Goal: Task Accomplishment & Management: Manage account settings

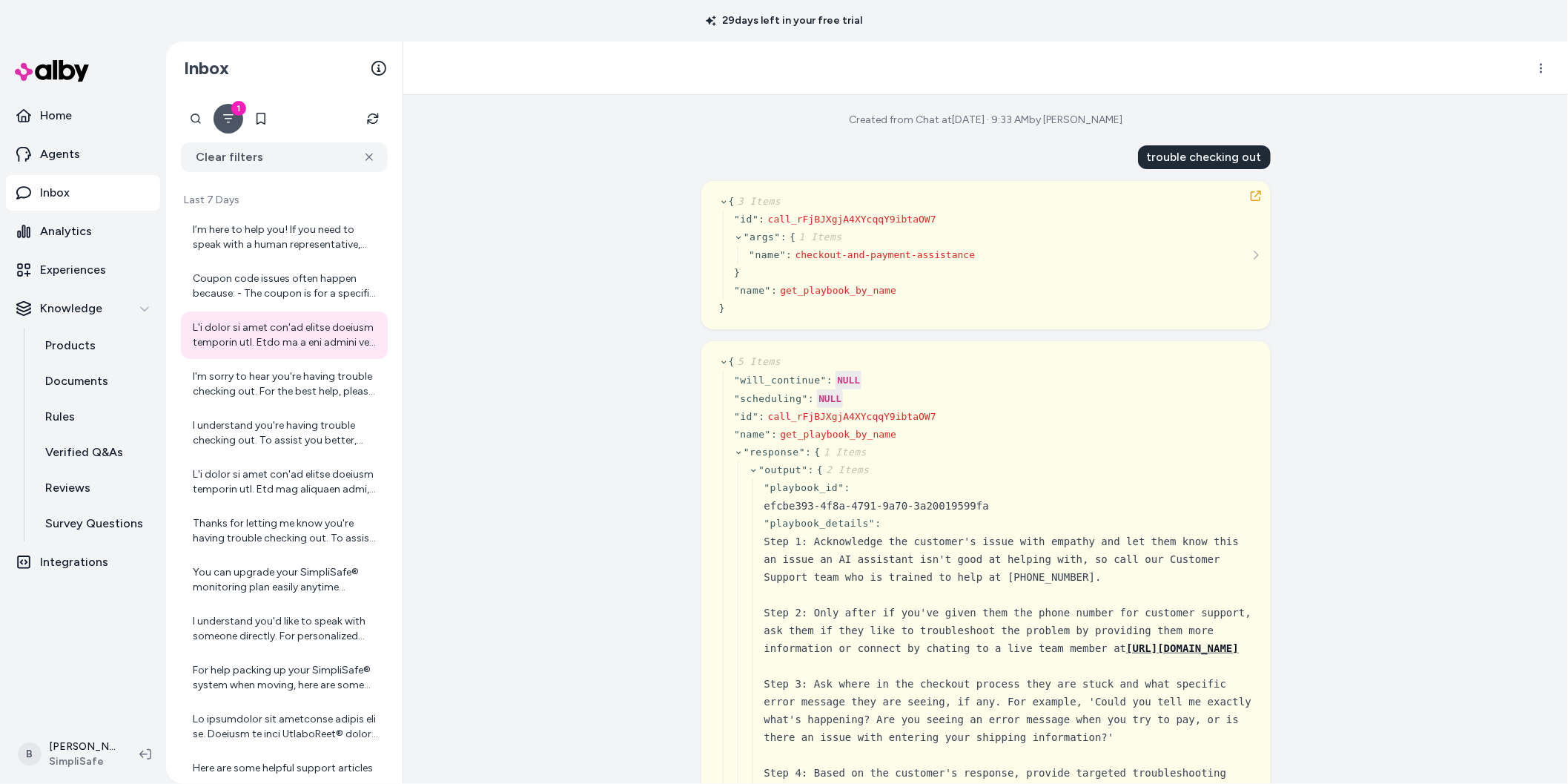
click at [494, 527] on div "Created from Chat at Sep 18, 2025 · 9:33 AM by James Brooks trouble checking ou…" at bounding box center [985, 440] width 1165 height 689
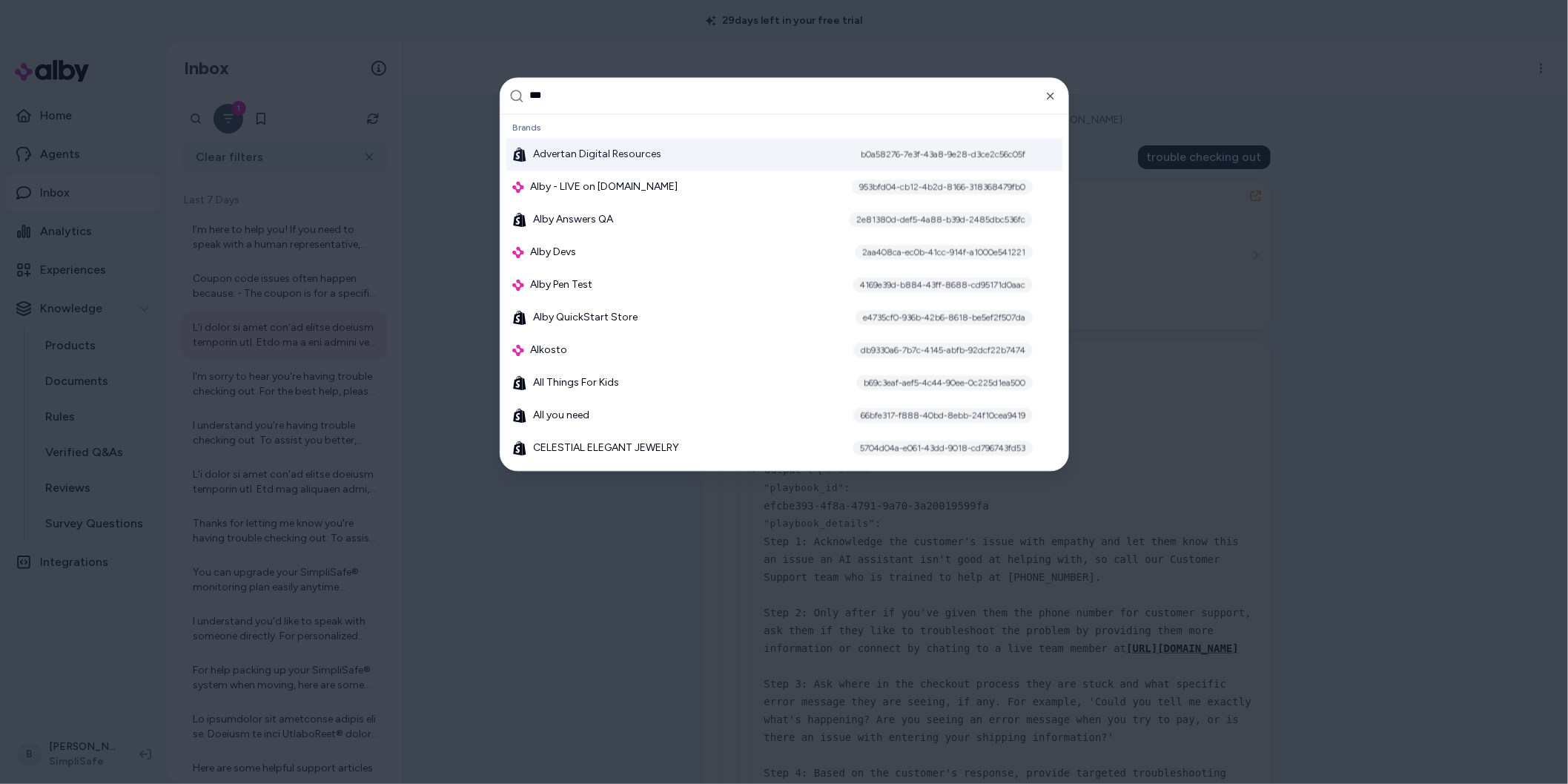
type input "****"
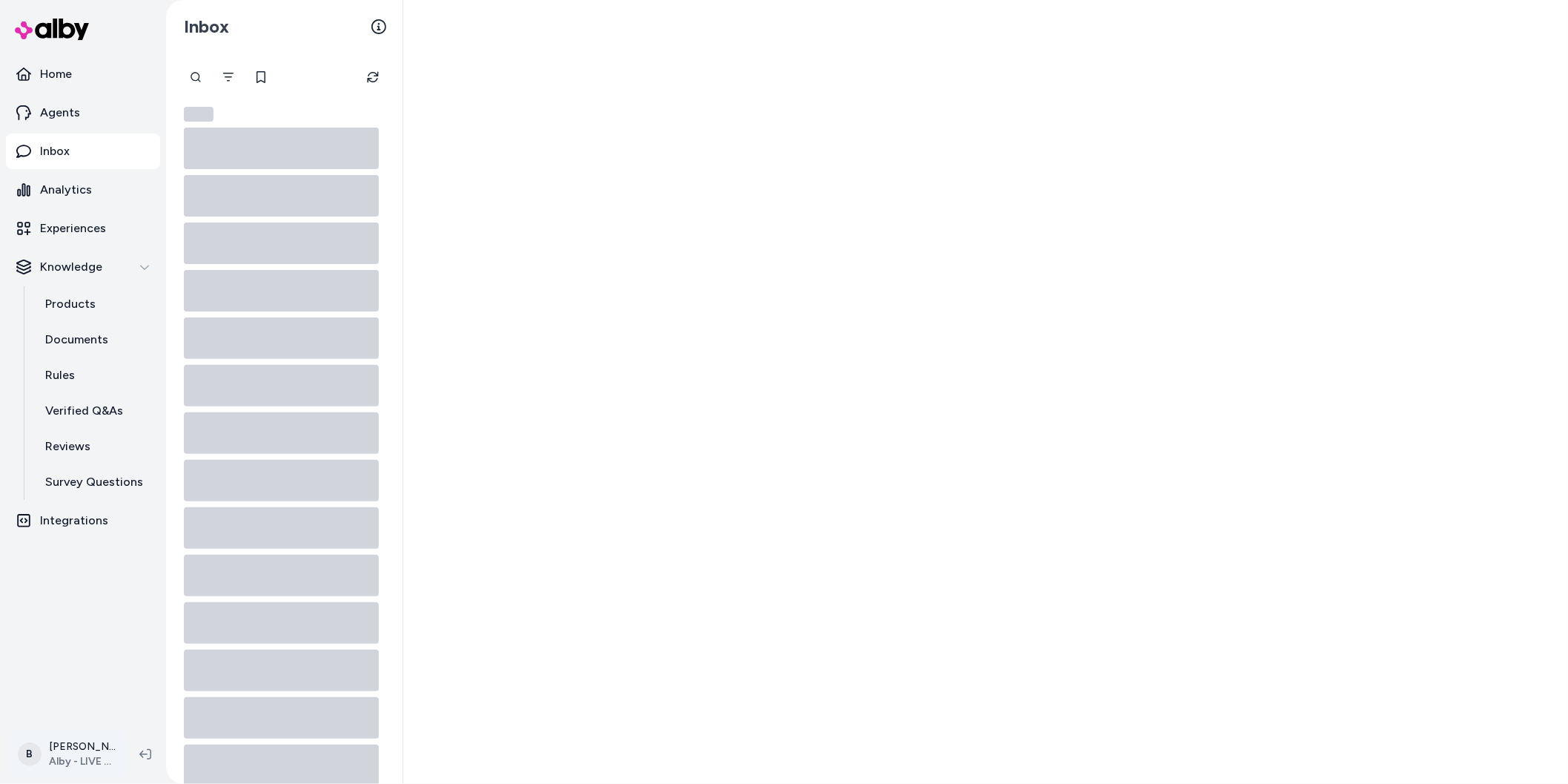
click at [73, 762] on html "Home Agents Inbox Analytics Experiences Knowledge Products Documents Rules Veri…" at bounding box center [784, 392] width 1568 height 784
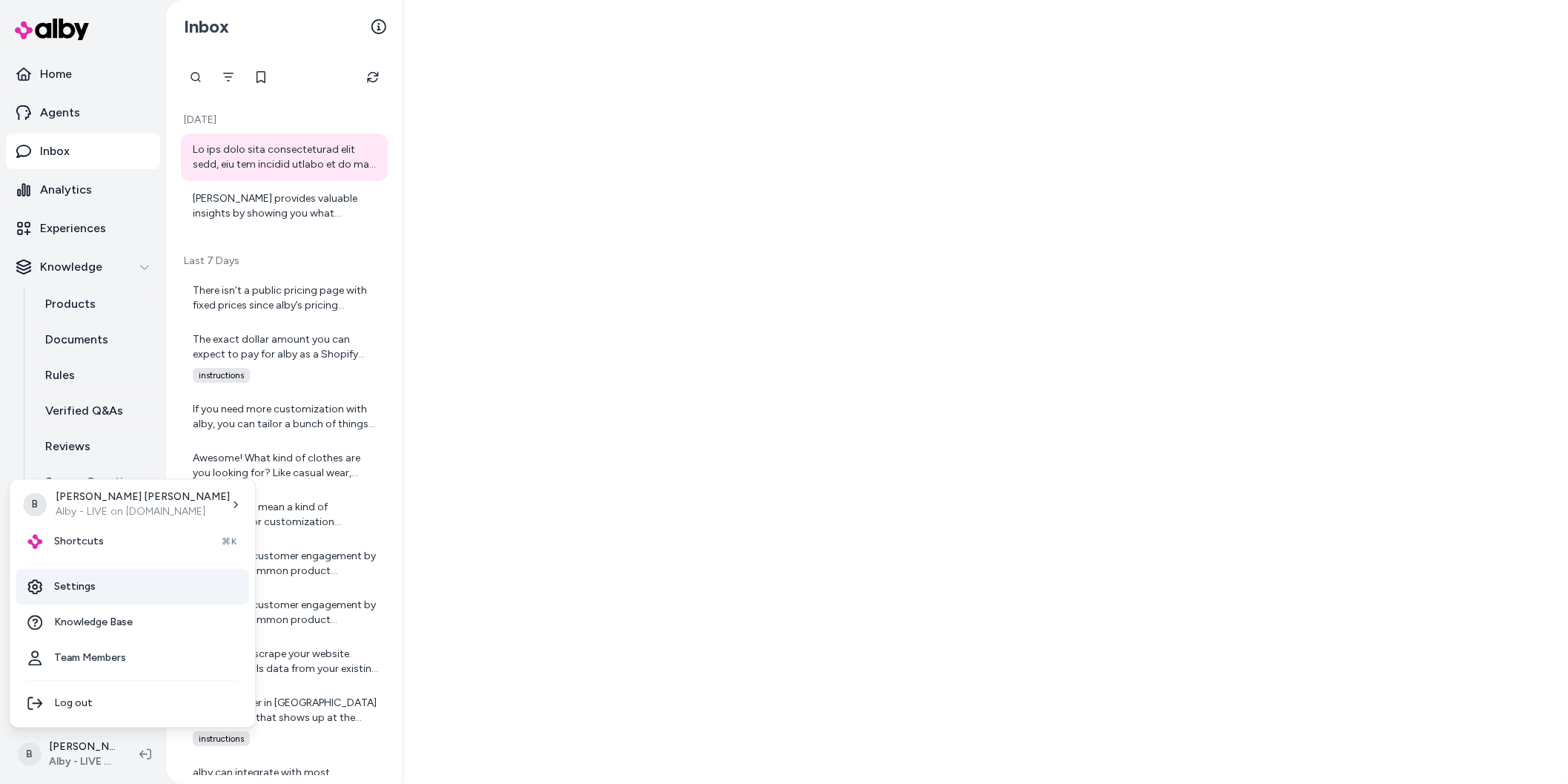
click at [82, 582] on link "Settings" at bounding box center [132, 588] width 234 height 36
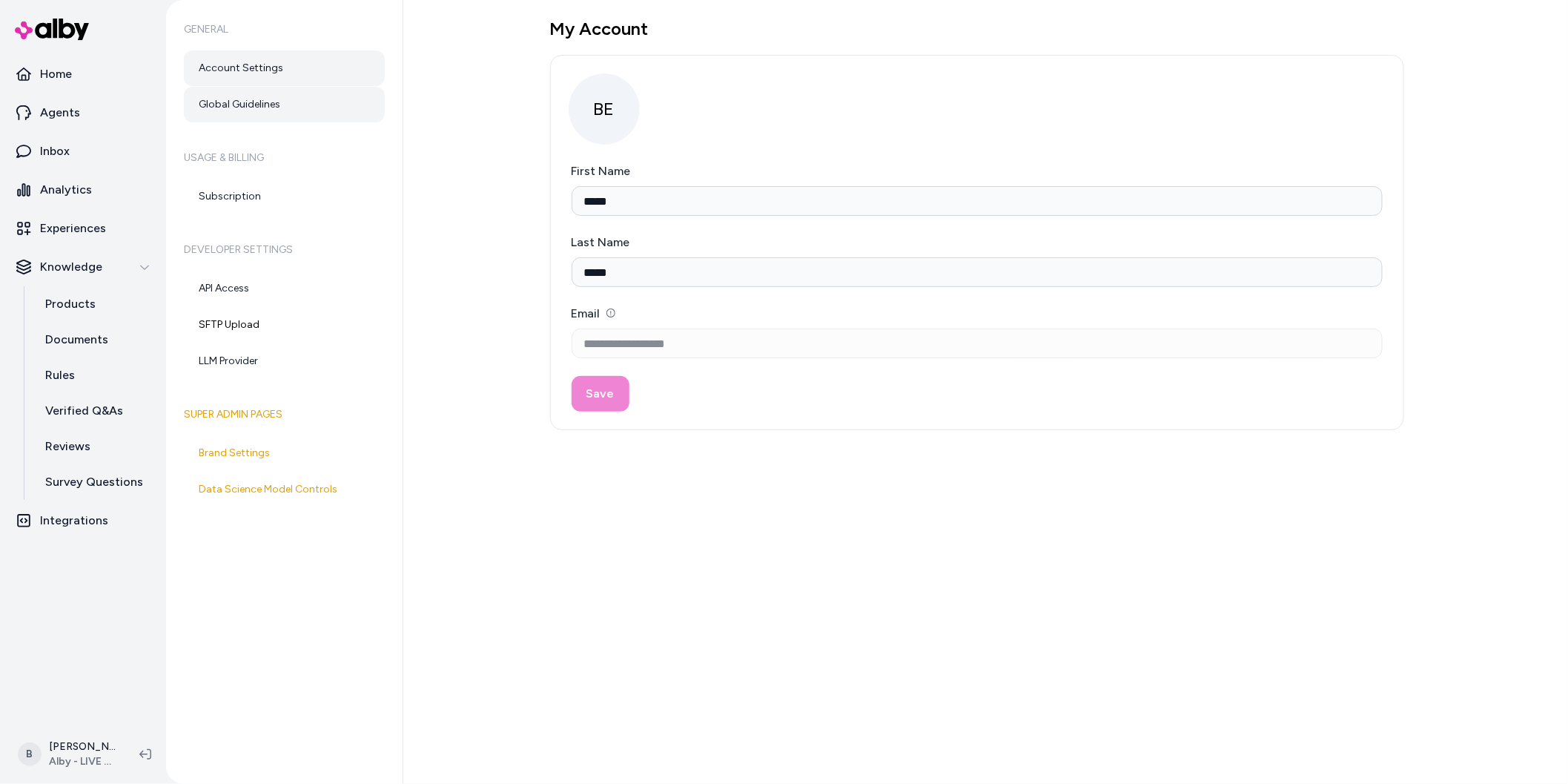
click at [242, 97] on link "Global Guidelines" at bounding box center [284, 105] width 201 height 36
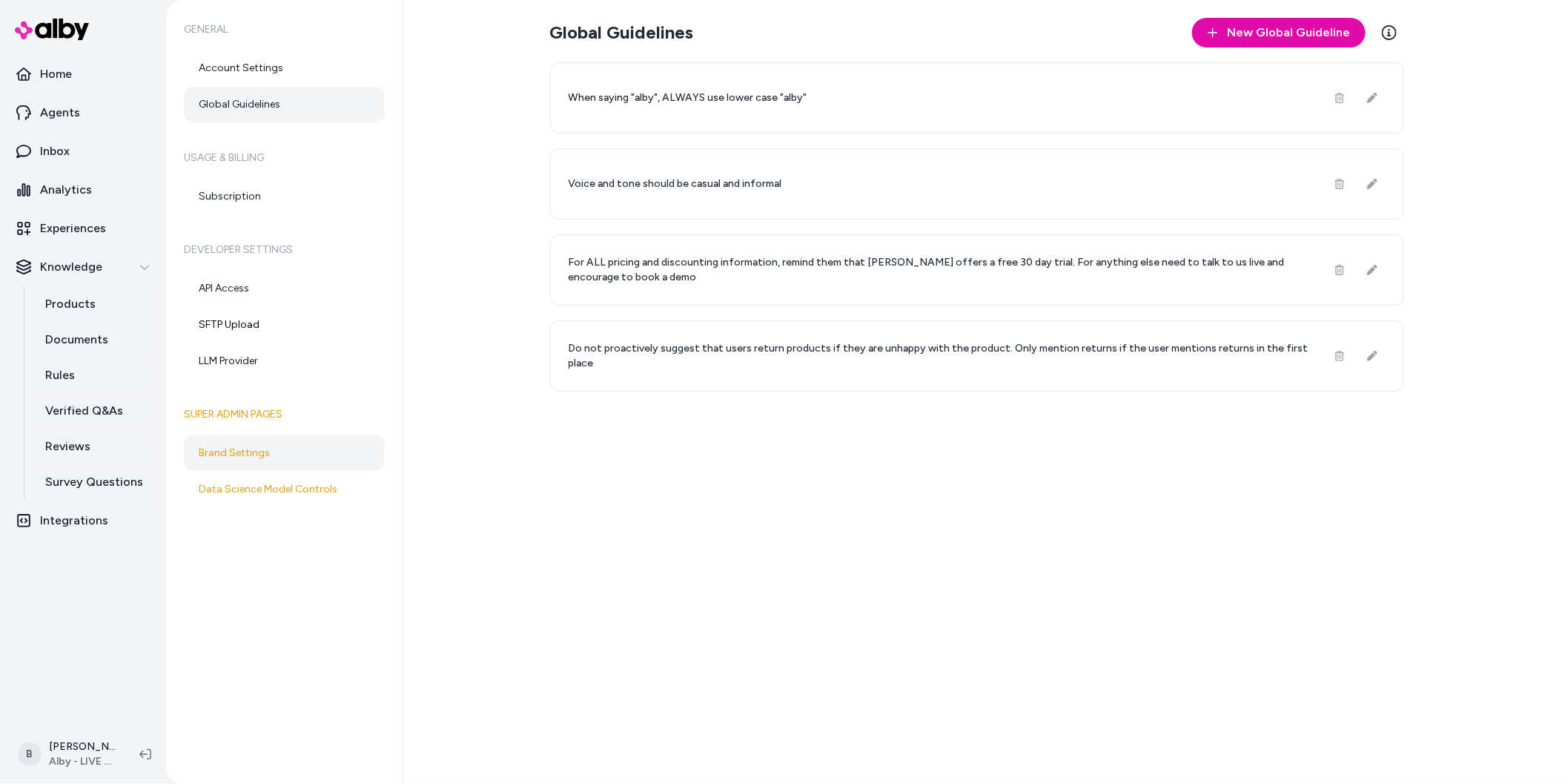
click at [238, 453] on link "Brand Settings" at bounding box center [284, 454] width 201 height 36
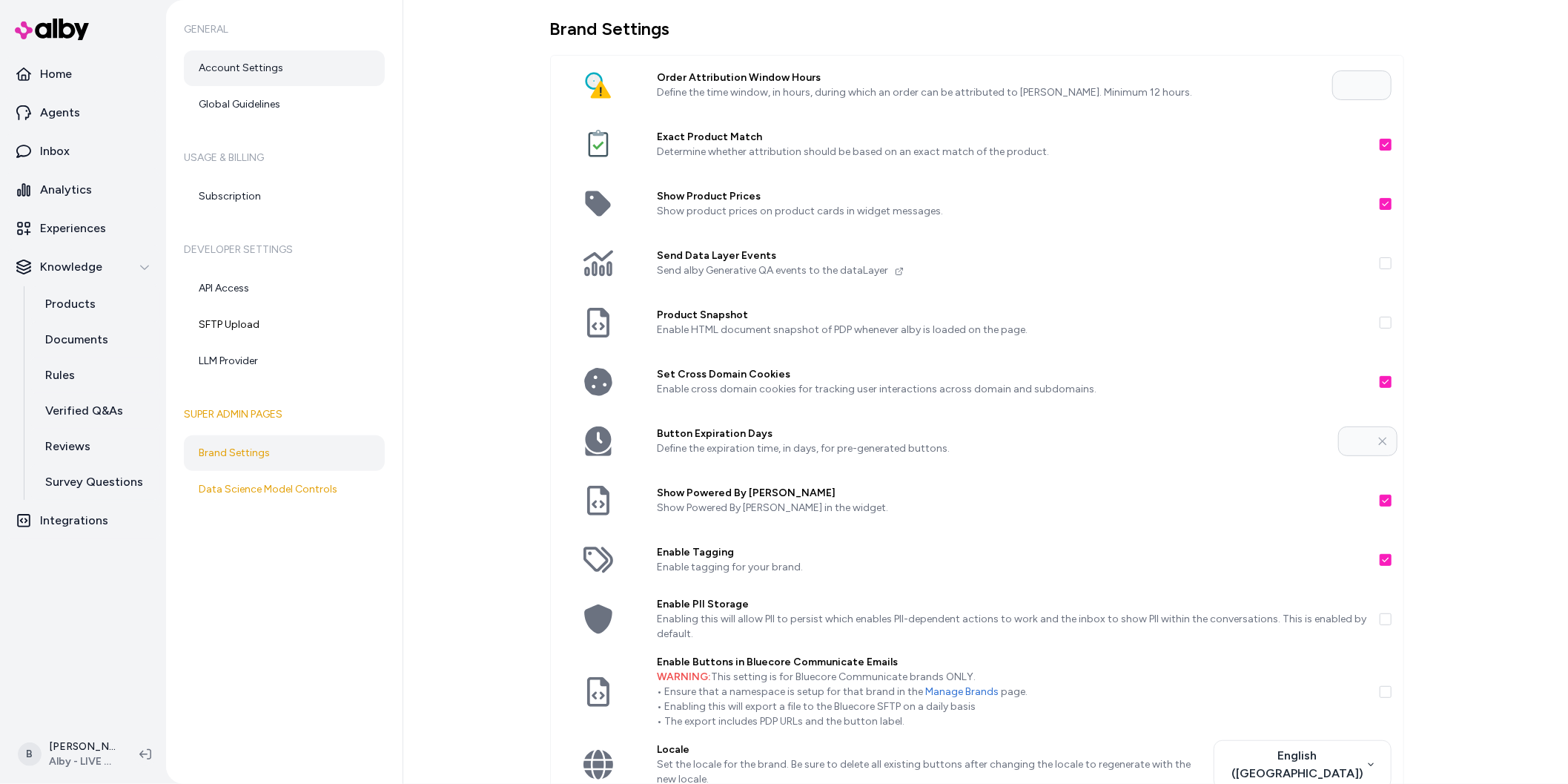
click at [259, 75] on link "Account Settings" at bounding box center [284, 68] width 201 height 36
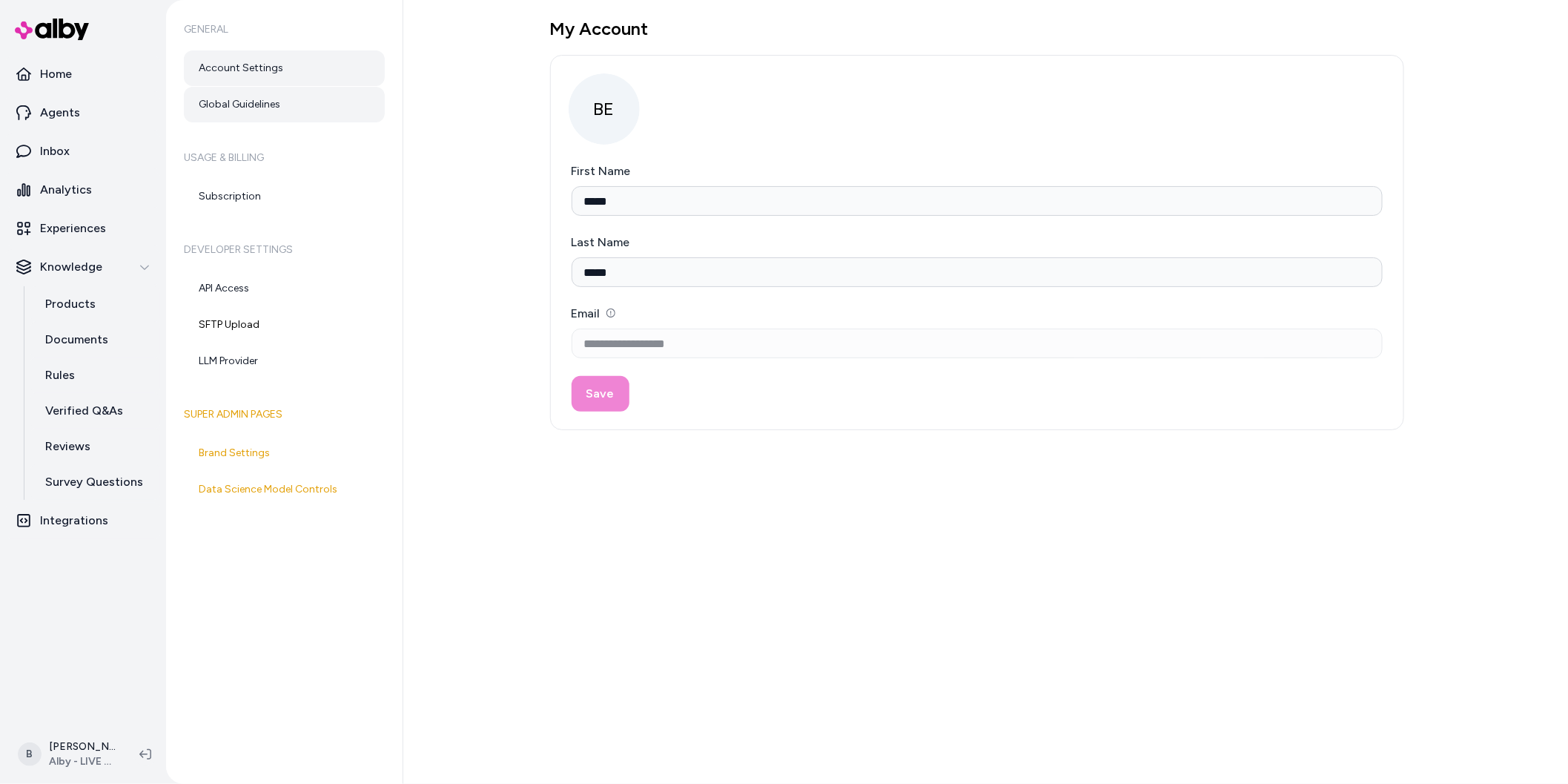
click at [256, 103] on link "Global Guidelines" at bounding box center [284, 105] width 201 height 36
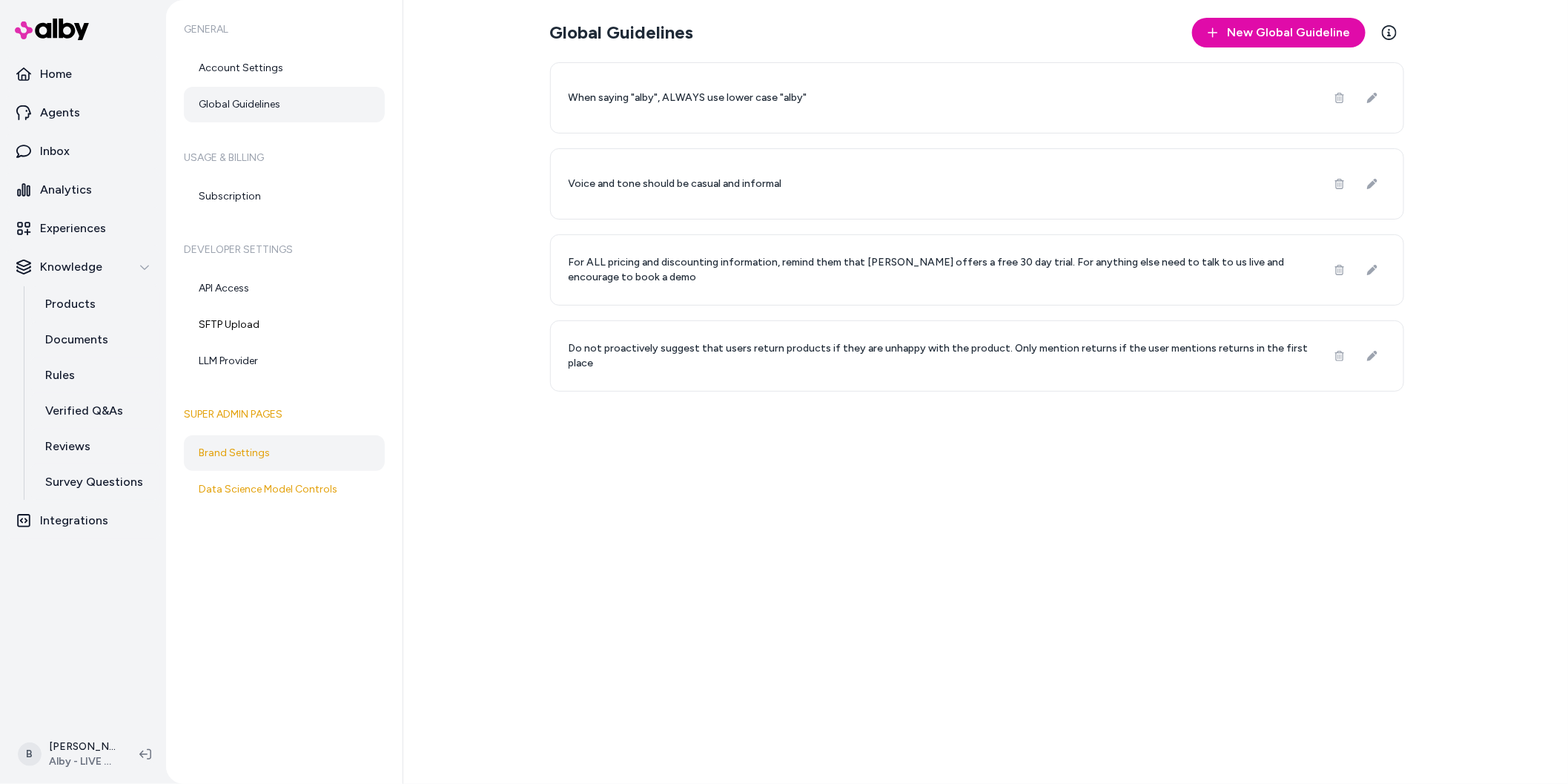
click at [239, 457] on link "Brand Settings" at bounding box center [284, 454] width 201 height 36
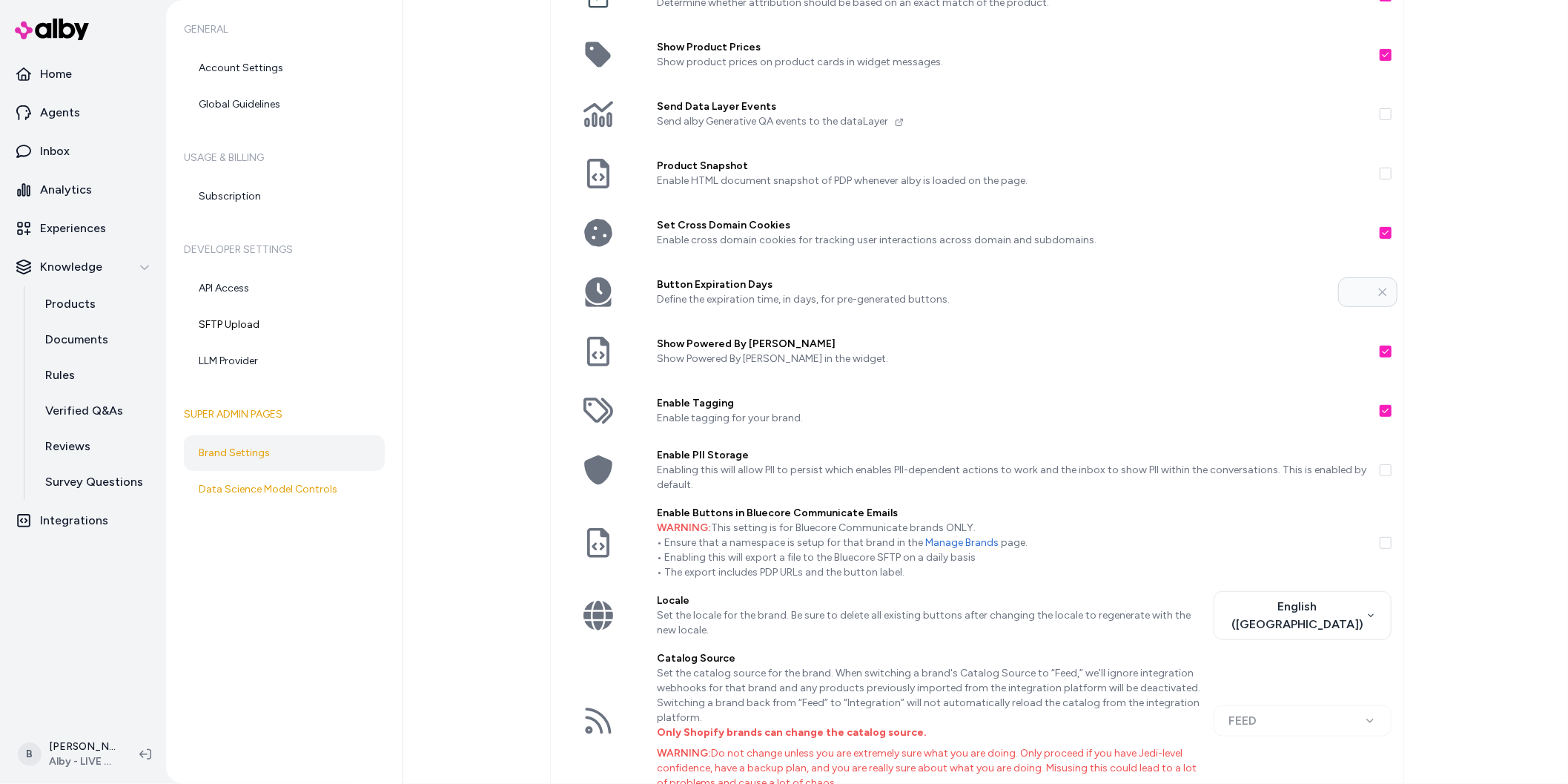
scroll to position [209, 0]
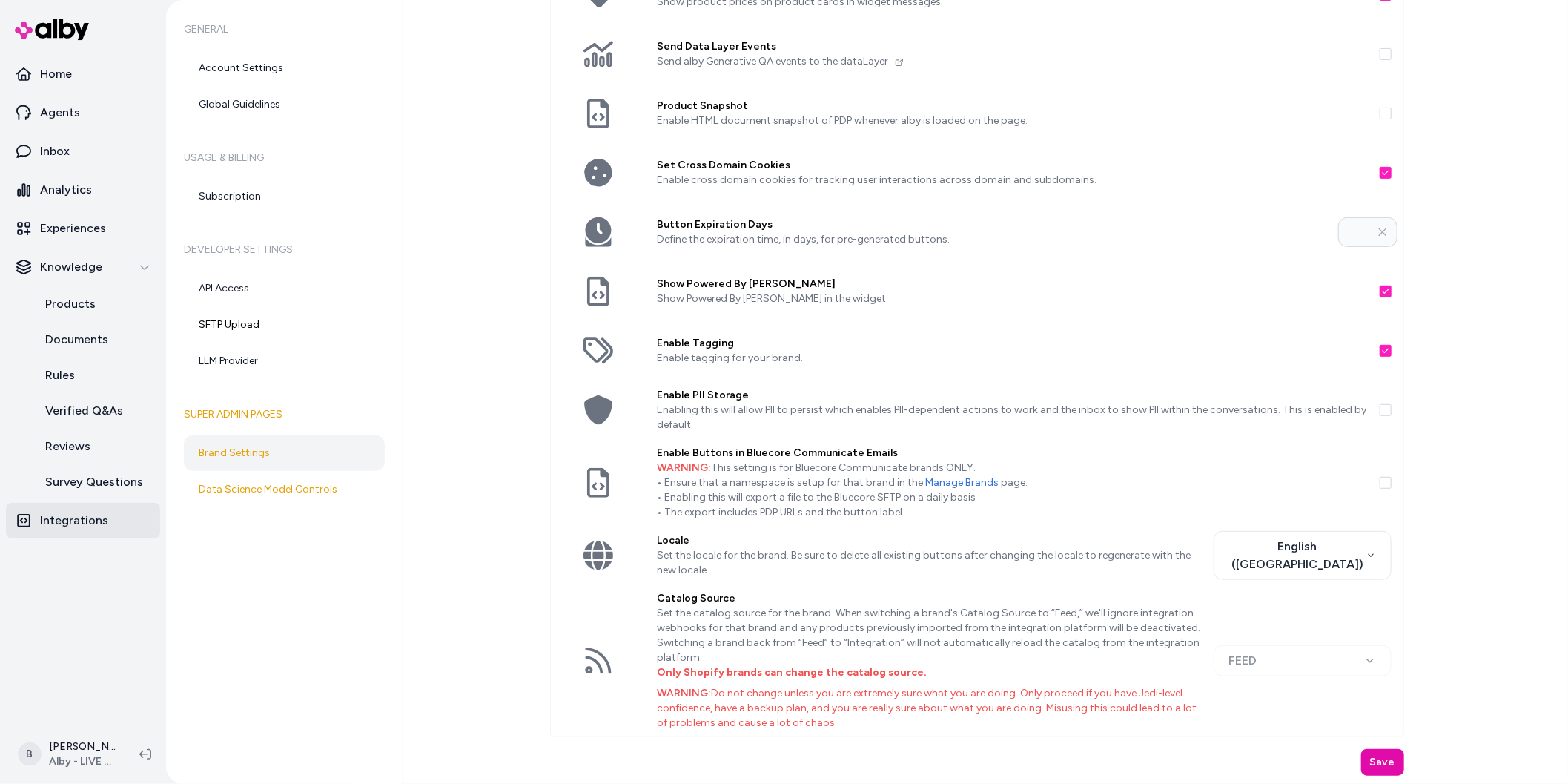
click at [68, 523] on p "Integrations" at bounding box center [74, 521] width 68 height 18
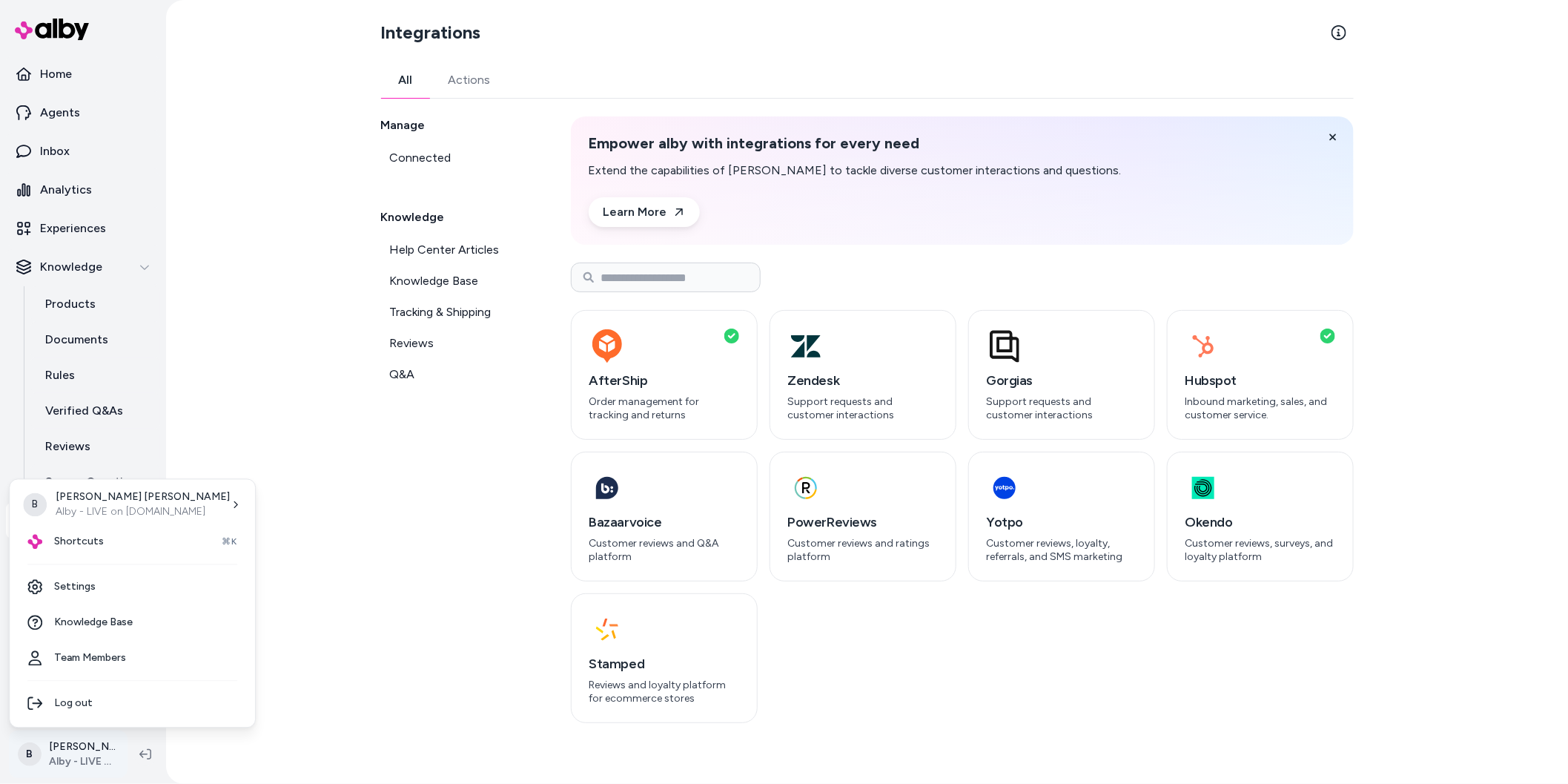
click at [84, 750] on html "Home Agents Inbox Analytics Experiences Knowledge Products Documents Rules Veri…" at bounding box center [784, 392] width 1568 height 784
click at [99, 592] on link "Settings" at bounding box center [132, 588] width 234 height 36
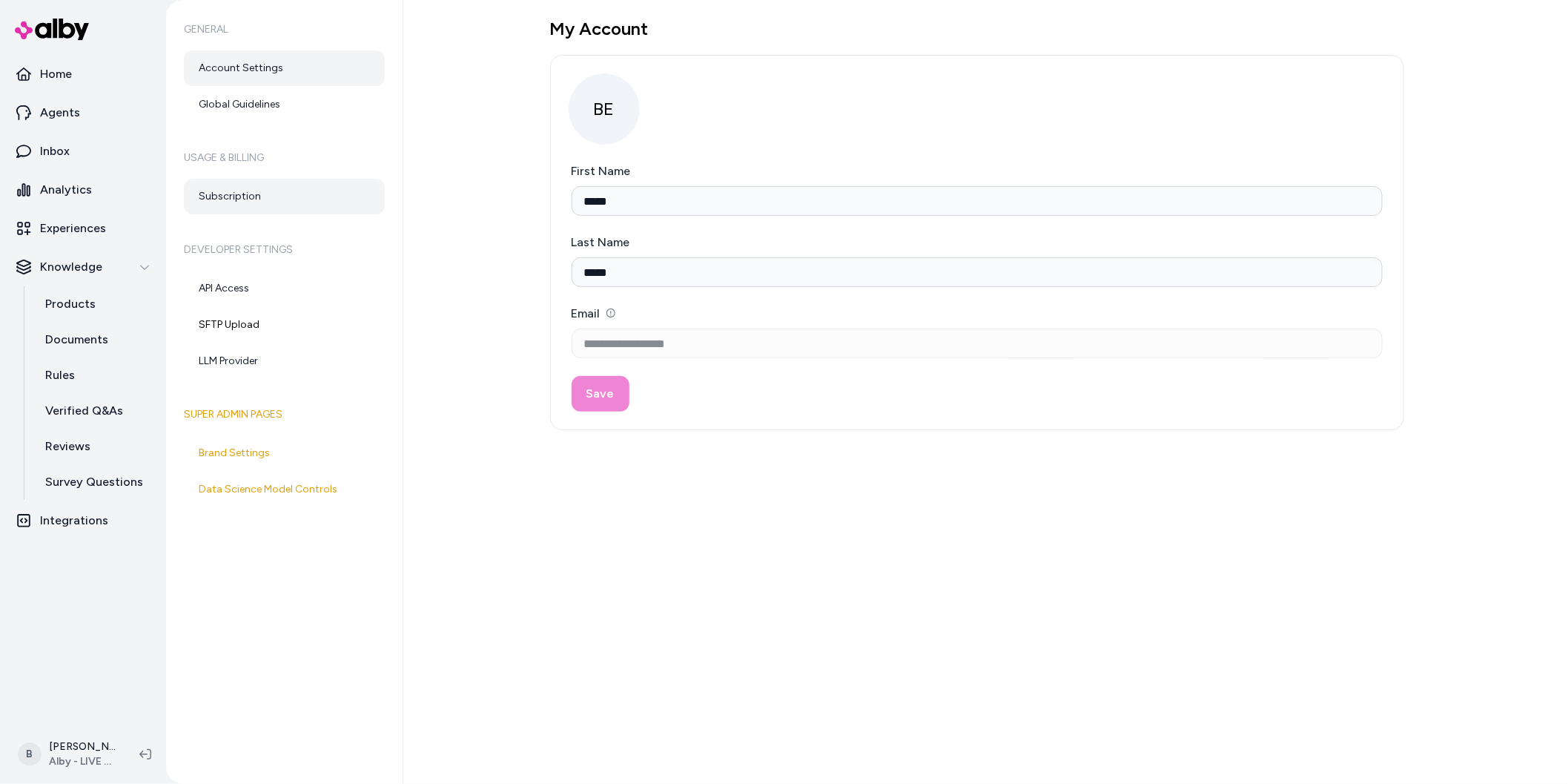
click at [230, 193] on link "Subscription" at bounding box center [284, 196] width 201 height 36
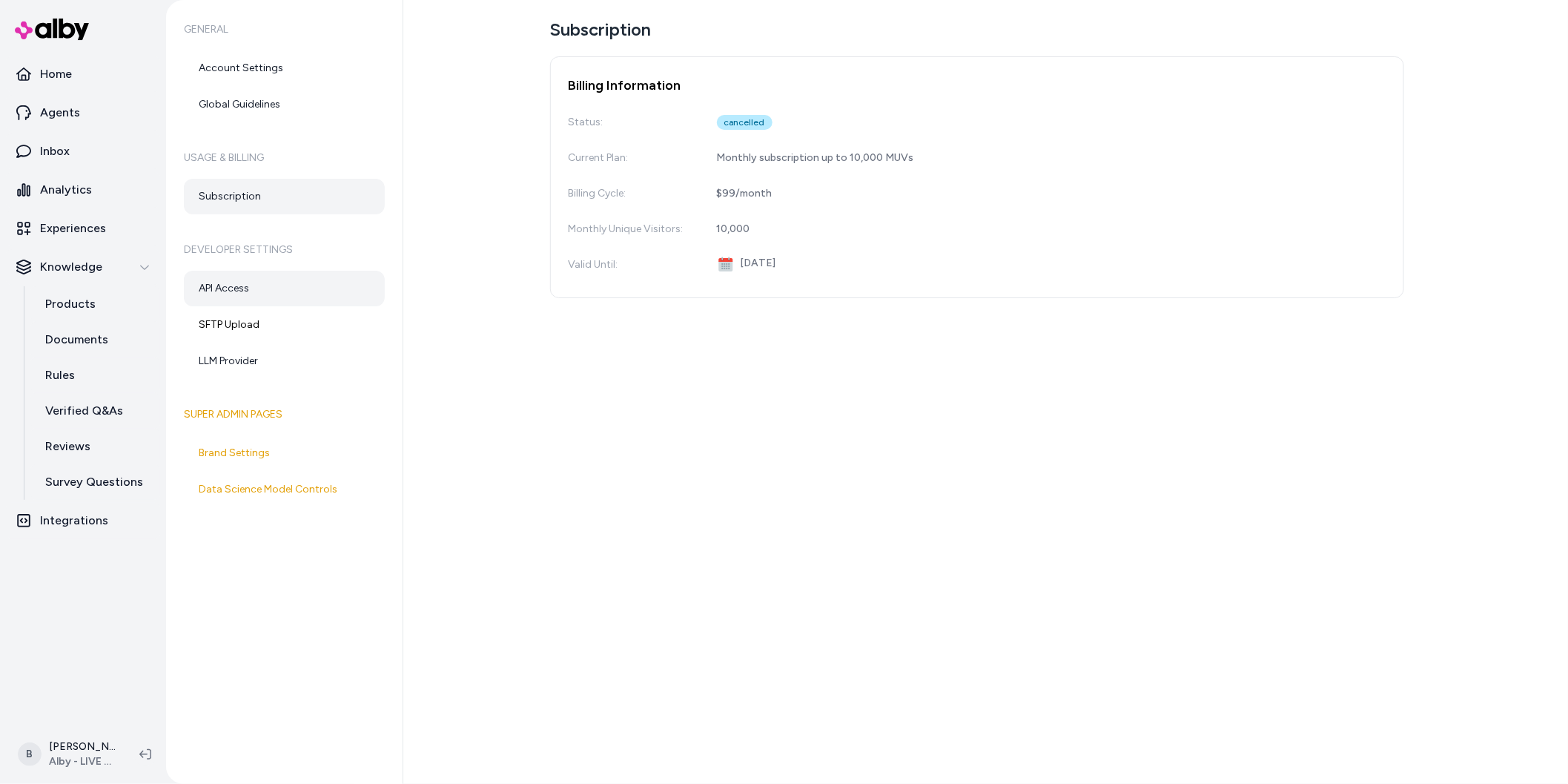
click at [221, 275] on link "API Access" at bounding box center [284, 289] width 201 height 36
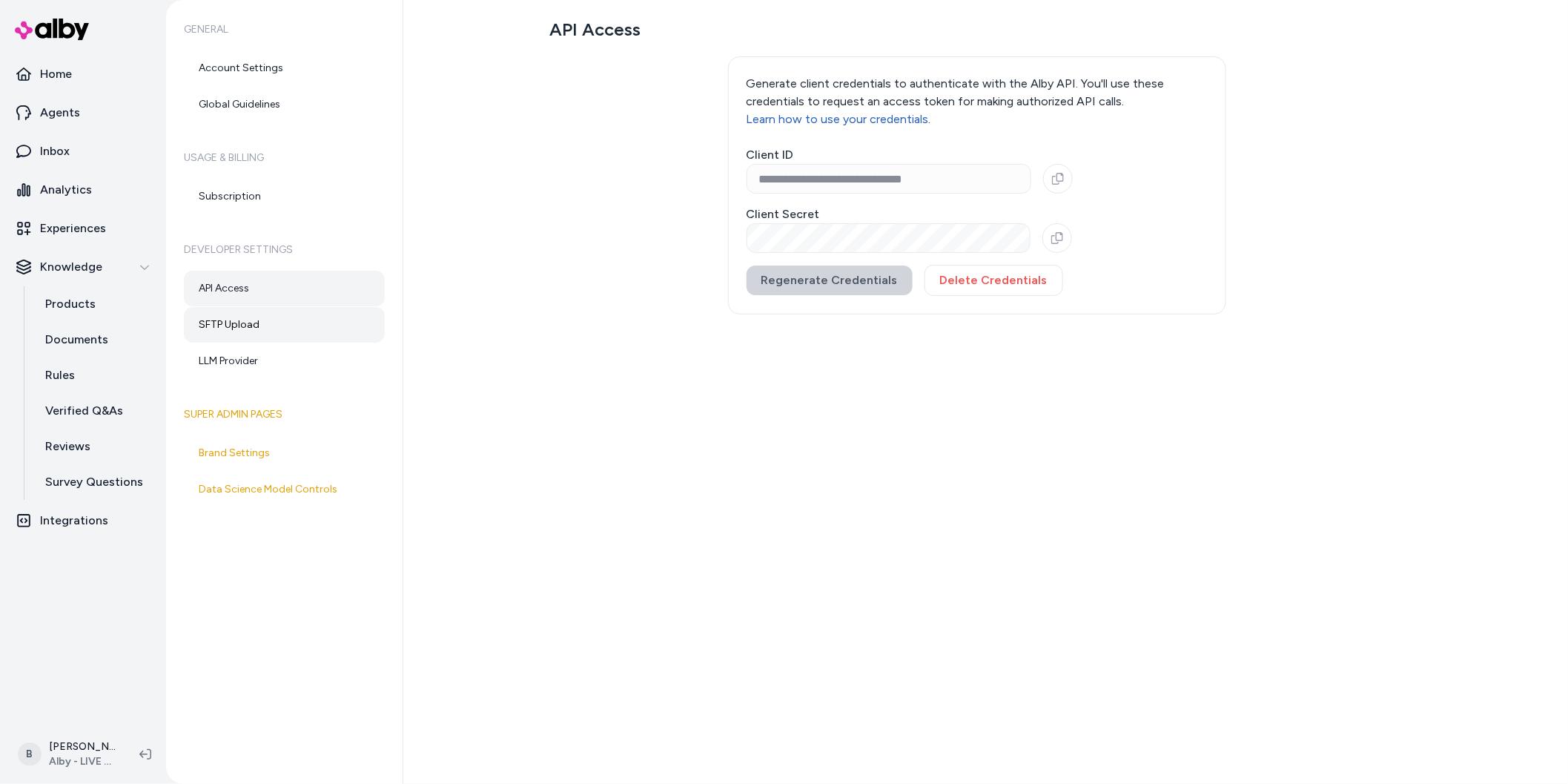
click at [227, 327] on link "SFTP Upload" at bounding box center [284, 325] width 201 height 36
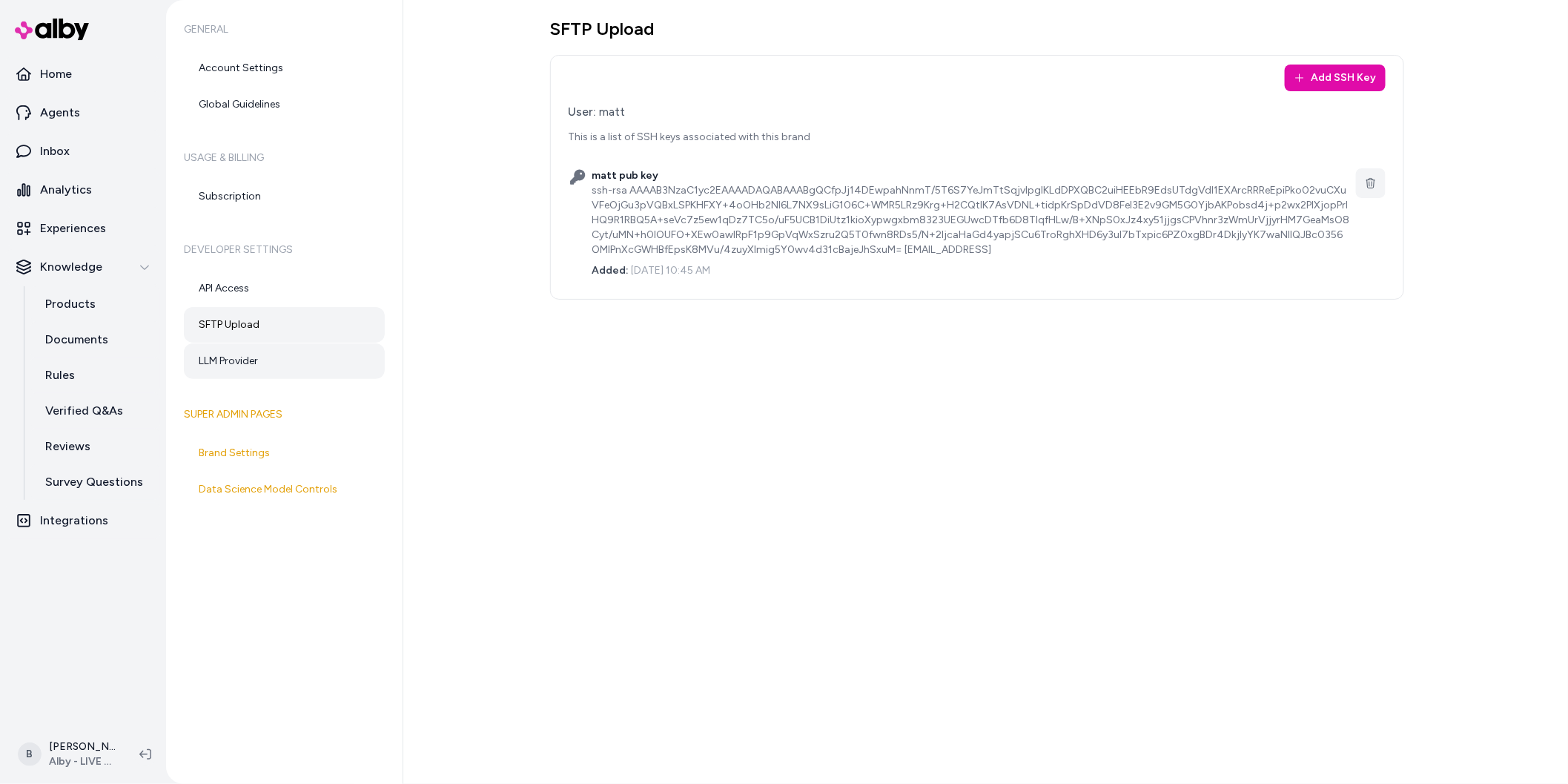
click at [228, 362] on link "LLM Provider" at bounding box center [284, 362] width 201 height 36
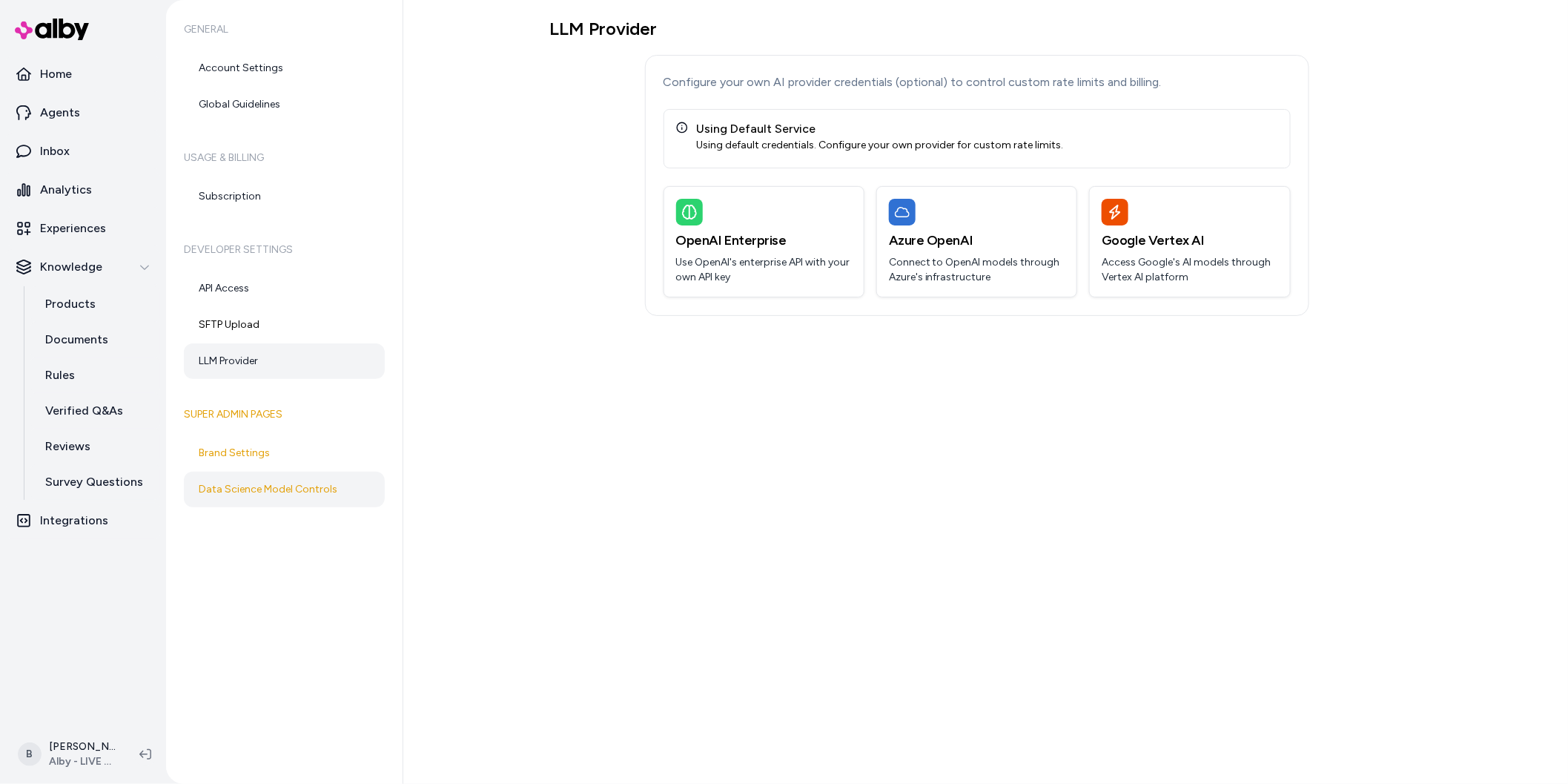
click at [242, 488] on link "Data Science Model Controls" at bounding box center [284, 490] width 201 height 36
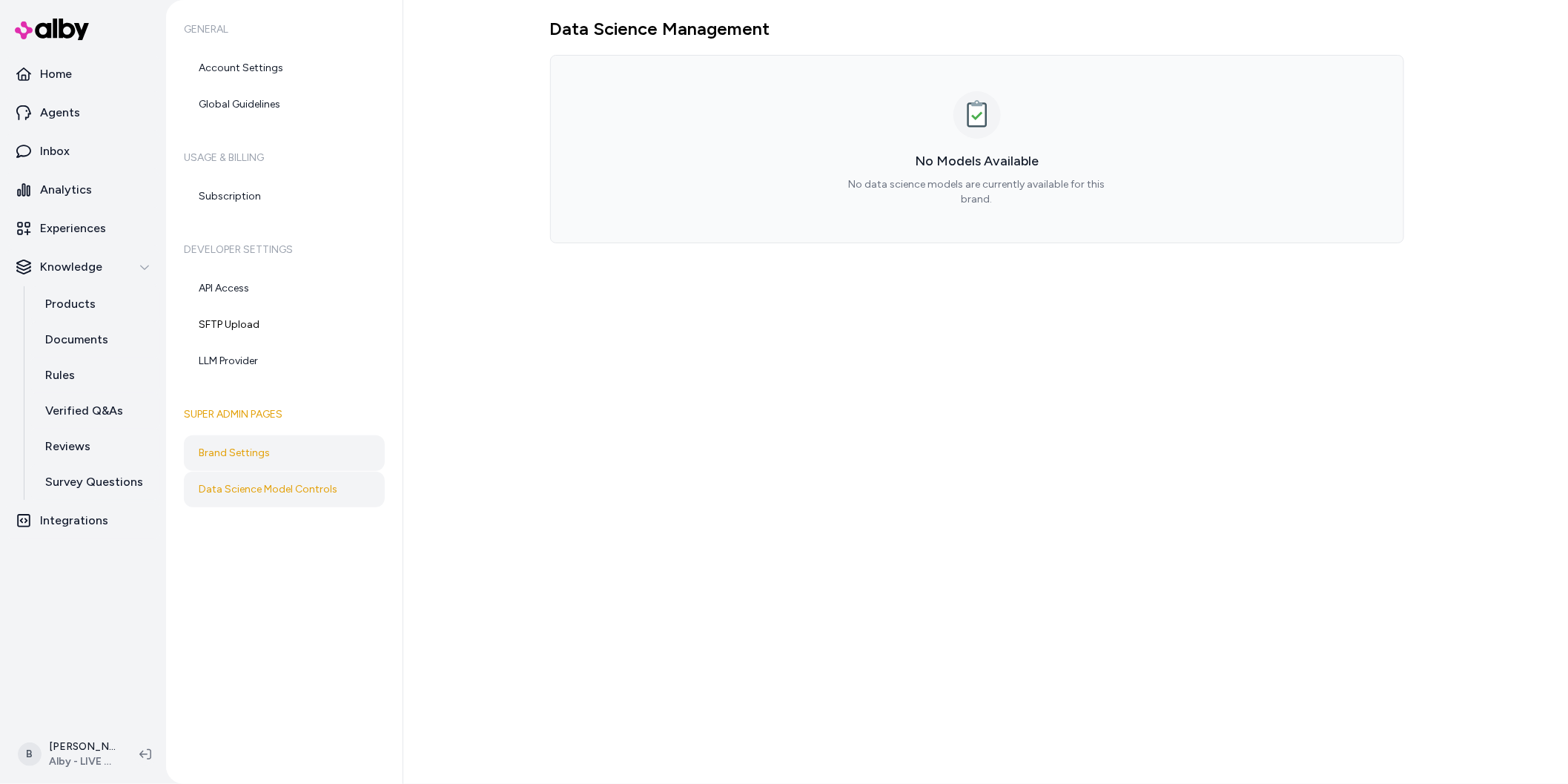
click at [242, 455] on link "Brand Settings" at bounding box center [284, 454] width 201 height 36
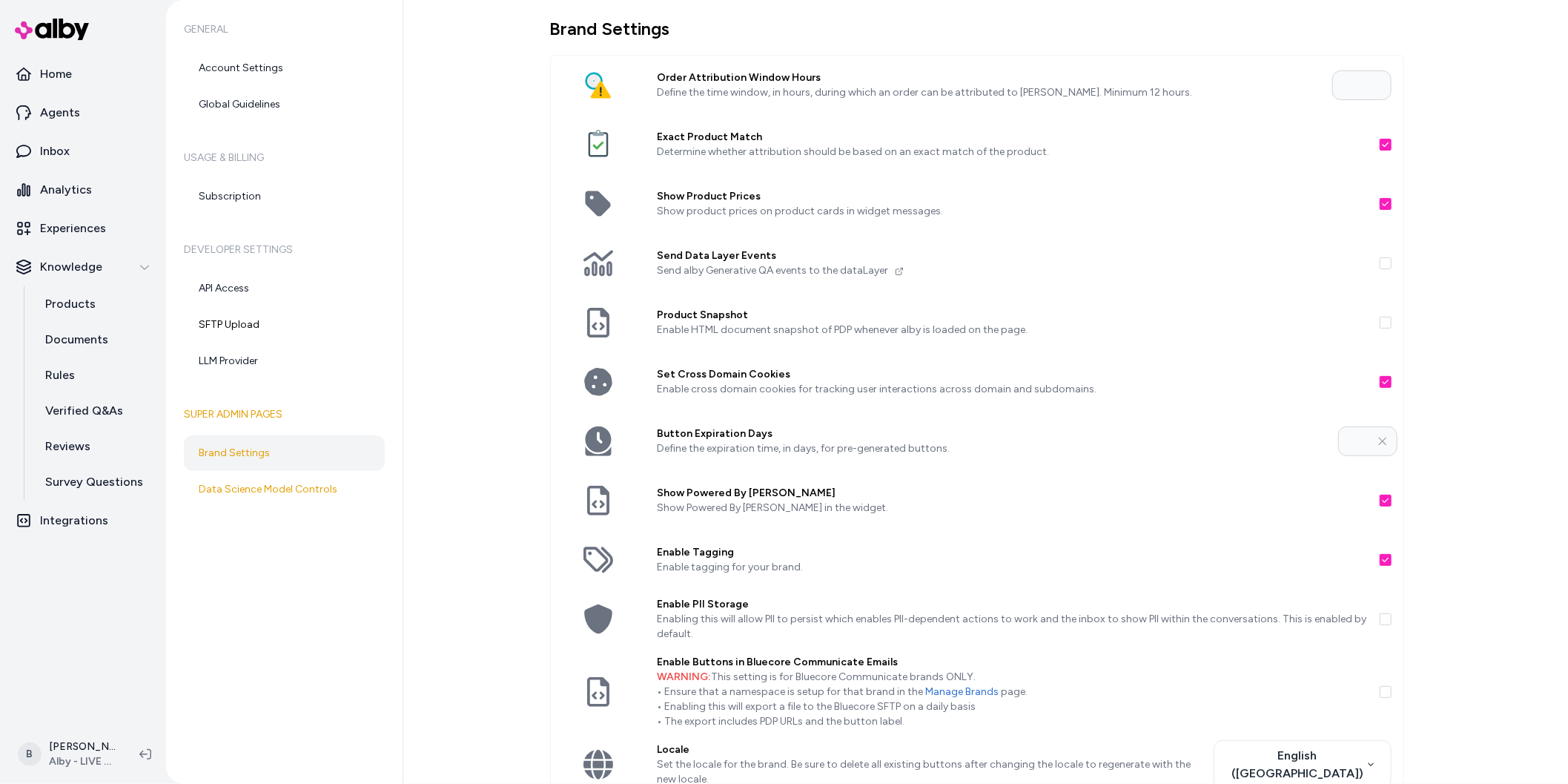
click at [313, 674] on div "General Account Settings Global Guidelines Usage & Billing Subscription Develop…" at bounding box center [284, 392] width 238 height 784
click at [71, 100] on link "Agents" at bounding box center [83, 113] width 154 height 36
click at [238, 65] on link "Account Settings" at bounding box center [284, 68] width 201 height 36
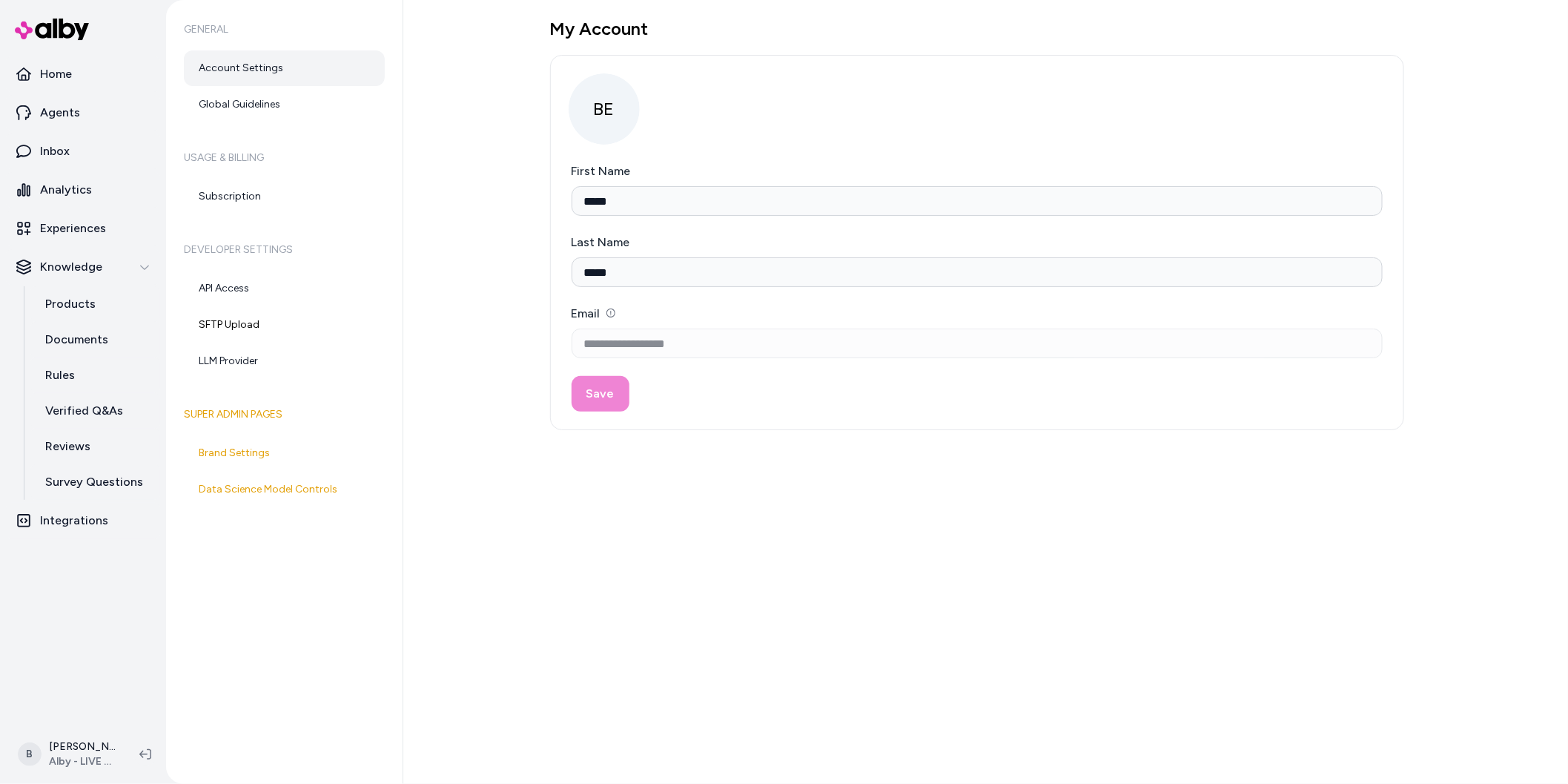
click at [224, 75] on link "Account Settings" at bounding box center [284, 68] width 201 height 36
click at [426, 533] on div "**********" at bounding box center [985, 392] width 1165 height 784
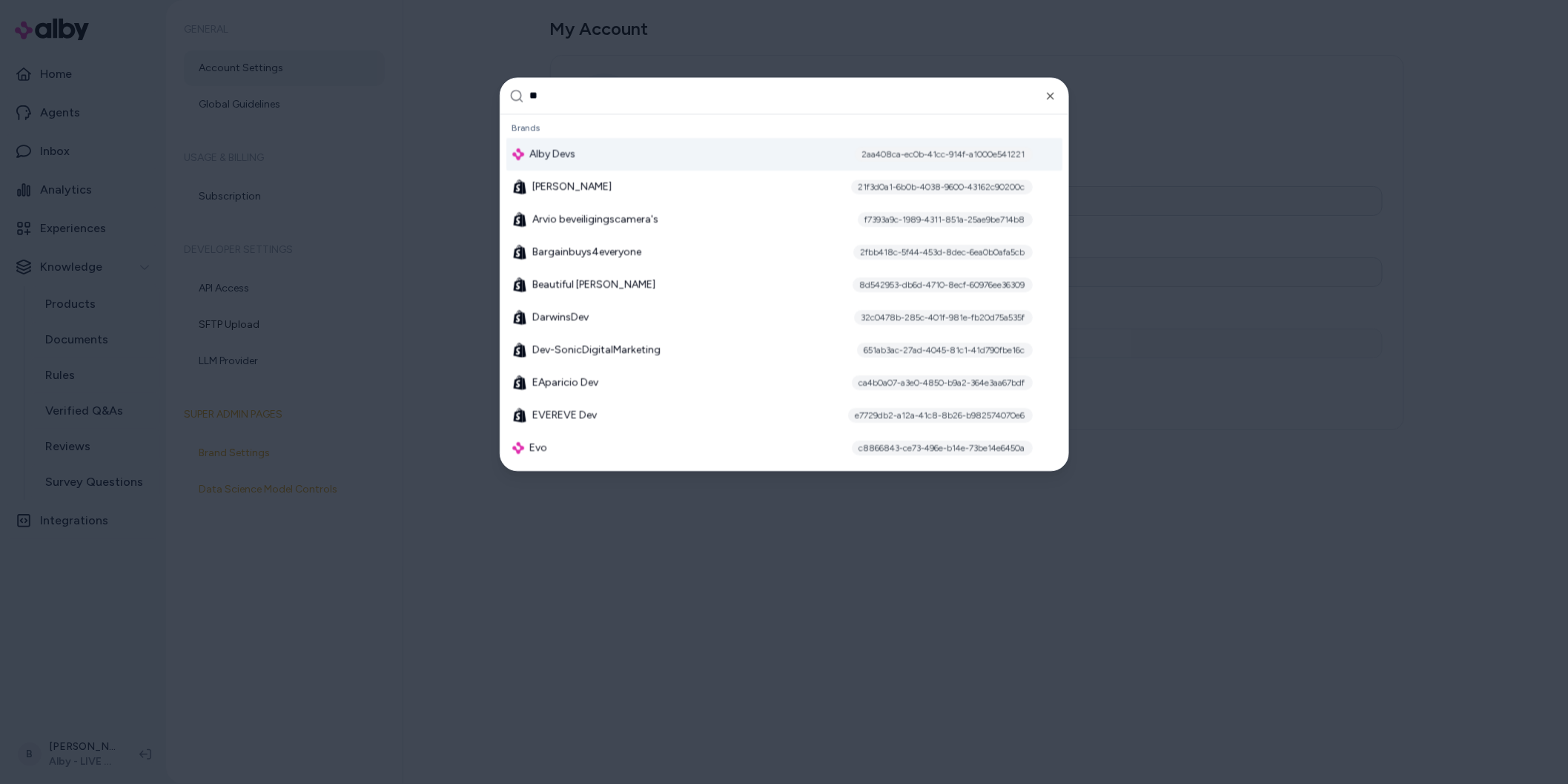
type input "***"
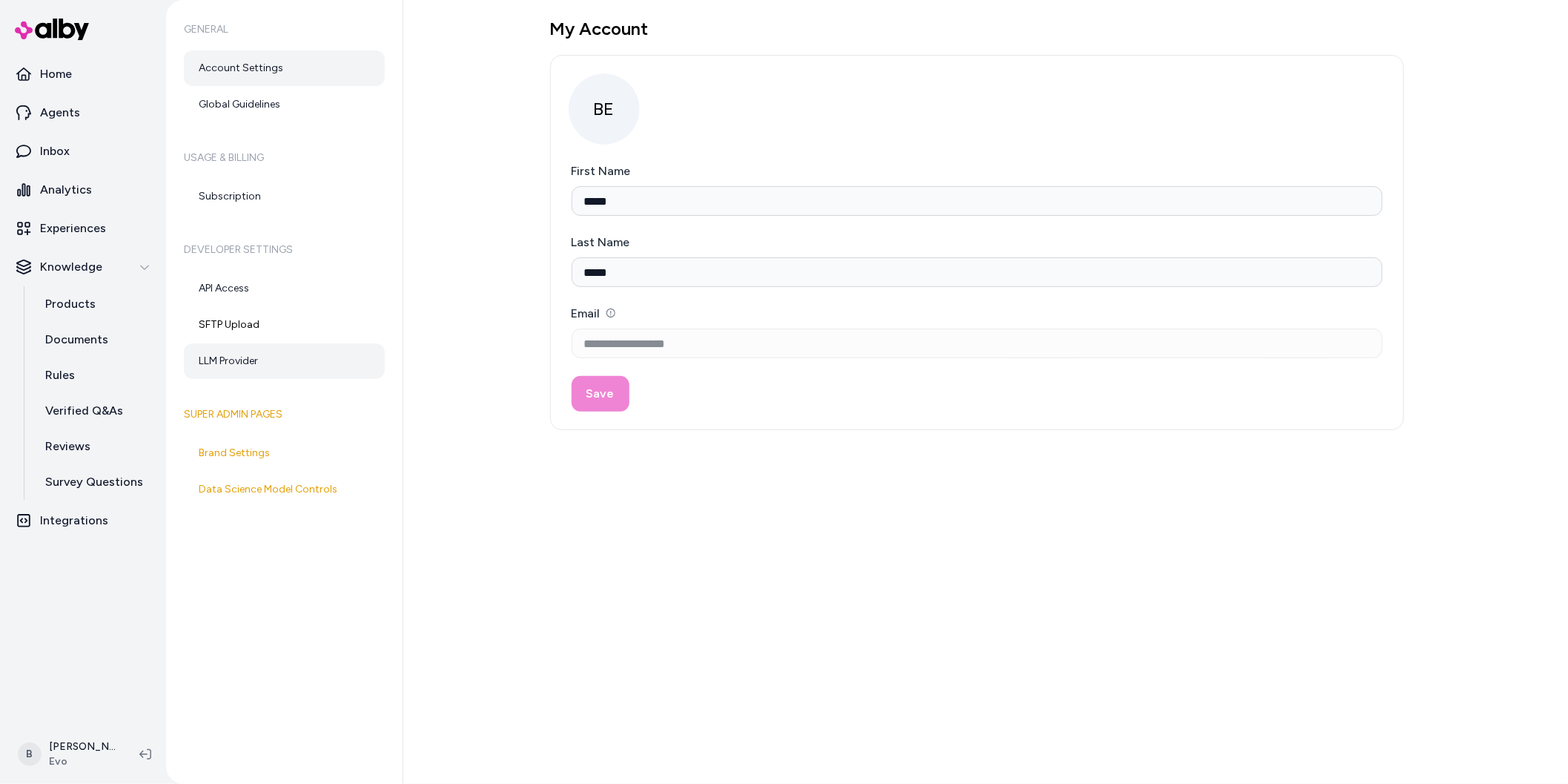
type input "*****"
type input "**********"
click at [247, 102] on link "Global Guidelines" at bounding box center [284, 105] width 201 height 36
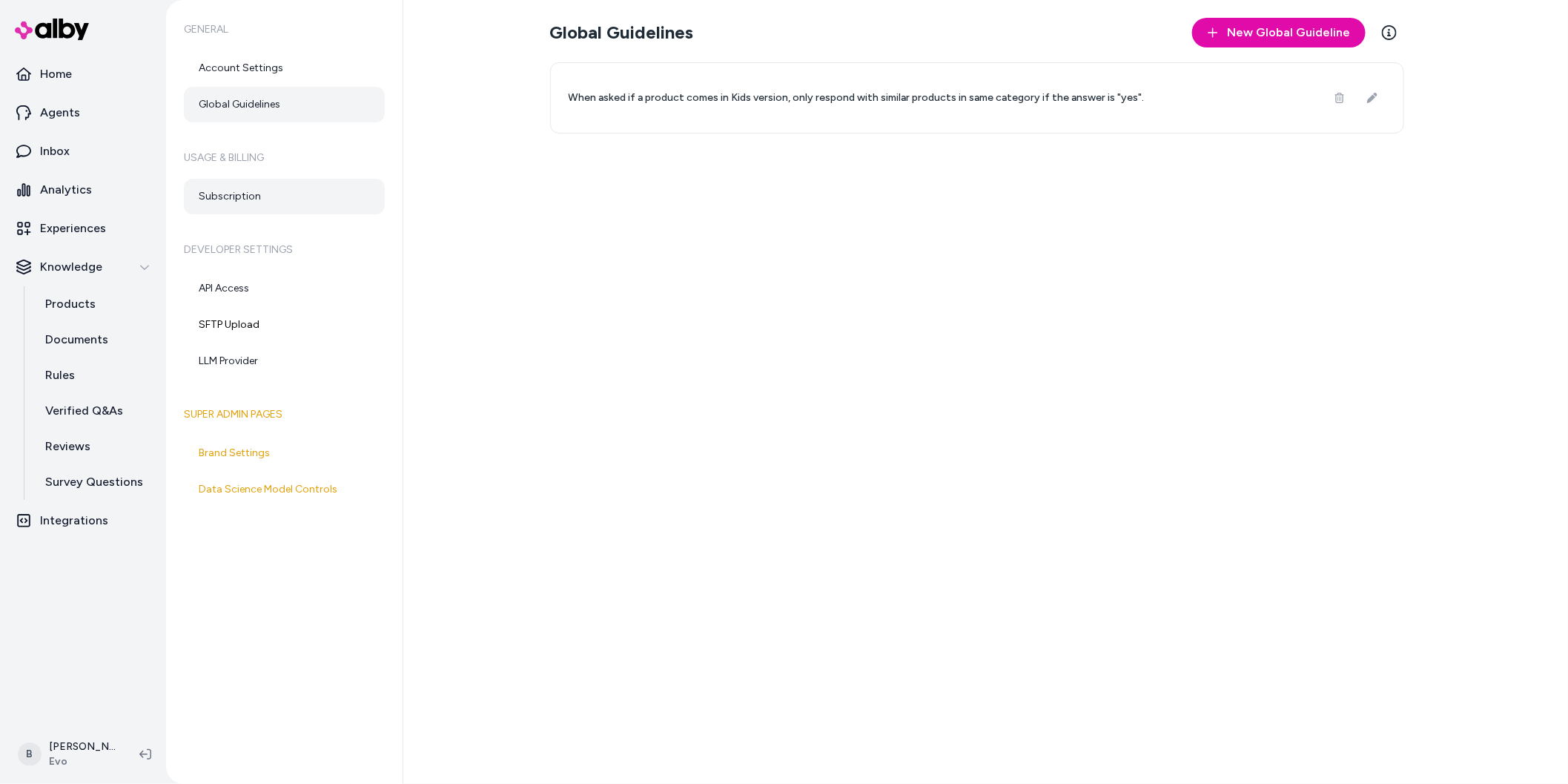
click at [233, 191] on link "Subscription" at bounding box center [284, 196] width 201 height 36
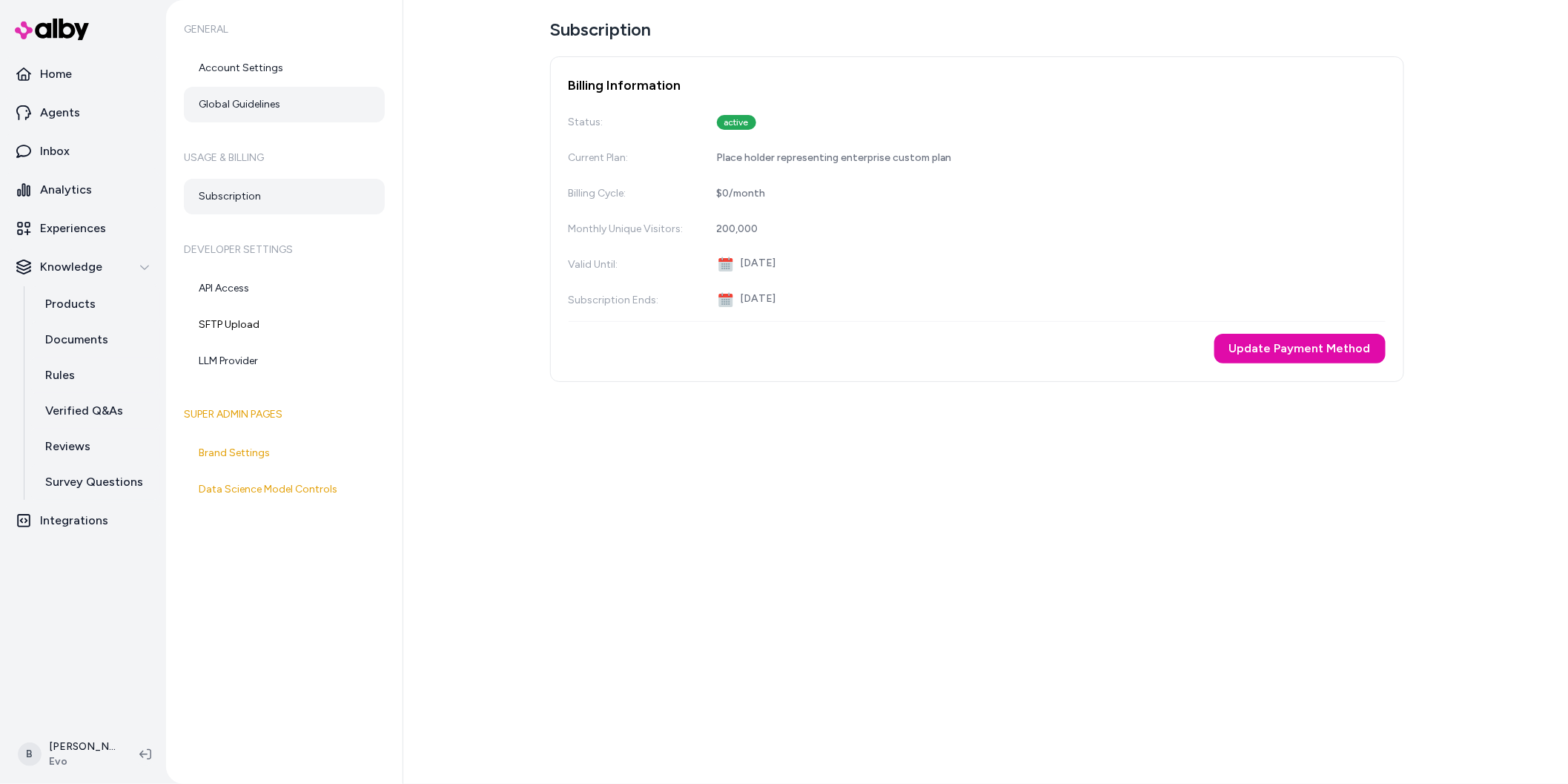
click at [256, 100] on link "Global Guidelines" at bounding box center [284, 105] width 201 height 36
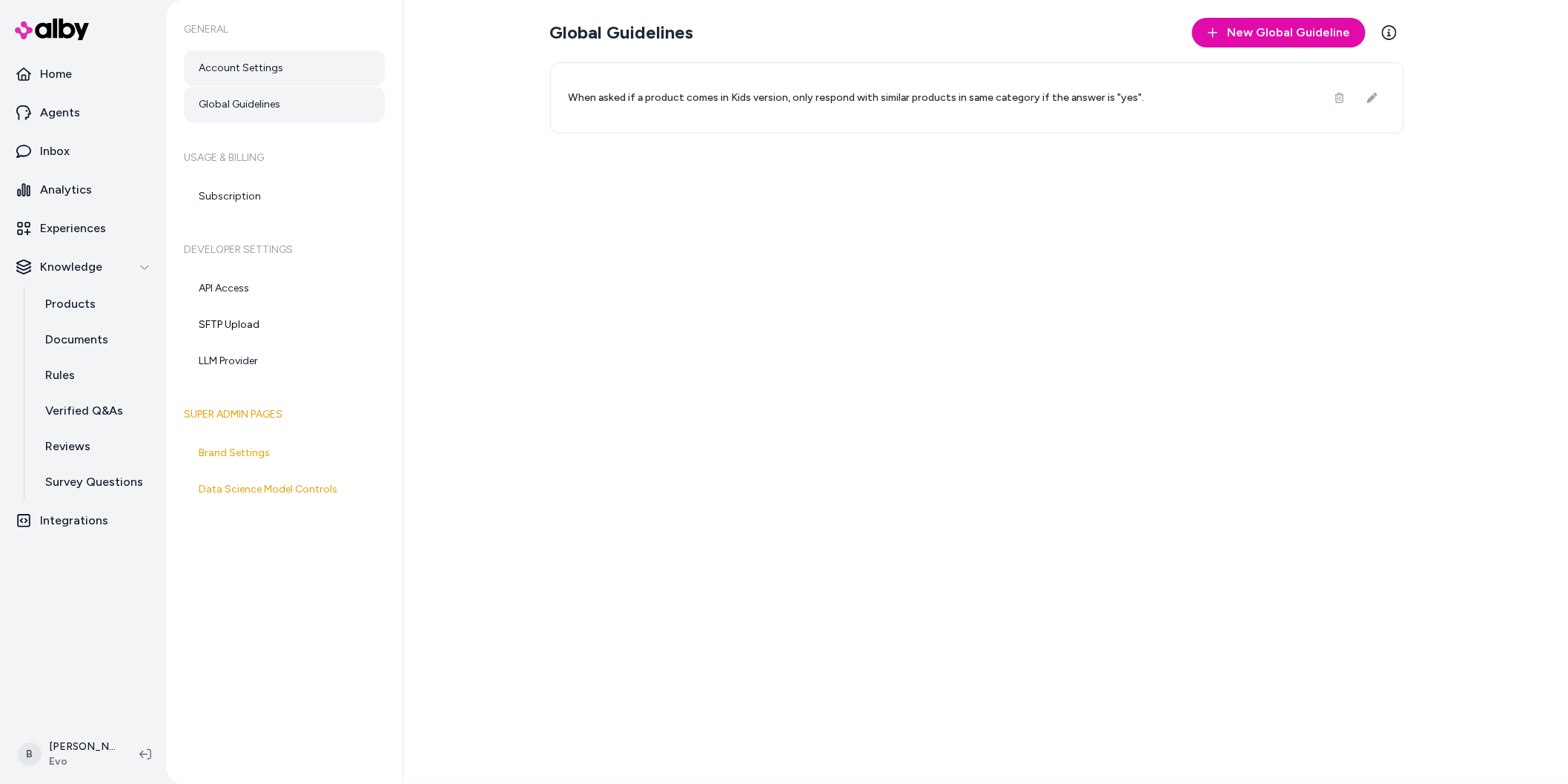
click at [257, 57] on link "Account Settings" at bounding box center [284, 68] width 201 height 36
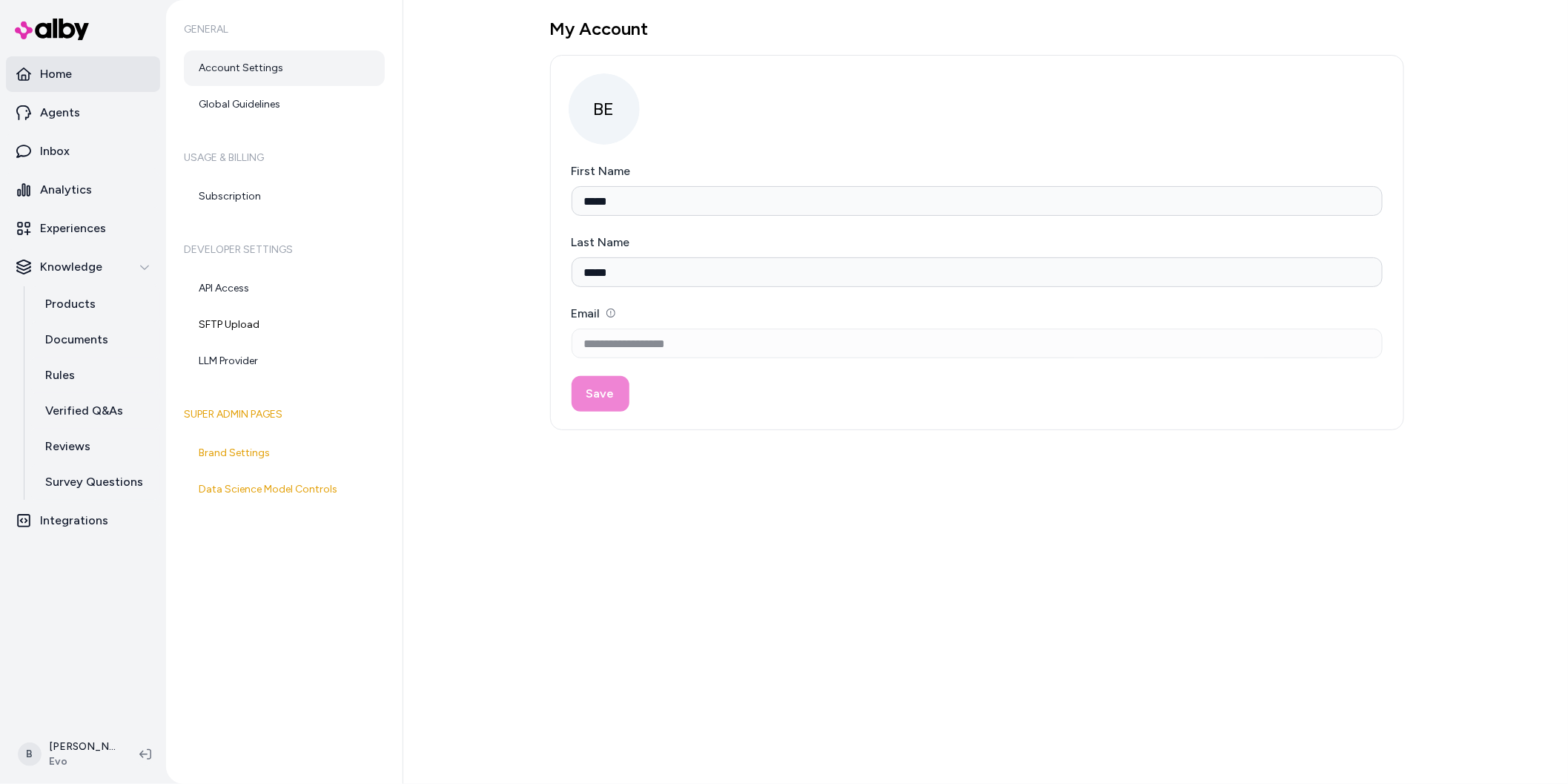
click at [54, 81] on p "Home" at bounding box center [56, 74] width 32 height 18
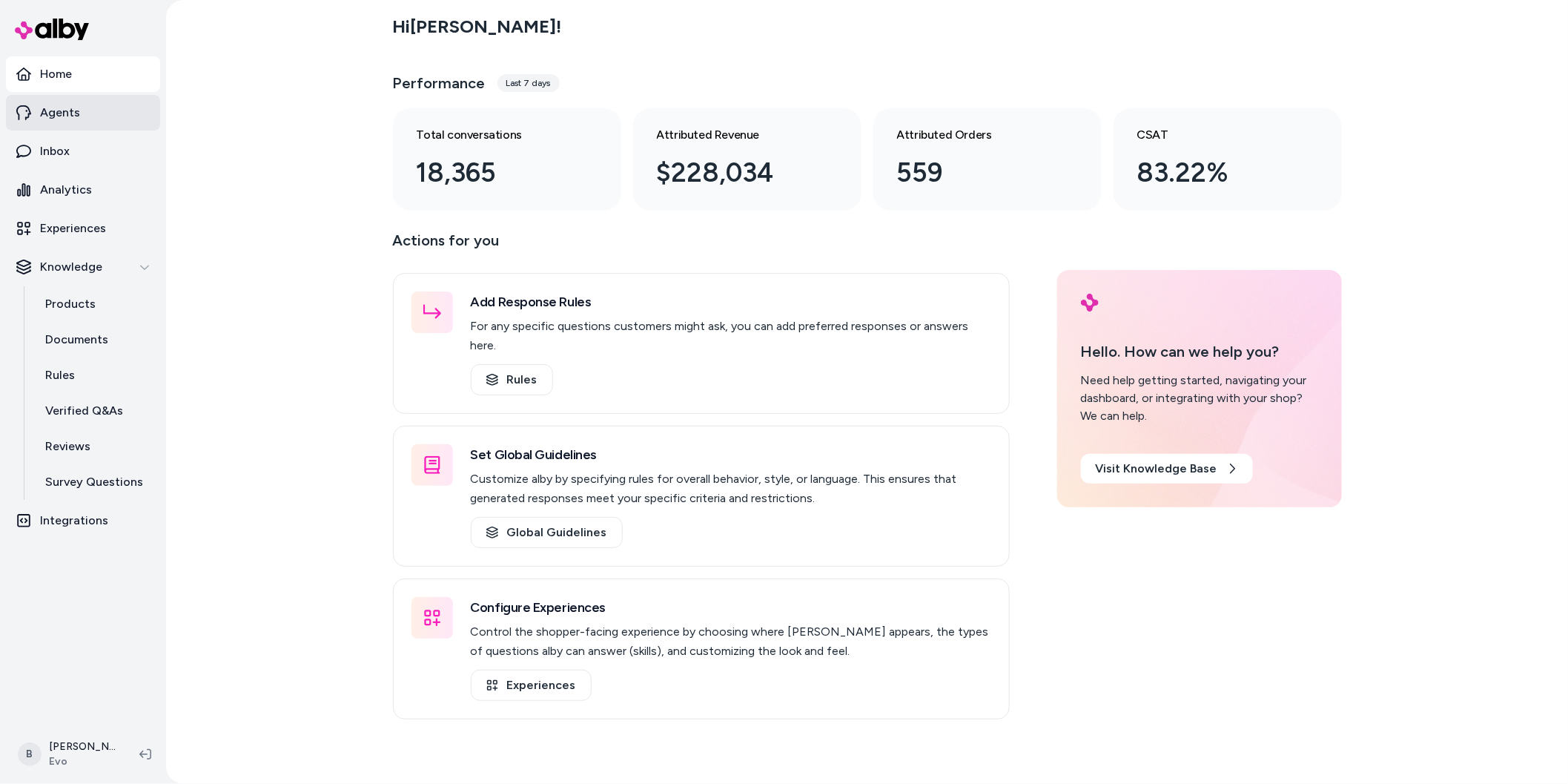
click at [48, 109] on p "Agents" at bounding box center [60, 113] width 40 height 18
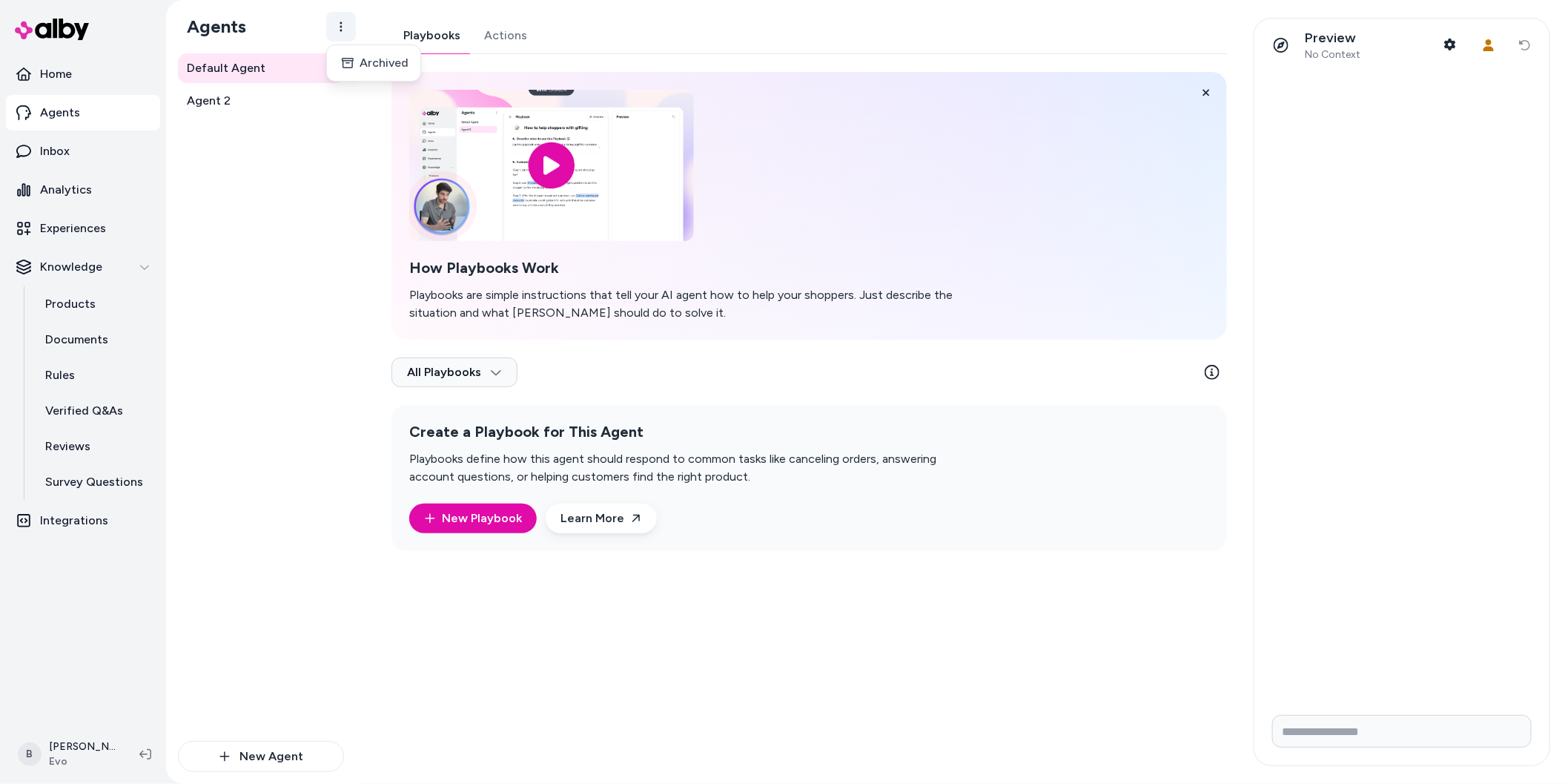
click at [331, 30] on html "Home Agents Inbox Analytics Experiences Knowledge Products Documents Rules Veri…" at bounding box center [784, 392] width 1568 height 784
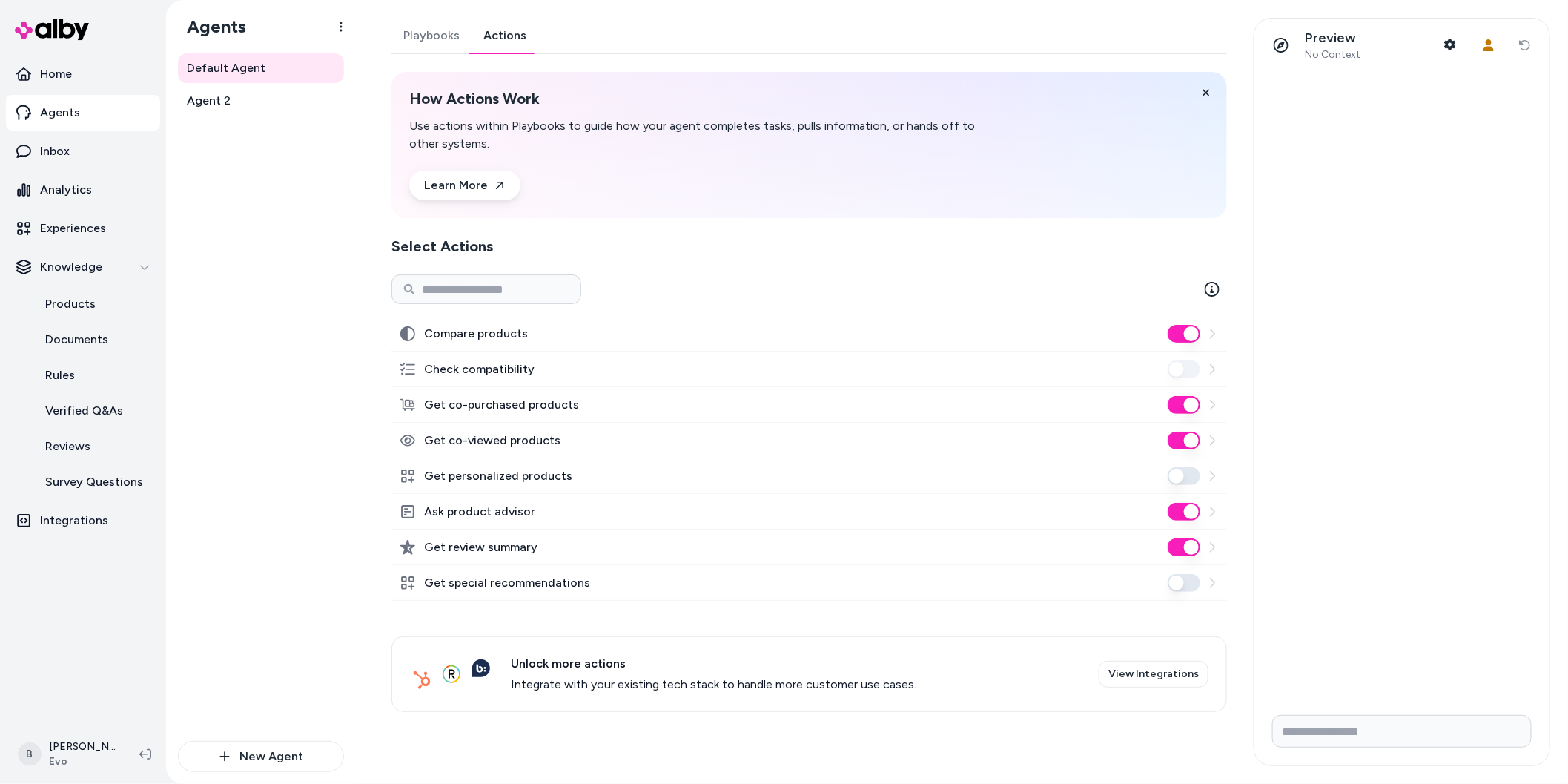
click at [498, 39] on link "Actions" at bounding box center [505, 36] width 66 height 36
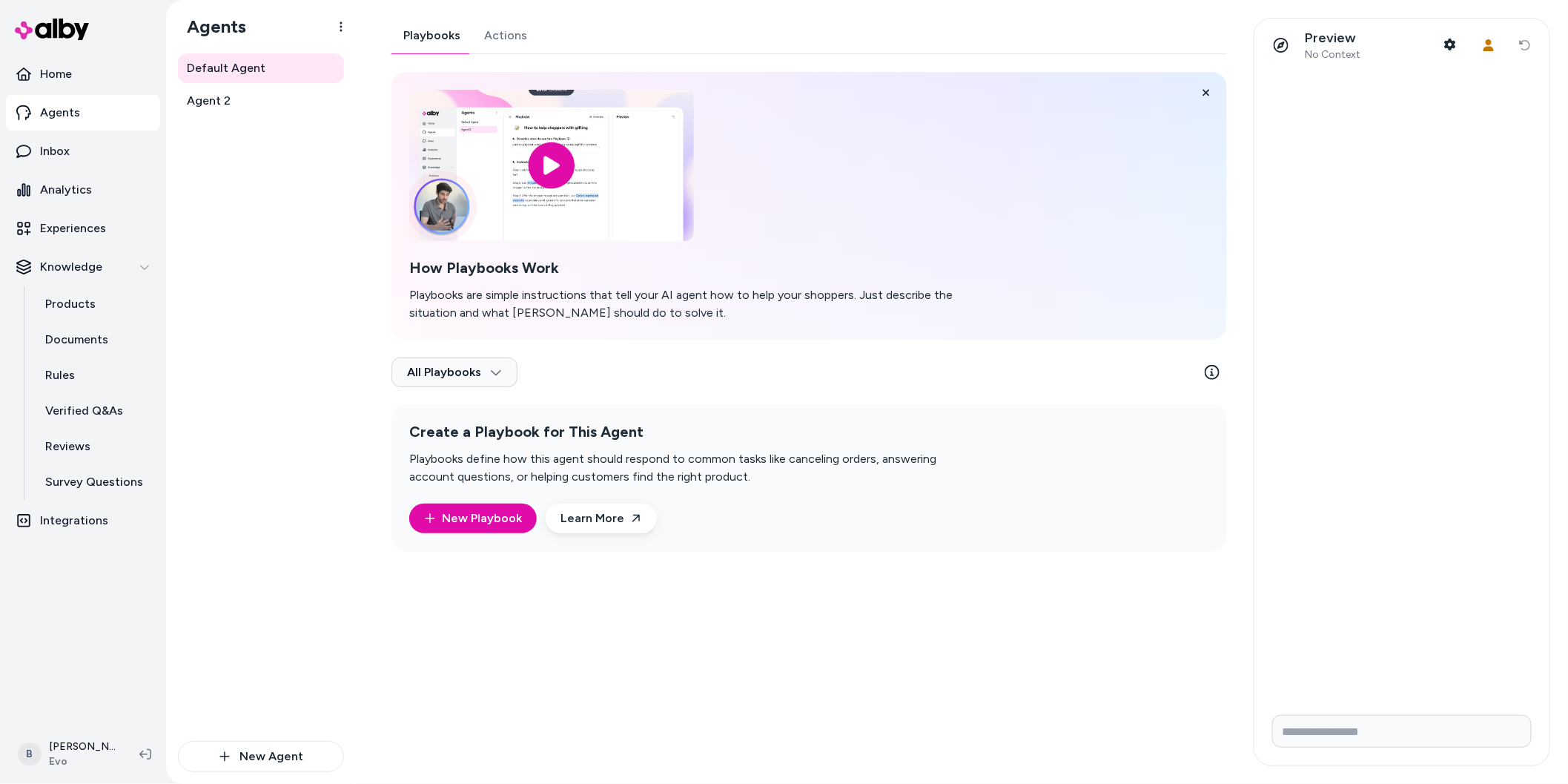
click at [428, 25] on link "Playbooks" at bounding box center [432, 36] width 81 height 36
click at [235, 86] on link "Agent 2" at bounding box center [261, 100] width 166 height 30
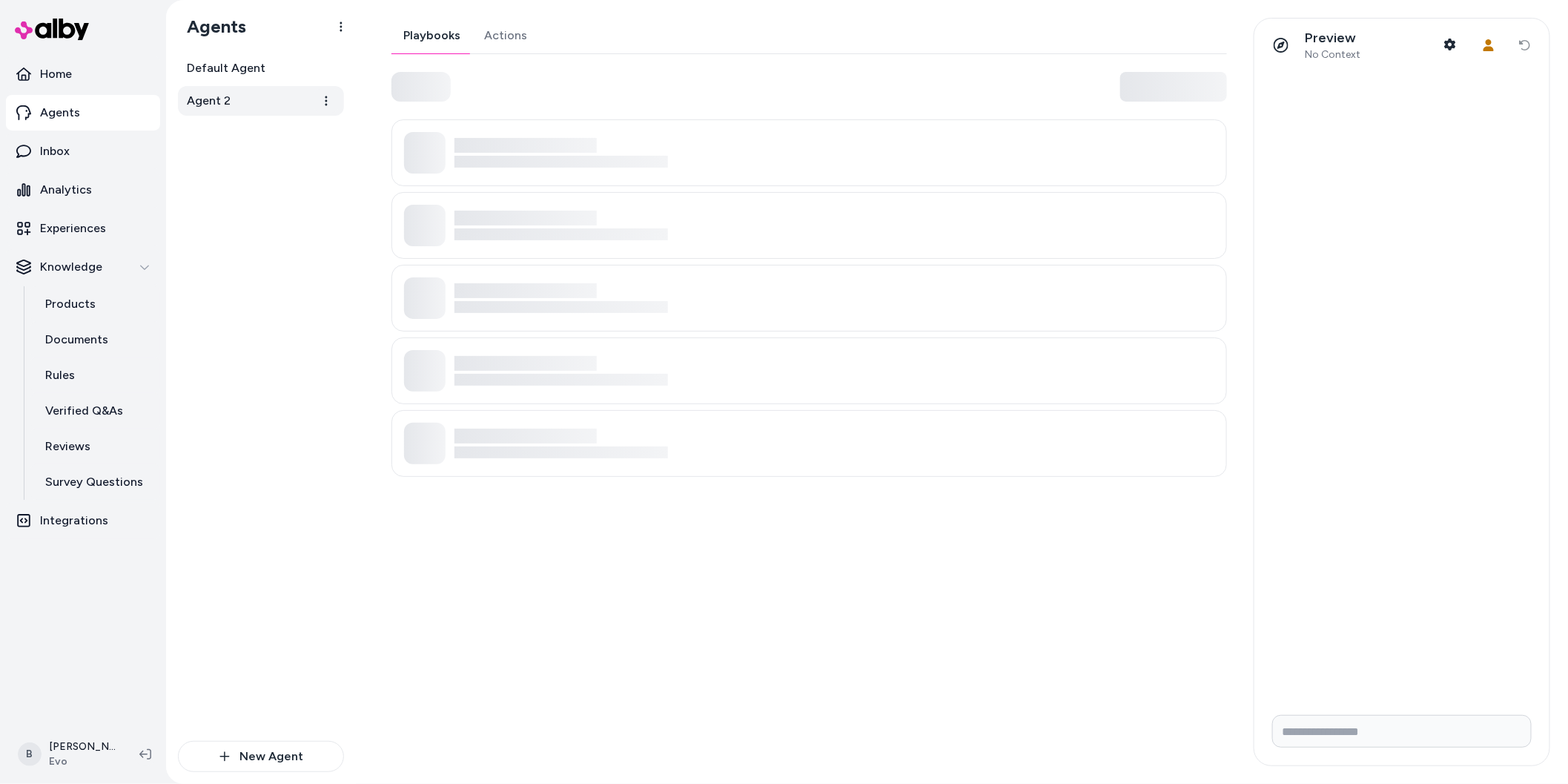
click at [226, 104] on span "Agent 2" at bounding box center [208, 101] width 44 height 18
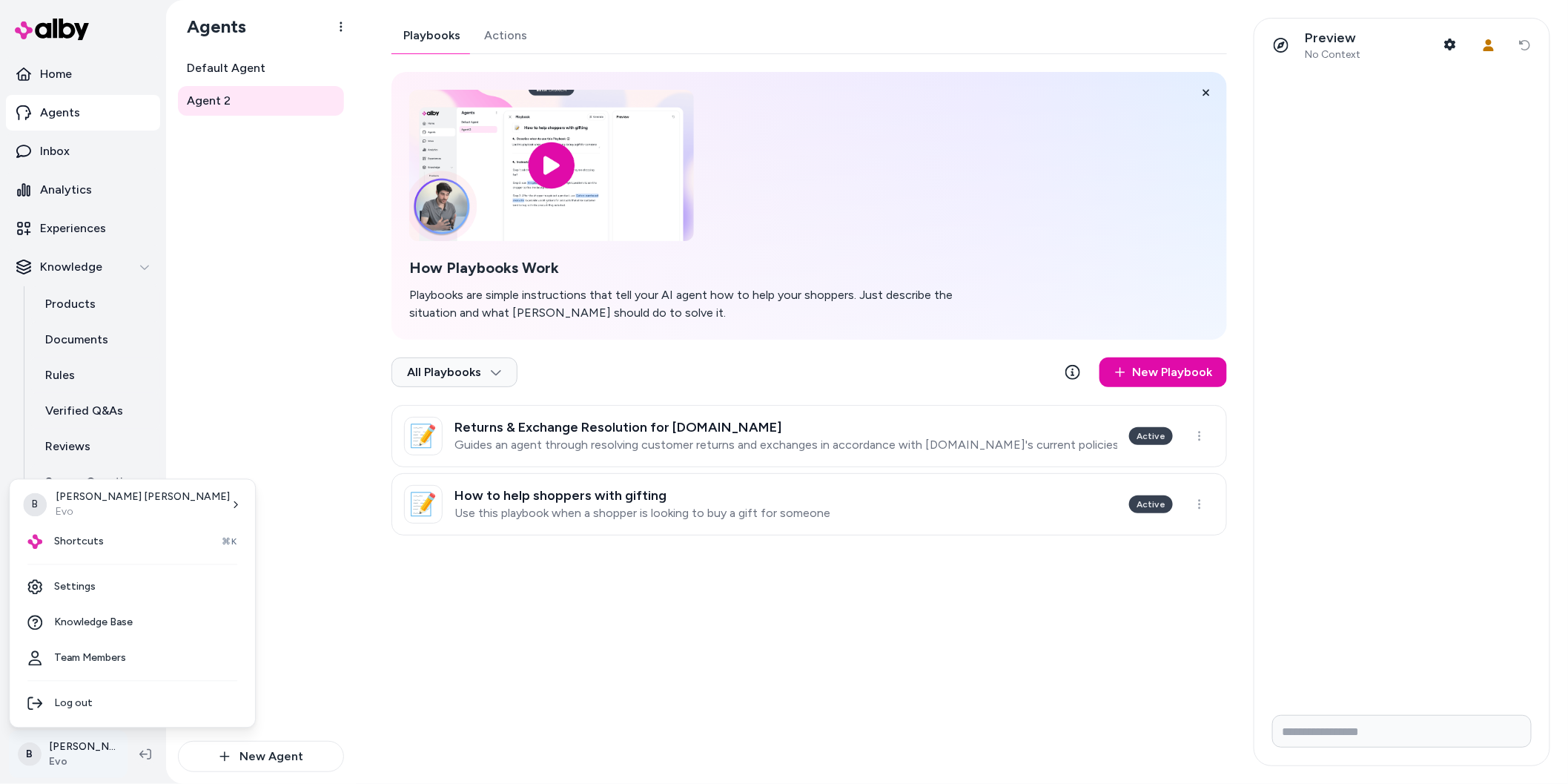
click at [37, 759] on html "Home Agents Inbox Analytics Experiences Knowledge Products Documents Rules Veri…" at bounding box center [784, 392] width 1568 height 784
click at [123, 506] on div "B Bryan Estes Evo" at bounding box center [132, 505] width 234 height 39
click at [92, 547] on span "Shortcuts" at bounding box center [78, 542] width 49 height 15
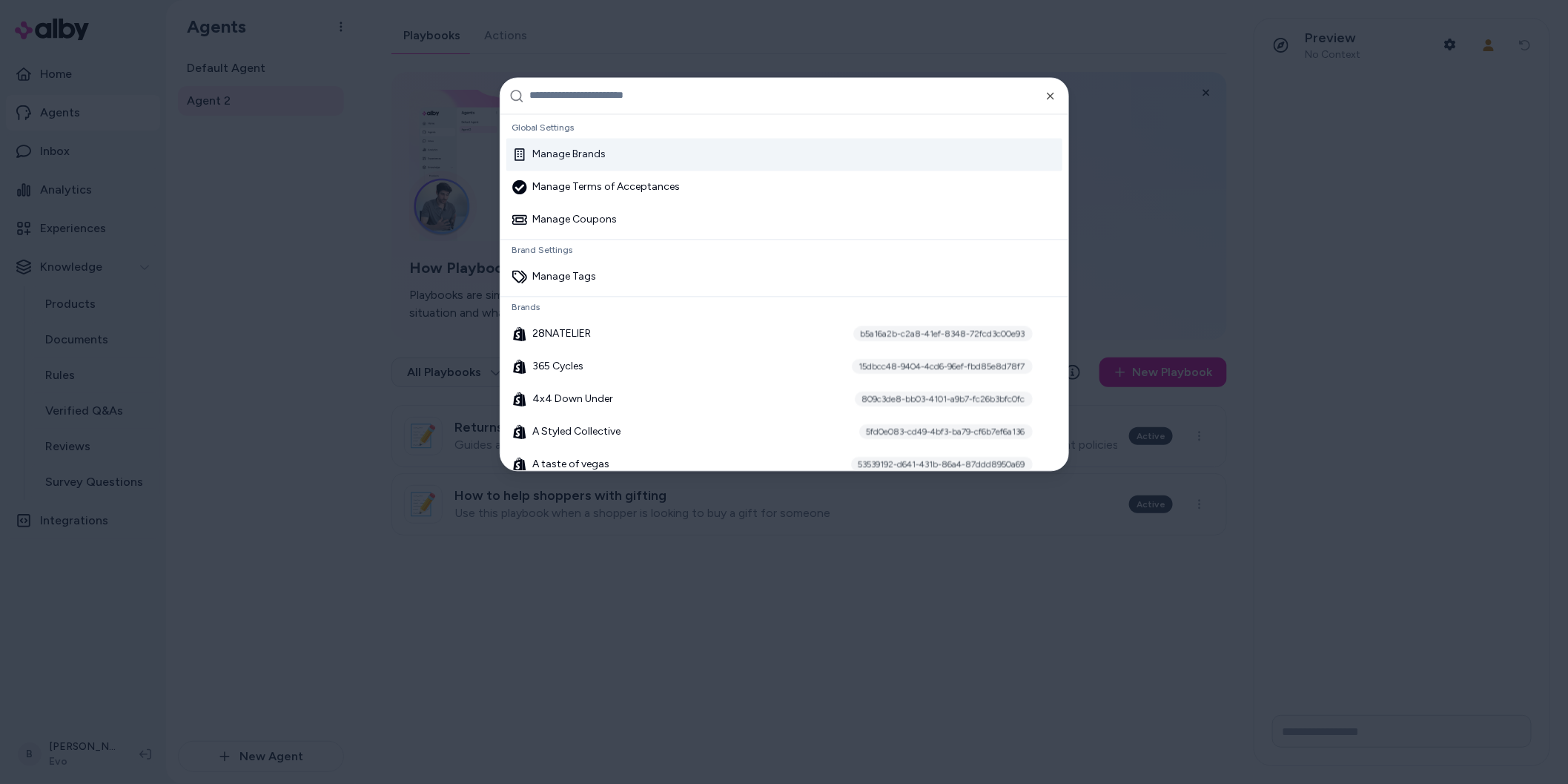
click at [592, 158] on div "Manage Brands" at bounding box center [559, 154] width 94 height 15
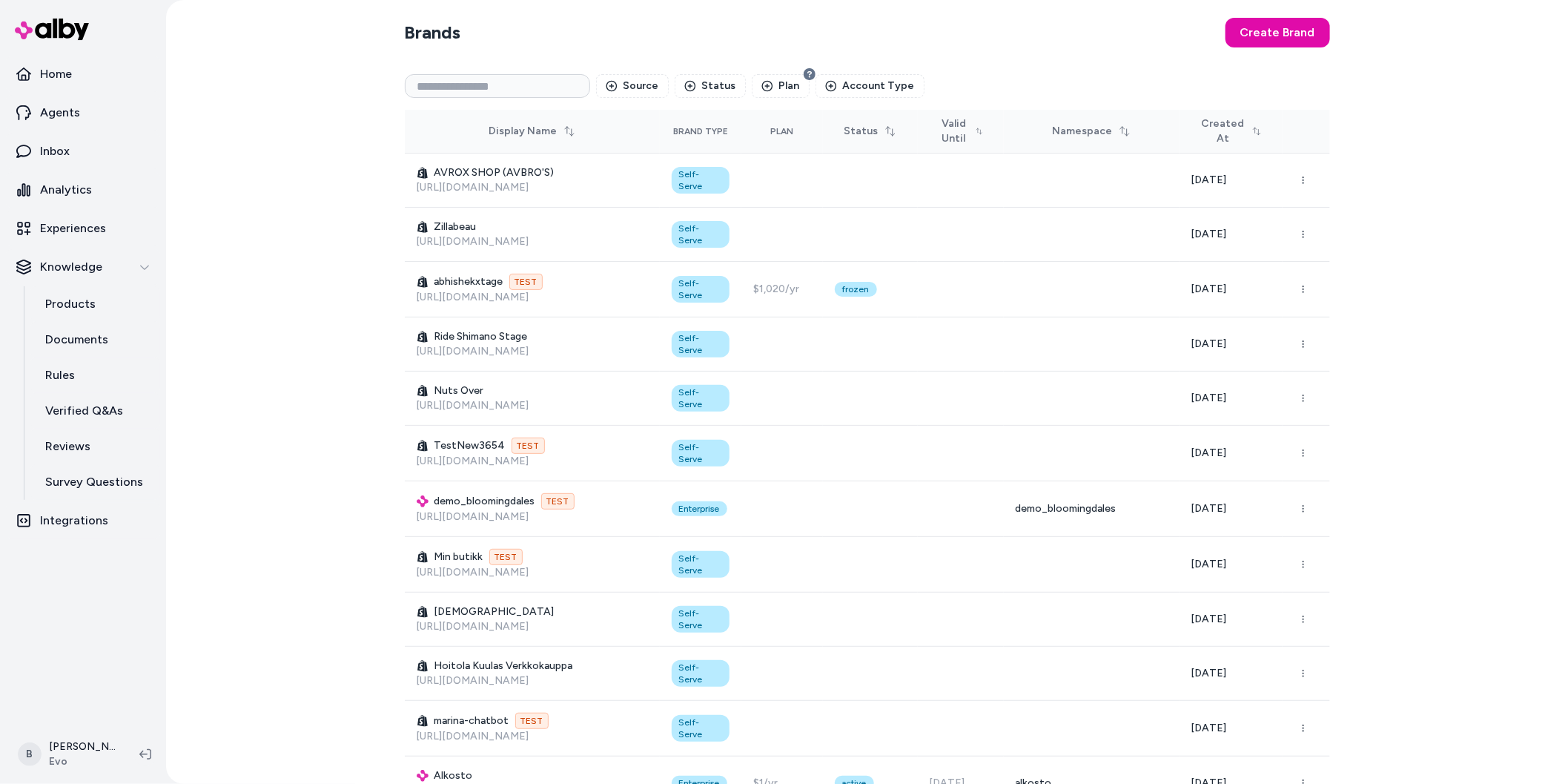
click at [70, 28] on img at bounding box center [52, 30] width 74 height 22
click at [62, 217] on link "Experiences" at bounding box center [83, 229] width 154 height 36
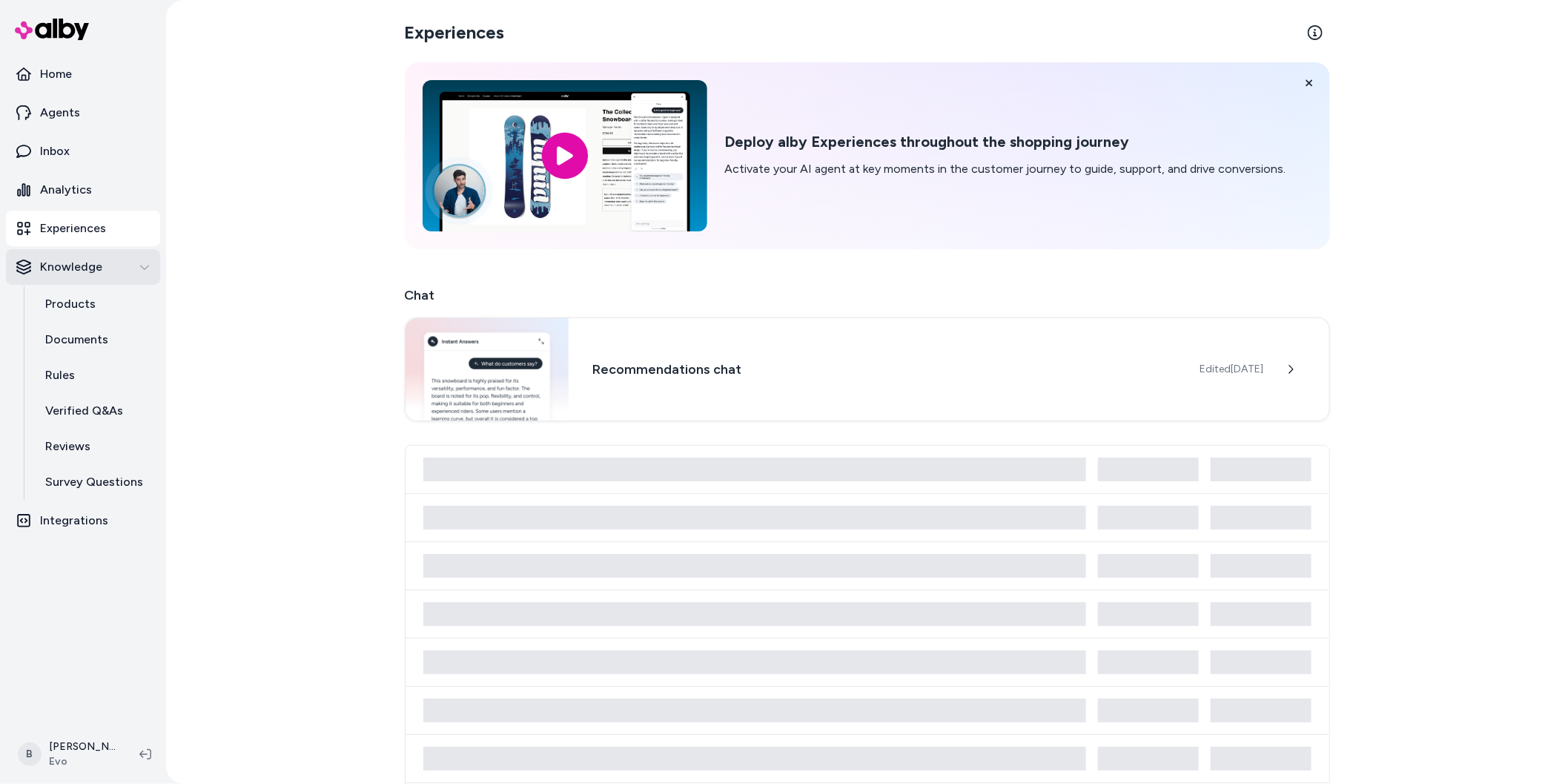
click at [88, 273] on p "Knowledge" at bounding box center [71, 267] width 62 height 18
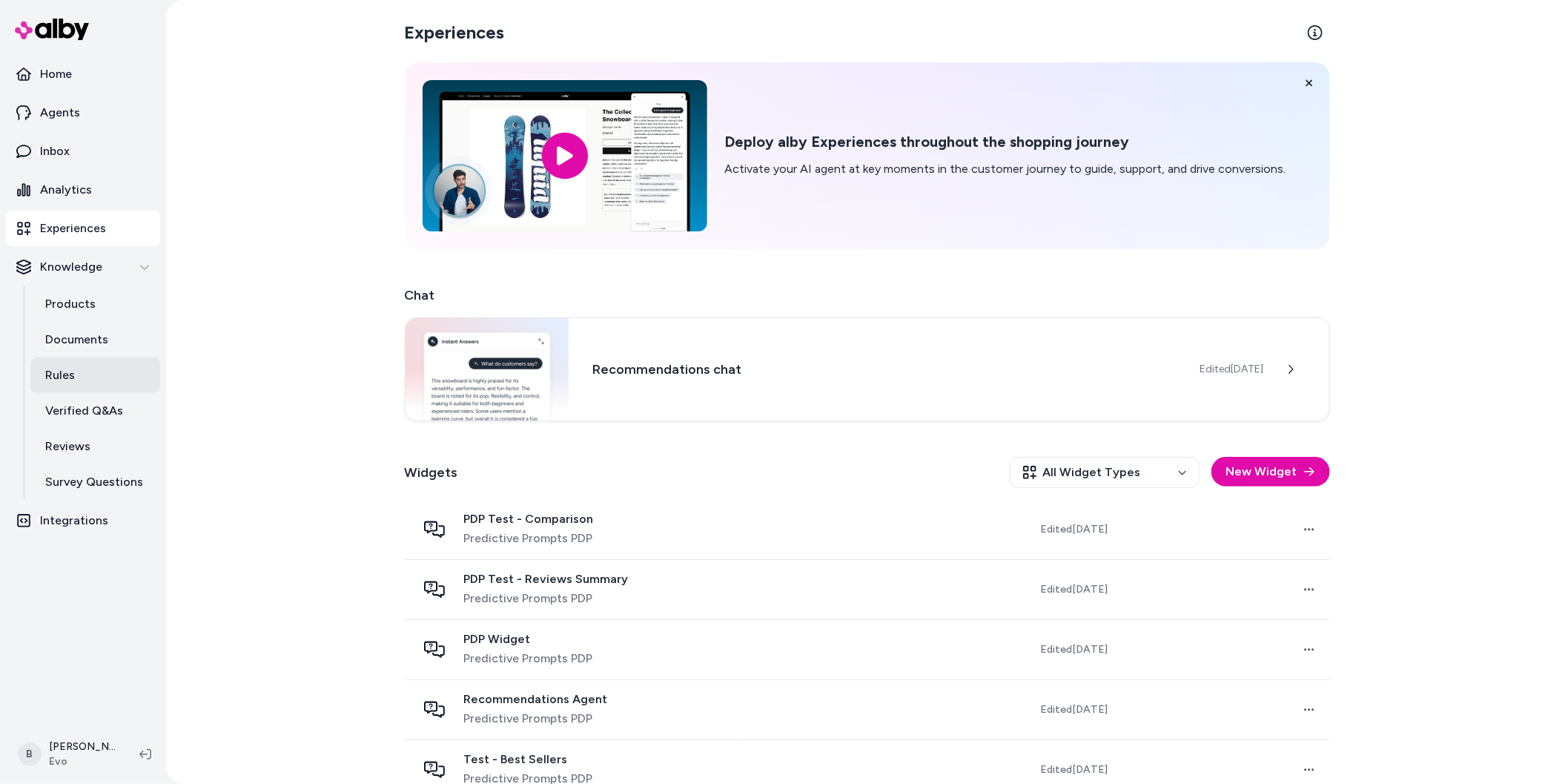
click at [74, 381] on p "Rules" at bounding box center [59, 376] width 30 height 18
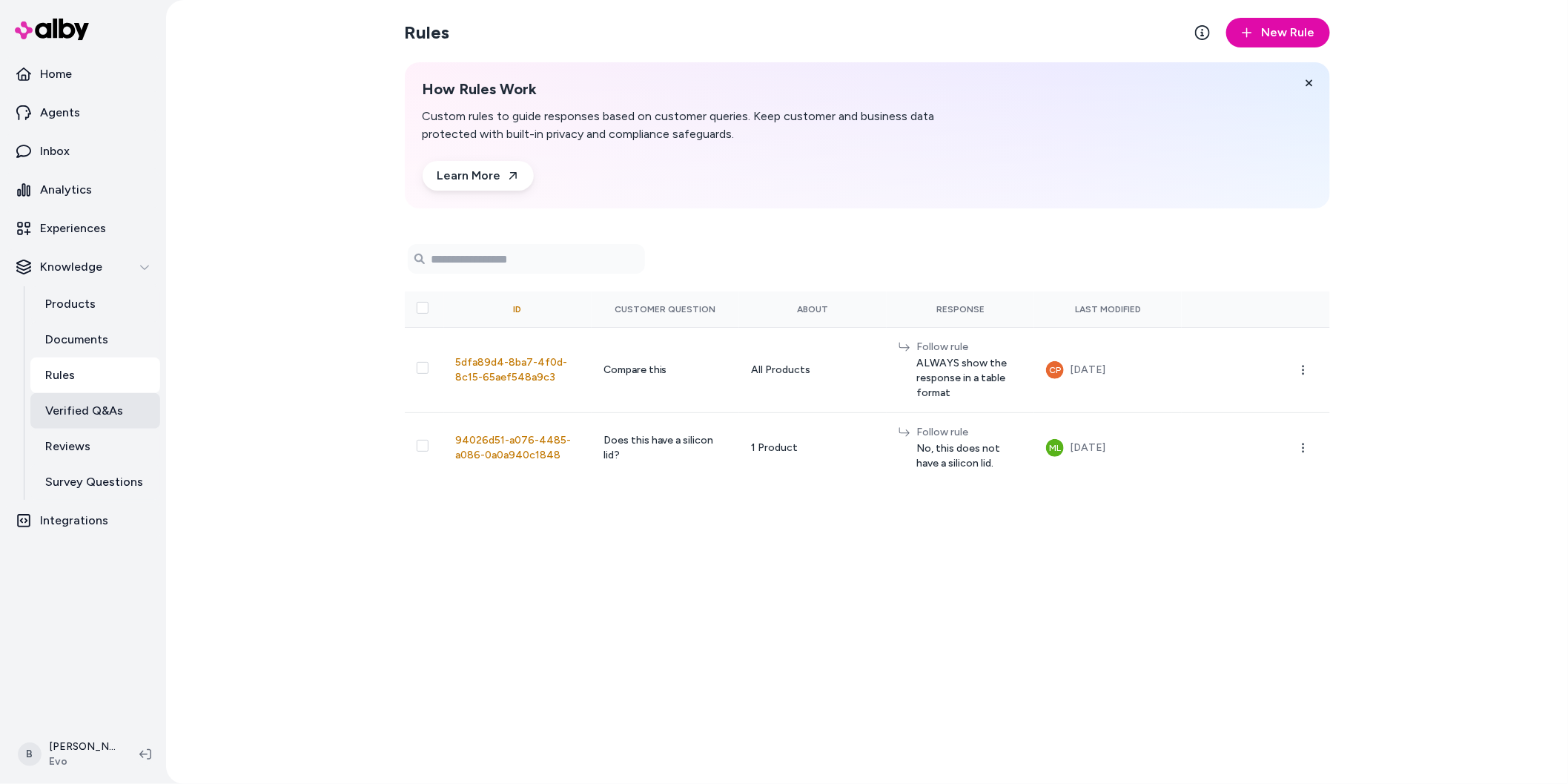
click at [74, 412] on p "Verified Q&As" at bounding box center [83, 411] width 78 height 18
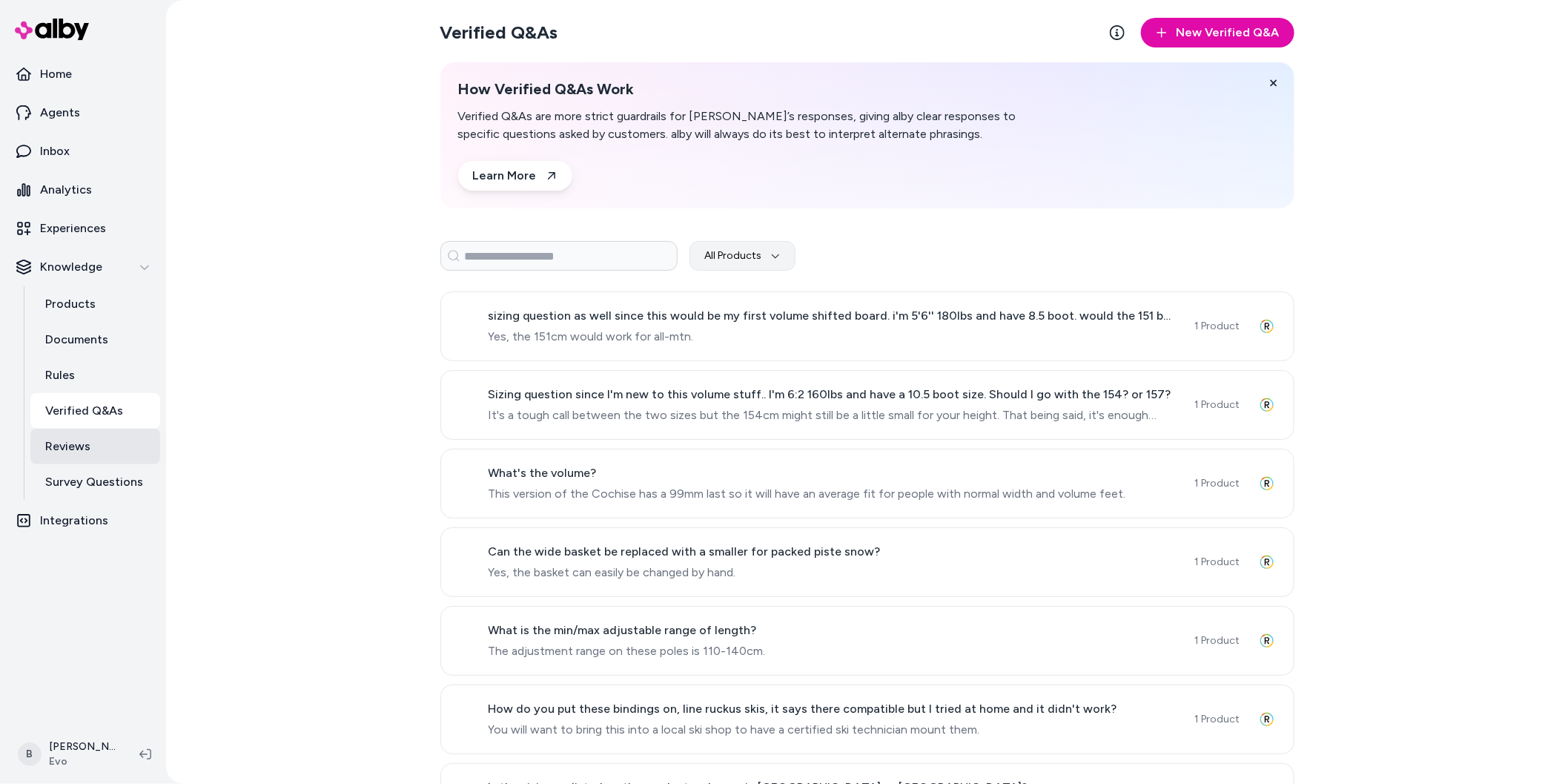
click at [71, 453] on p "Reviews" at bounding box center [67, 447] width 45 height 18
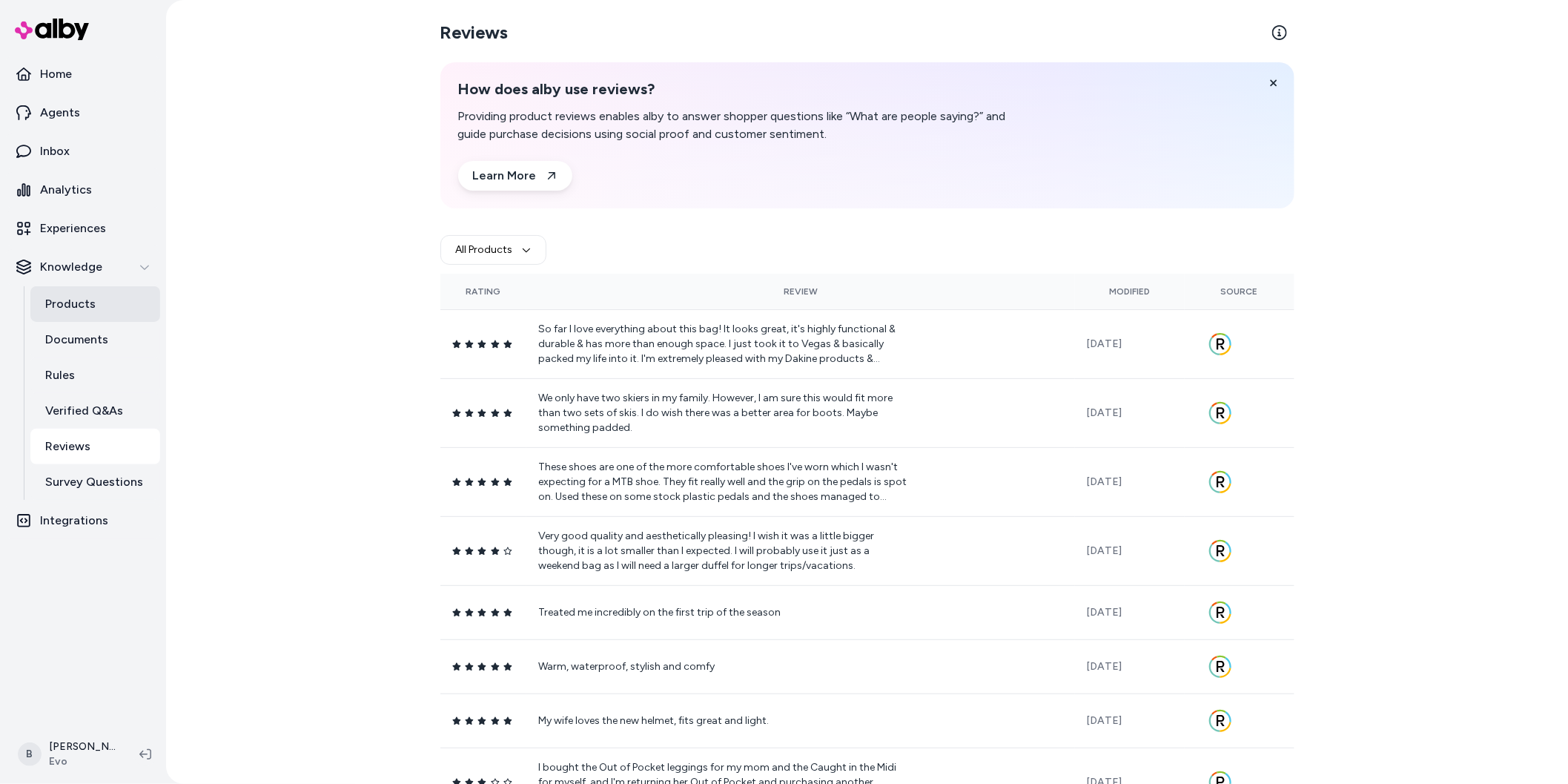
click at [80, 302] on p "Products" at bounding box center [70, 304] width 50 height 18
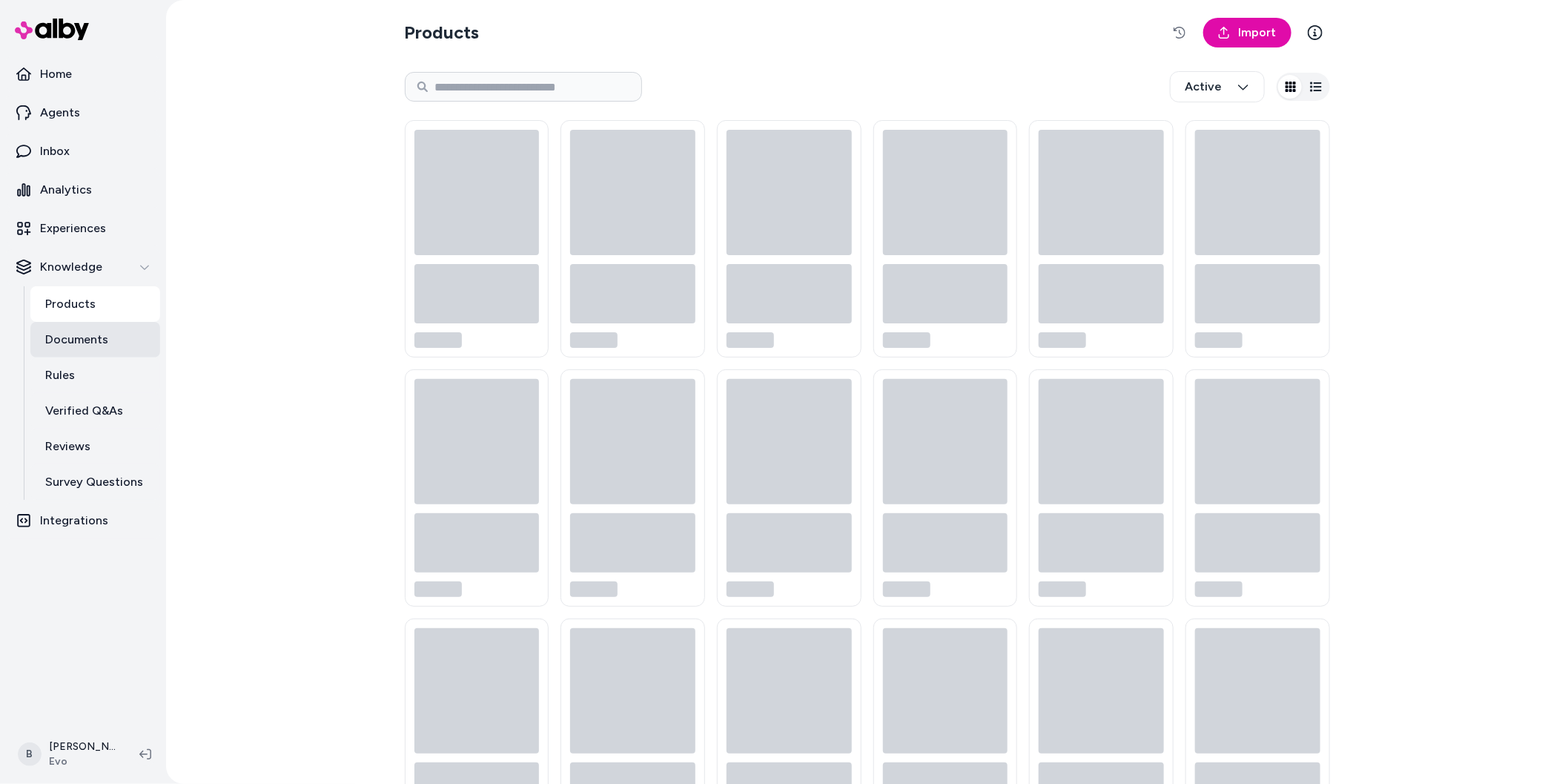
click at [78, 331] on p "Documents" at bounding box center [76, 340] width 63 height 18
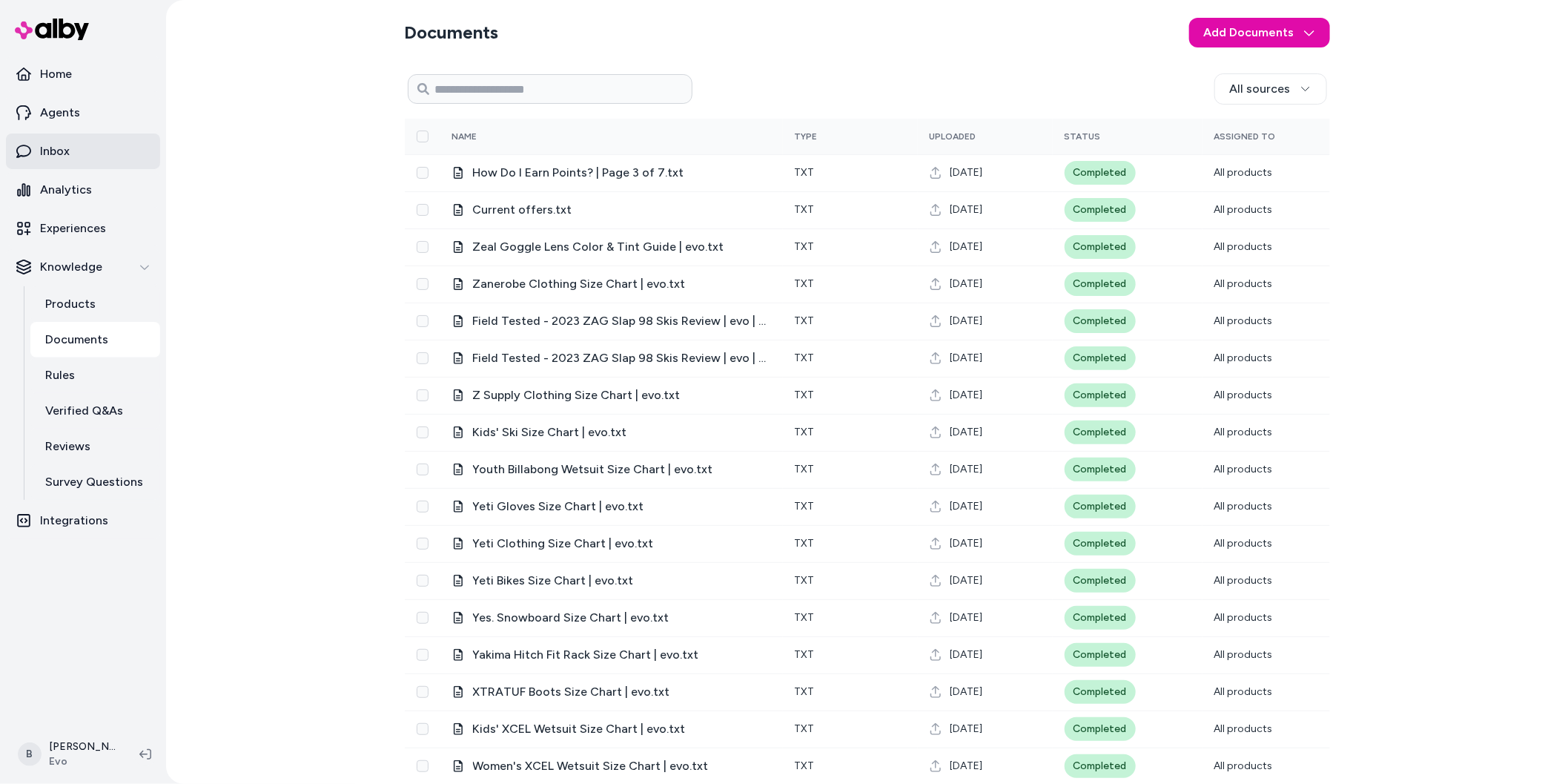
click at [65, 154] on p "Inbox" at bounding box center [55, 152] width 30 height 18
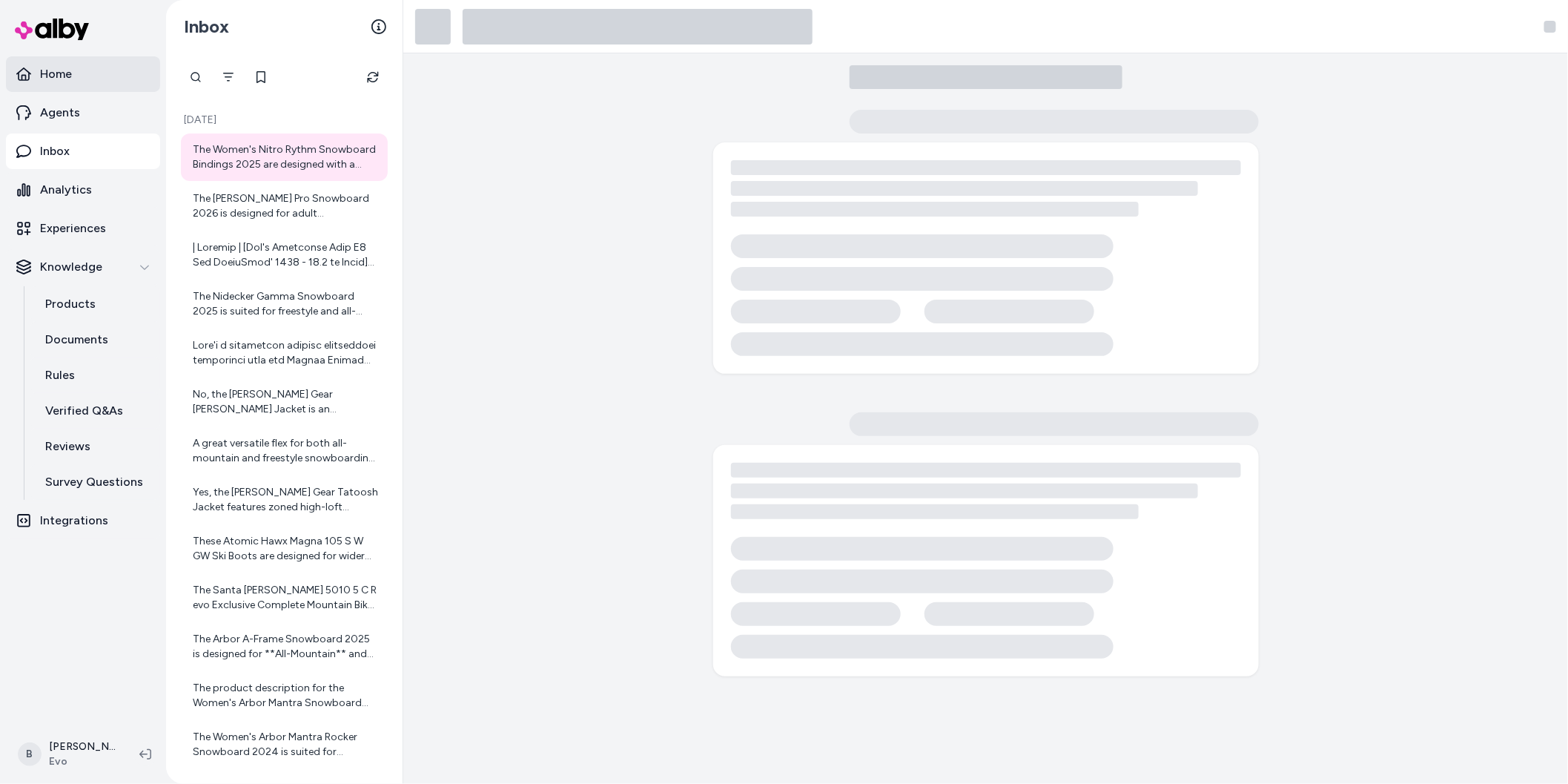
click at [64, 74] on p "Home" at bounding box center [56, 74] width 32 height 18
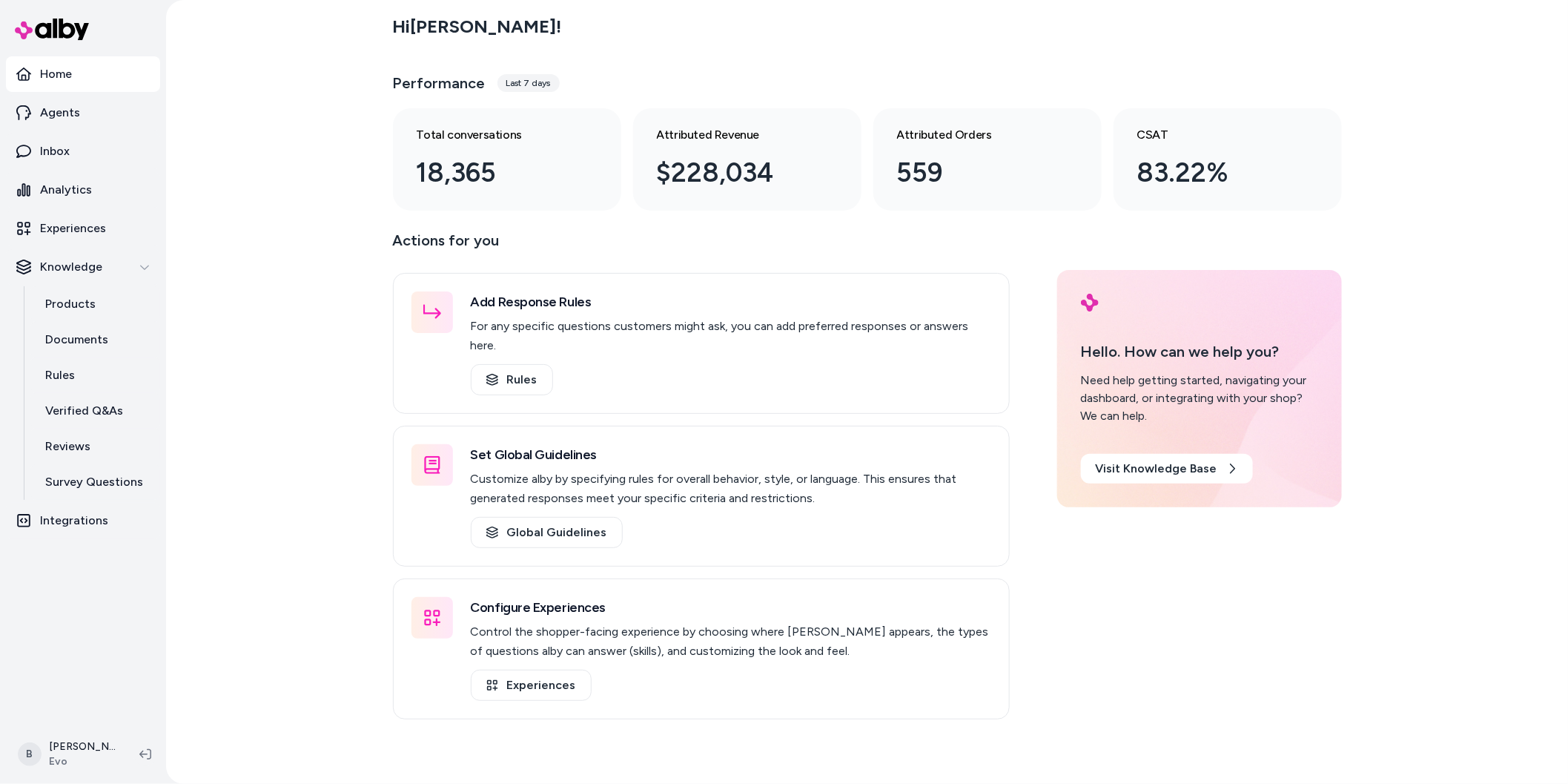
click at [285, 460] on div "Hi Bryan ! Performance Last 7 days Total conversations 18,365 Attributed Revenu…" at bounding box center [867, 392] width 1402 height 784
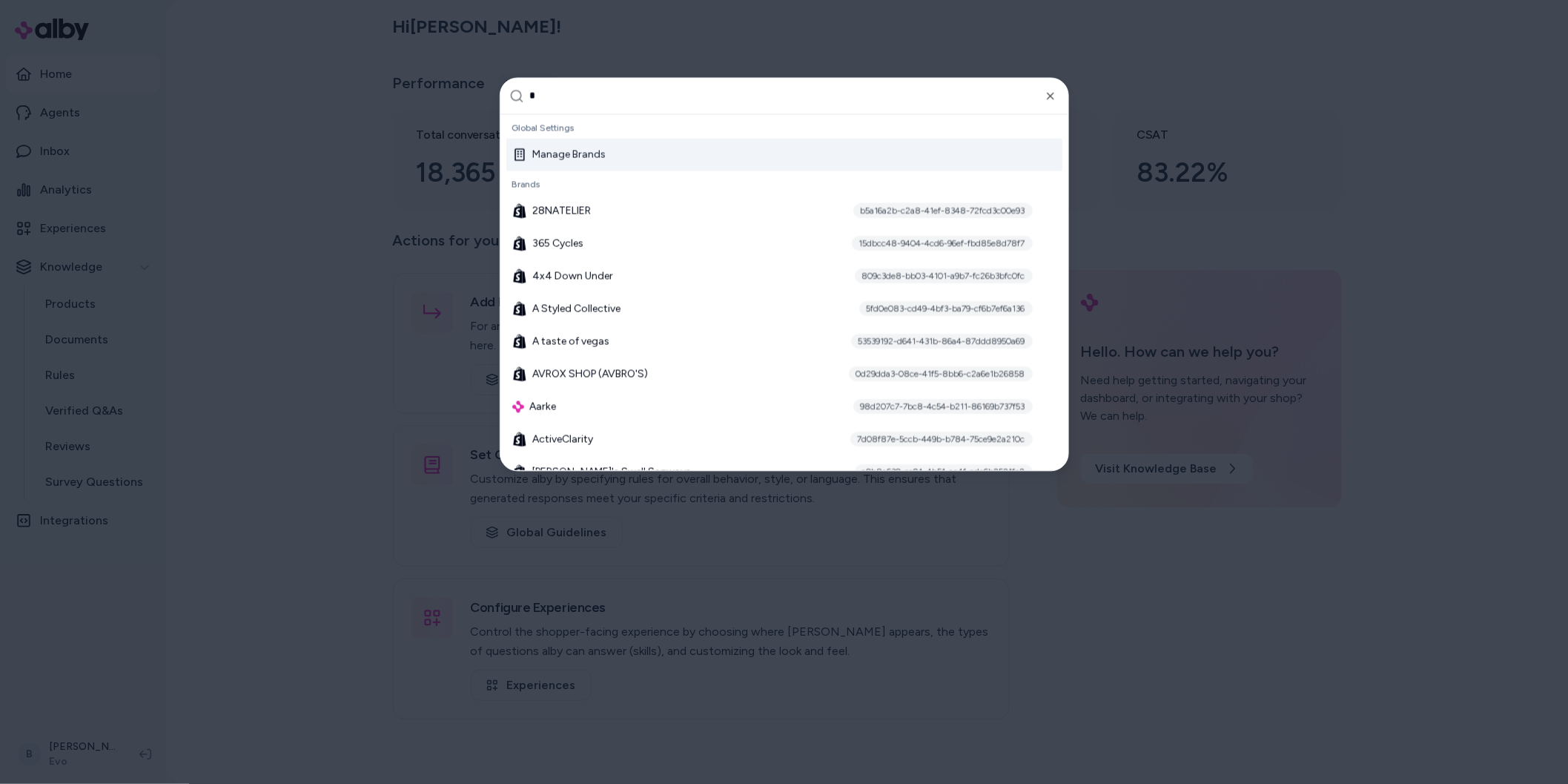
type input "**"
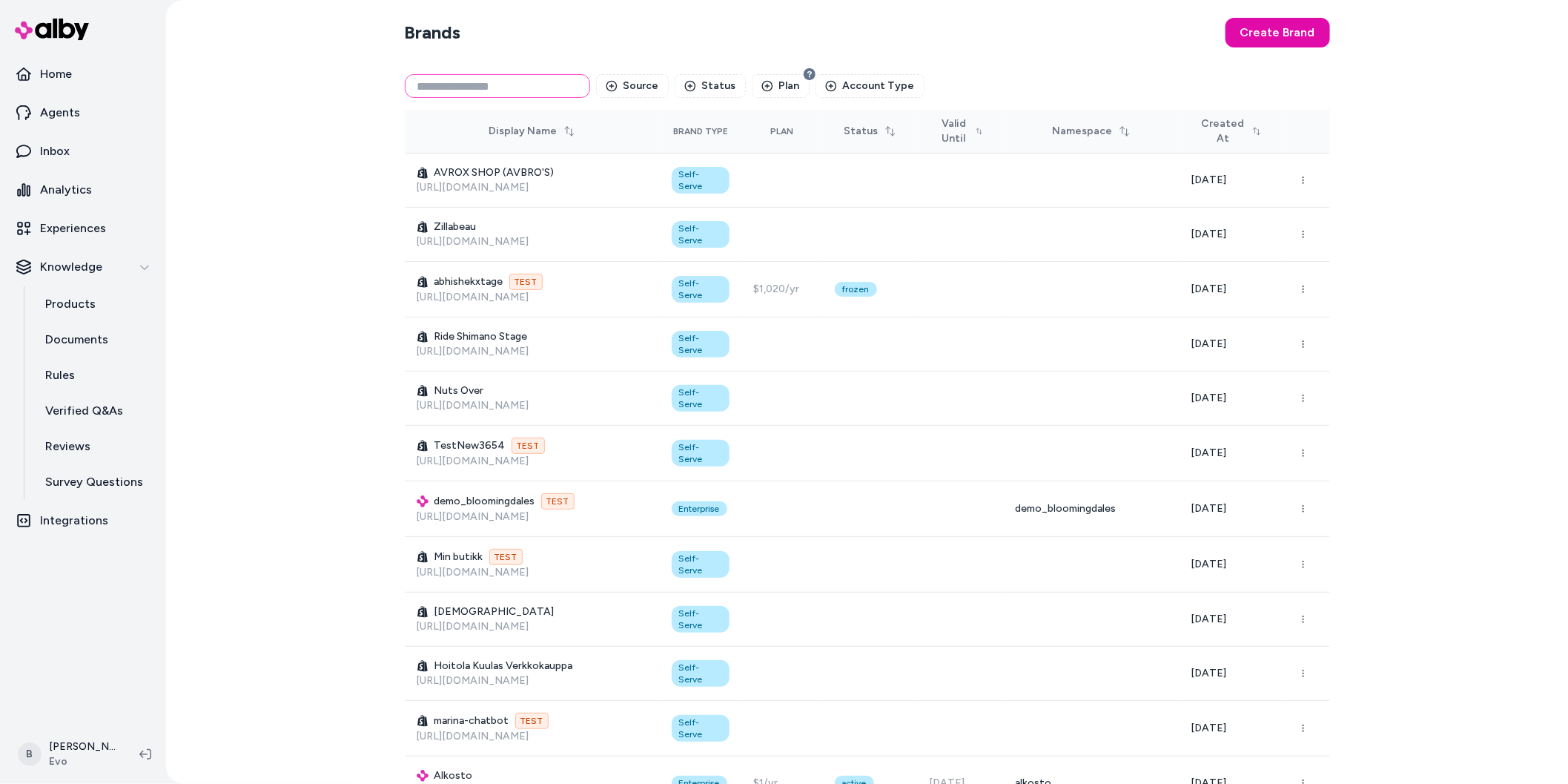
click at [491, 97] on input at bounding box center [498, 86] width 186 height 23
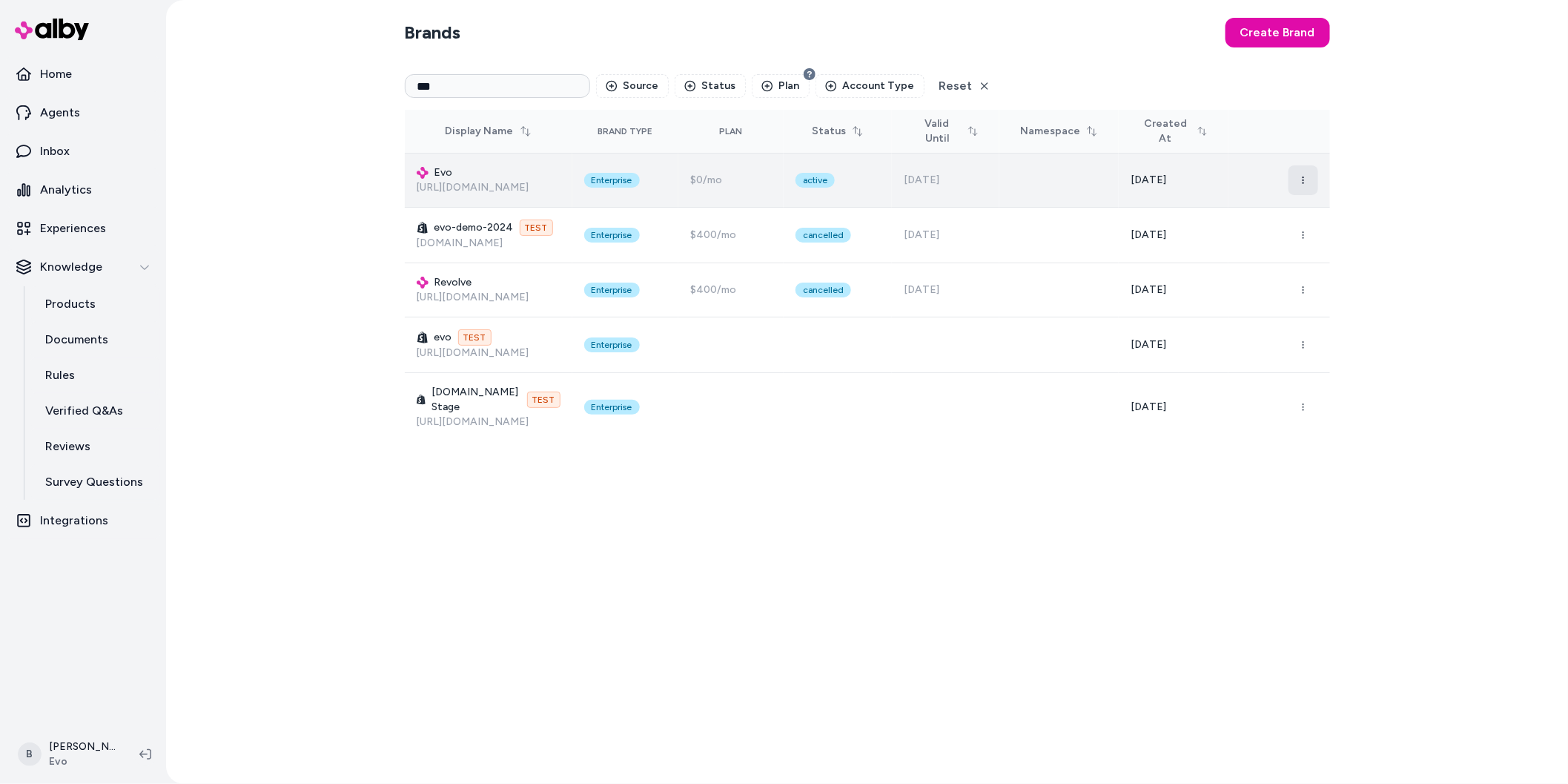
click at [1314, 181] on button "button" at bounding box center [1304, 179] width 30 height 30
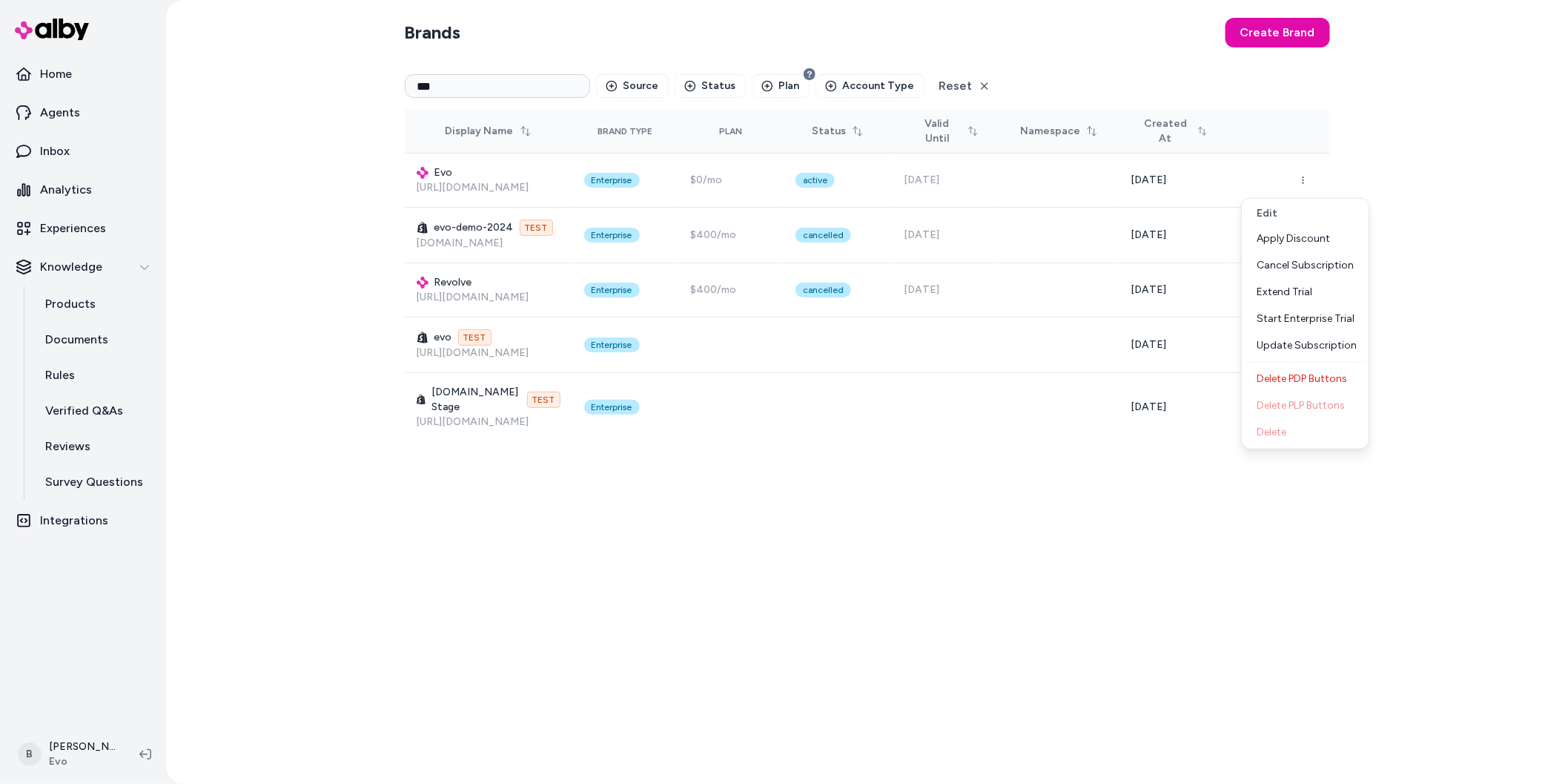
click at [1443, 176] on div "Brands Create Brand *** Source Status Plan Account Type Reset Display Name Bran…" at bounding box center [867, 392] width 1402 height 784
click at [437, 80] on input "***" at bounding box center [498, 86] width 186 height 23
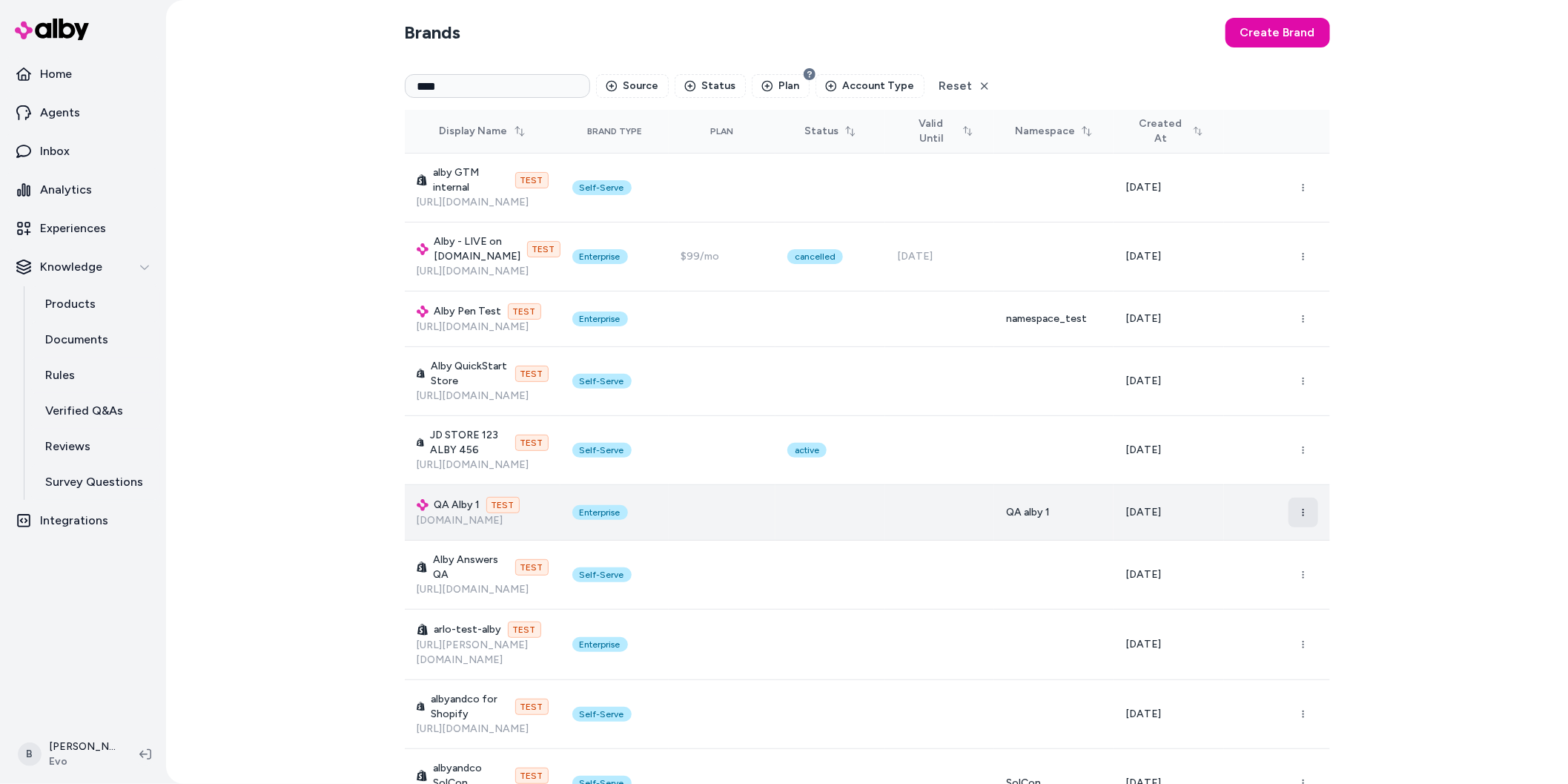
click at [1311, 498] on button "button" at bounding box center [1304, 512] width 30 height 30
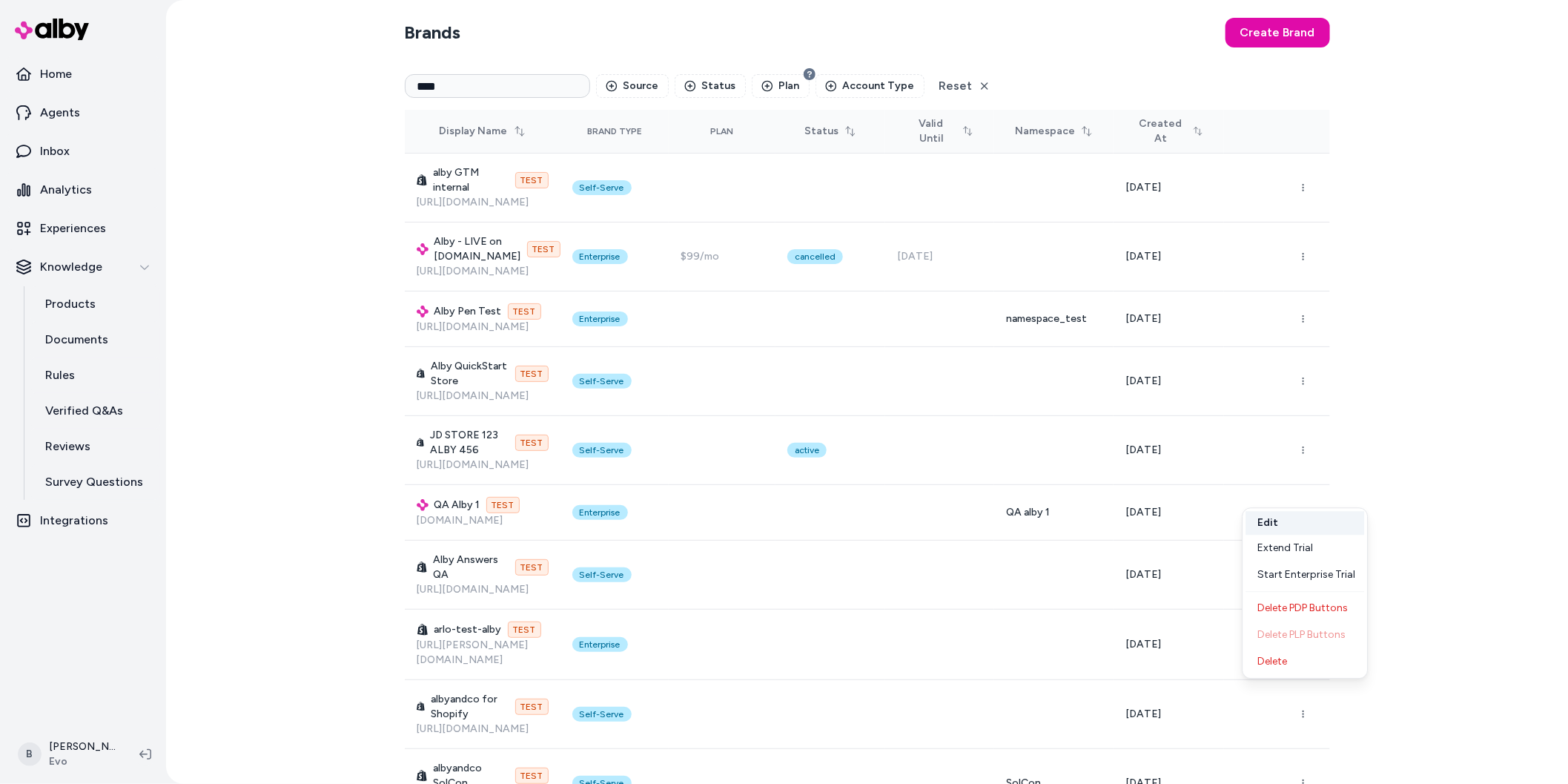
click at [1305, 525] on button "Edit" at bounding box center [1305, 523] width 118 height 23
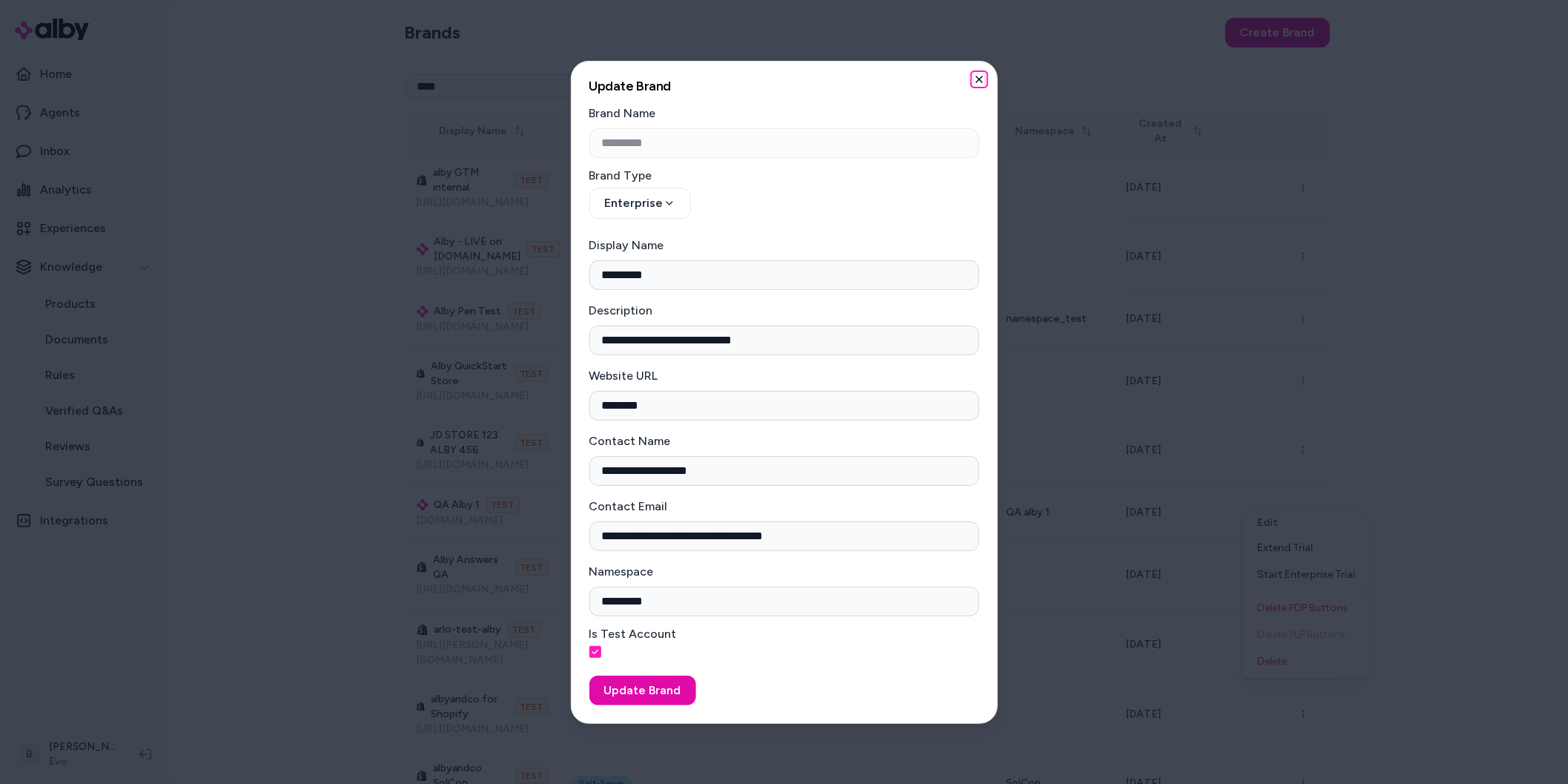
click at [976, 79] on icon "button" at bounding box center [979, 79] width 12 height 12
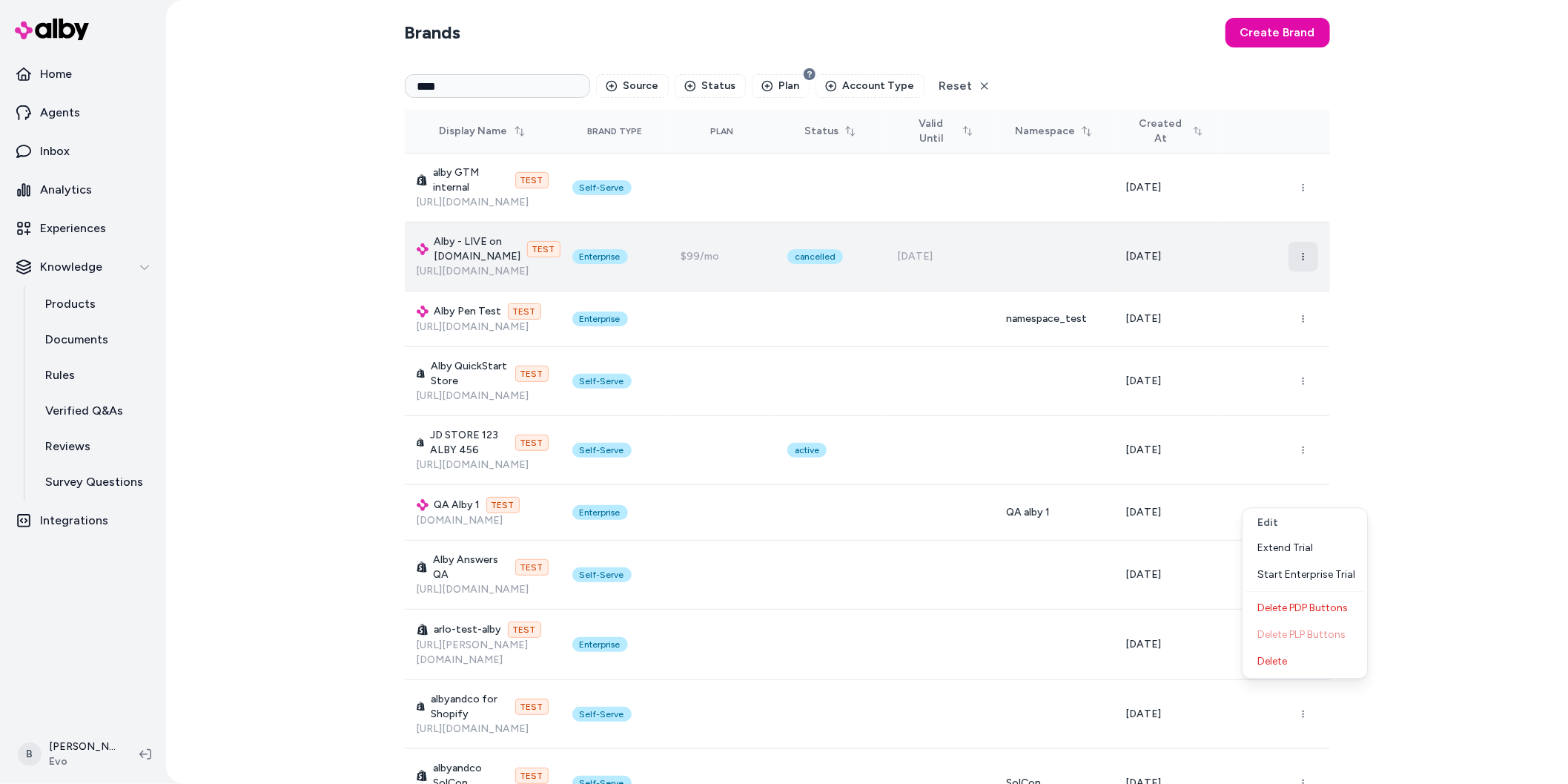
click at [1302, 256] on icon "button" at bounding box center [1304, 257] width 9 height 9
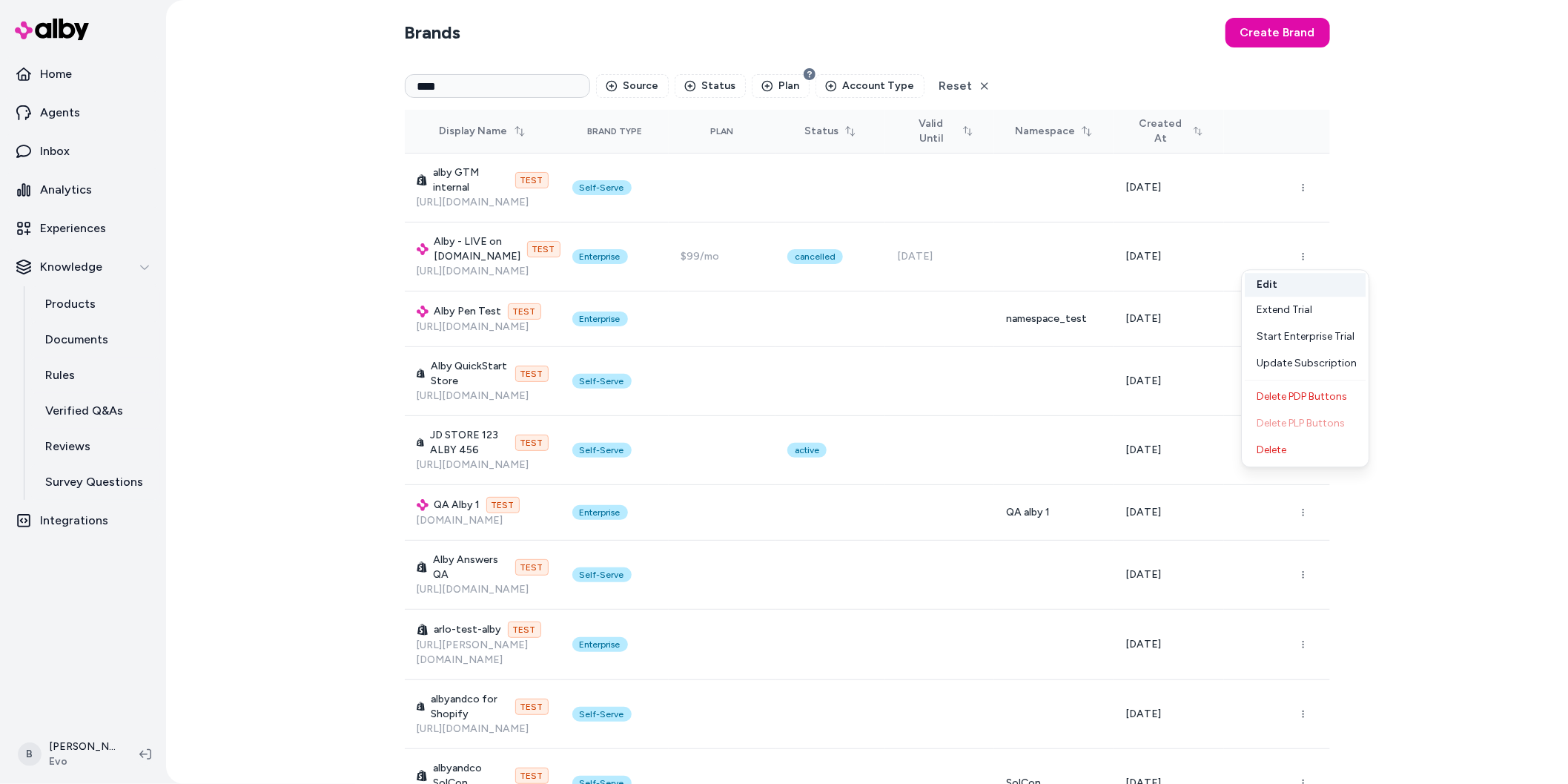
click at [1295, 283] on button "Edit" at bounding box center [1305, 284] width 121 height 23
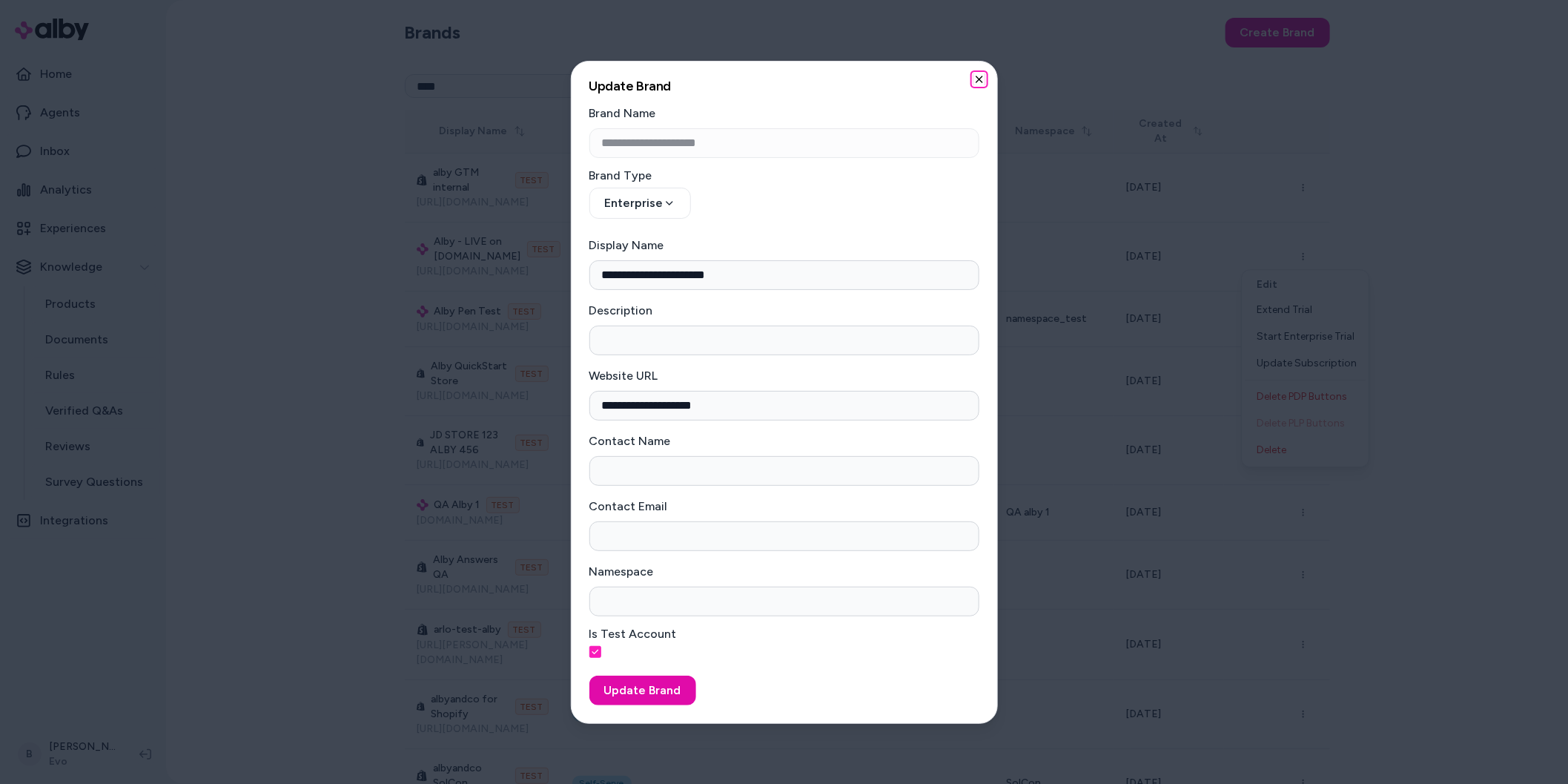
click at [984, 81] on icon "button" at bounding box center [979, 79] width 12 height 12
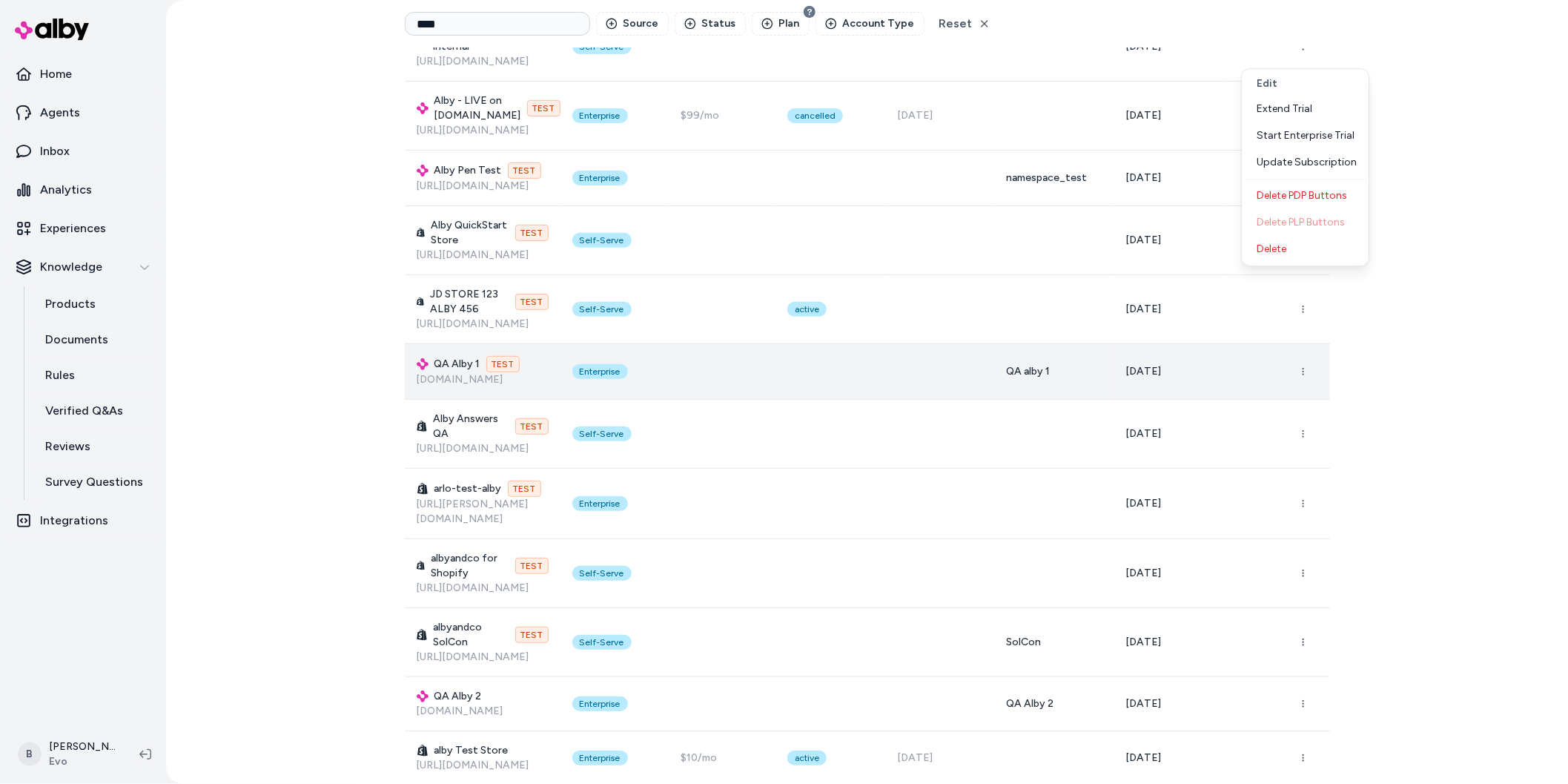
scroll to position [202, 0]
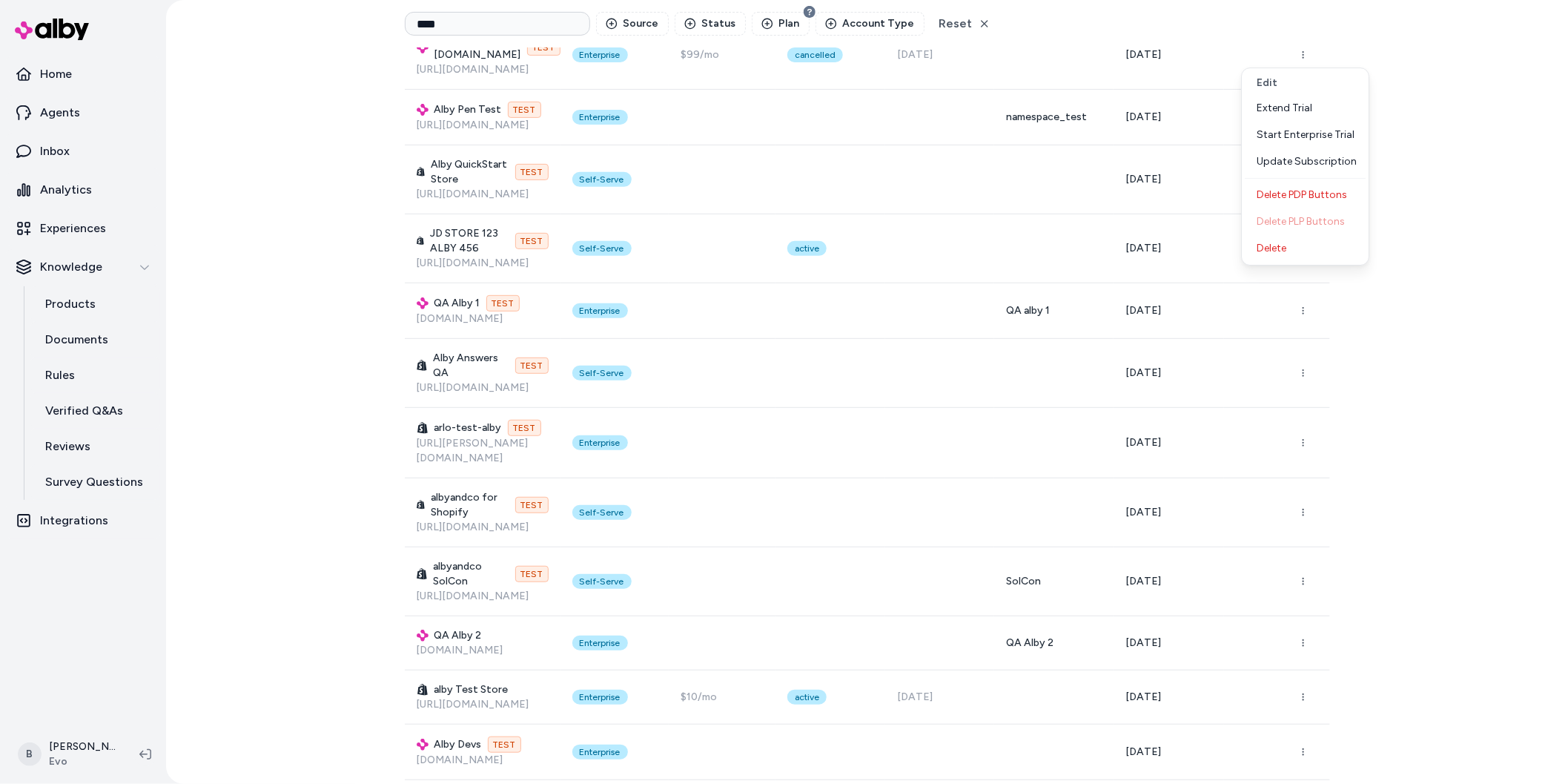
click at [1439, 549] on div "Brands Create Brand **** Source Status Plan Account Type Reset Display Name Bra…" at bounding box center [867, 392] width 1402 height 784
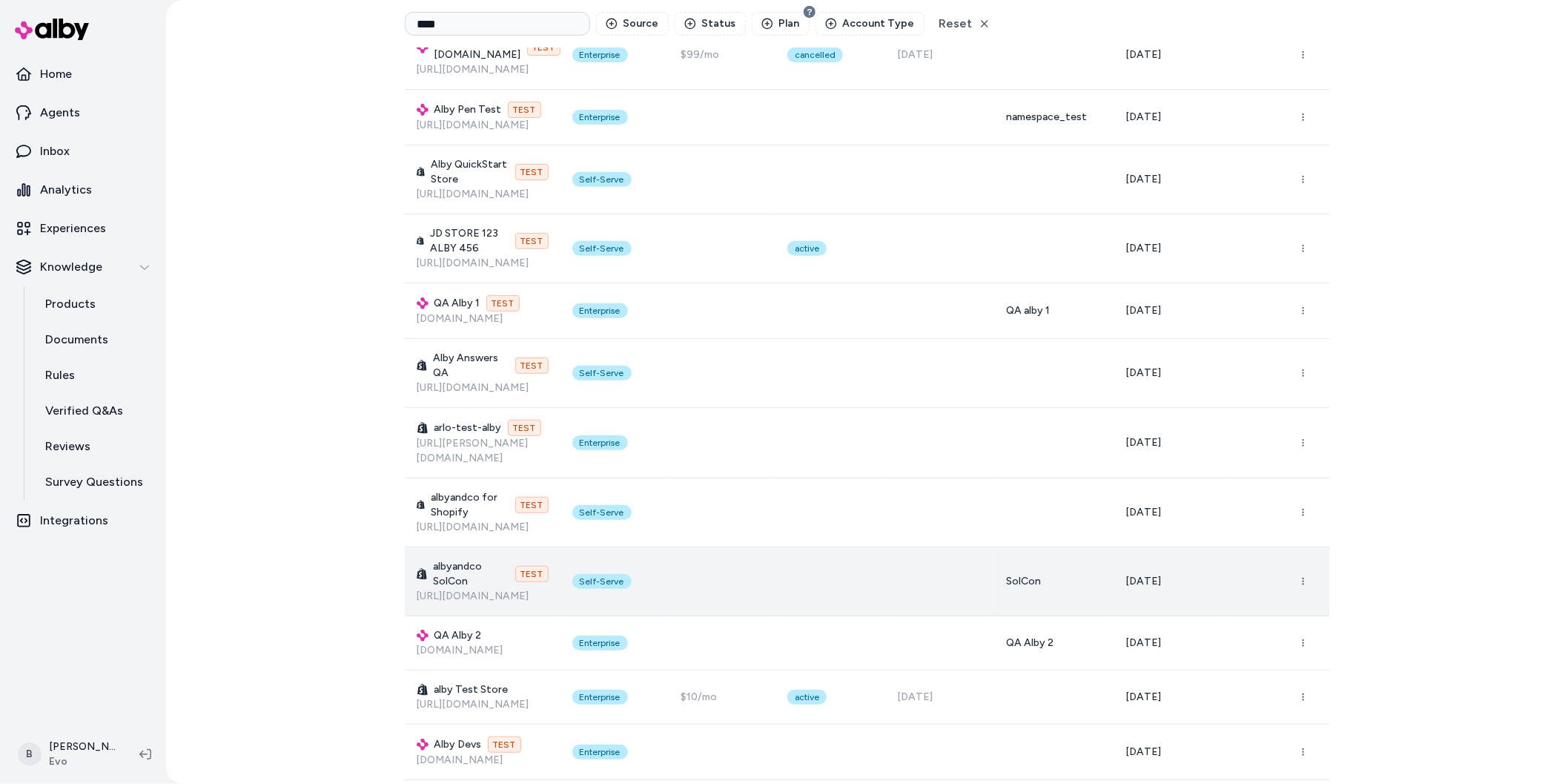
scroll to position [0, 0]
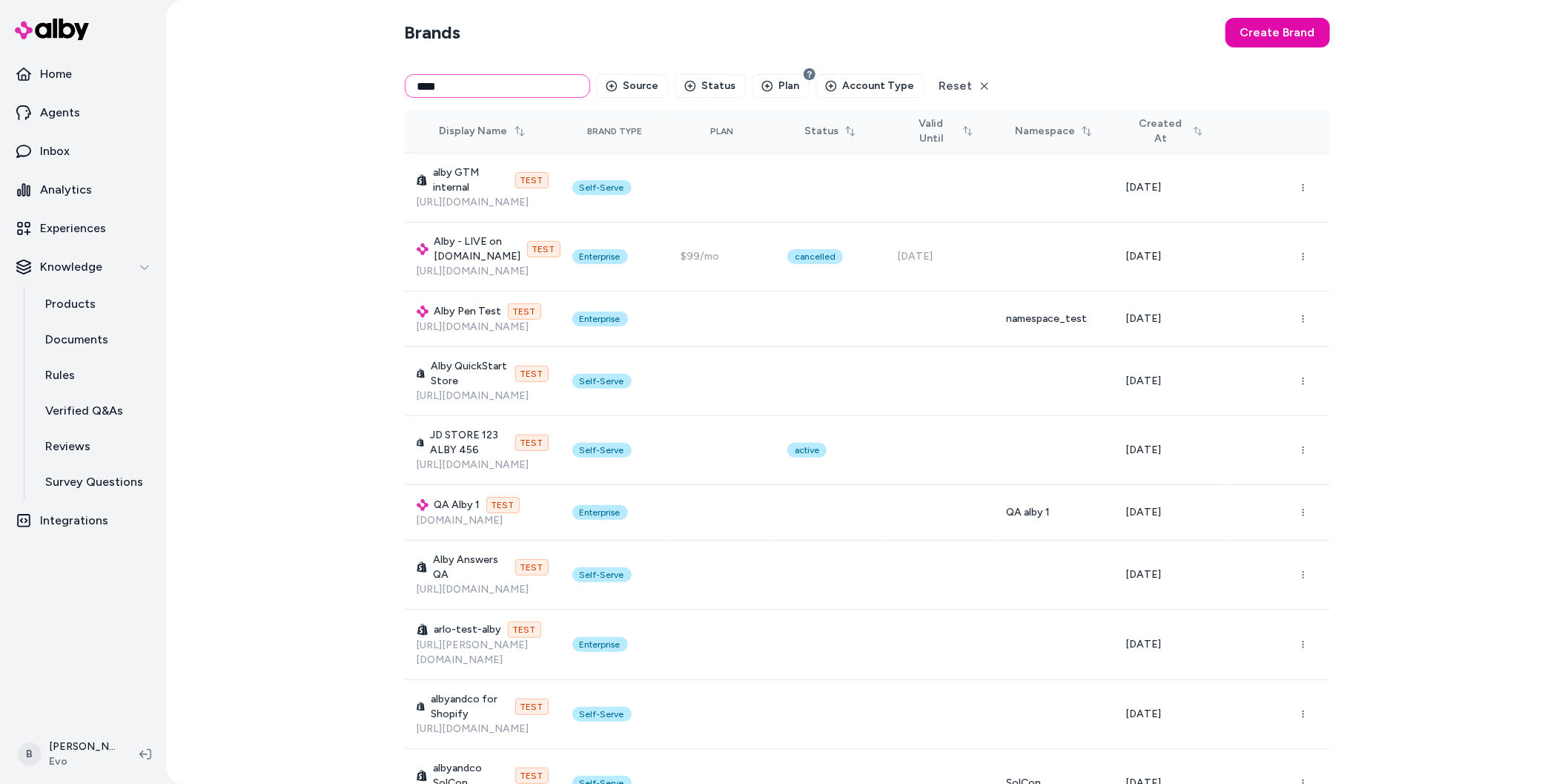
click at [482, 90] on input "****" at bounding box center [498, 86] width 186 height 23
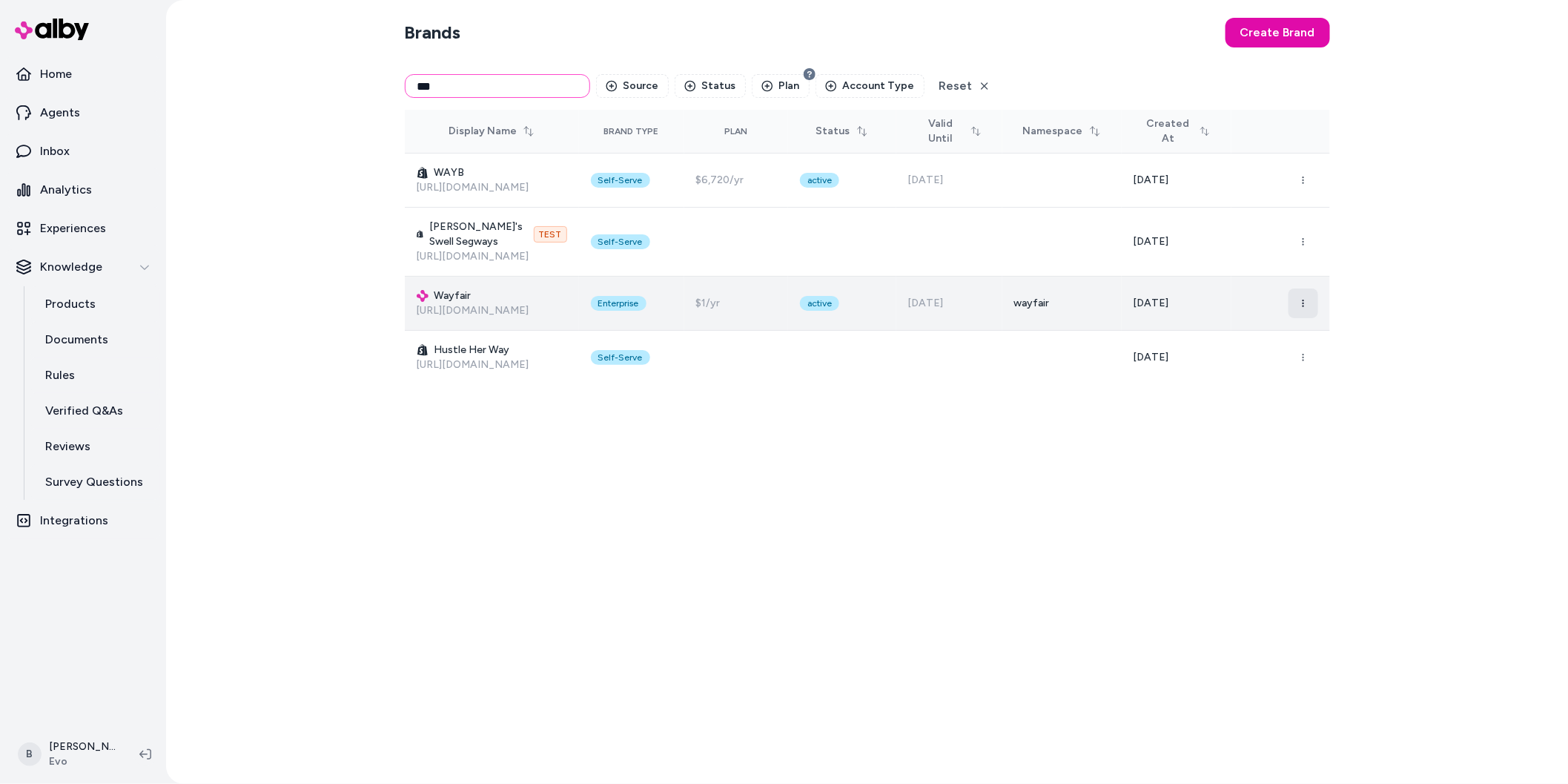
type input "***"
click at [1296, 318] on button "button" at bounding box center [1304, 303] width 30 height 30
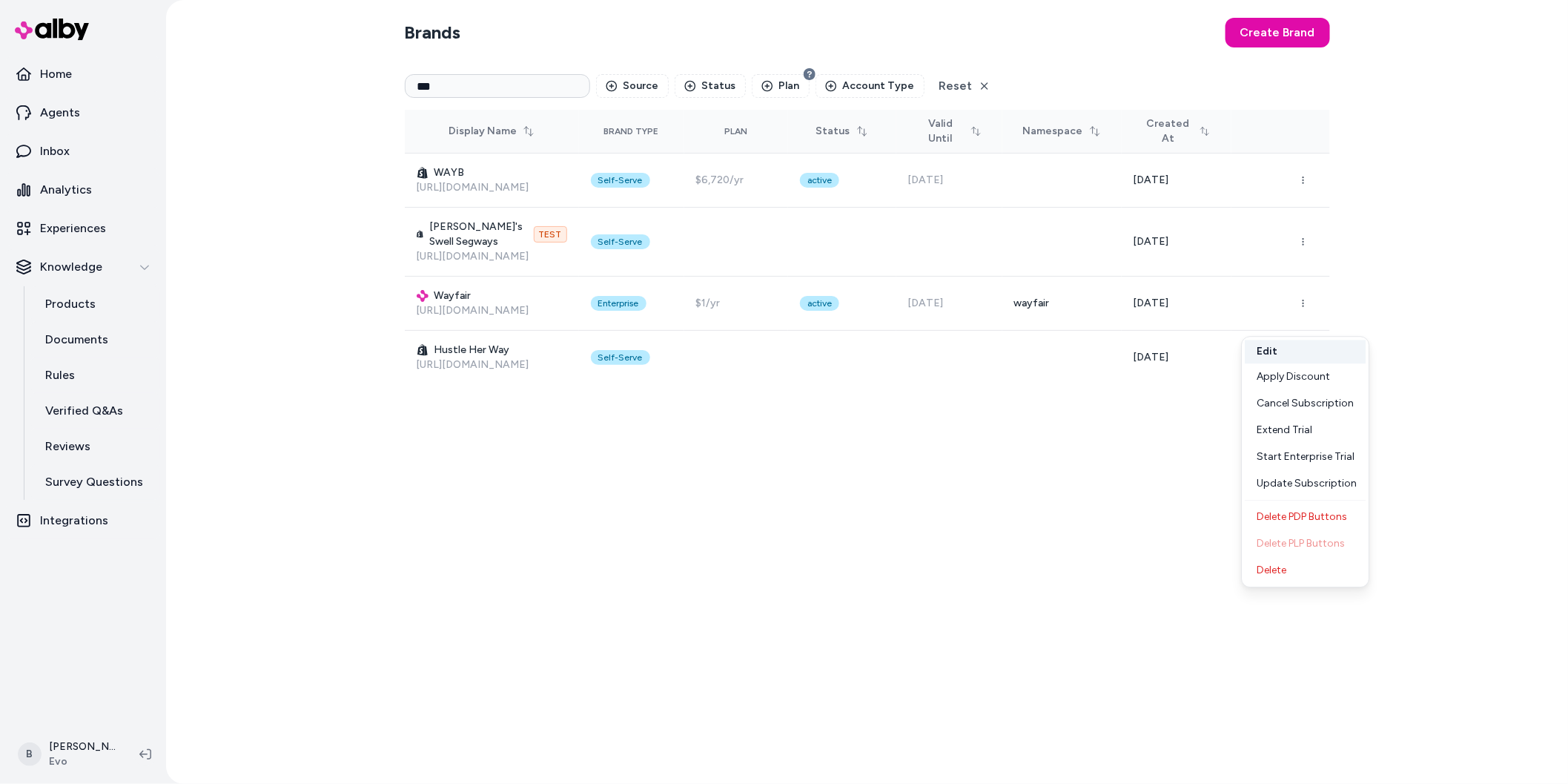
click at [1281, 351] on button "Edit" at bounding box center [1305, 352] width 121 height 23
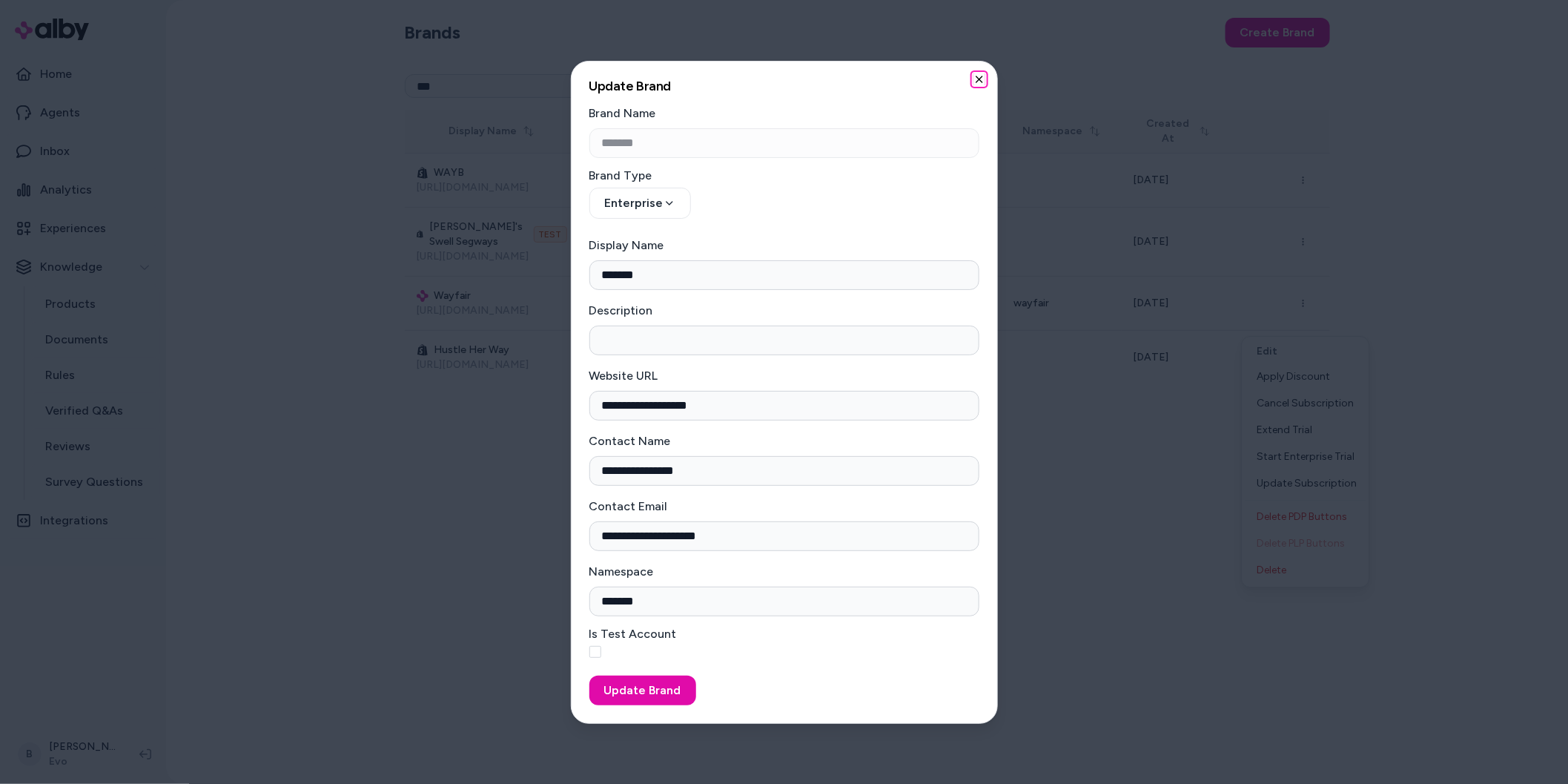
click at [980, 75] on icon "button" at bounding box center [979, 79] width 12 height 12
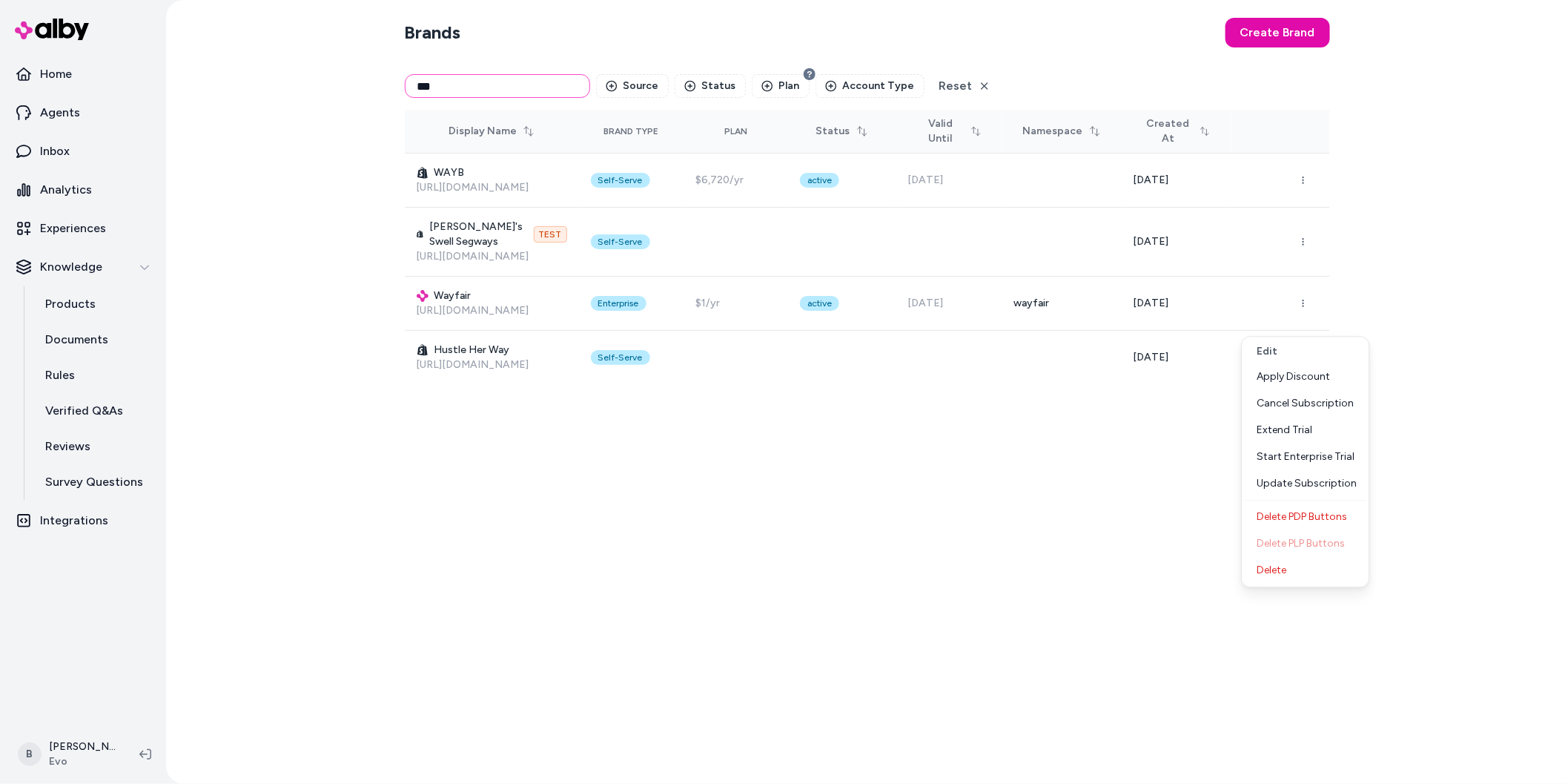
click at [440, 79] on input "***" at bounding box center [498, 86] width 186 height 23
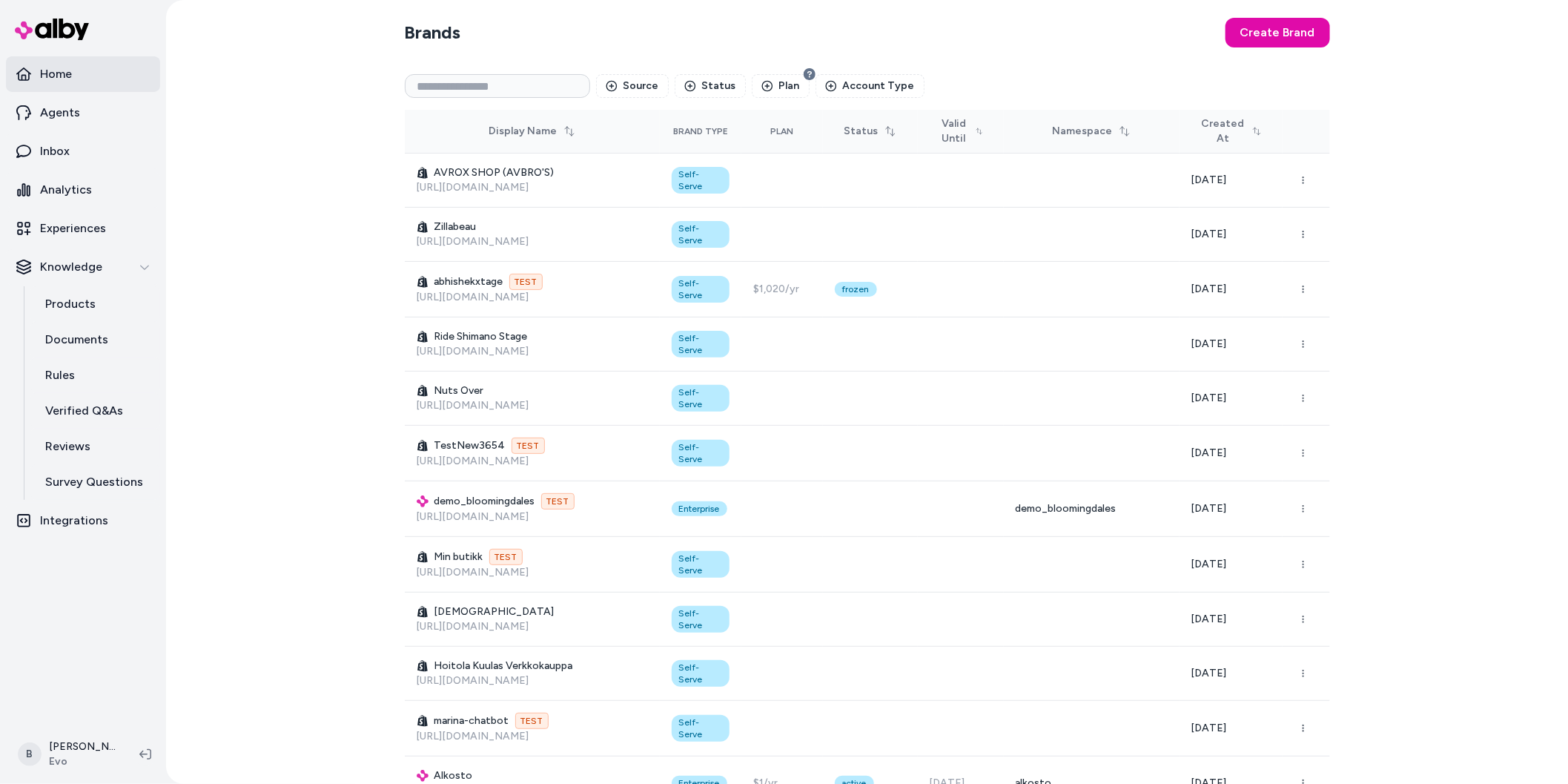
click at [65, 75] on p "Home" at bounding box center [56, 74] width 32 height 18
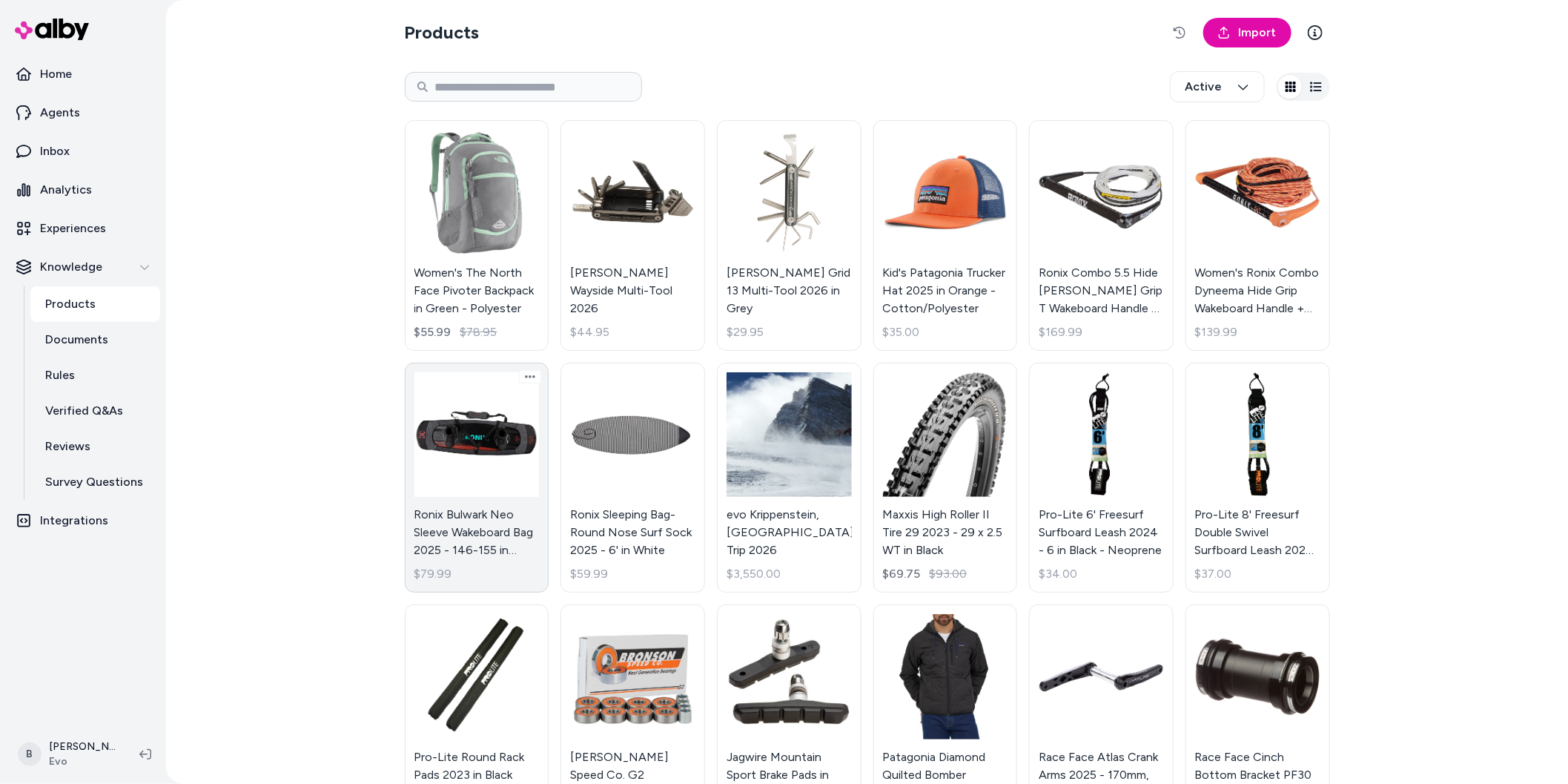
click at [451, 409] on link "Ronix Bulwark Neo Sleeve Wakeboard Bag 2025 - 146-155 in Orange $79.99" at bounding box center [477, 477] width 144 height 231
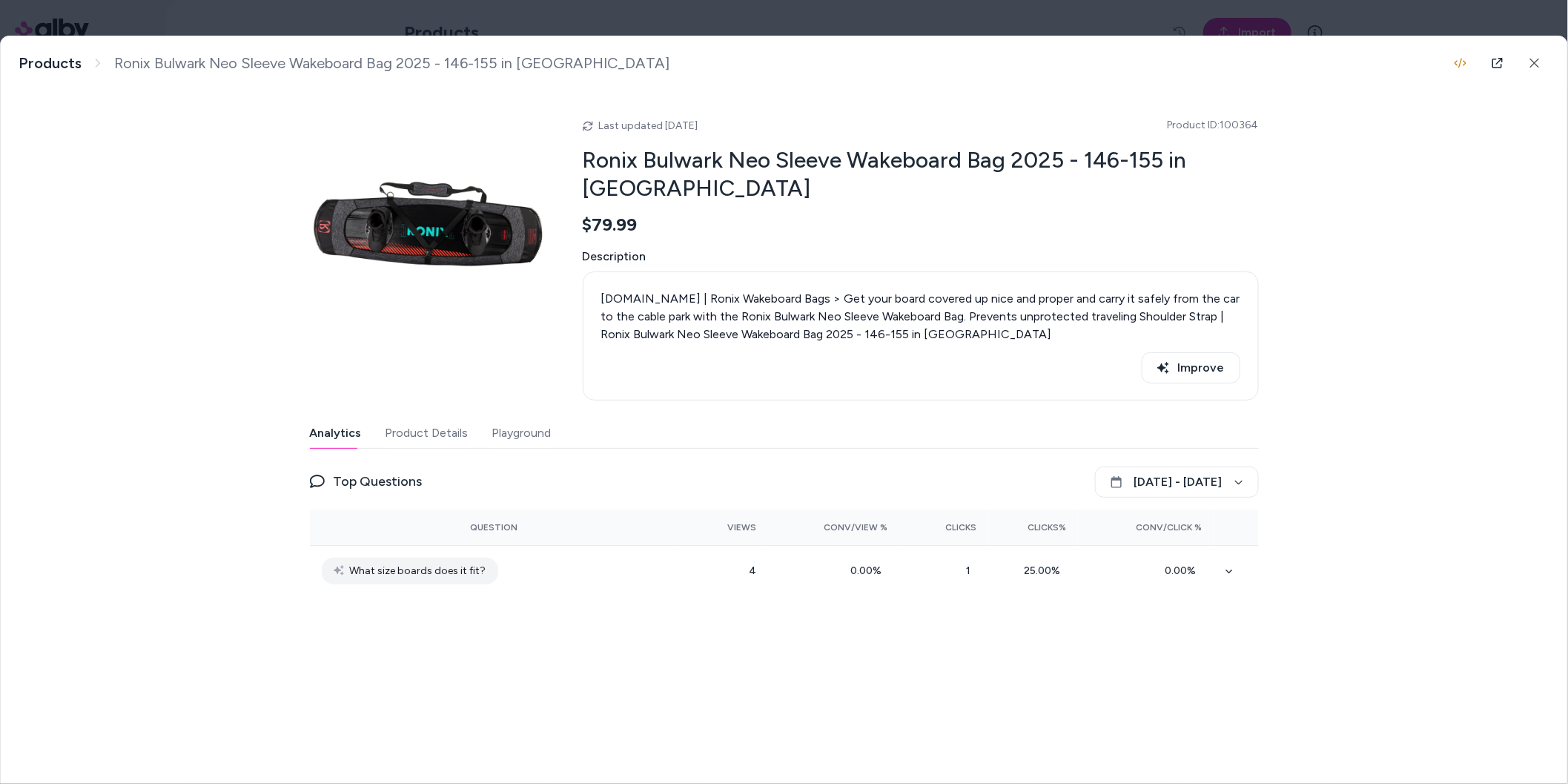
click at [441, 430] on button "Product Details" at bounding box center [427, 433] width 83 height 30
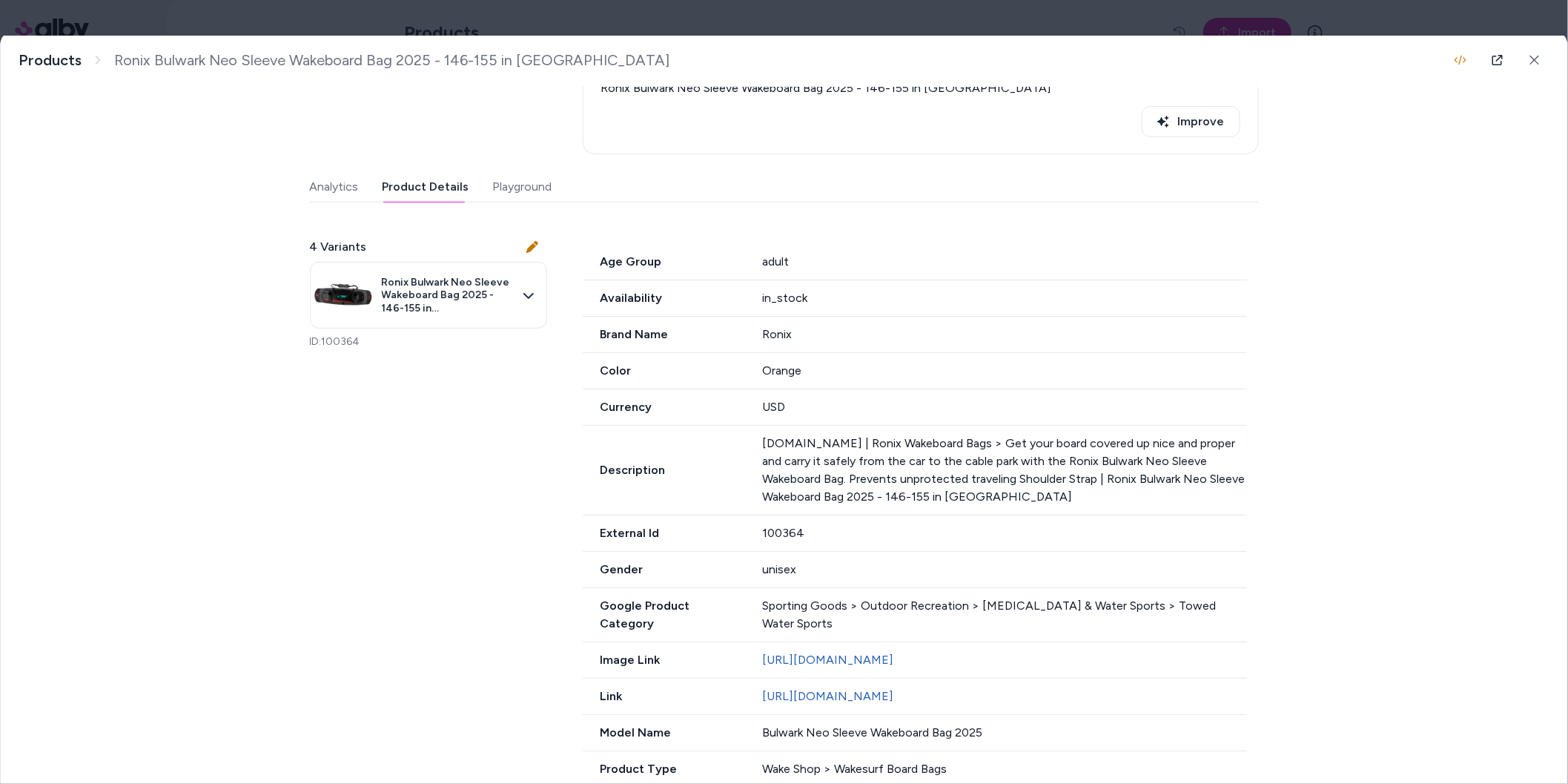
scroll to position [248, 0]
click at [1537, 57] on icon at bounding box center [1535, 60] width 11 height 11
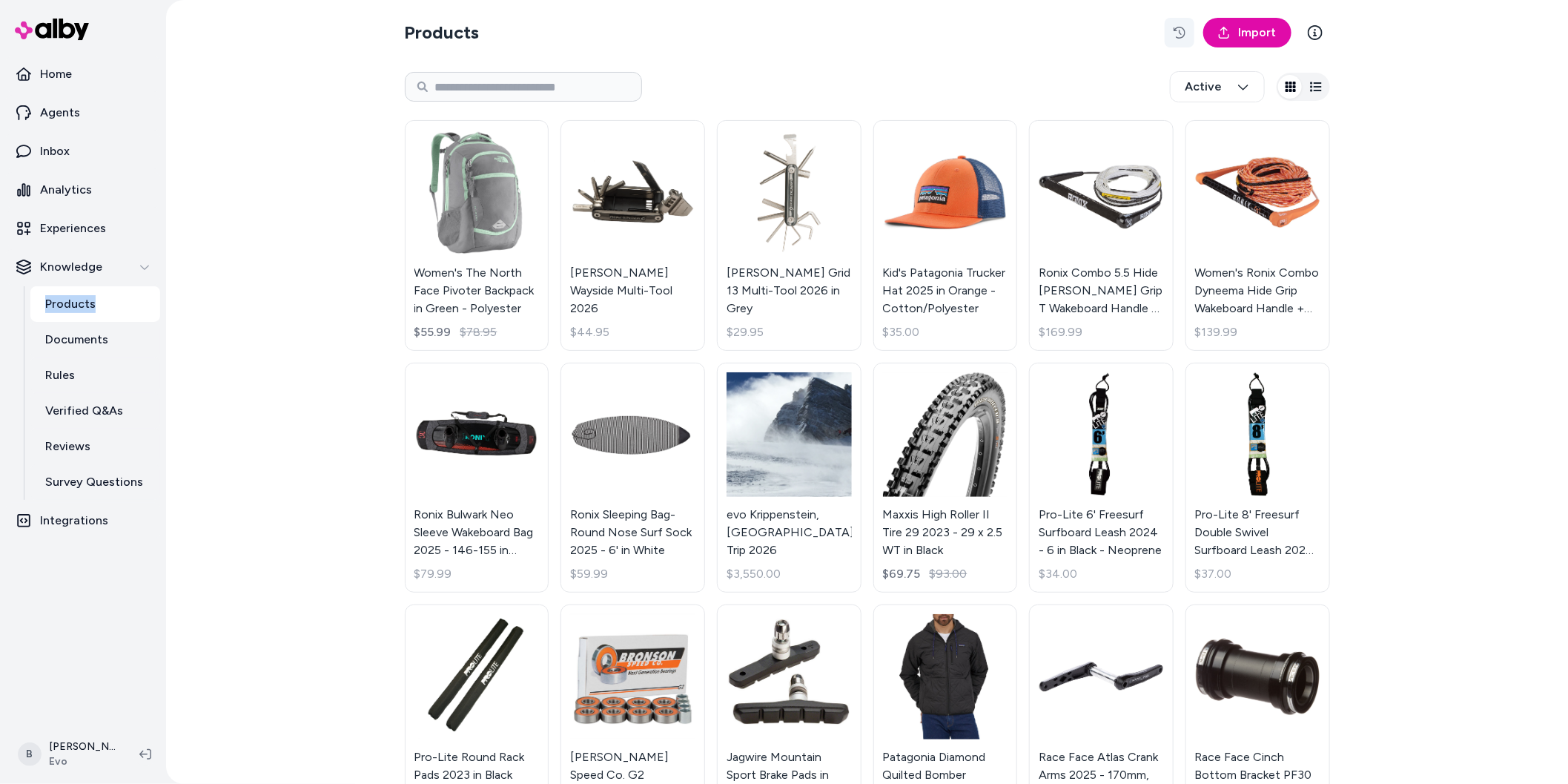
click at [1178, 30] on icon "button" at bounding box center [1179, 32] width 12 height 12
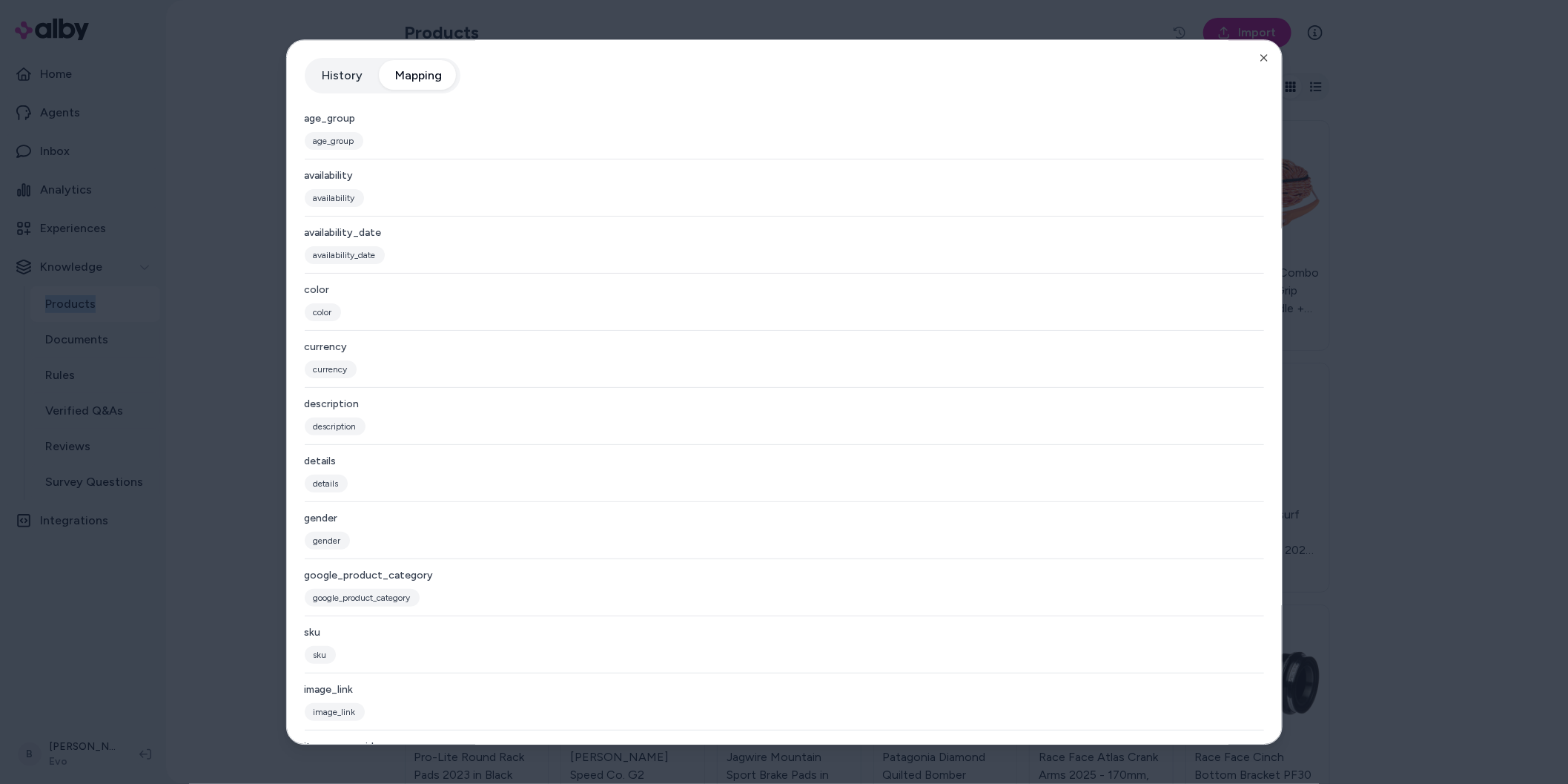
click at [432, 85] on button "Mapping" at bounding box center [419, 75] width 76 height 30
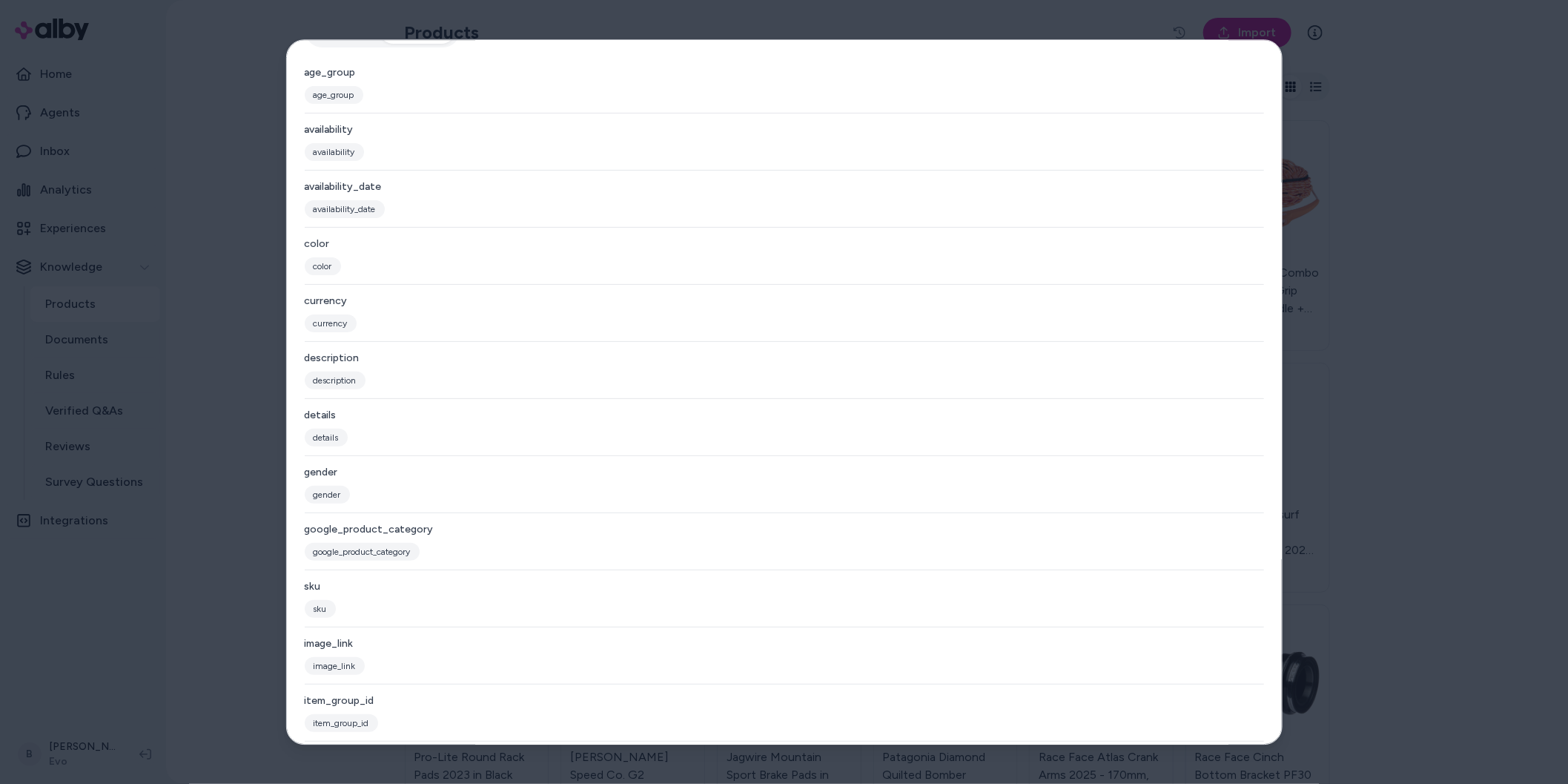
click at [221, 474] on div at bounding box center [784, 392] width 1568 height 784
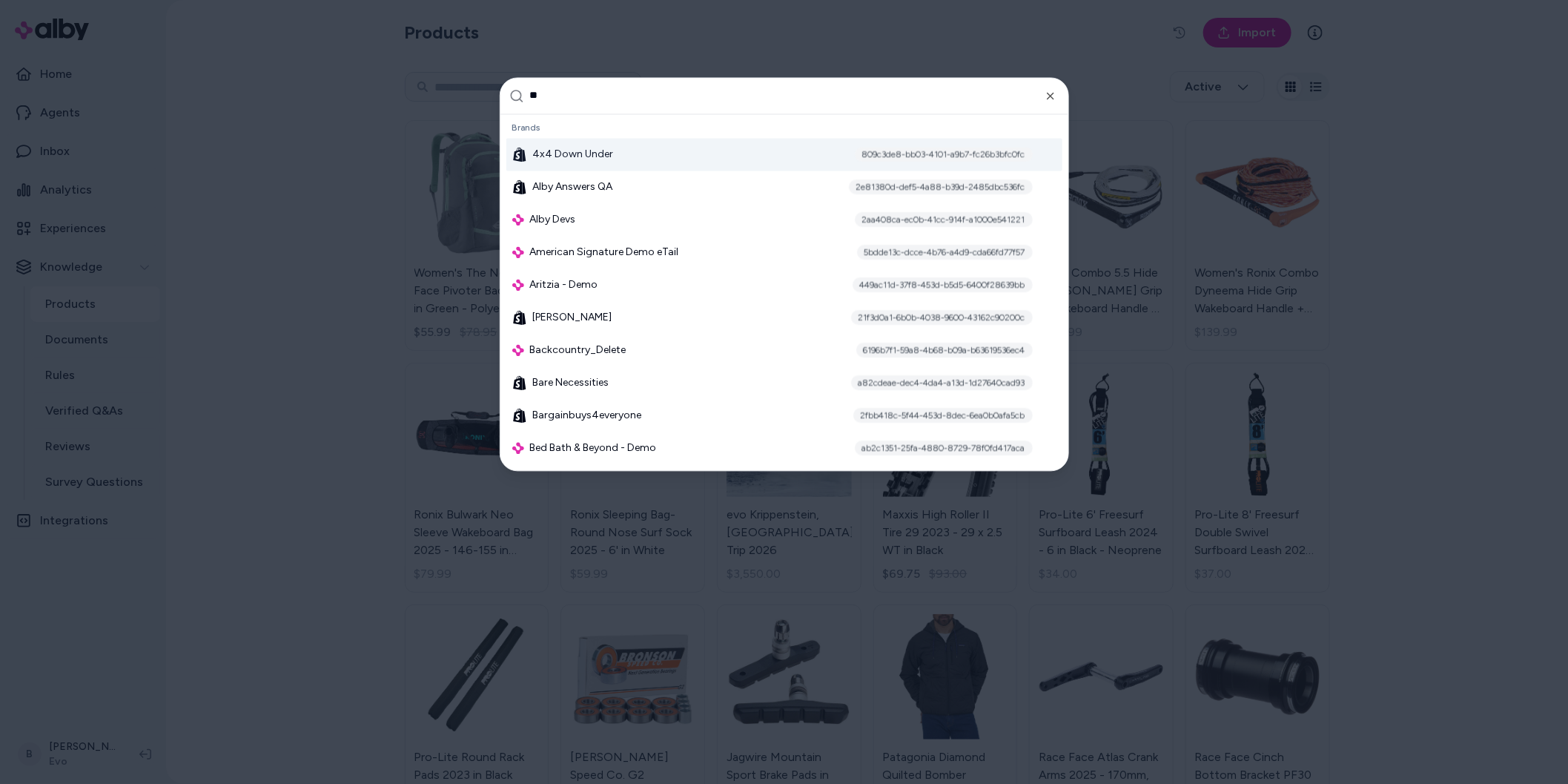
type input "***"
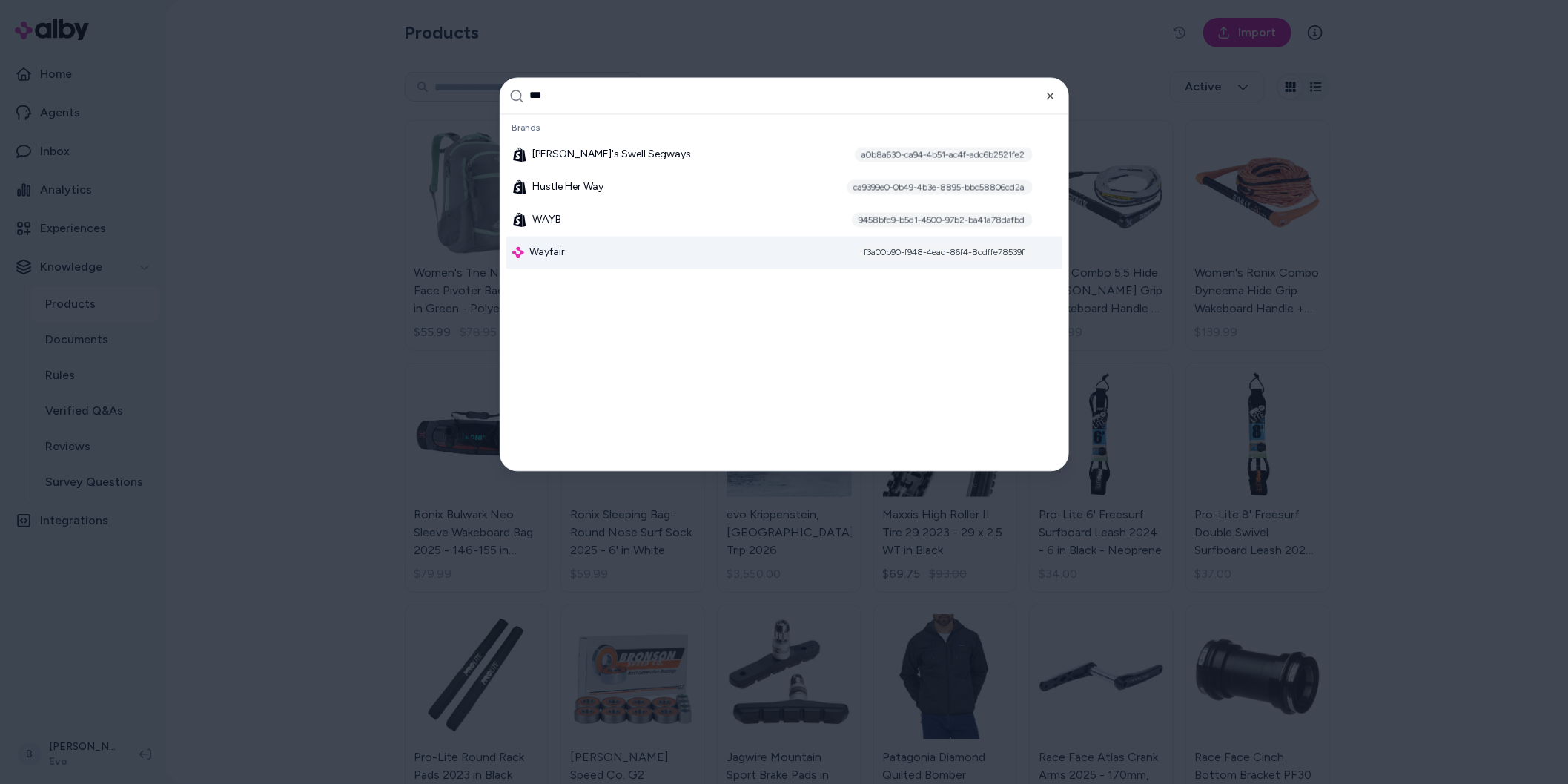
type input "***"
click at [554, 250] on span "Wayfair" at bounding box center [548, 252] width 36 height 15
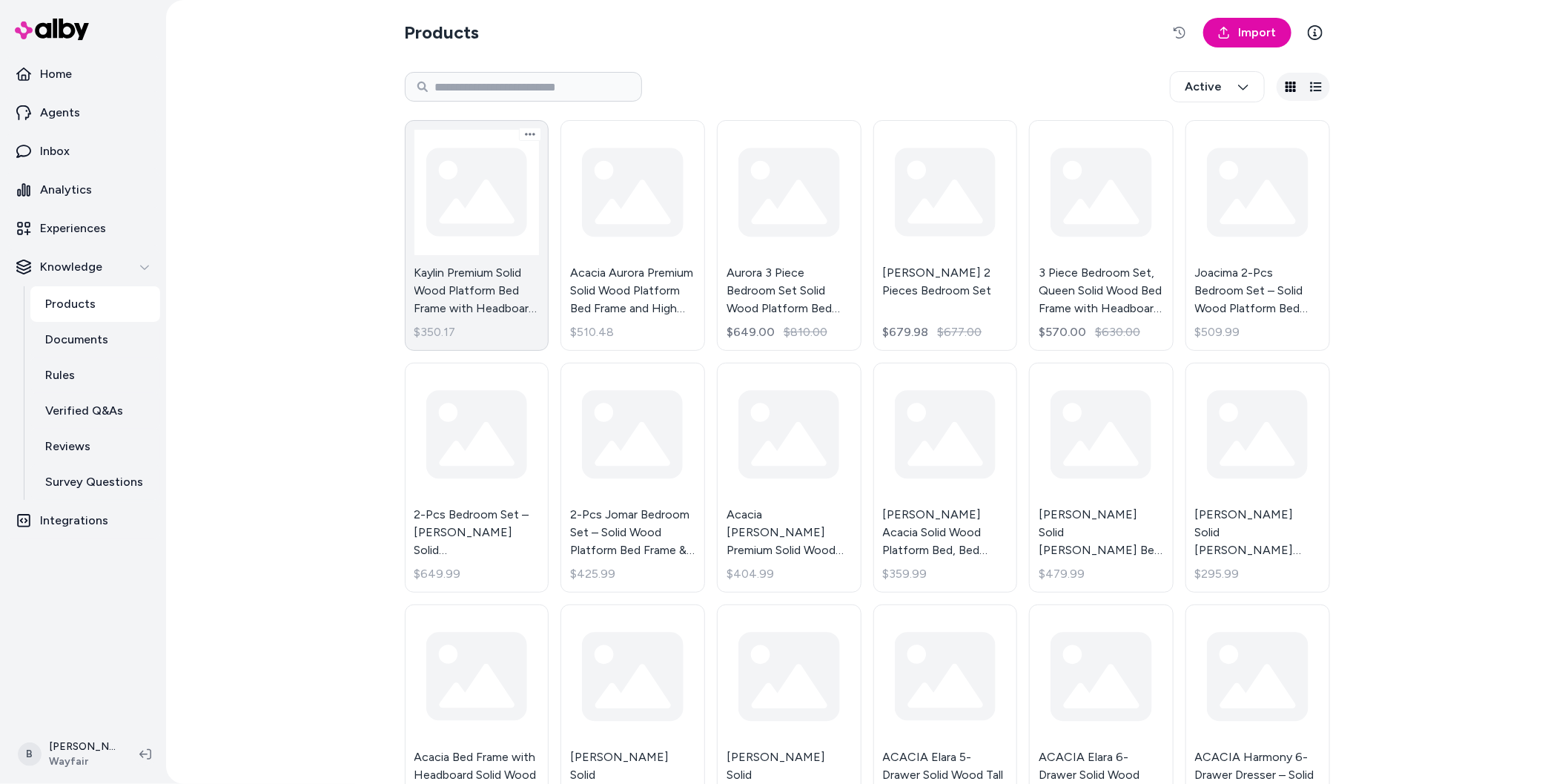
click at [473, 230] on link "Kaylin Premium Solid Wood Platform Bed Frame with Headboard – 800 lb Capacity, …" at bounding box center [477, 235] width 144 height 231
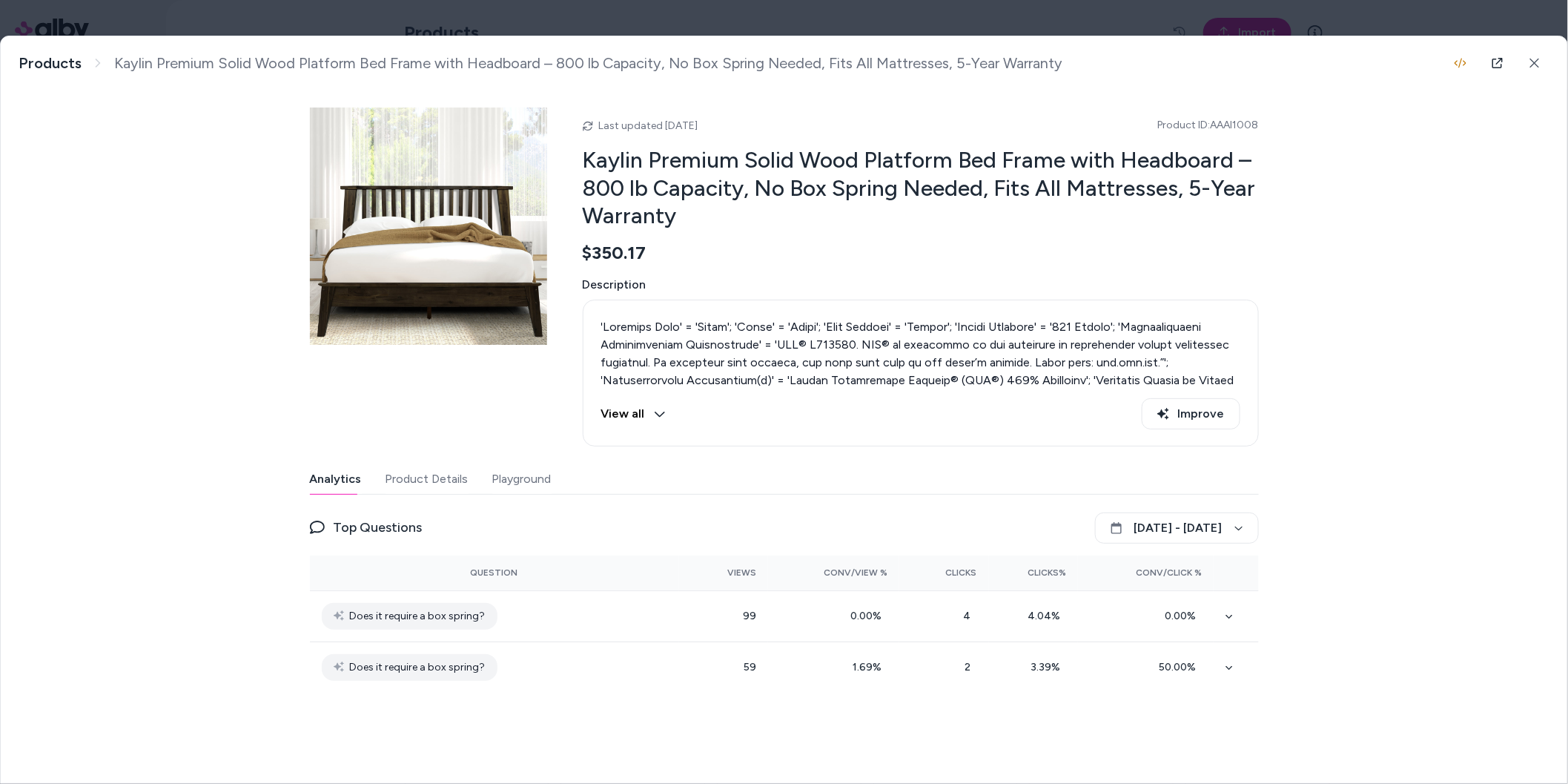
click at [393, 490] on button "Product Details" at bounding box center [427, 479] width 83 height 30
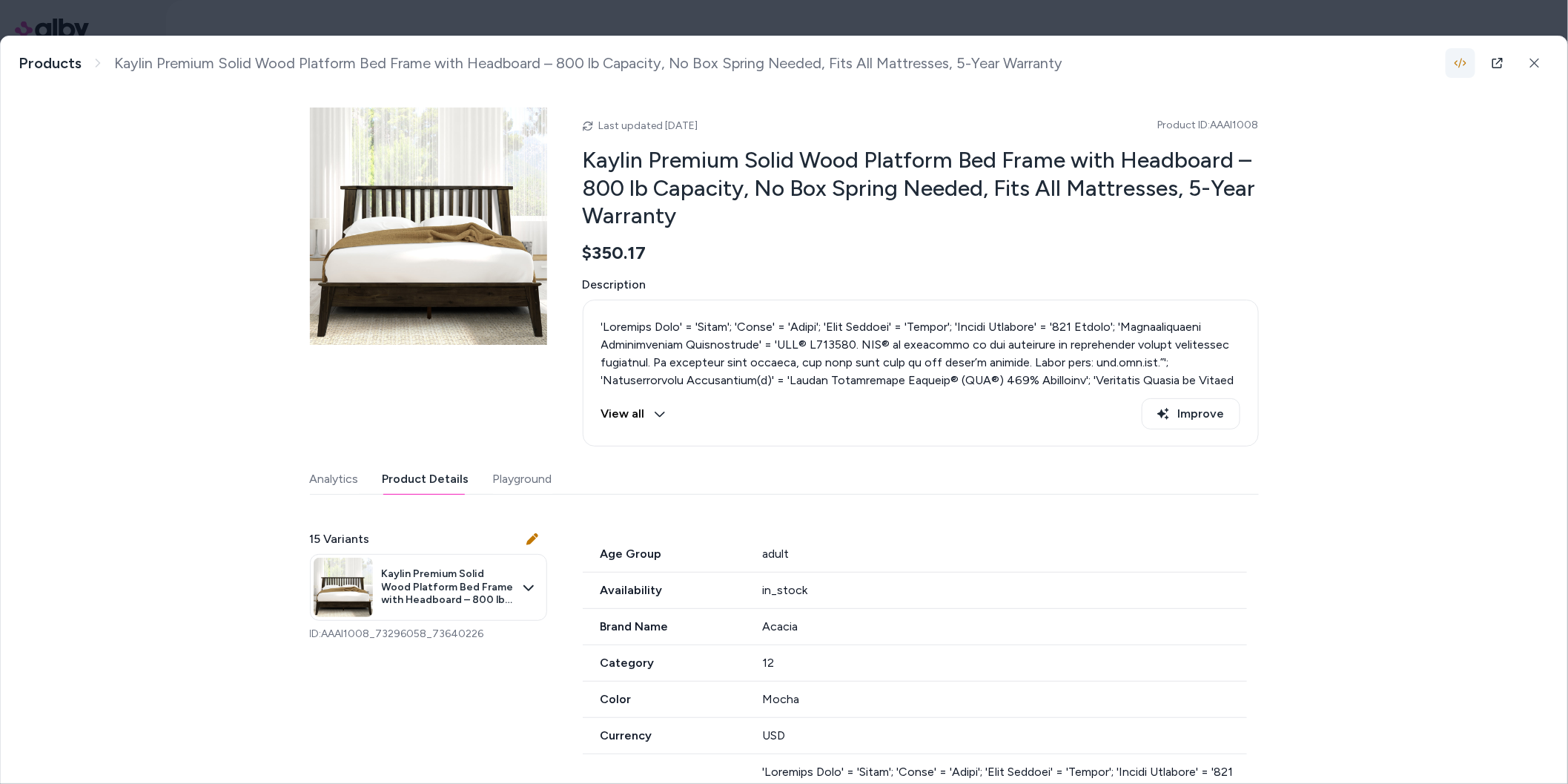
click at [1465, 64] on icon "button" at bounding box center [1460, 63] width 12 height 10
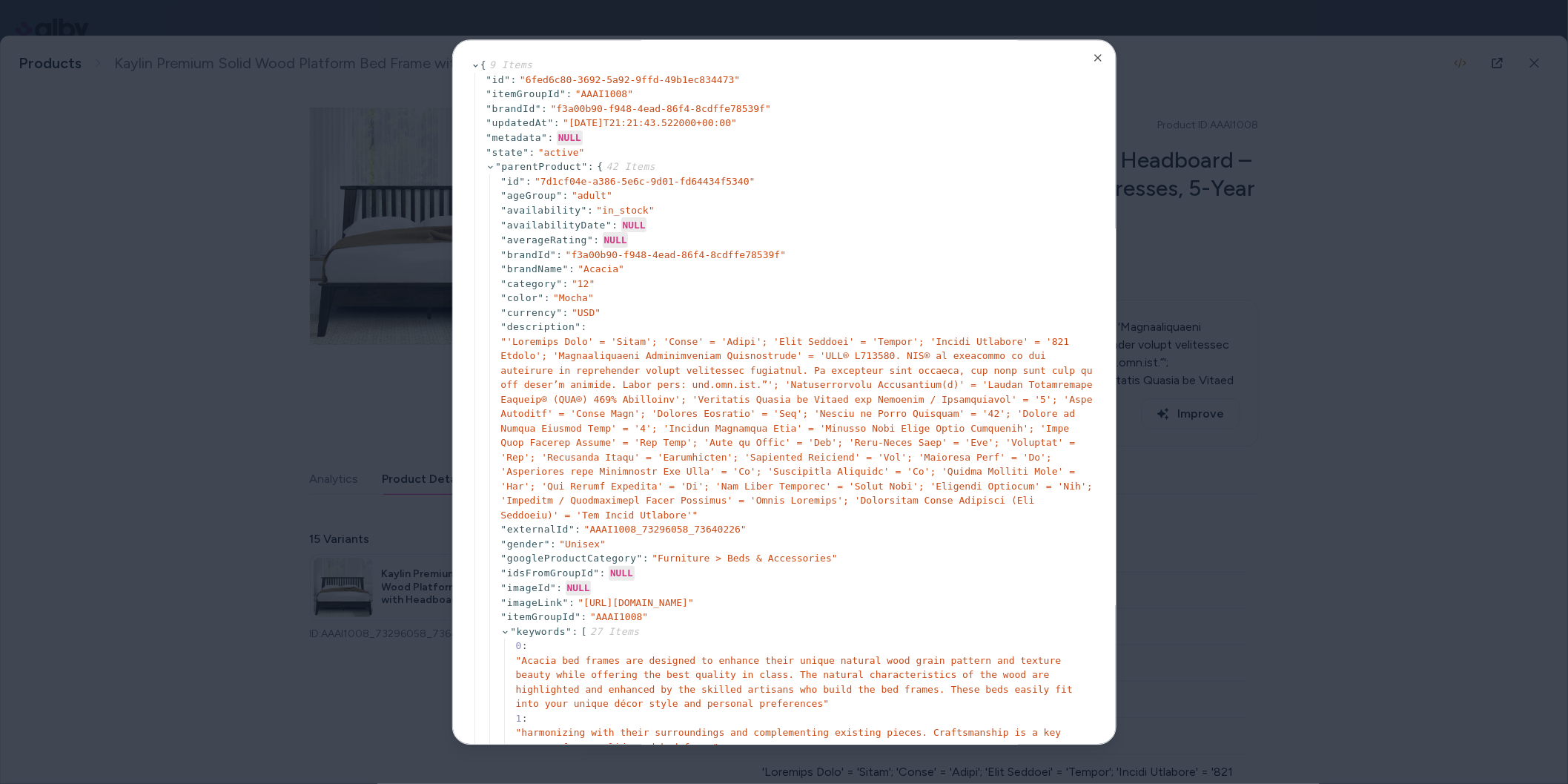
click at [1319, 271] on div at bounding box center [784, 392] width 1568 height 784
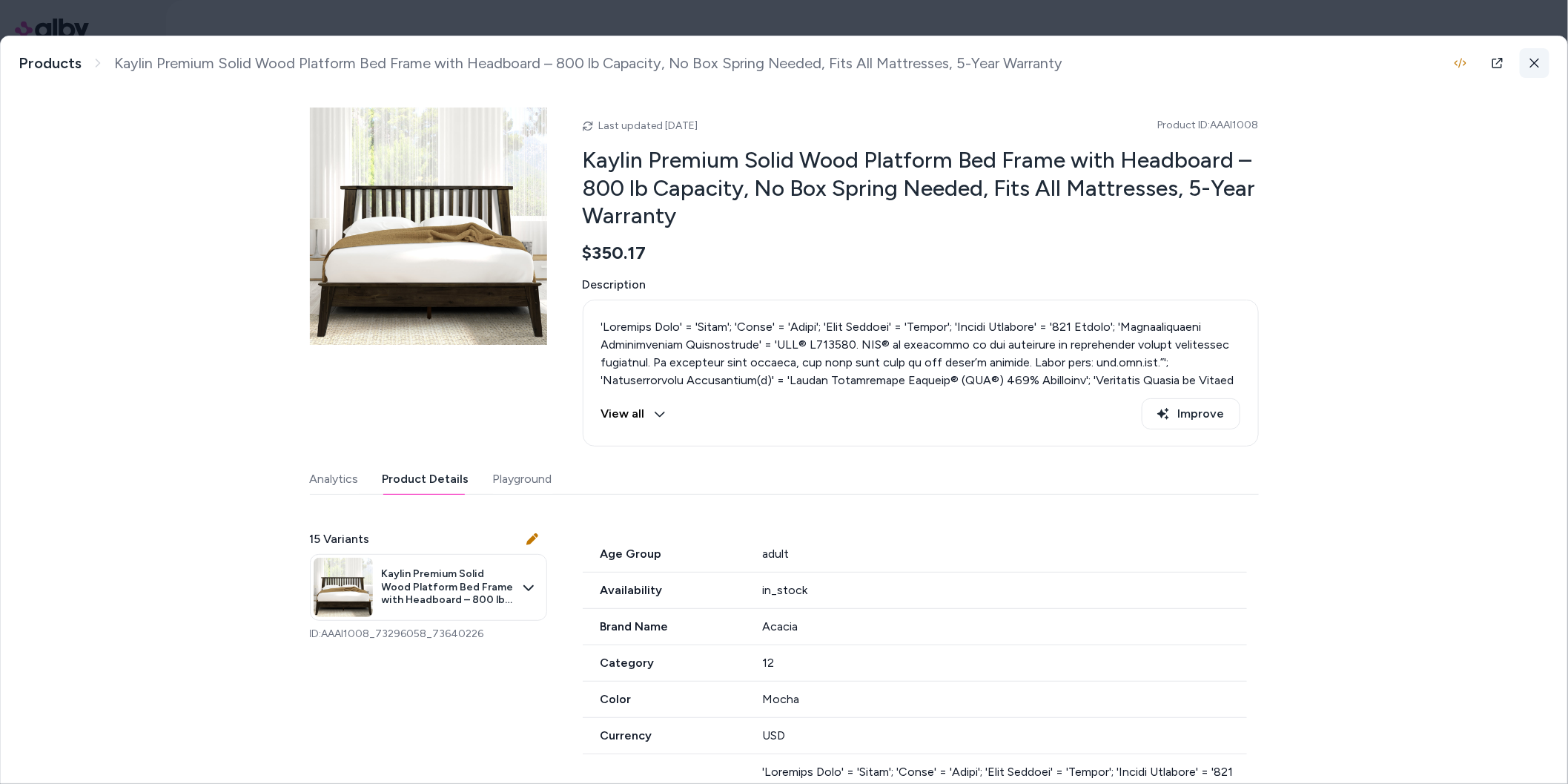
click at [1529, 58] on icon at bounding box center [1535, 64] width 11 height 11
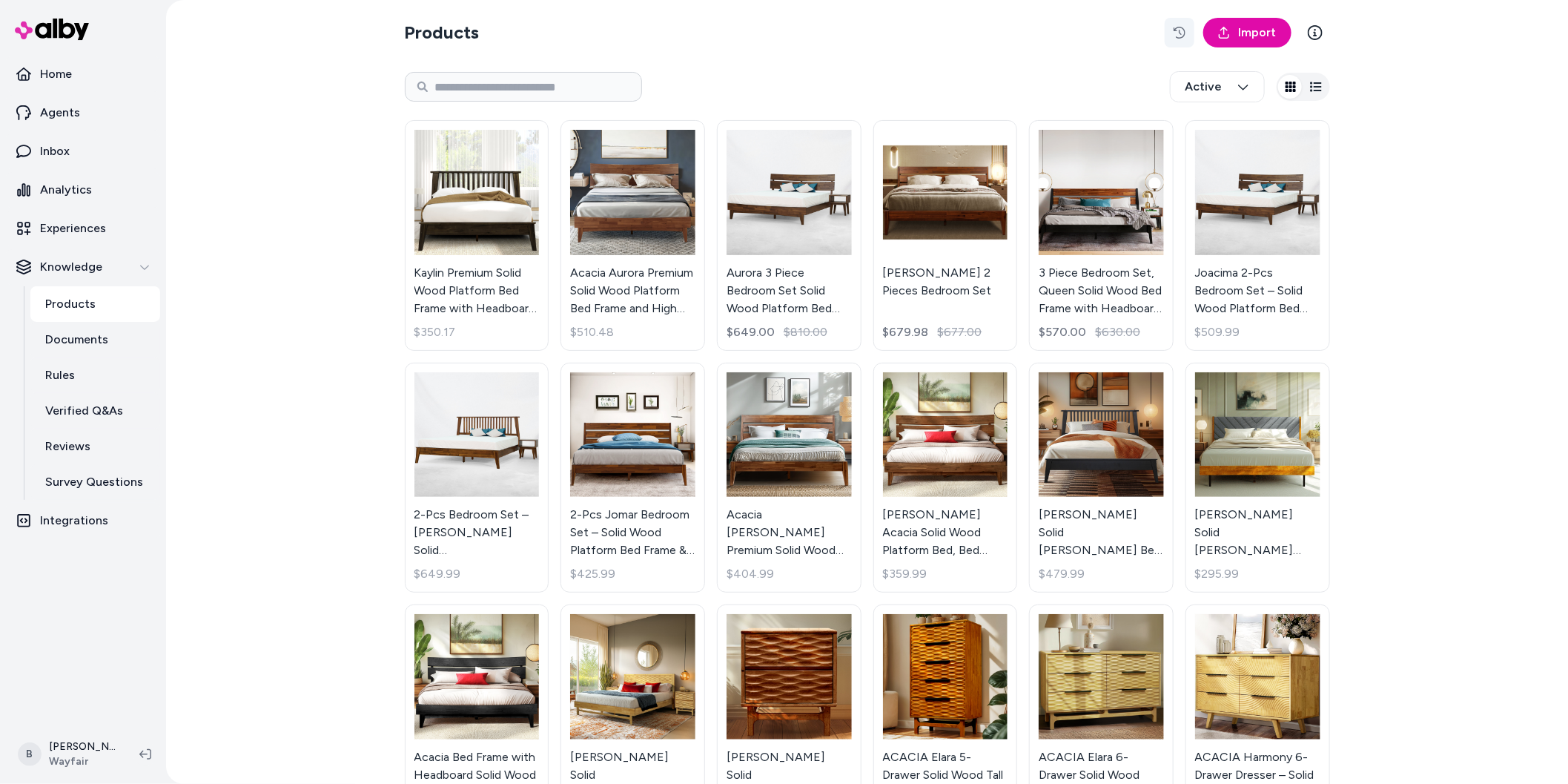
click at [1178, 39] on button "button" at bounding box center [1179, 32] width 30 height 30
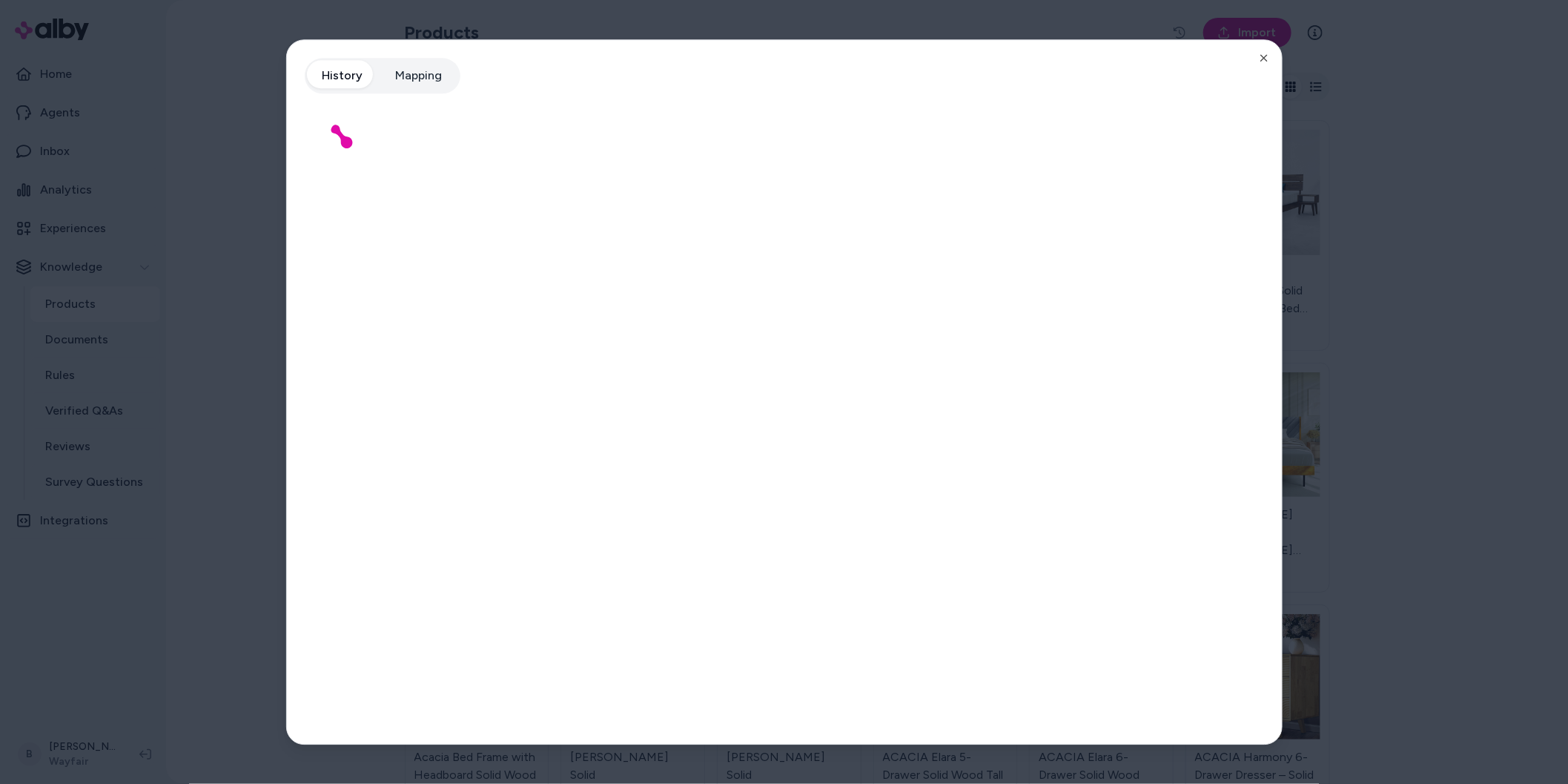
click at [430, 80] on button "Mapping" at bounding box center [419, 75] width 76 height 30
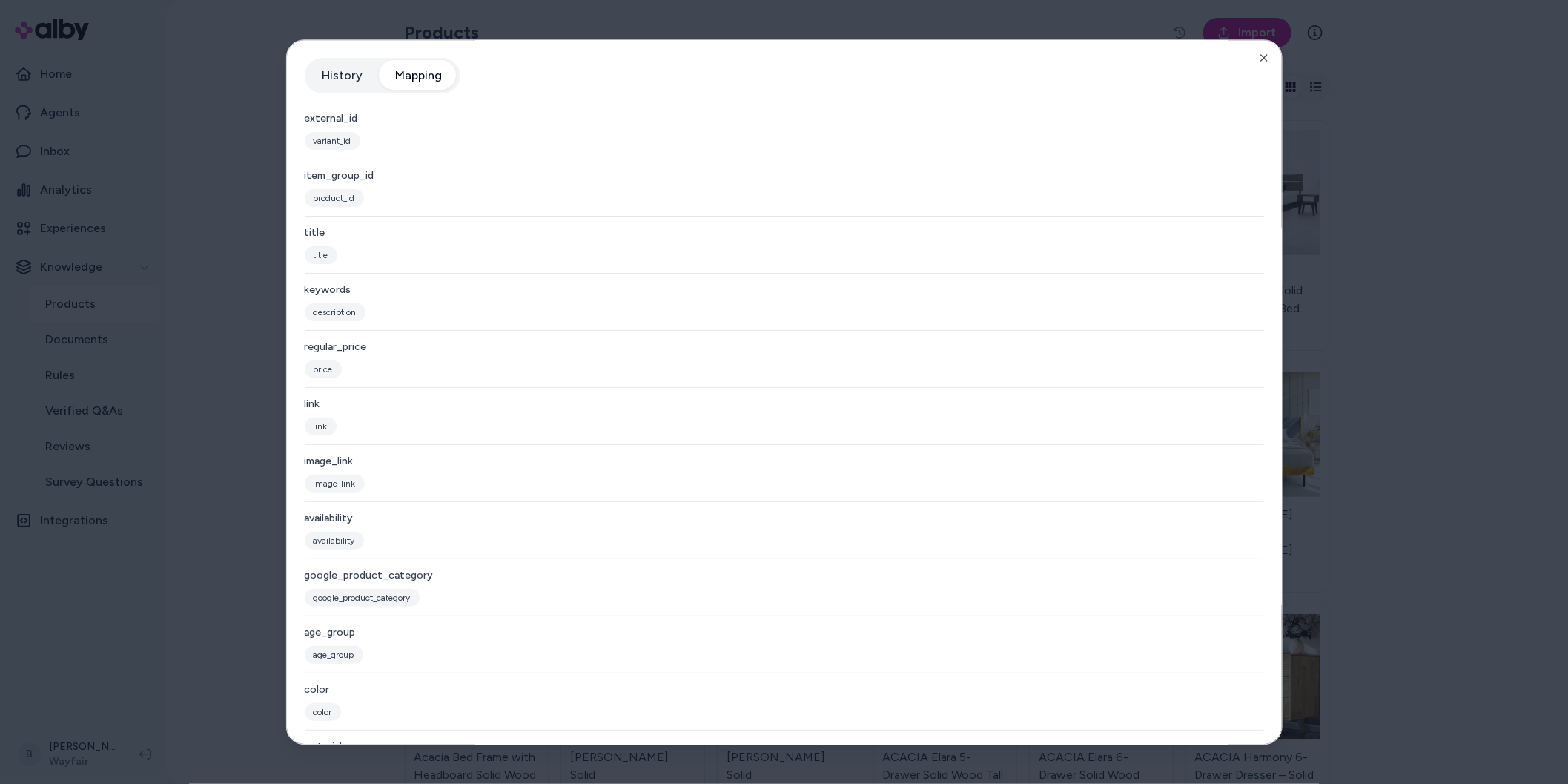
click at [361, 83] on button "History" at bounding box center [342, 75] width 71 height 30
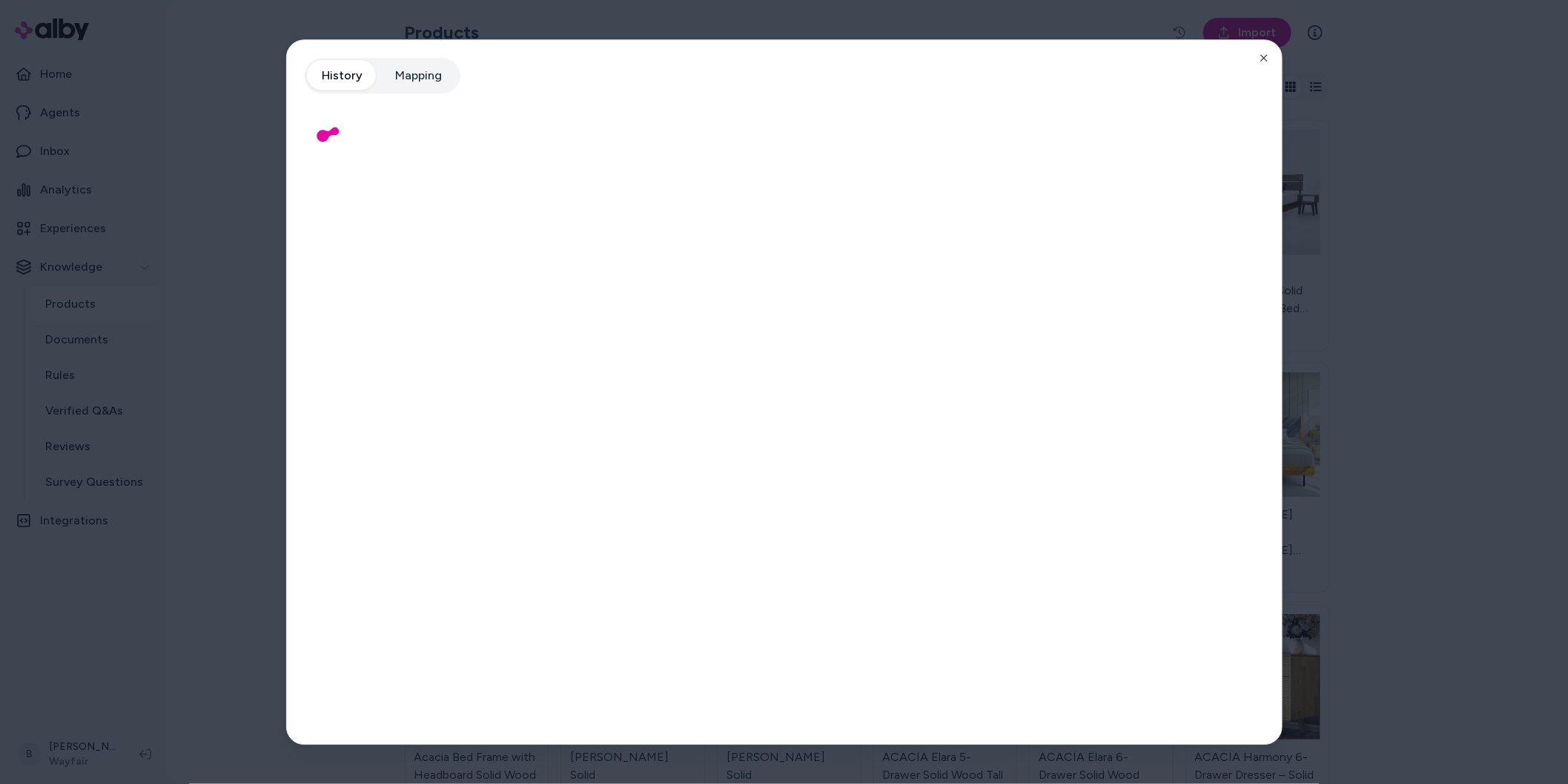
click at [422, 80] on button "Mapping" at bounding box center [419, 75] width 76 height 30
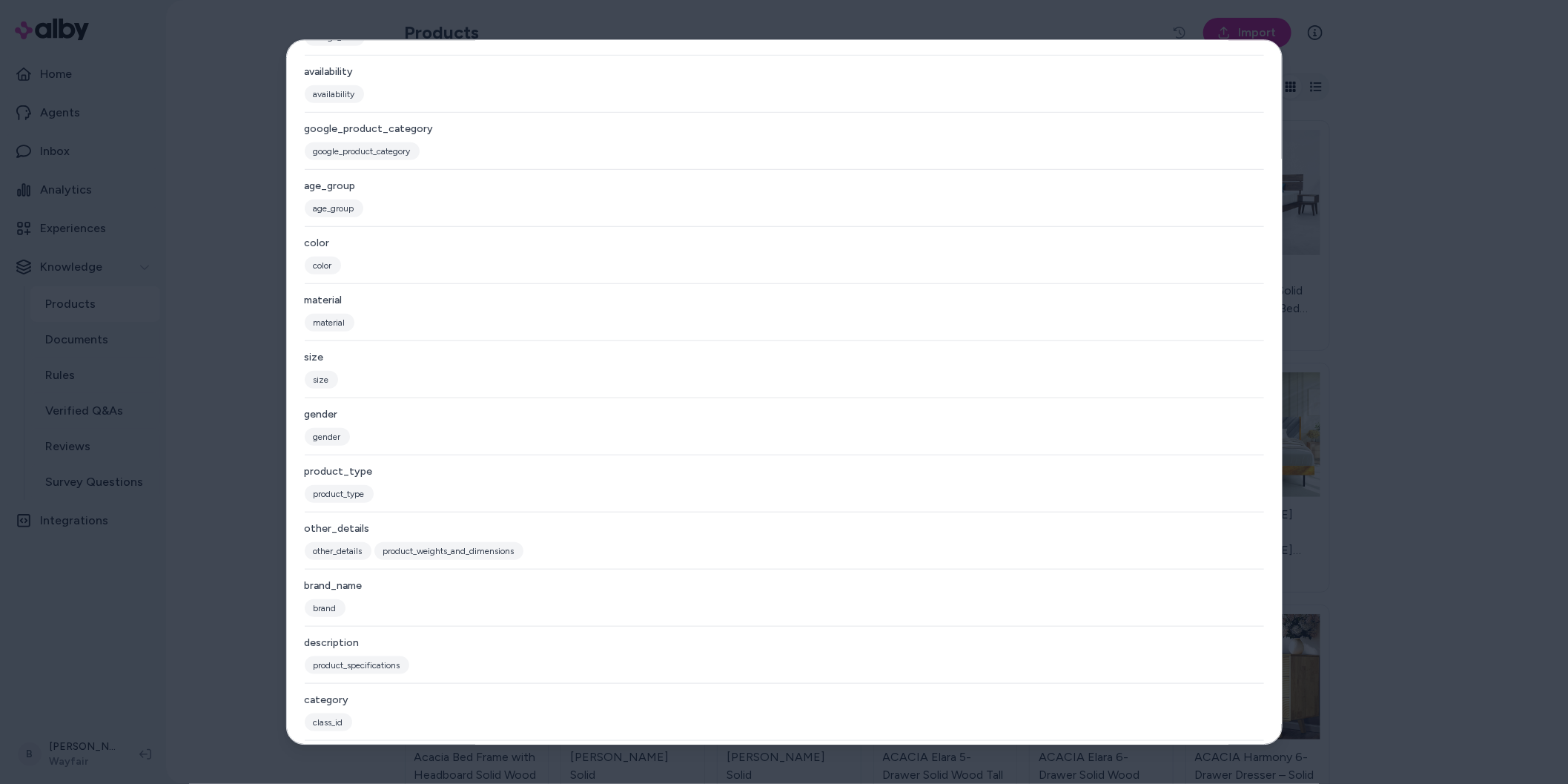
scroll to position [461, 0]
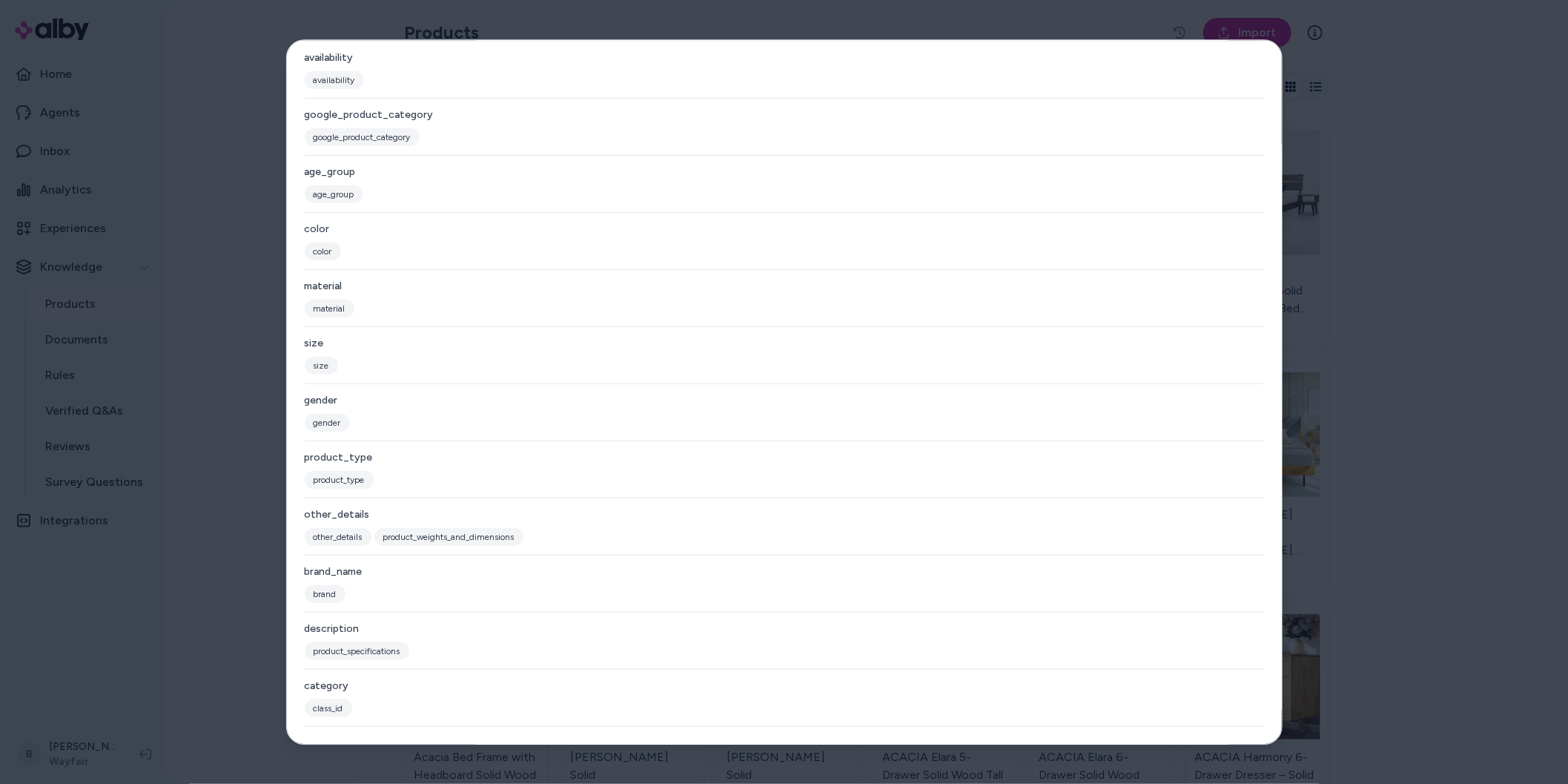
click at [242, 609] on div at bounding box center [784, 392] width 1568 height 784
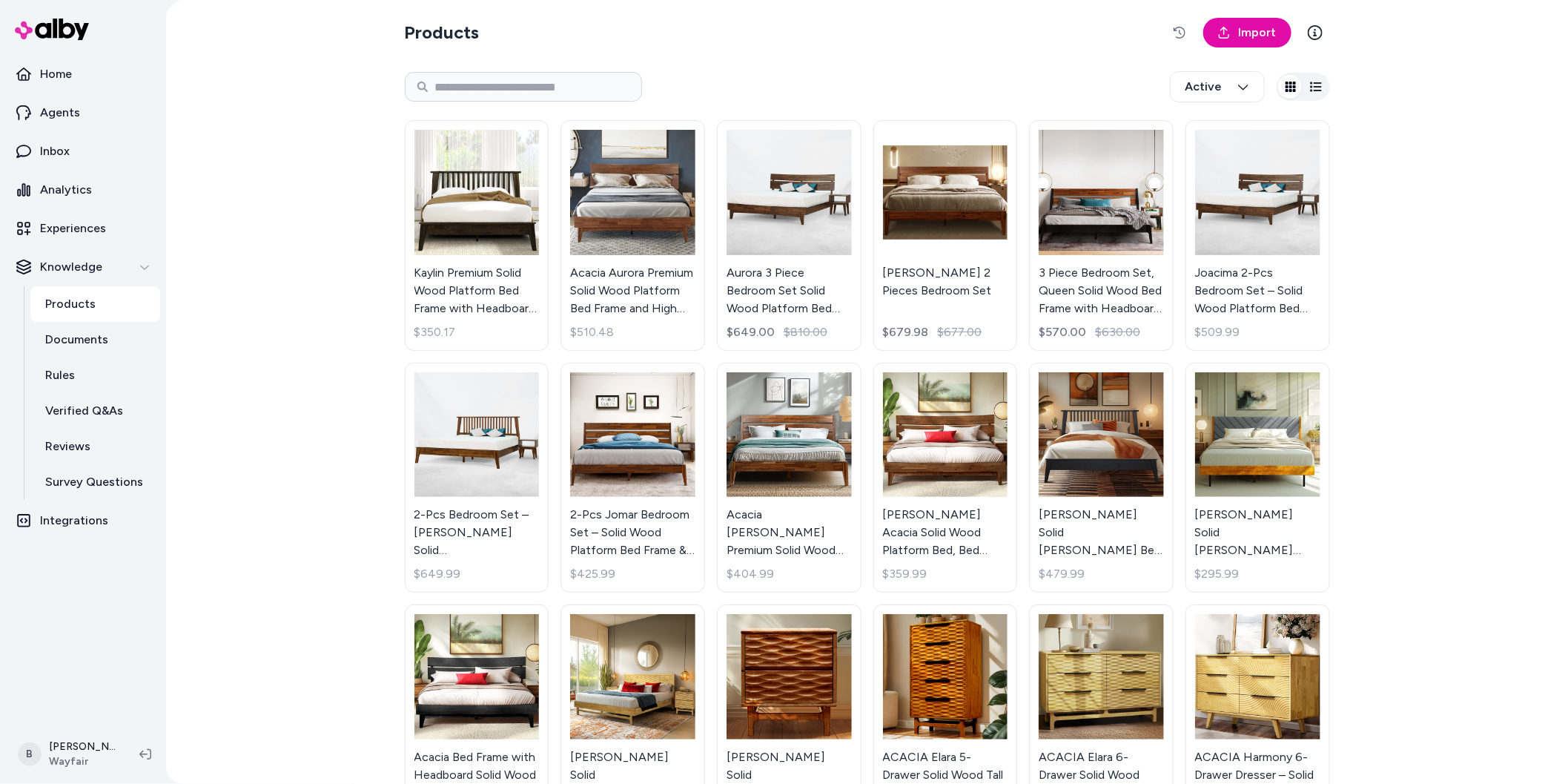
click at [344, 202] on div "Products Import Active Kaylin Premium Solid Wood Platform Bed Frame with Headbo…" at bounding box center [867, 392] width 1402 height 784
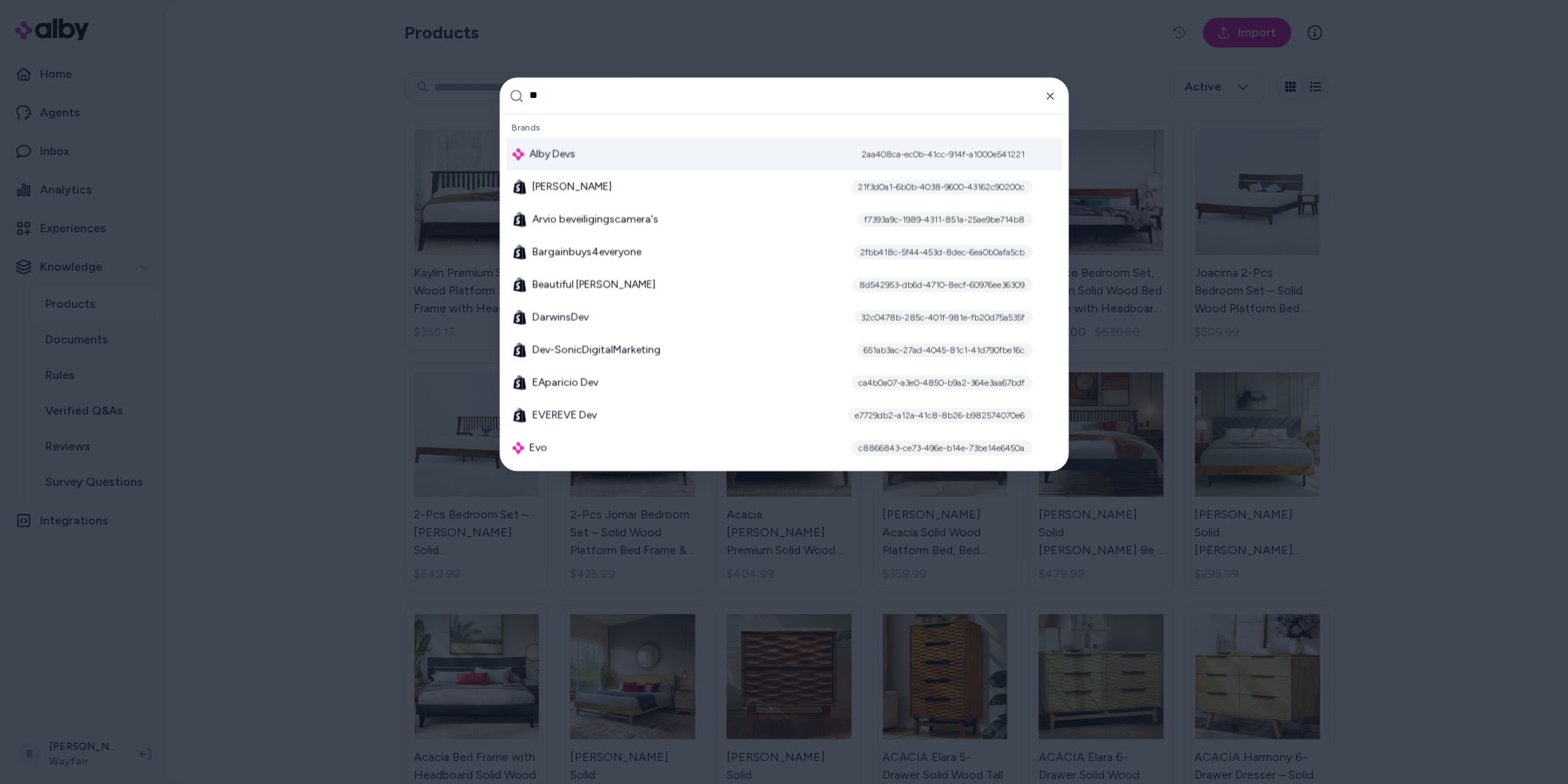
type input "*"
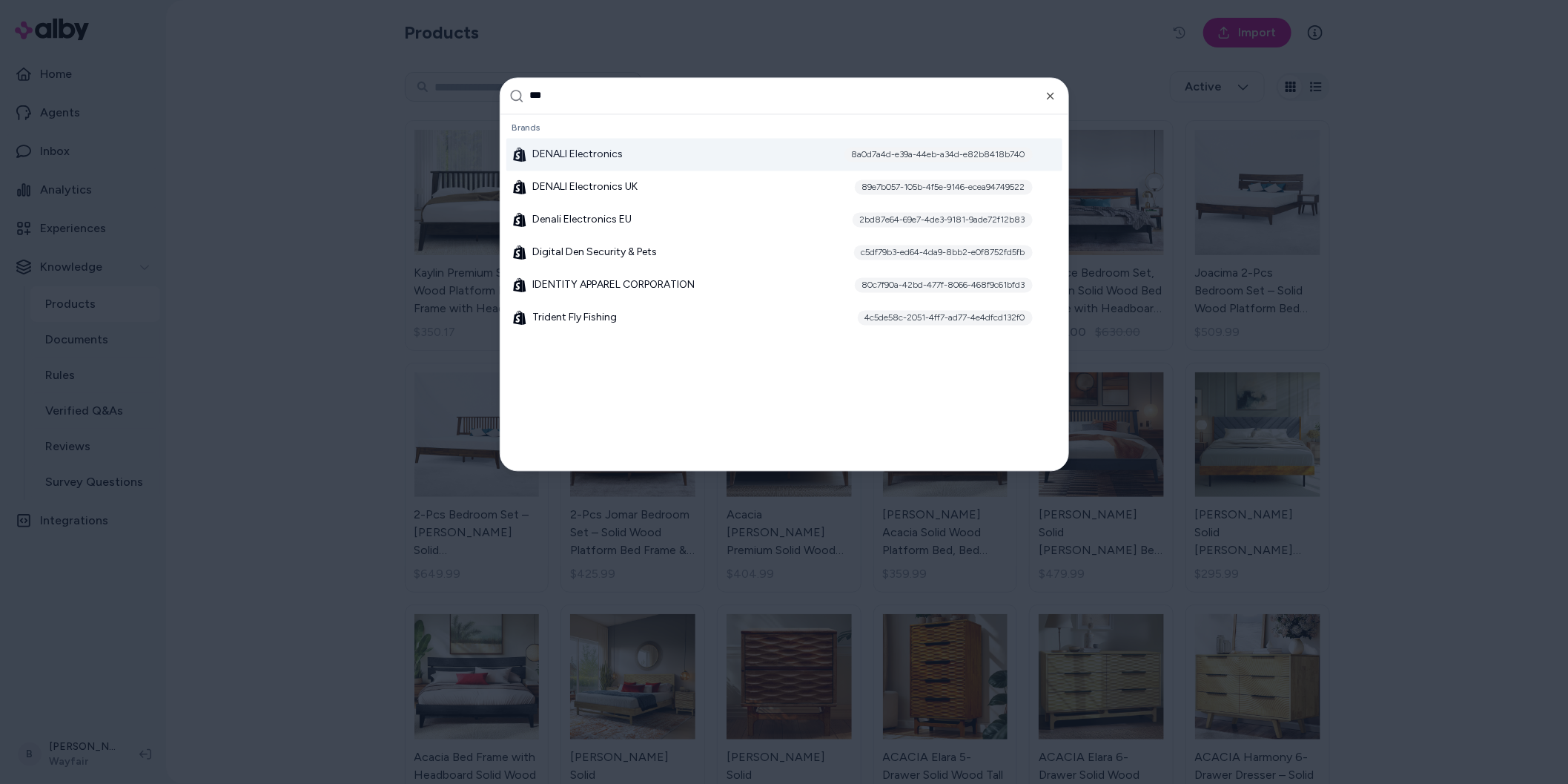
scroll to position [0, 0]
type input "*****"
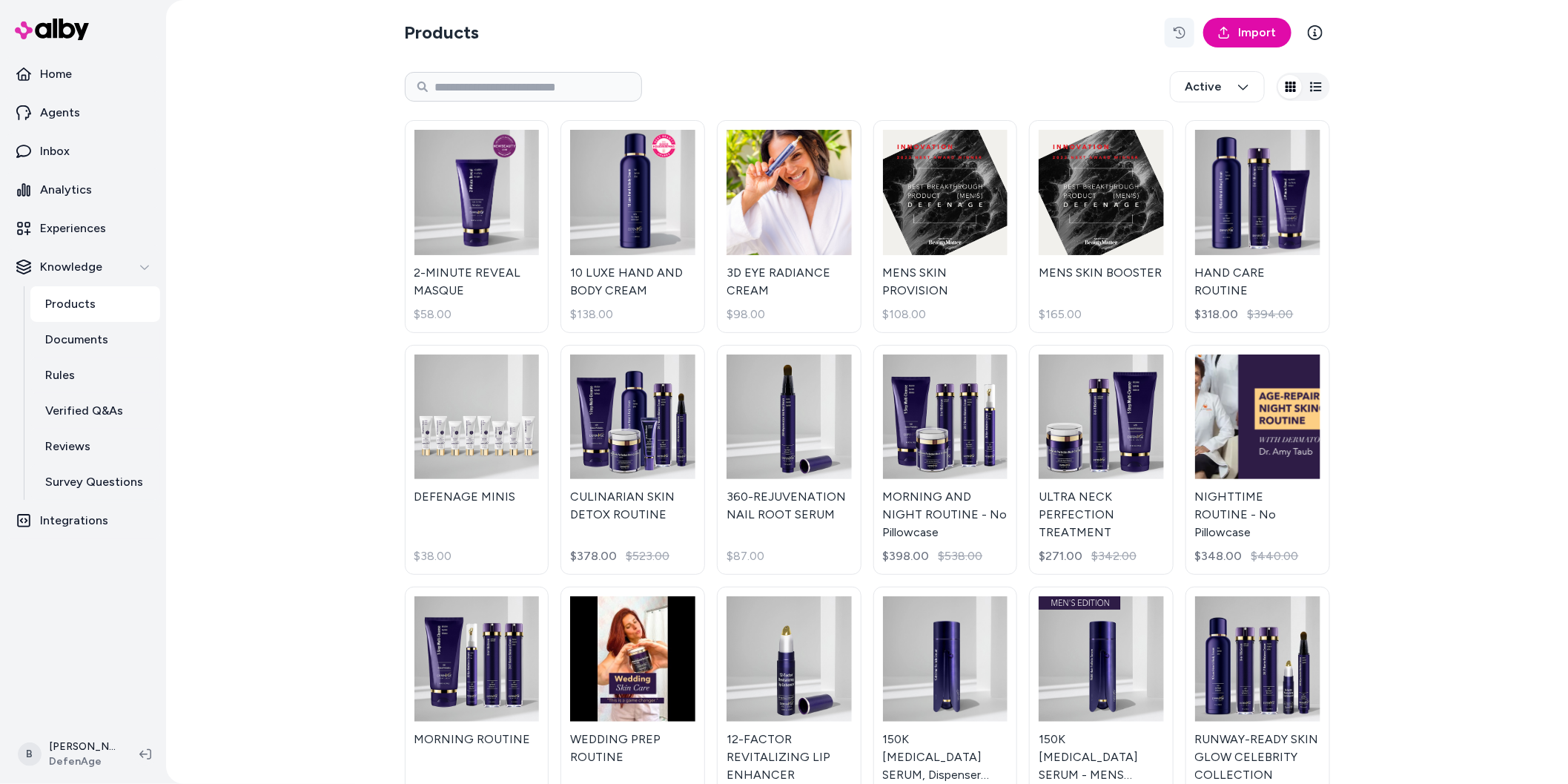
click at [1172, 30] on button "button" at bounding box center [1179, 32] width 30 height 30
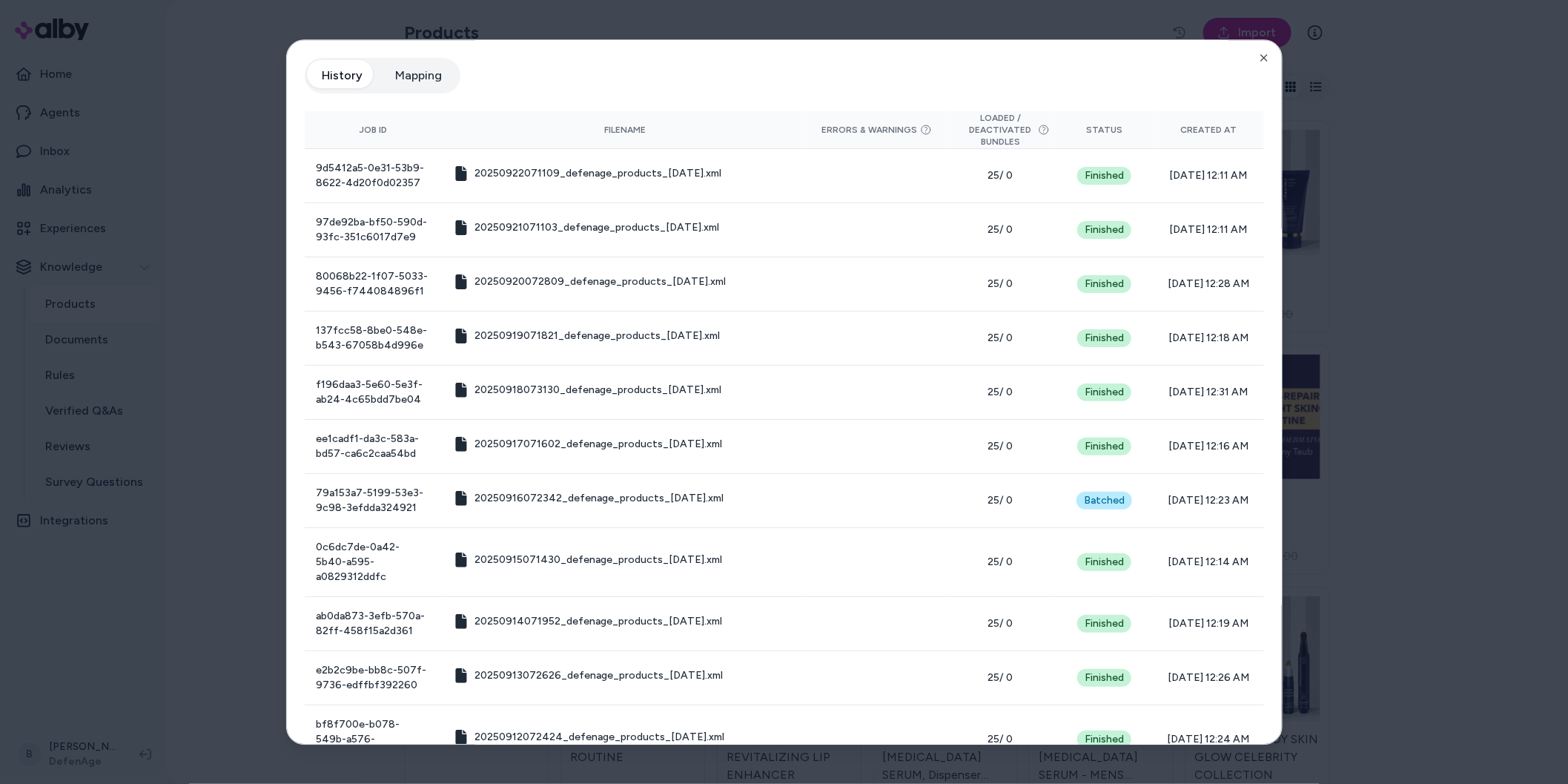
click at [437, 80] on button "Mapping" at bounding box center [419, 75] width 76 height 30
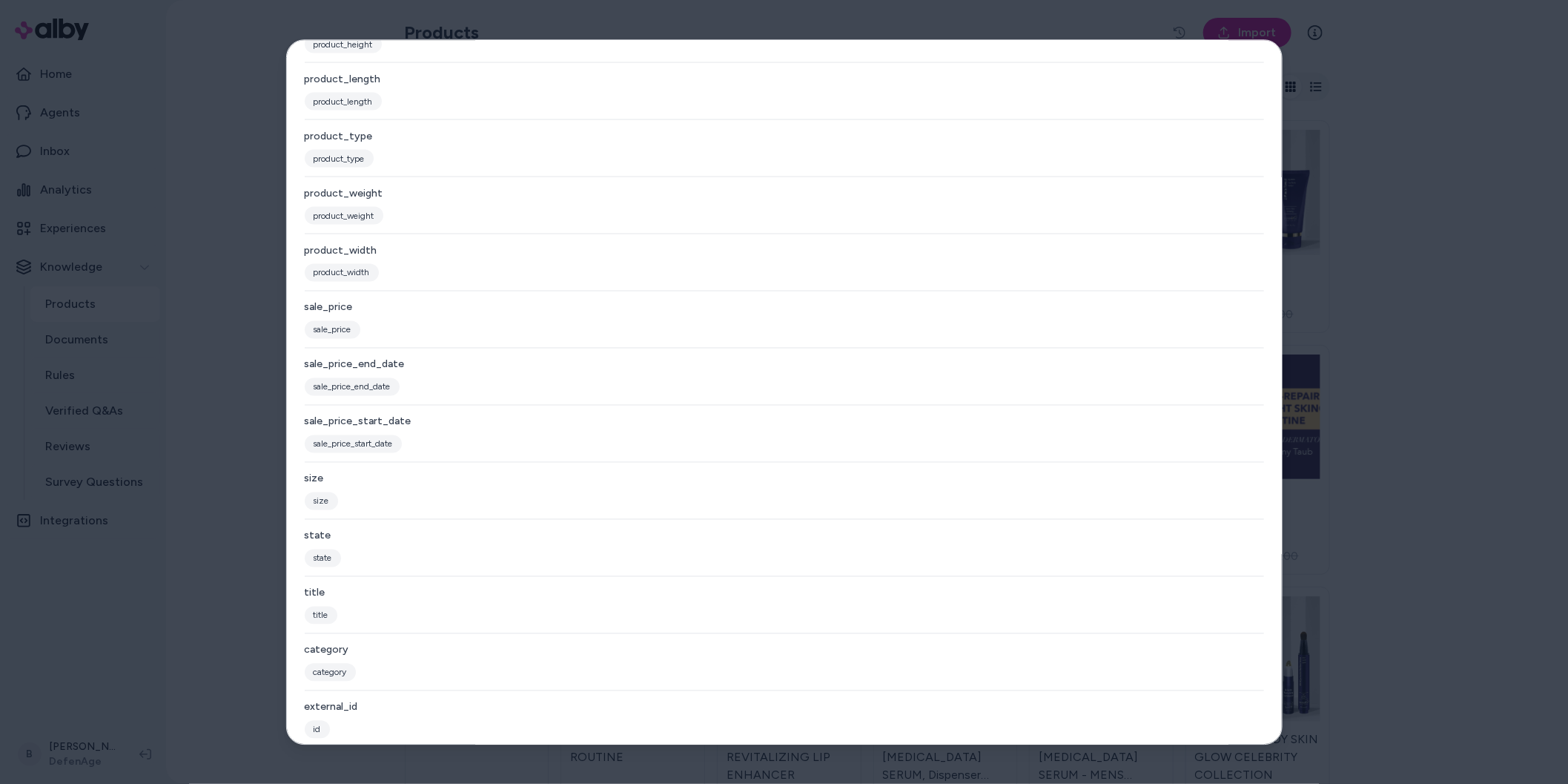
scroll to position [1320, 0]
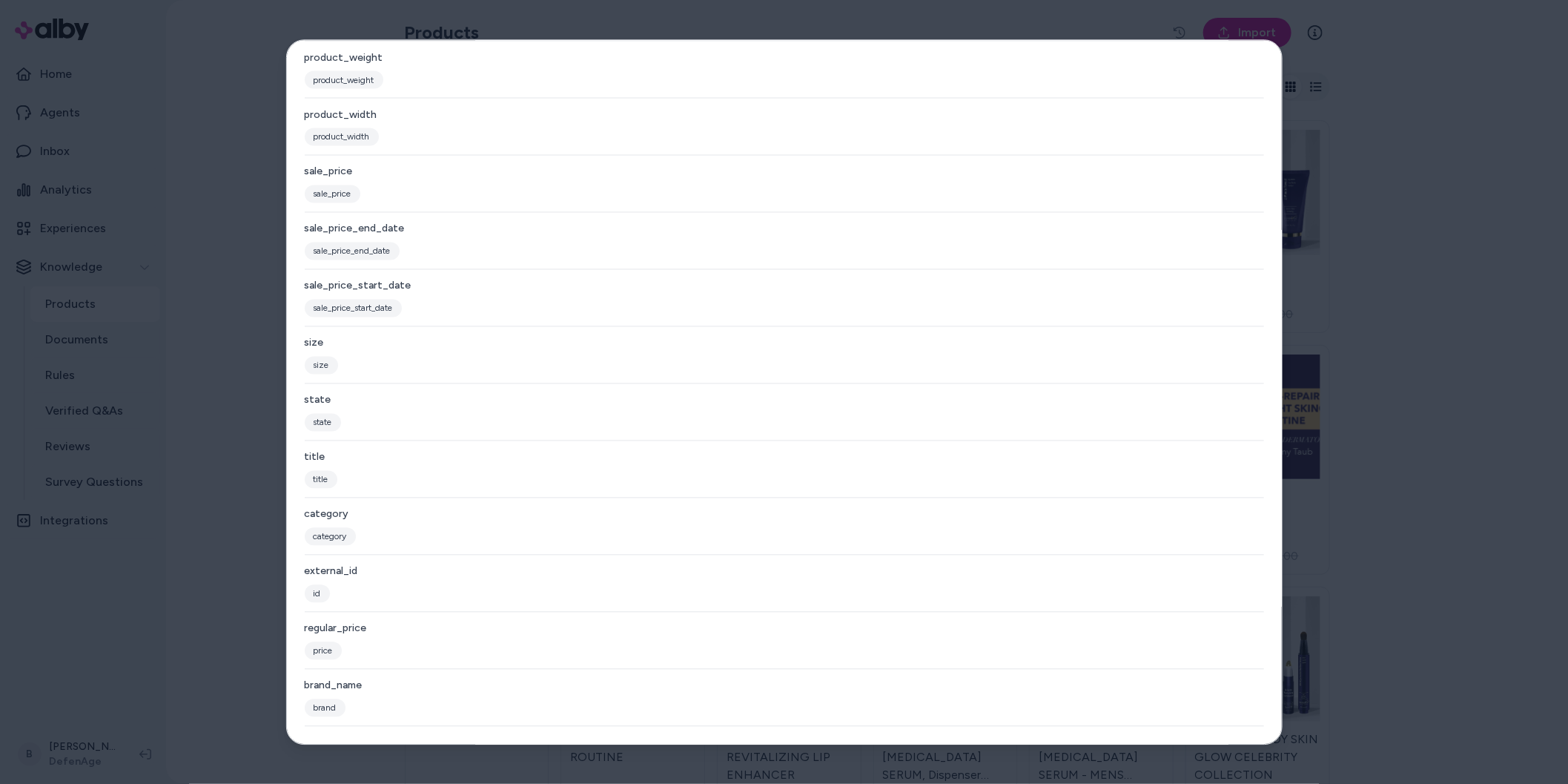
click at [212, 563] on div at bounding box center [784, 392] width 1568 height 784
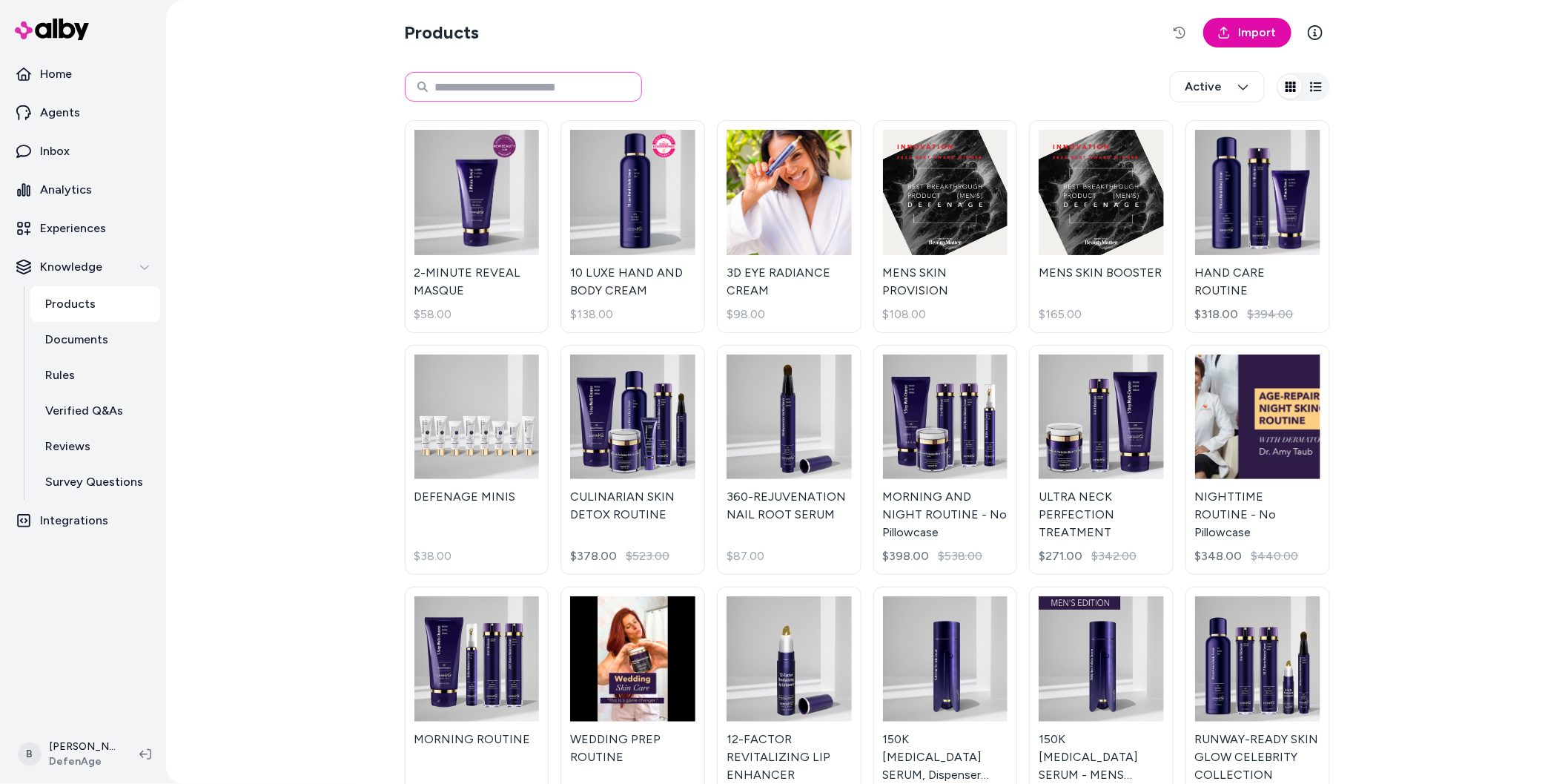
click at [511, 90] on input at bounding box center [524, 86] width 238 height 30
paste input "*****"
type input "*****"
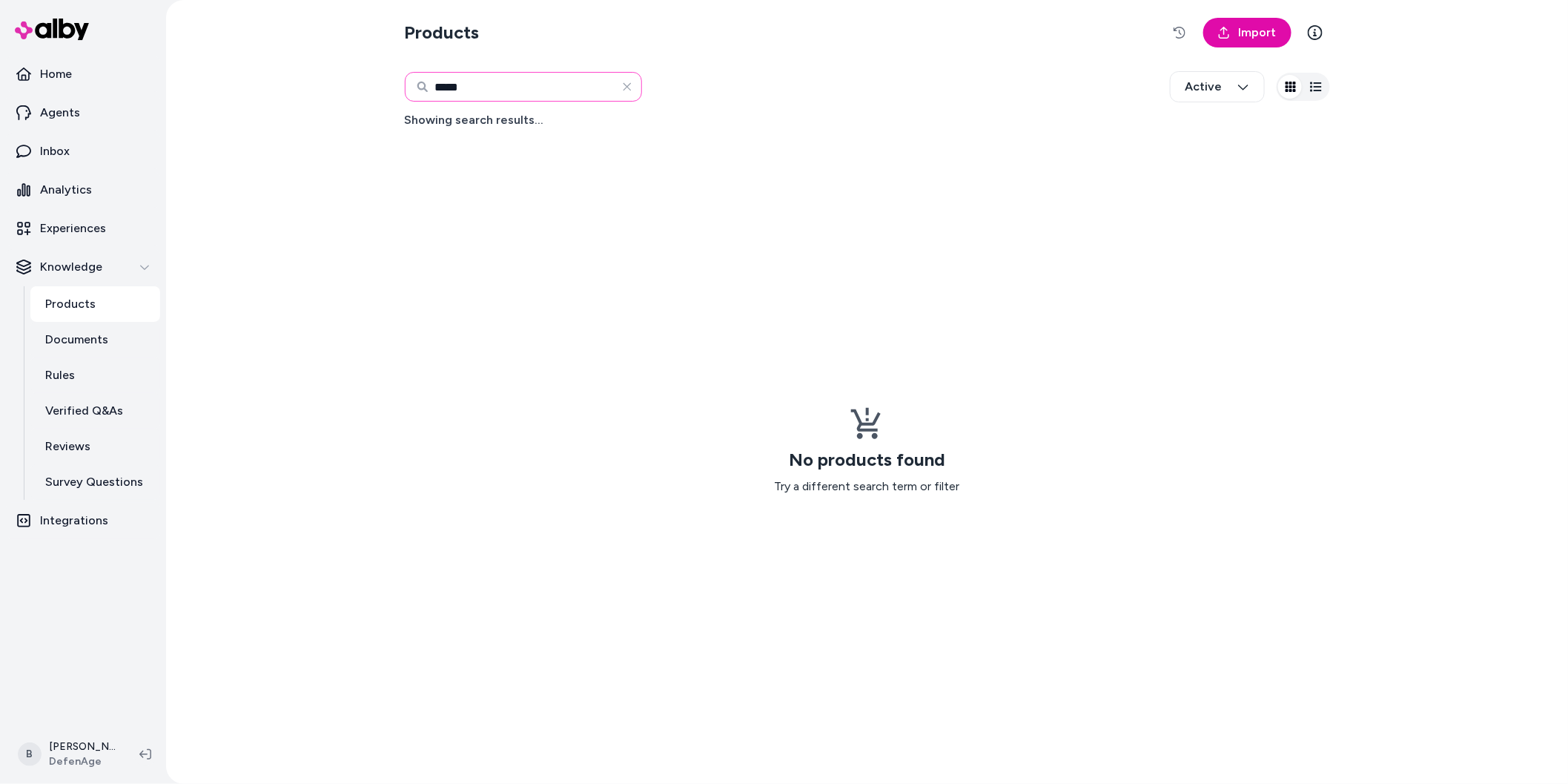
click at [467, 80] on input "*****" at bounding box center [524, 86] width 238 height 30
paste input "**********"
type input "**********"
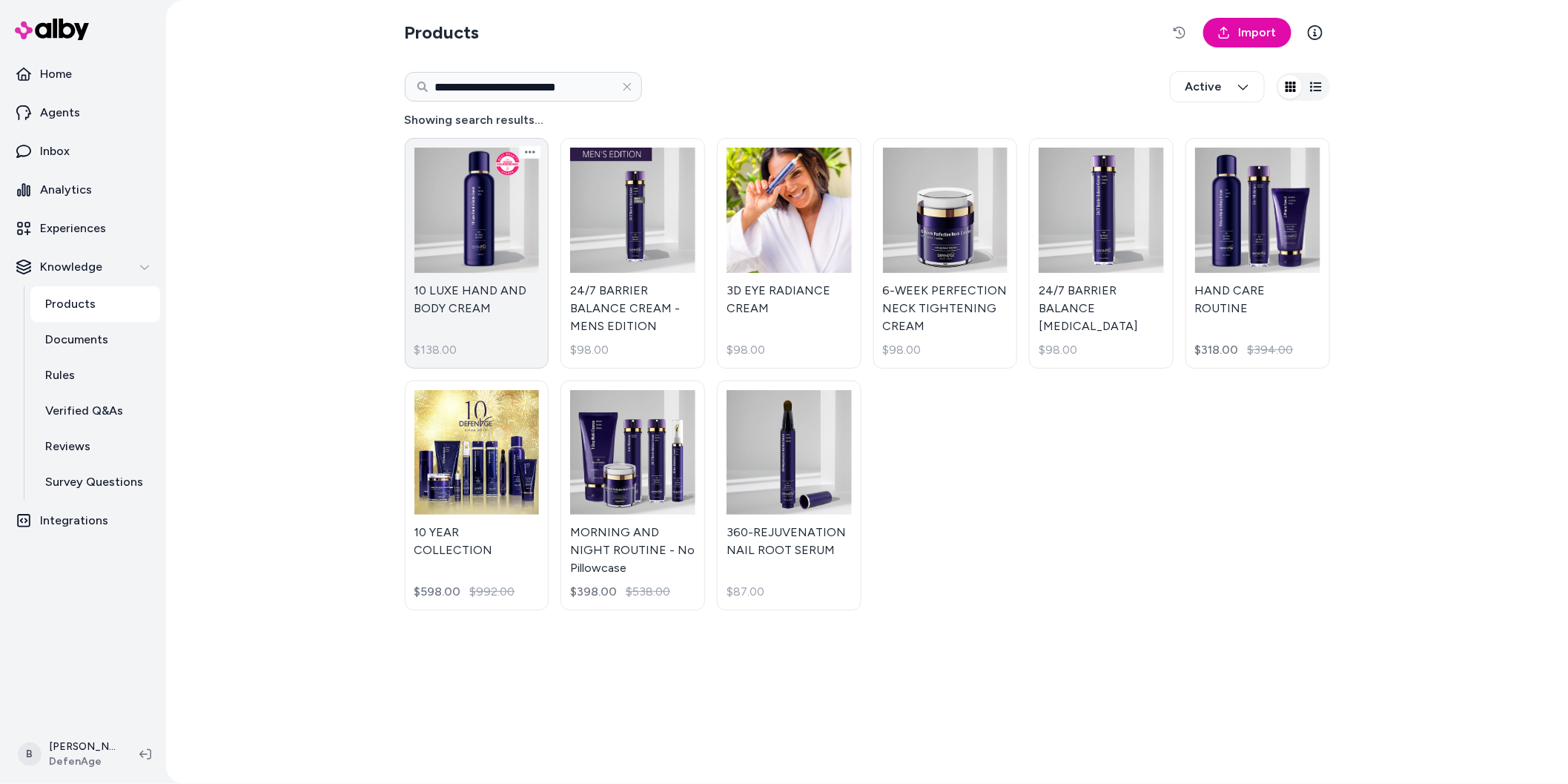
click at [486, 294] on link "10 LUXE HAND AND BODY CREAM $138.00" at bounding box center [477, 253] width 144 height 231
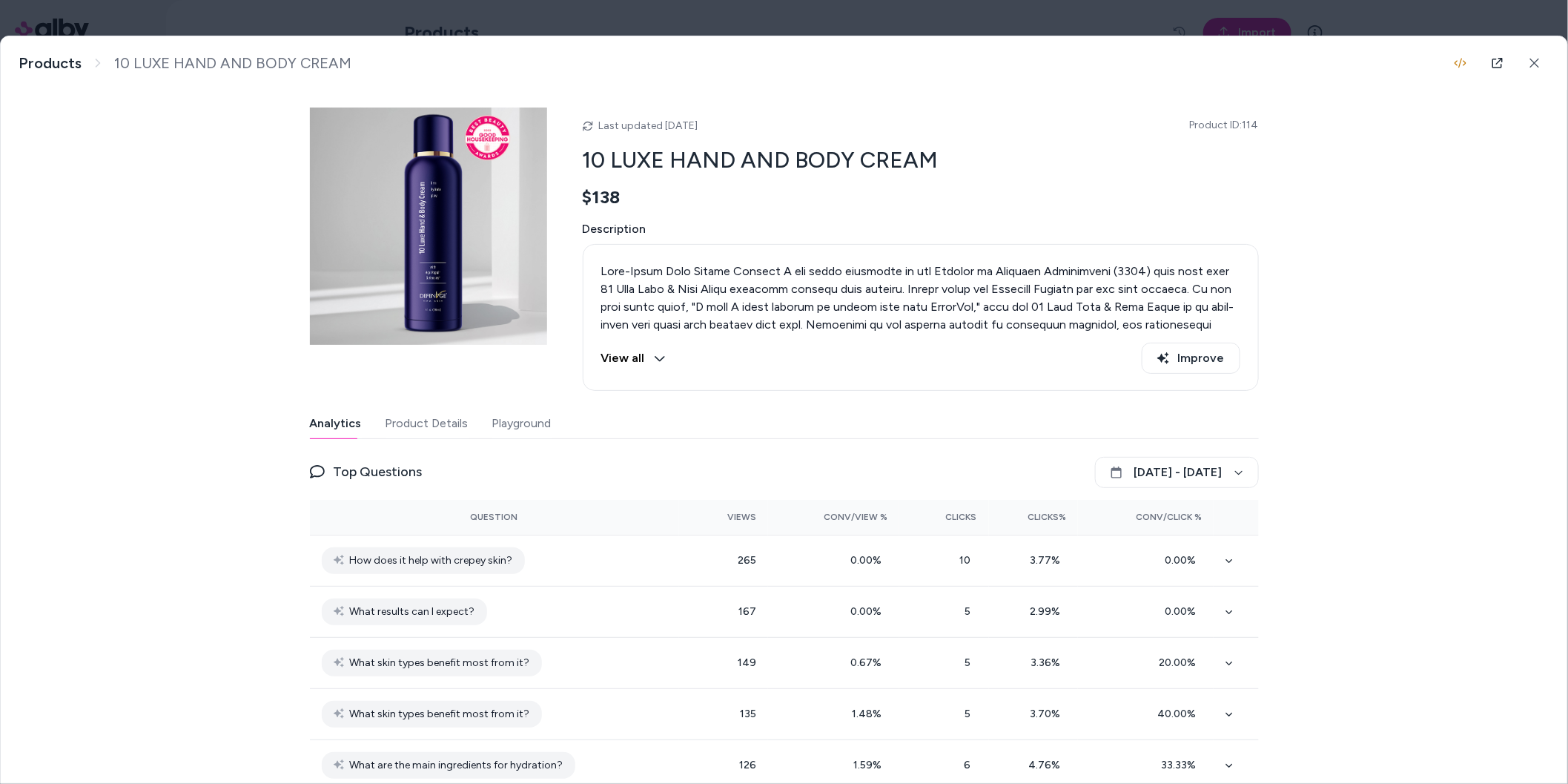
click at [436, 422] on button "Product Details" at bounding box center [427, 423] width 83 height 30
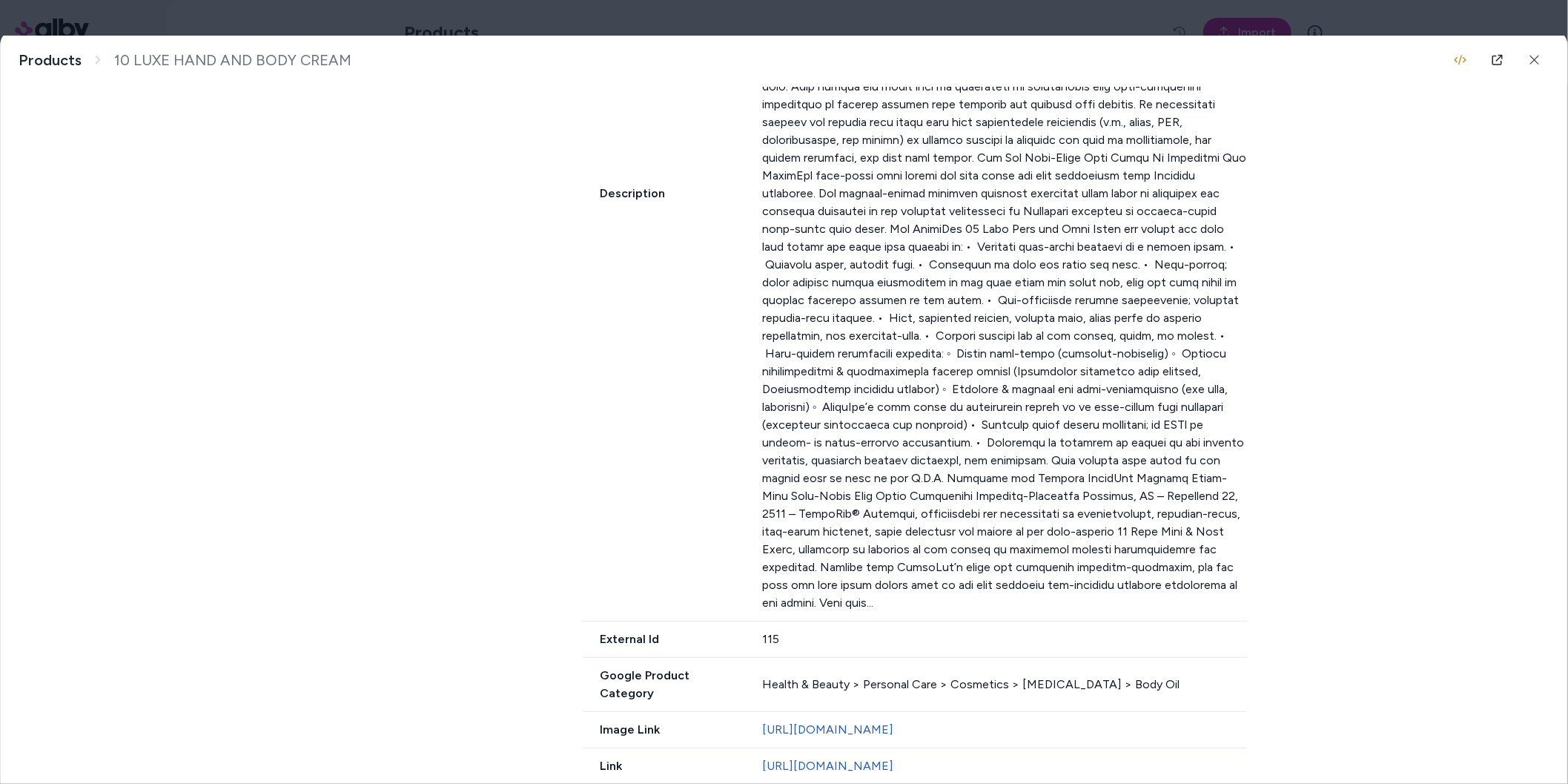
scroll to position [1032, 0]
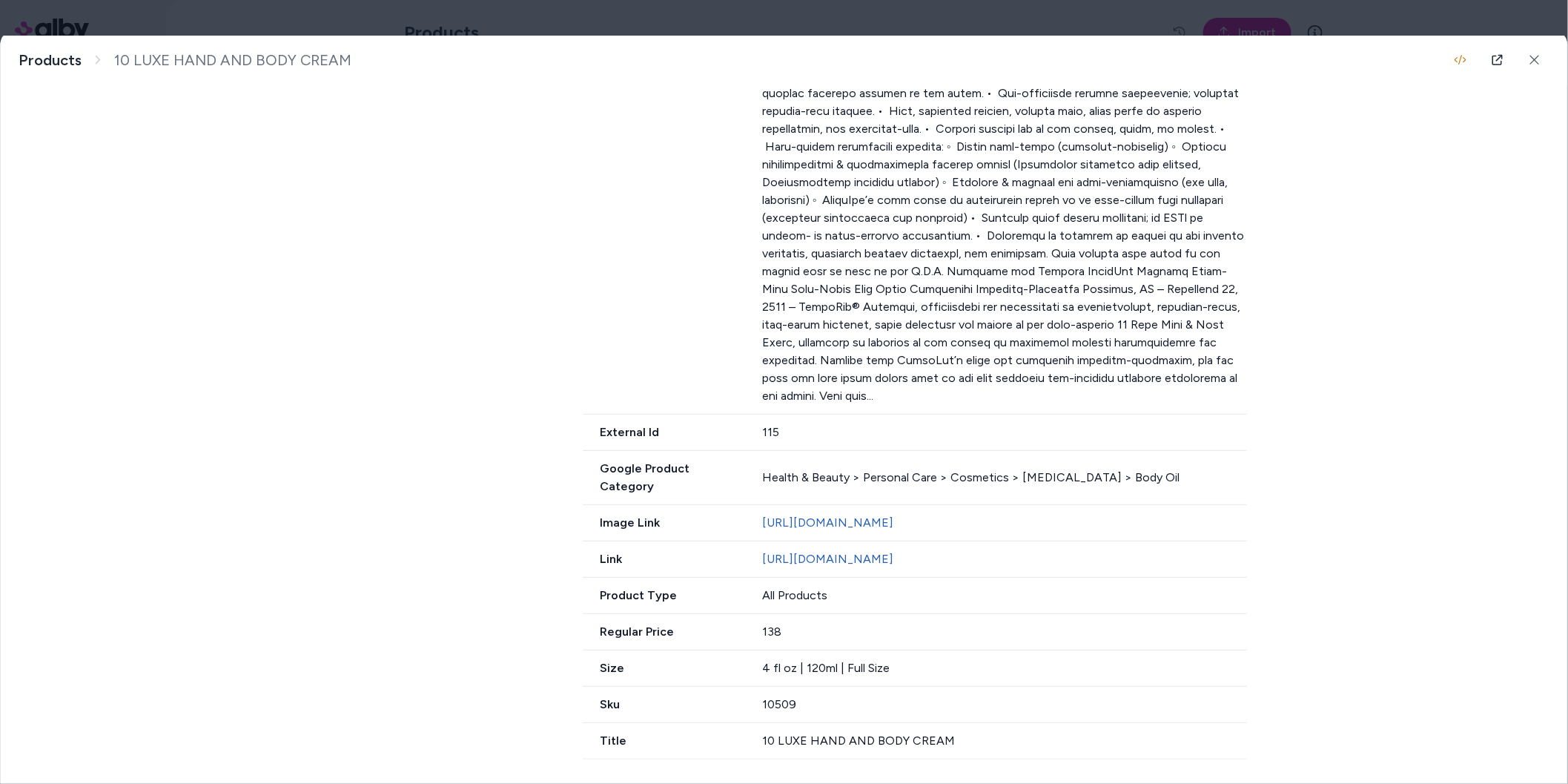
click at [778, 710] on div "10509" at bounding box center [1004, 705] width 485 height 18
copy div "10509"
click at [543, 23] on body "**********" at bounding box center [784, 392] width 1568 height 784
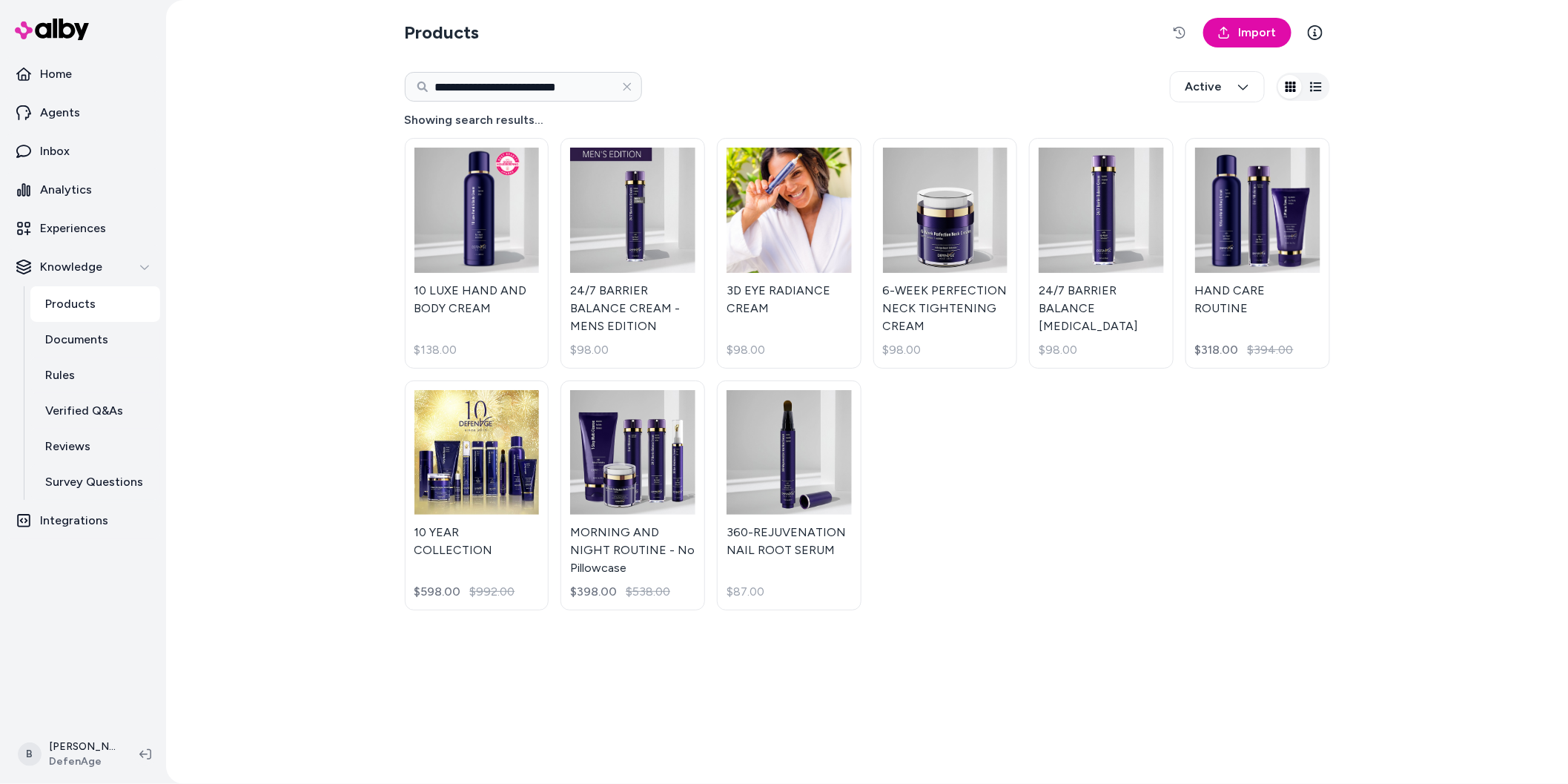
click at [325, 585] on div "**********" at bounding box center [867, 392] width 1402 height 784
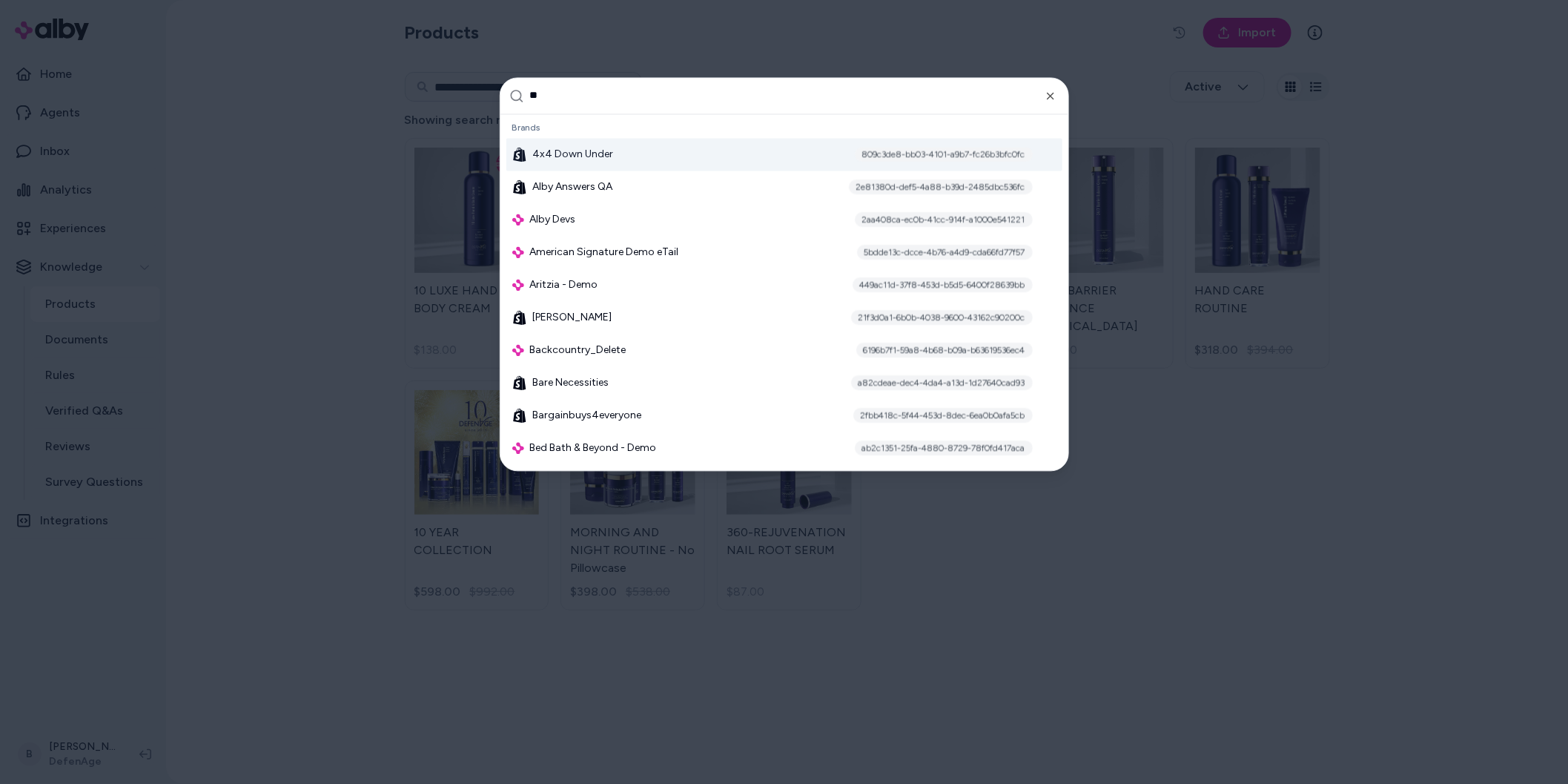
type input "*"
type input "***"
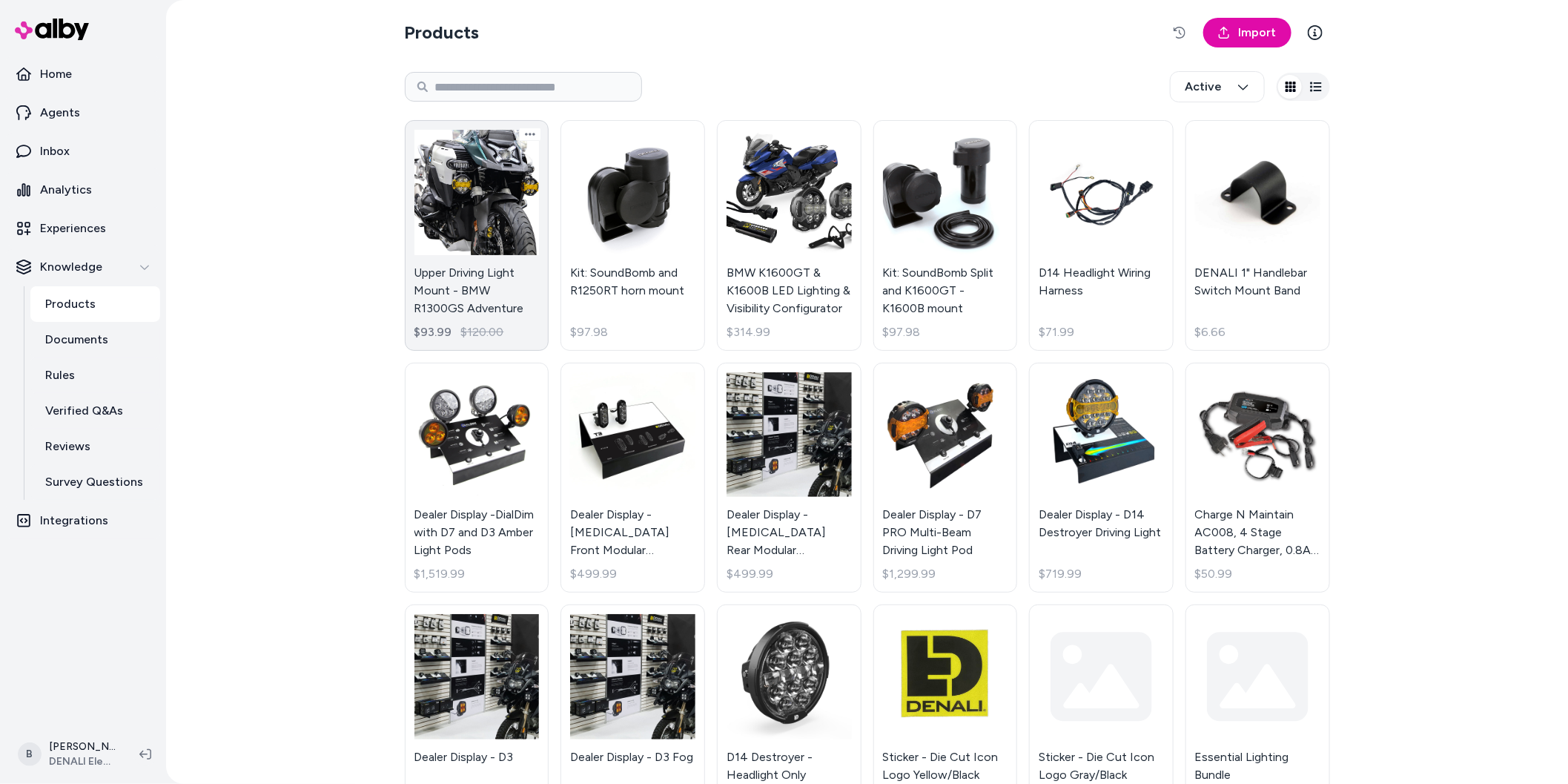
click at [478, 221] on link "Upper Driving Light Mount - BMW R1300GS Adventure $93.99 $120.00" at bounding box center [477, 235] width 144 height 231
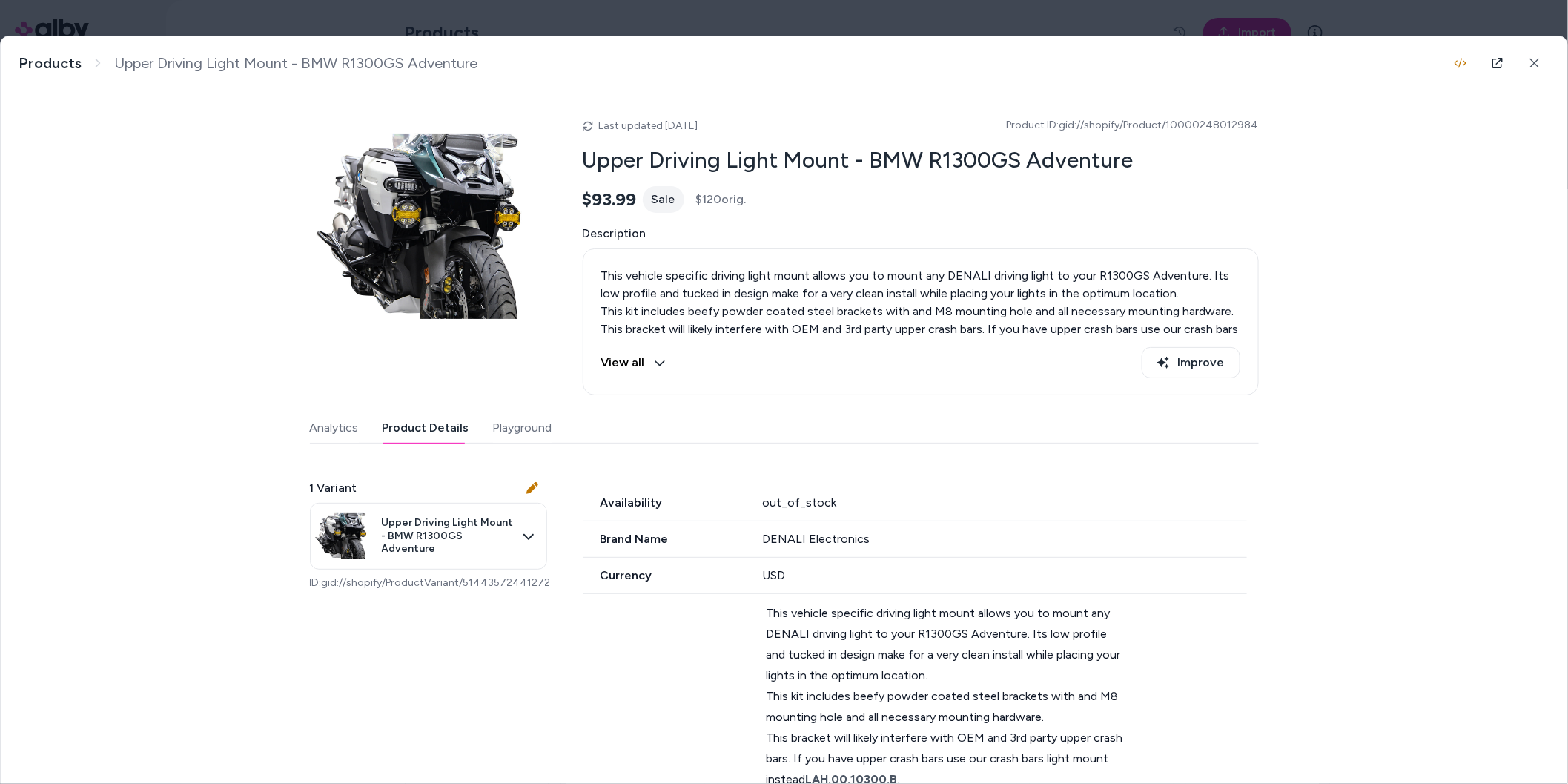
click at [429, 422] on button "Product Details" at bounding box center [426, 428] width 87 height 30
click at [1542, 65] on button at bounding box center [1535, 63] width 30 height 30
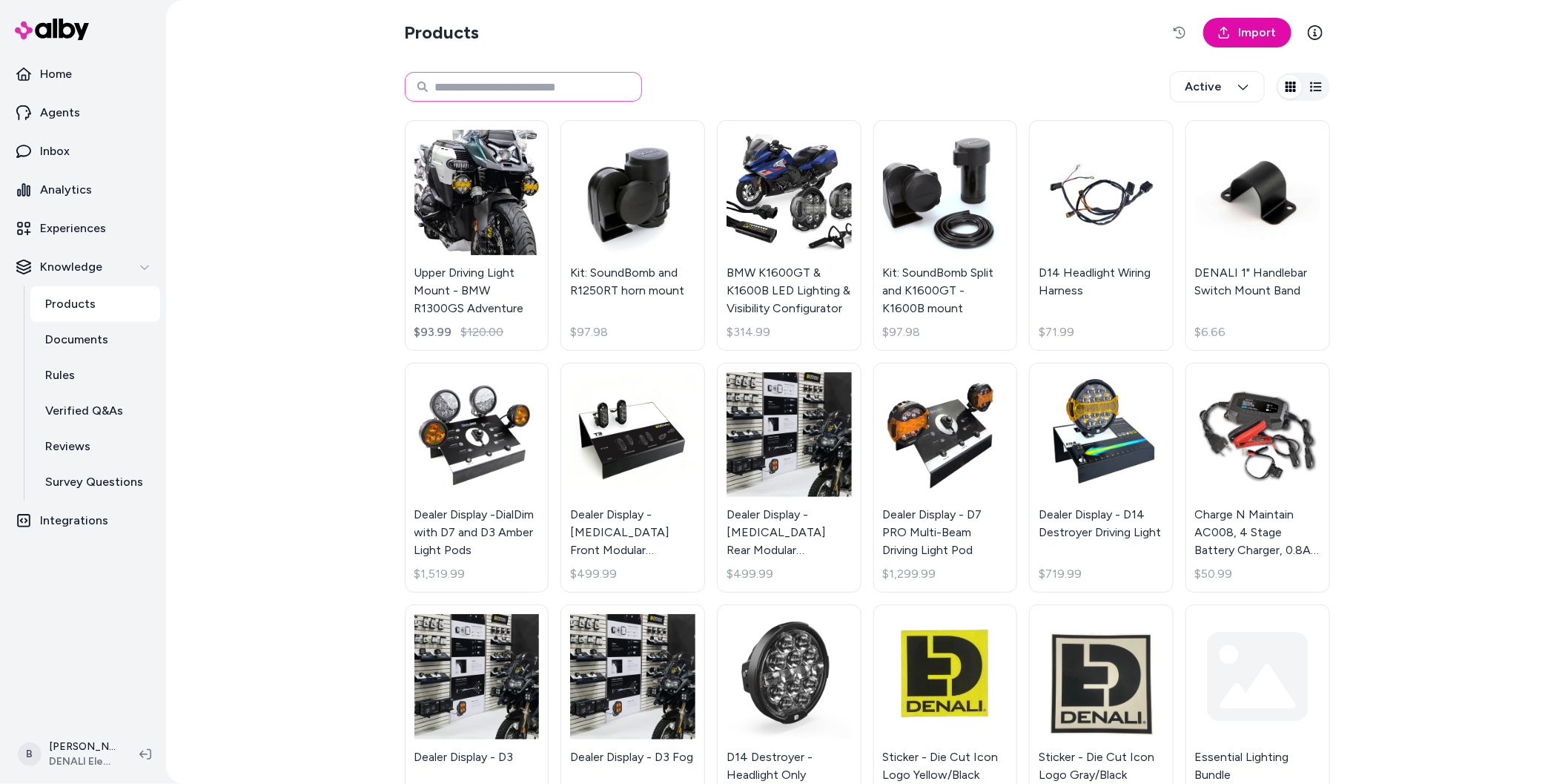
click at [491, 80] on input at bounding box center [524, 86] width 238 height 30
paste input "**********"
type input "**********"
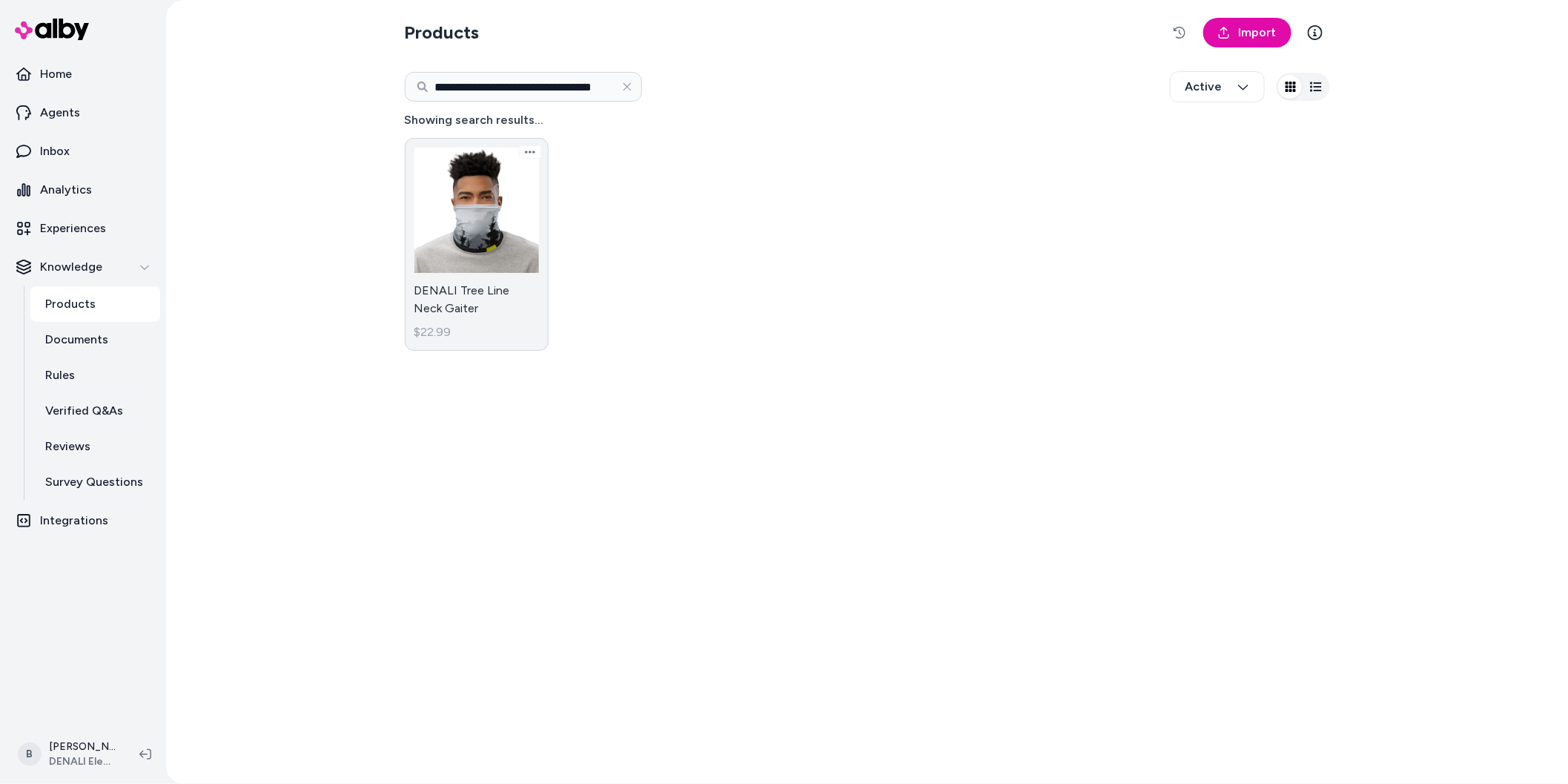
click at [504, 237] on link "DENALI Tree Line Neck Gaiter $22.99" at bounding box center [477, 244] width 144 height 213
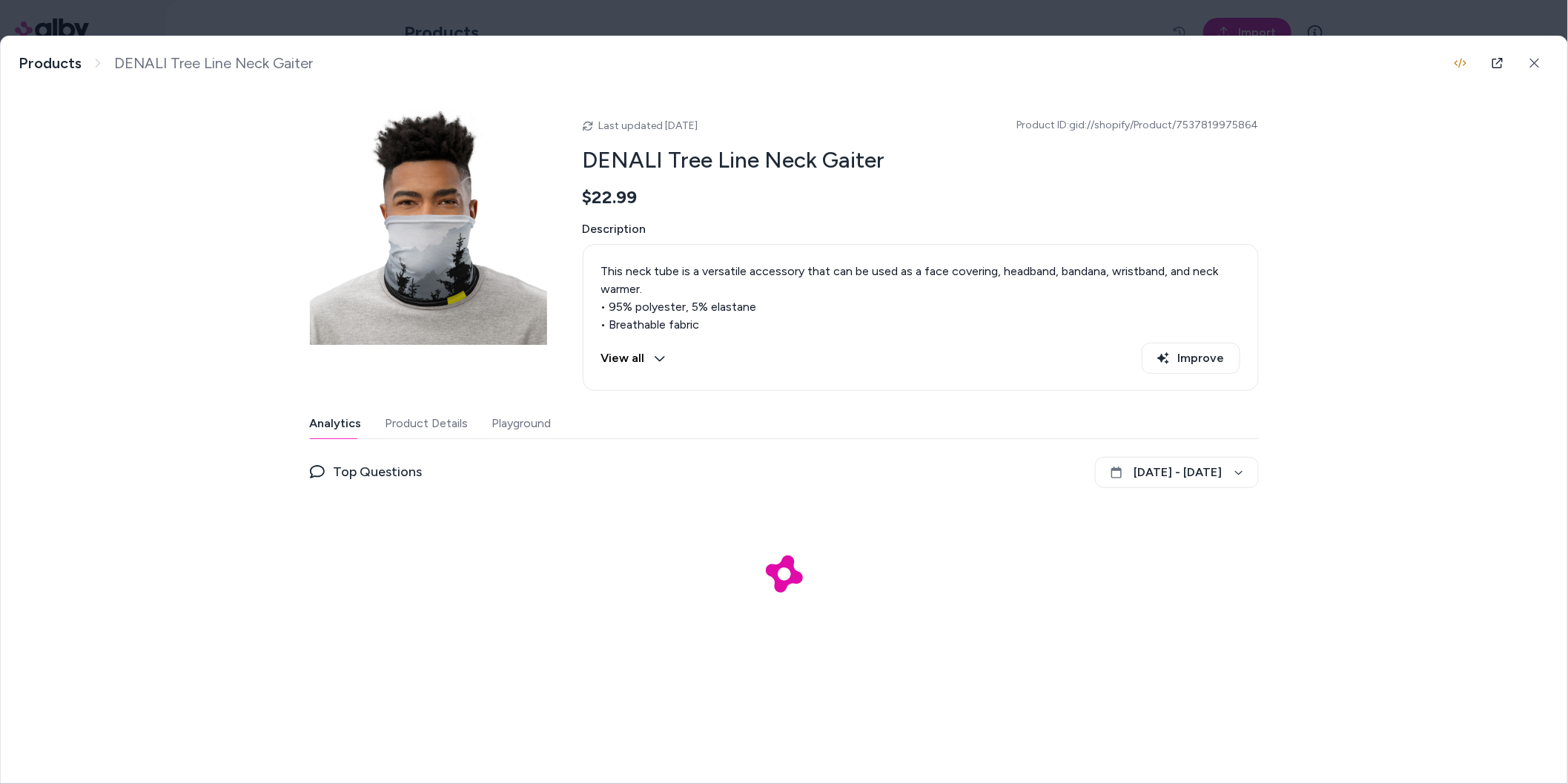
click at [446, 416] on button "Product Details" at bounding box center [427, 423] width 83 height 30
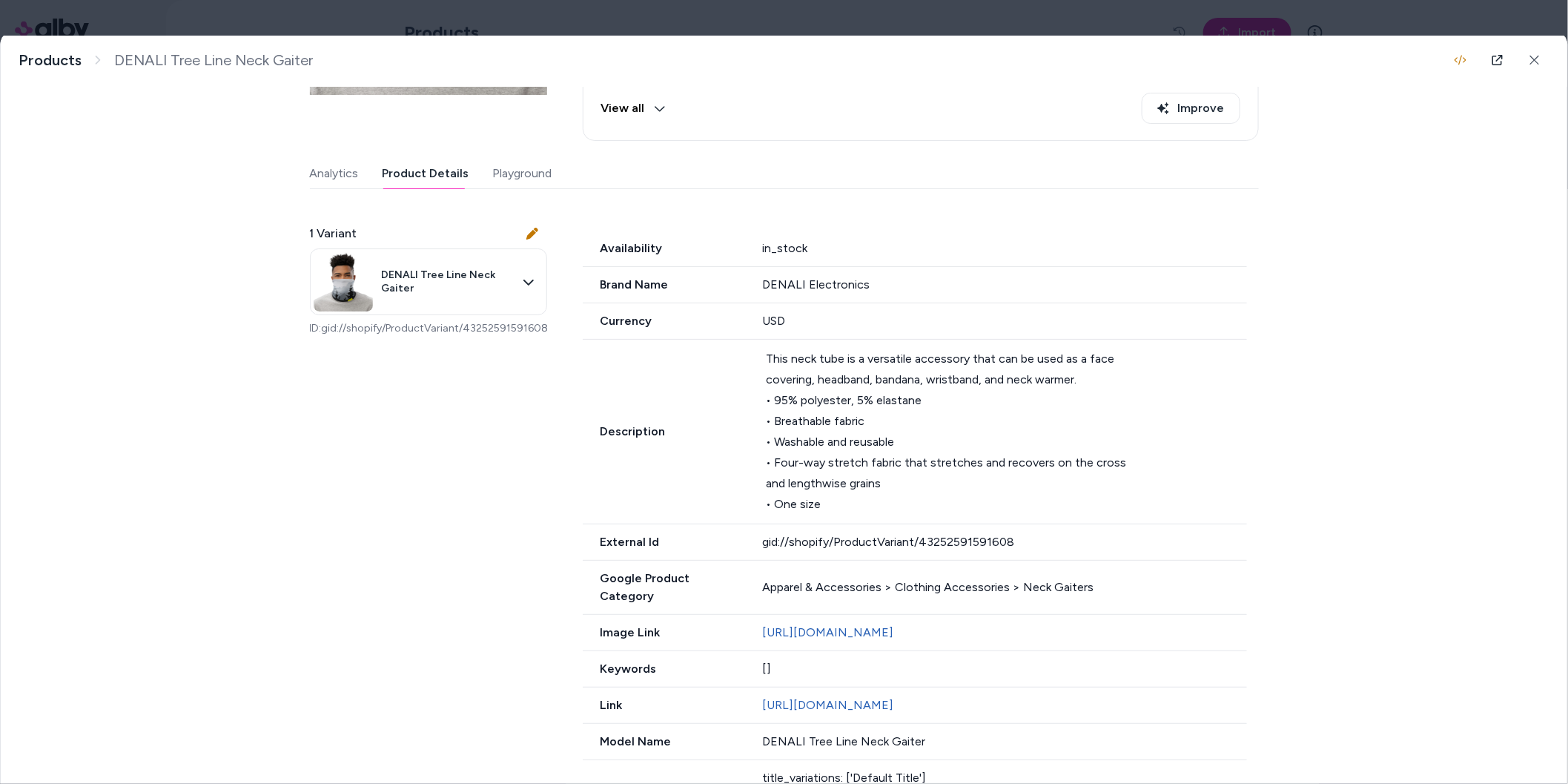
scroll to position [339, 0]
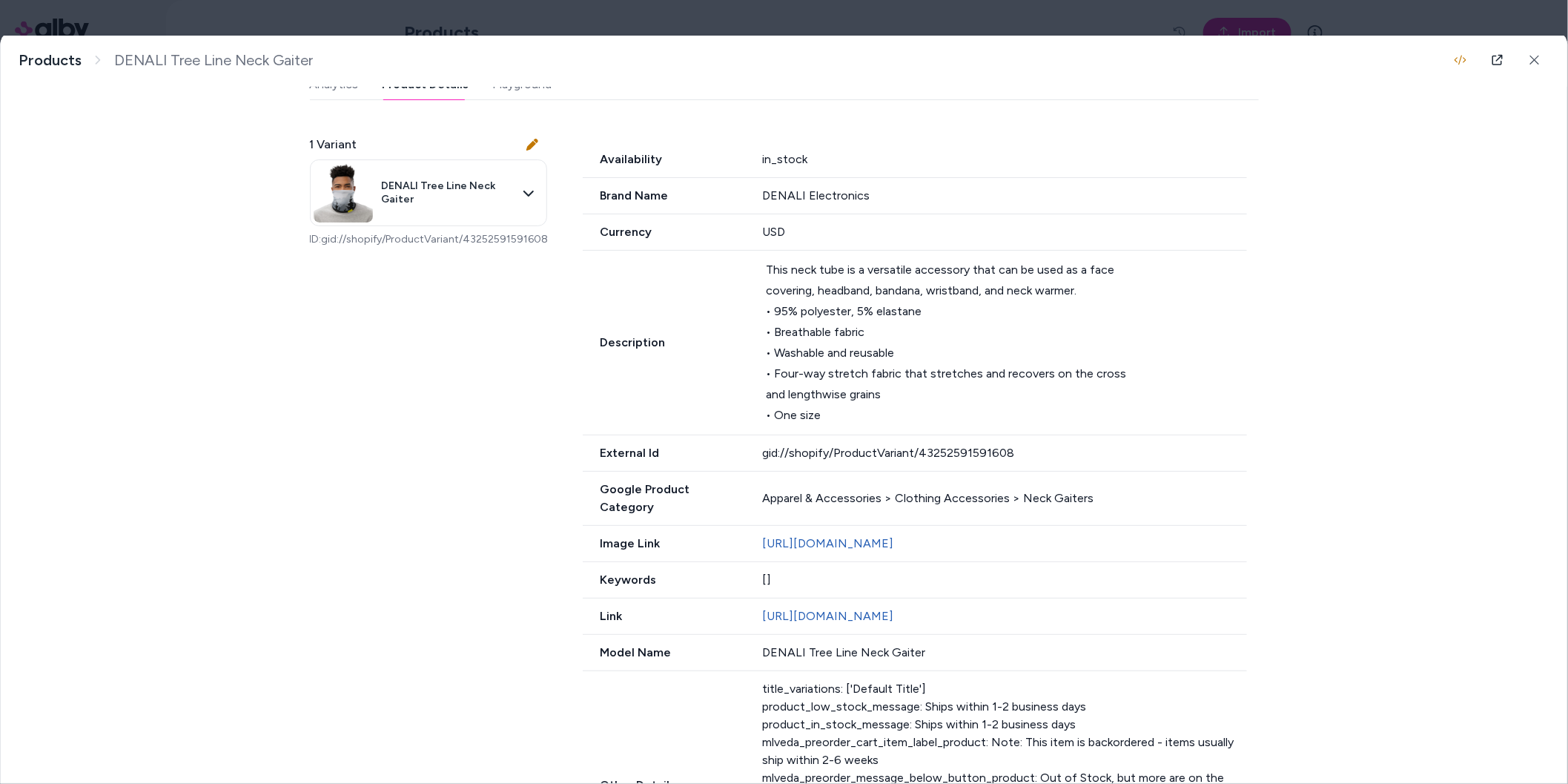
click at [539, 16] on body "**********" at bounding box center [784, 392] width 1568 height 784
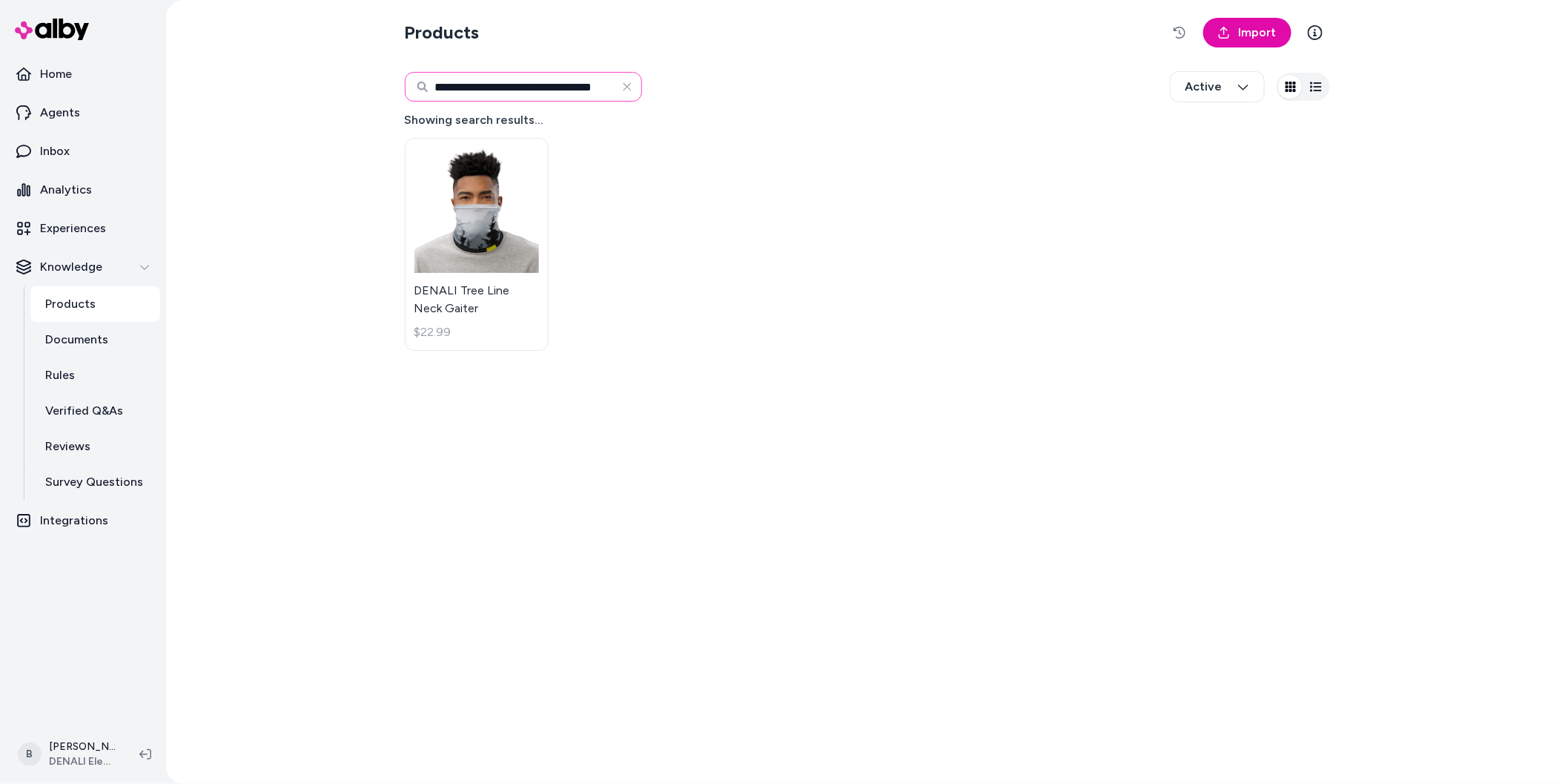
click at [469, 89] on input "**********" at bounding box center [524, 86] width 238 height 30
paste input "**********"
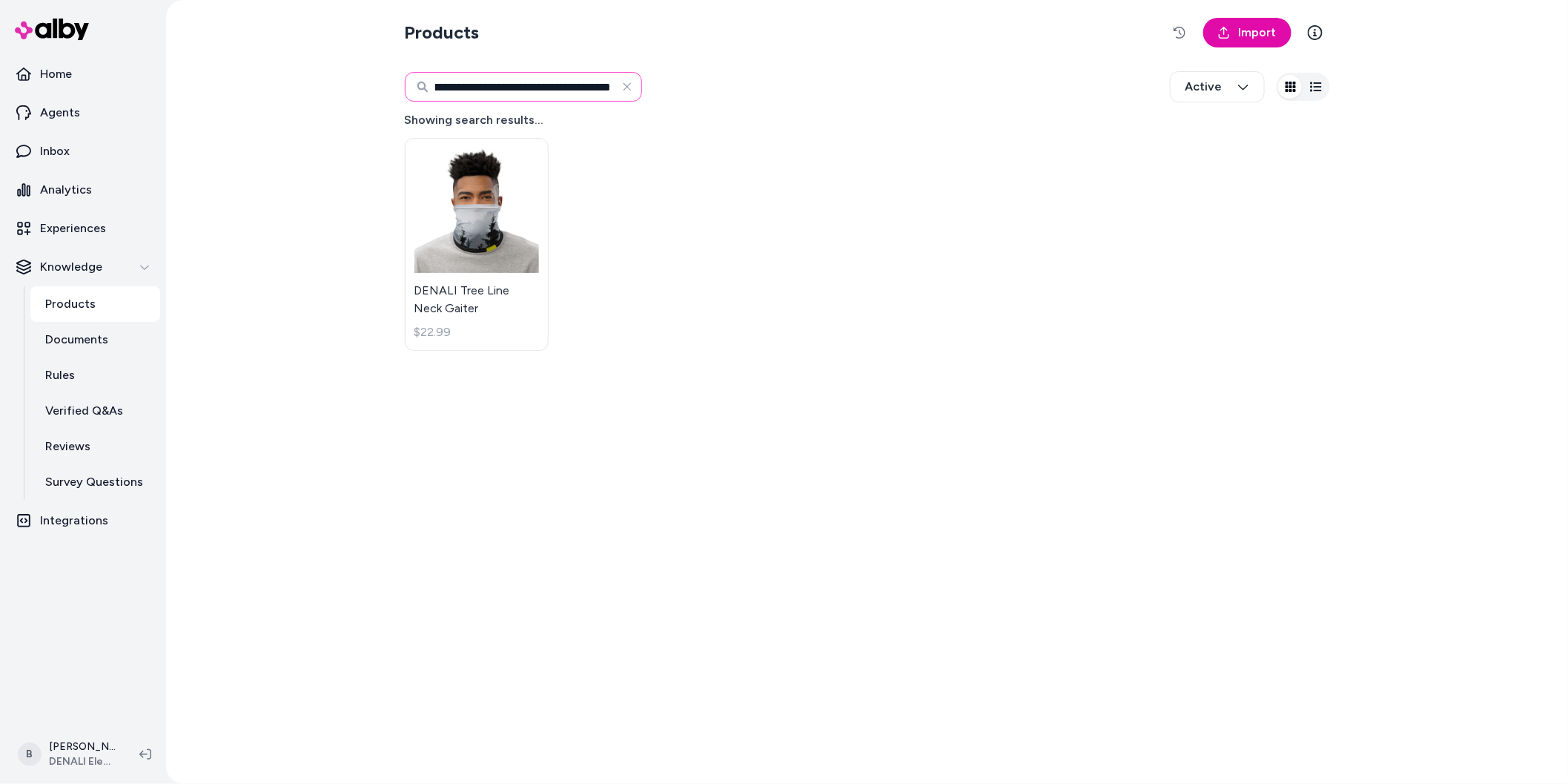
type input "**********"
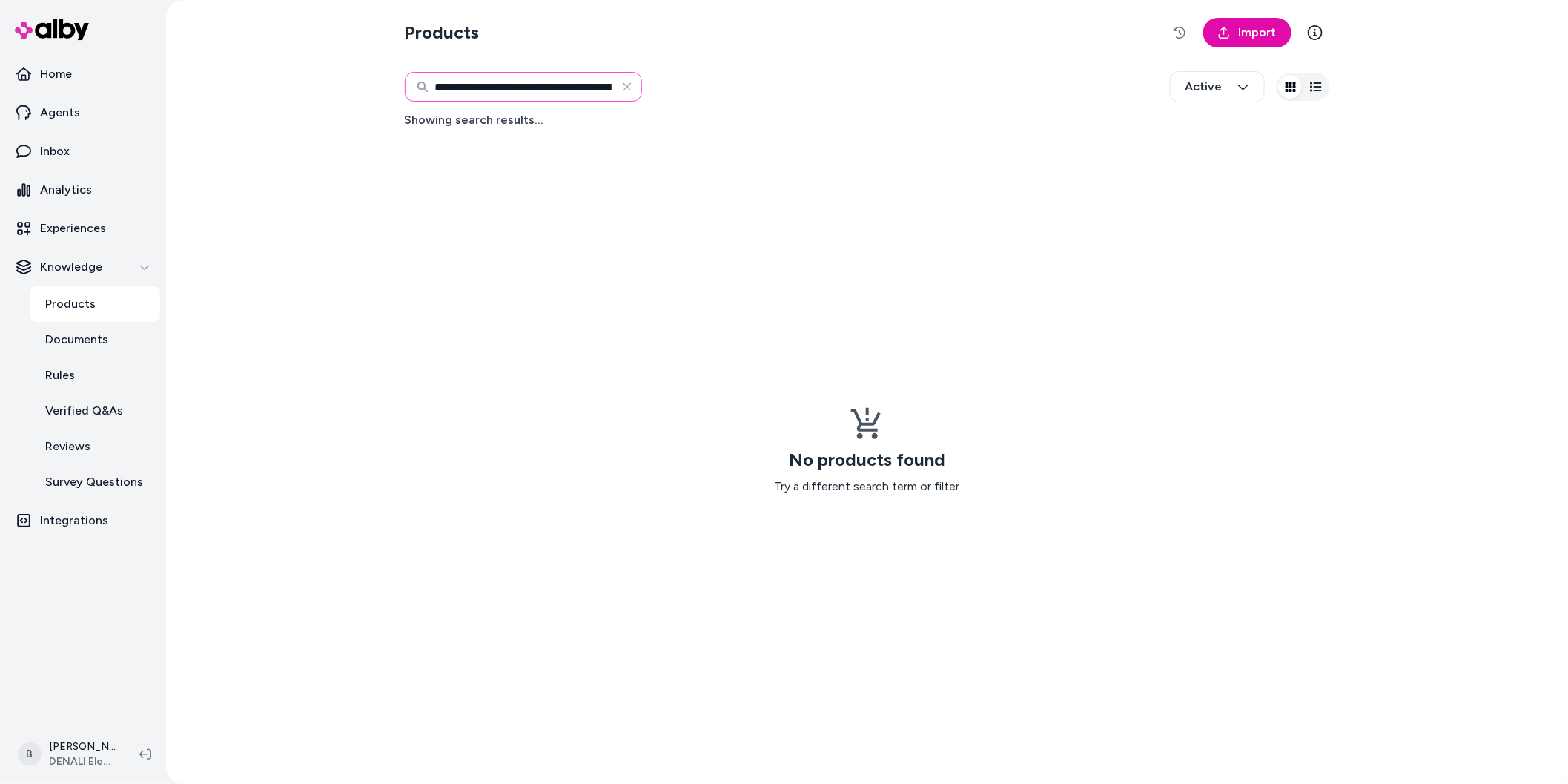
click at [570, 91] on input "**********" at bounding box center [524, 86] width 238 height 30
paste input "**********"
type input "**********"
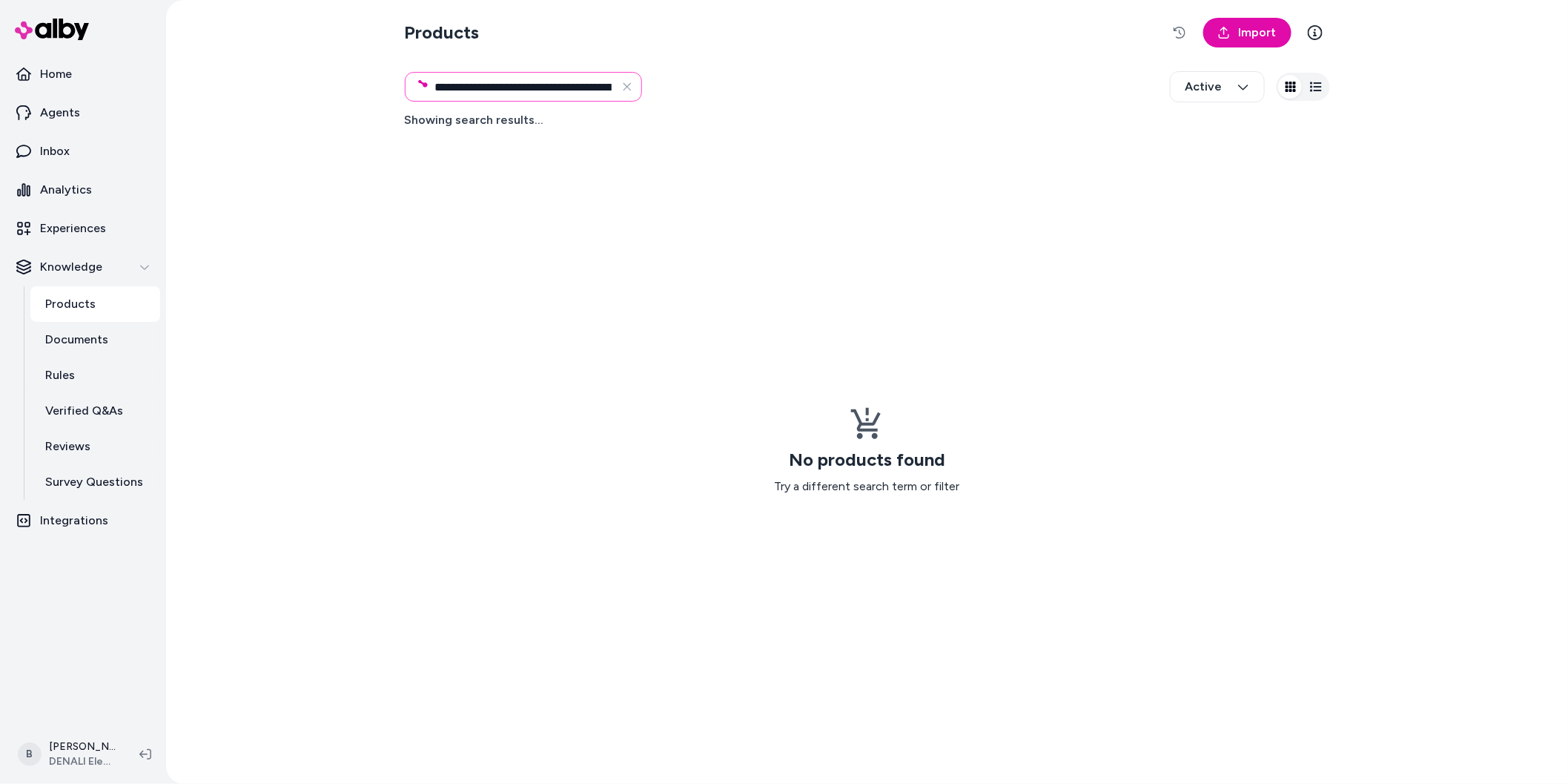
drag, startPoint x: 562, startPoint y: 88, endPoint x: 251, endPoint y: 88, distance: 311.0
click at [251, 88] on div "**********" at bounding box center [867, 392] width 1402 height 784
click at [630, 86] on icon "button" at bounding box center [627, 86] width 12 height 12
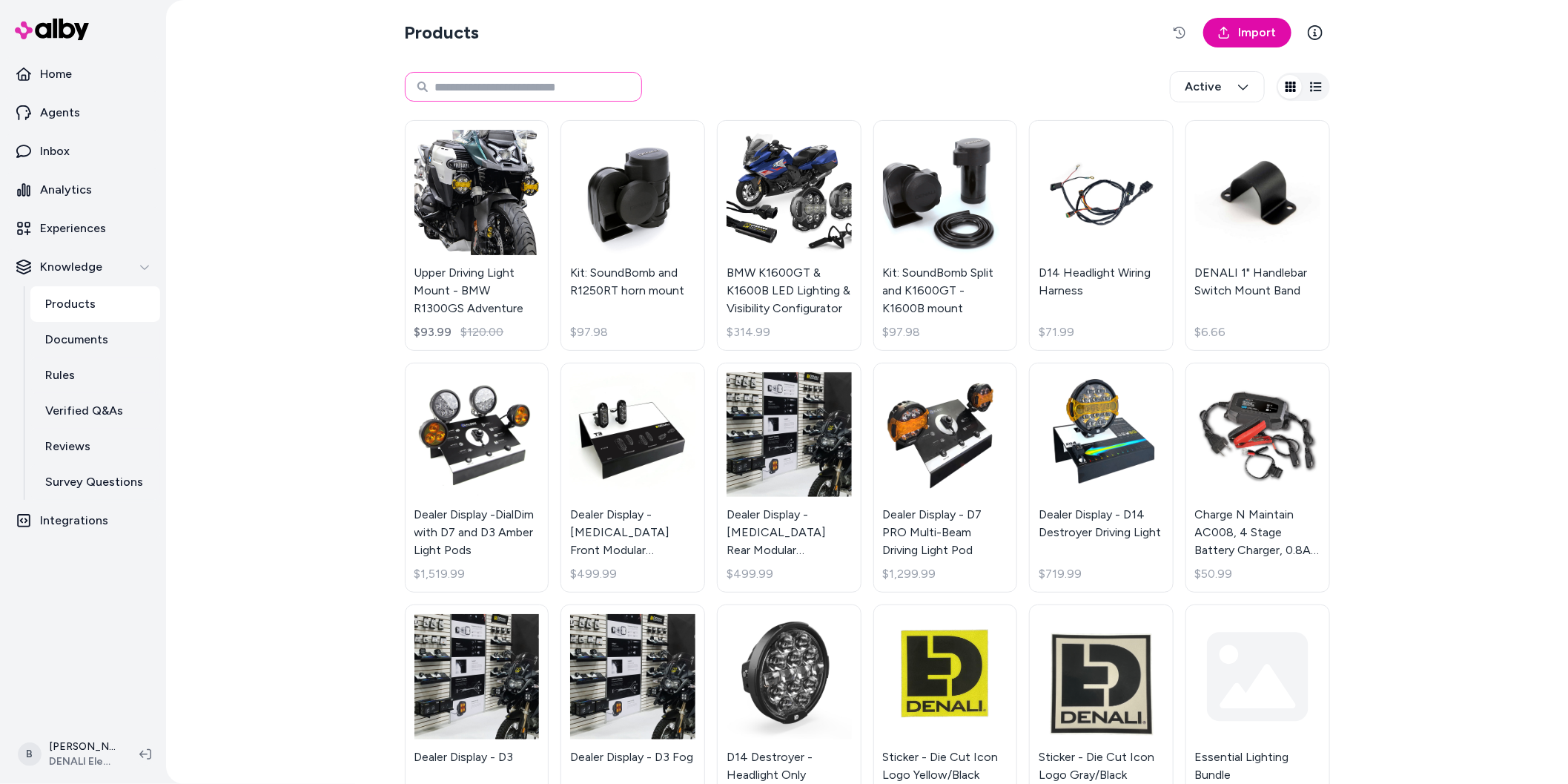
click at [555, 88] on input at bounding box center [524, 86] width 238 height 30
paste input "**********"
type input "**********"
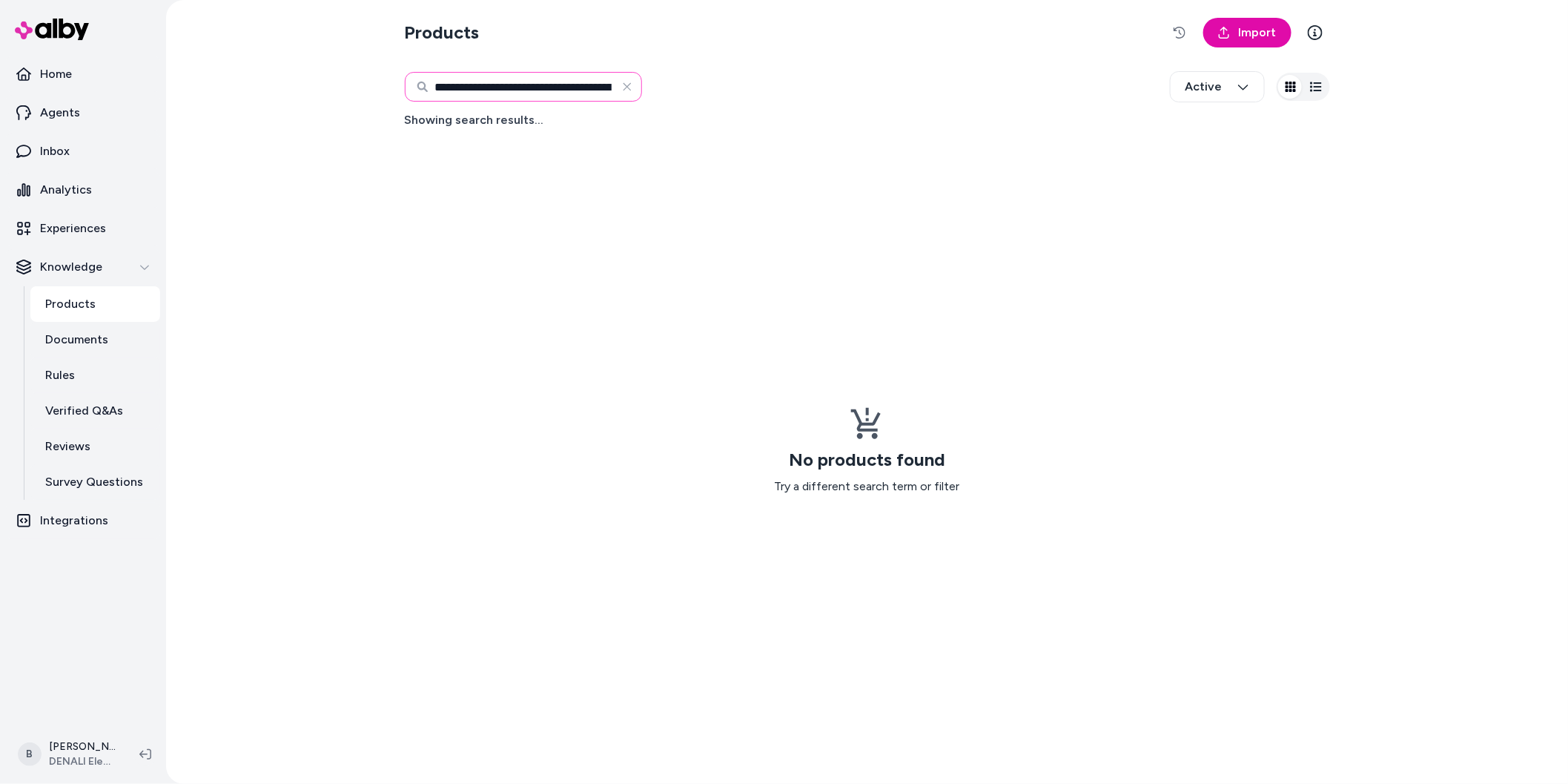
click at [555, 91] on input "**********" at bounding box center [524, 86] width 238 height 30
paste input "**********"
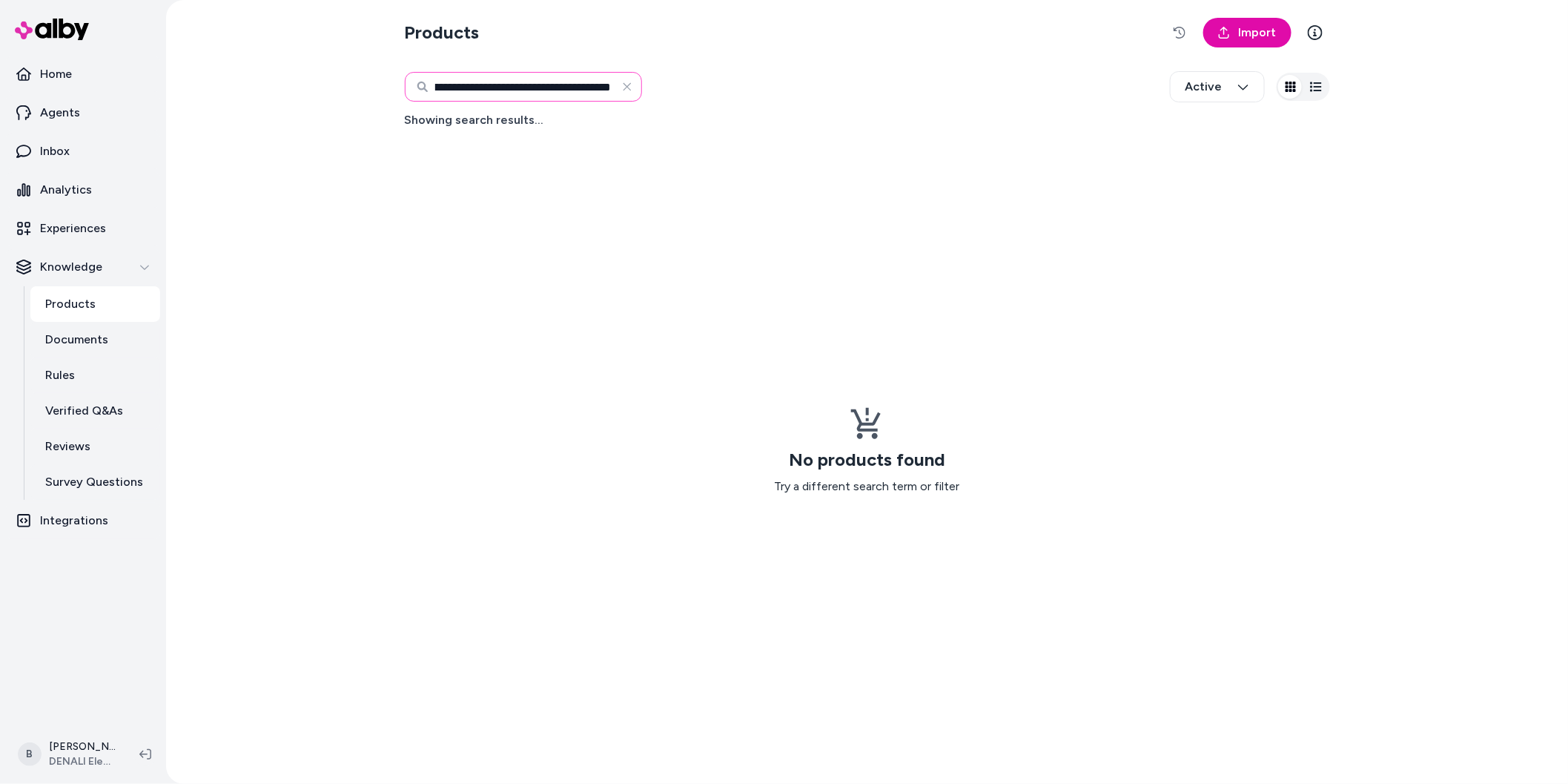
type input "**********"
click at [1181, 29] on icon "button" at bounding box center [1179, 32] width 12 height 12
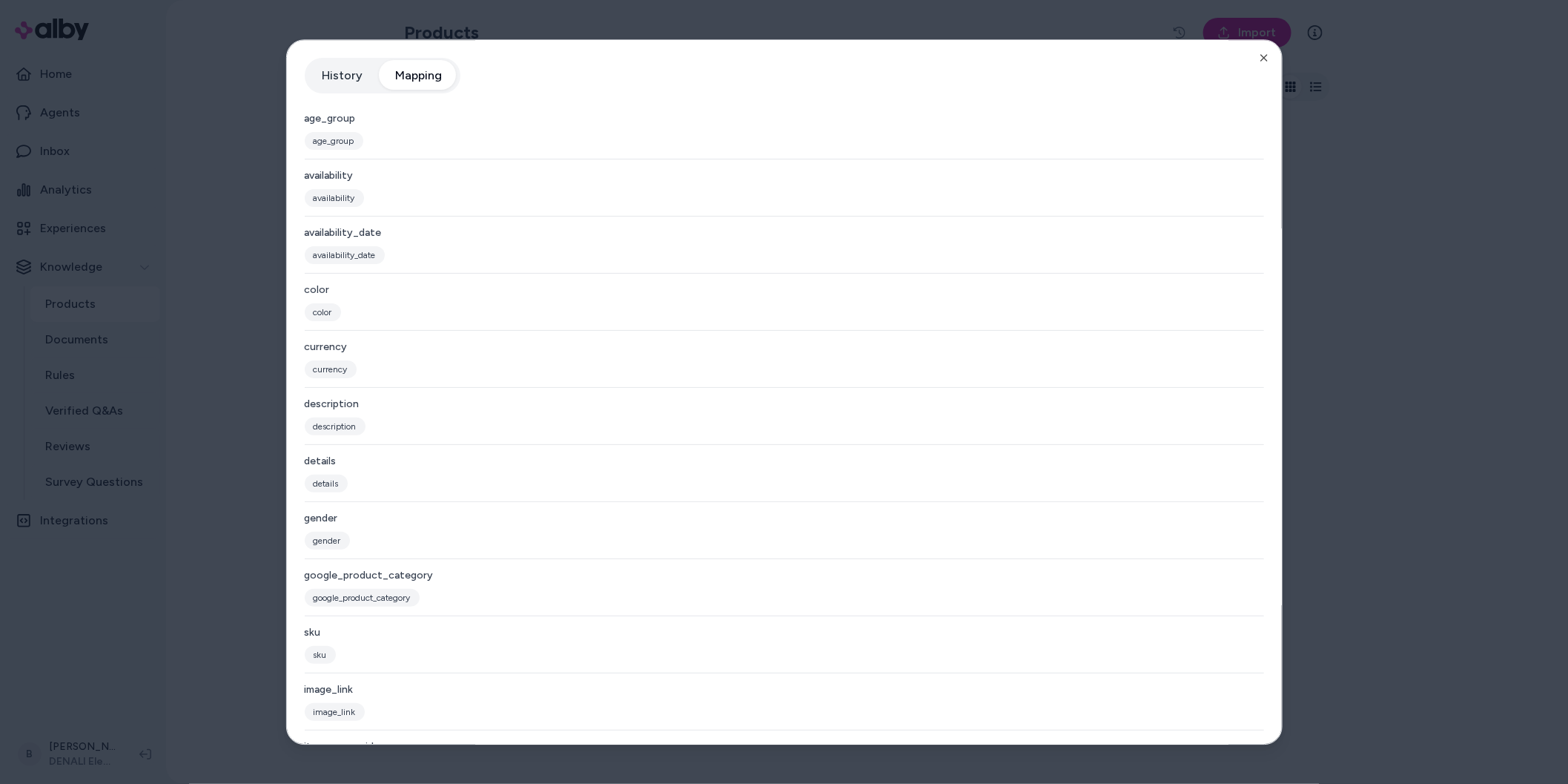
click at [442, 89] on button "Mapping" at bounding box center [419, 75] width 76 height 30
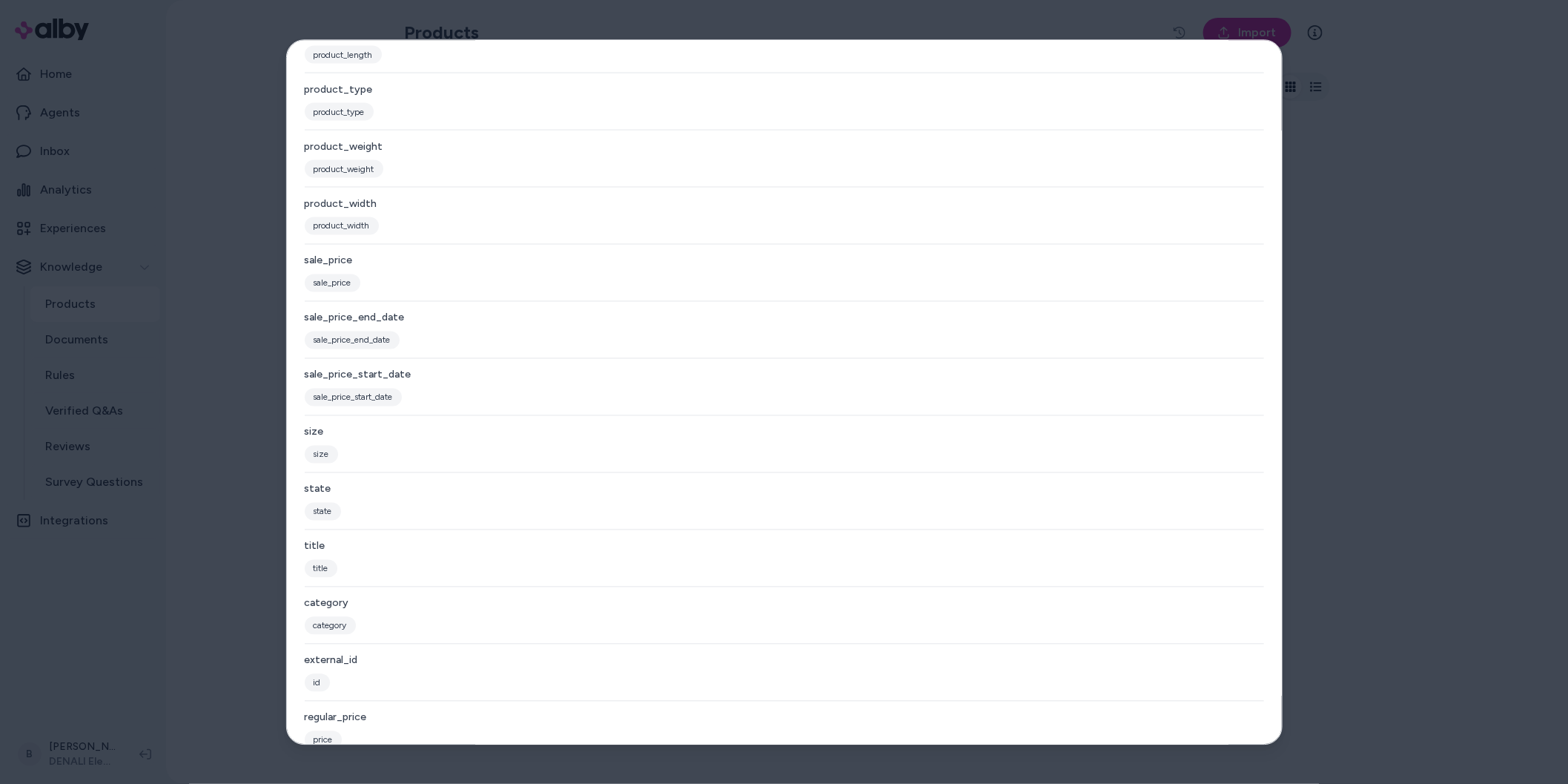
scroll to position [1320, 0]
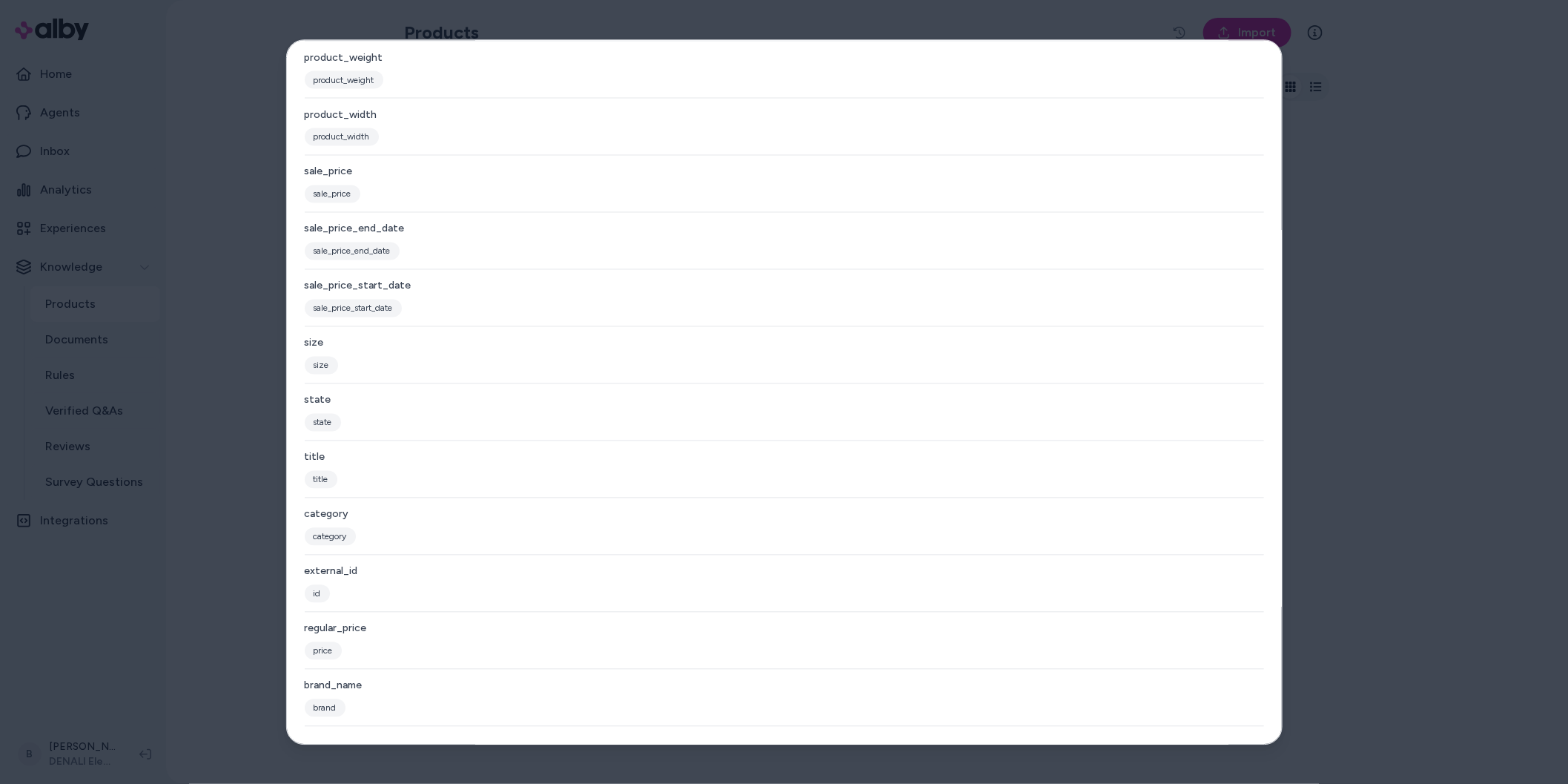
click at [231, 556] on div at bounding box center [784, 392] width 1568 height 784
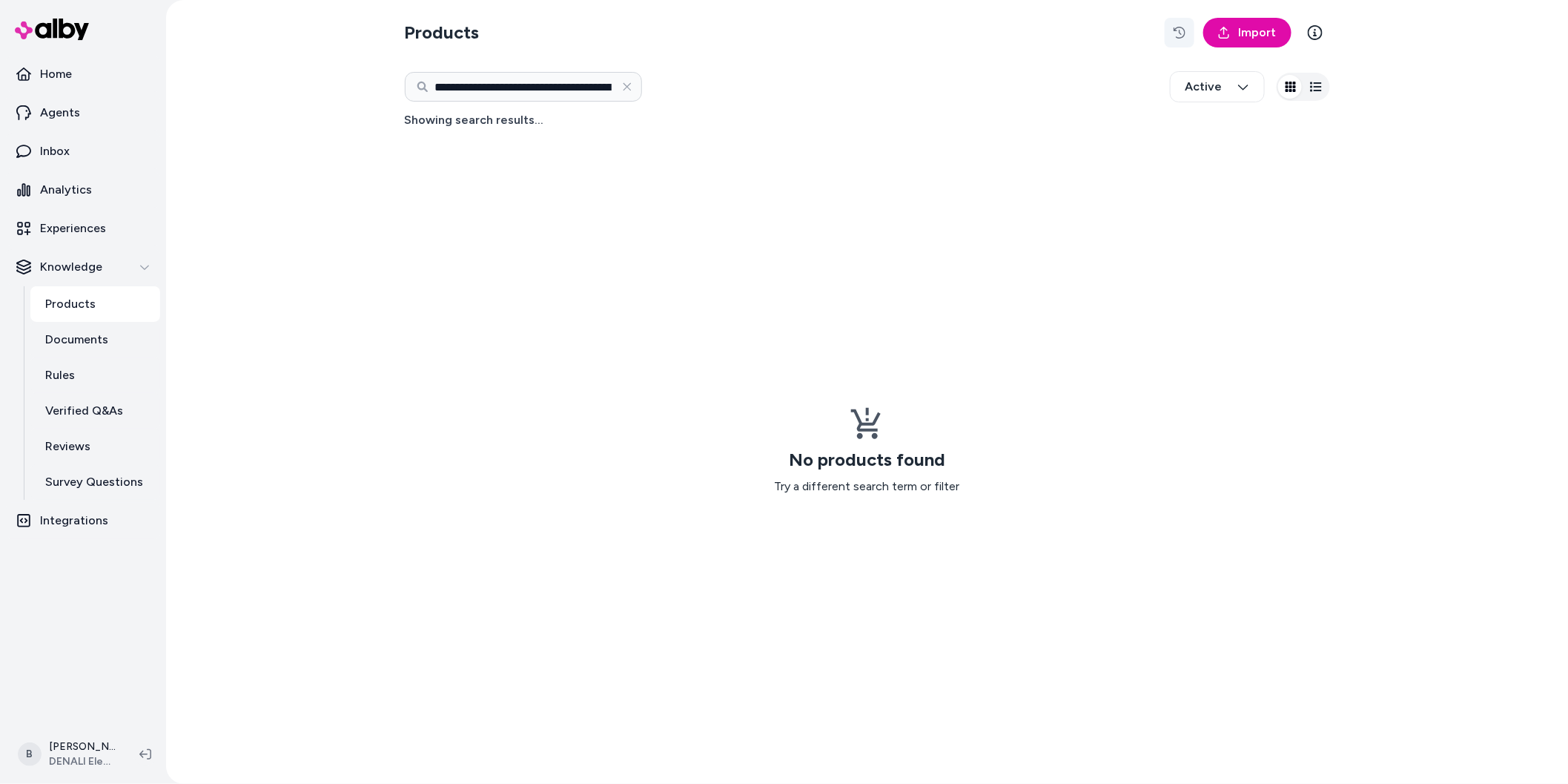
click at [1182, 36] on icon "button" at bounding box center [1179, 32] width 12 height 12
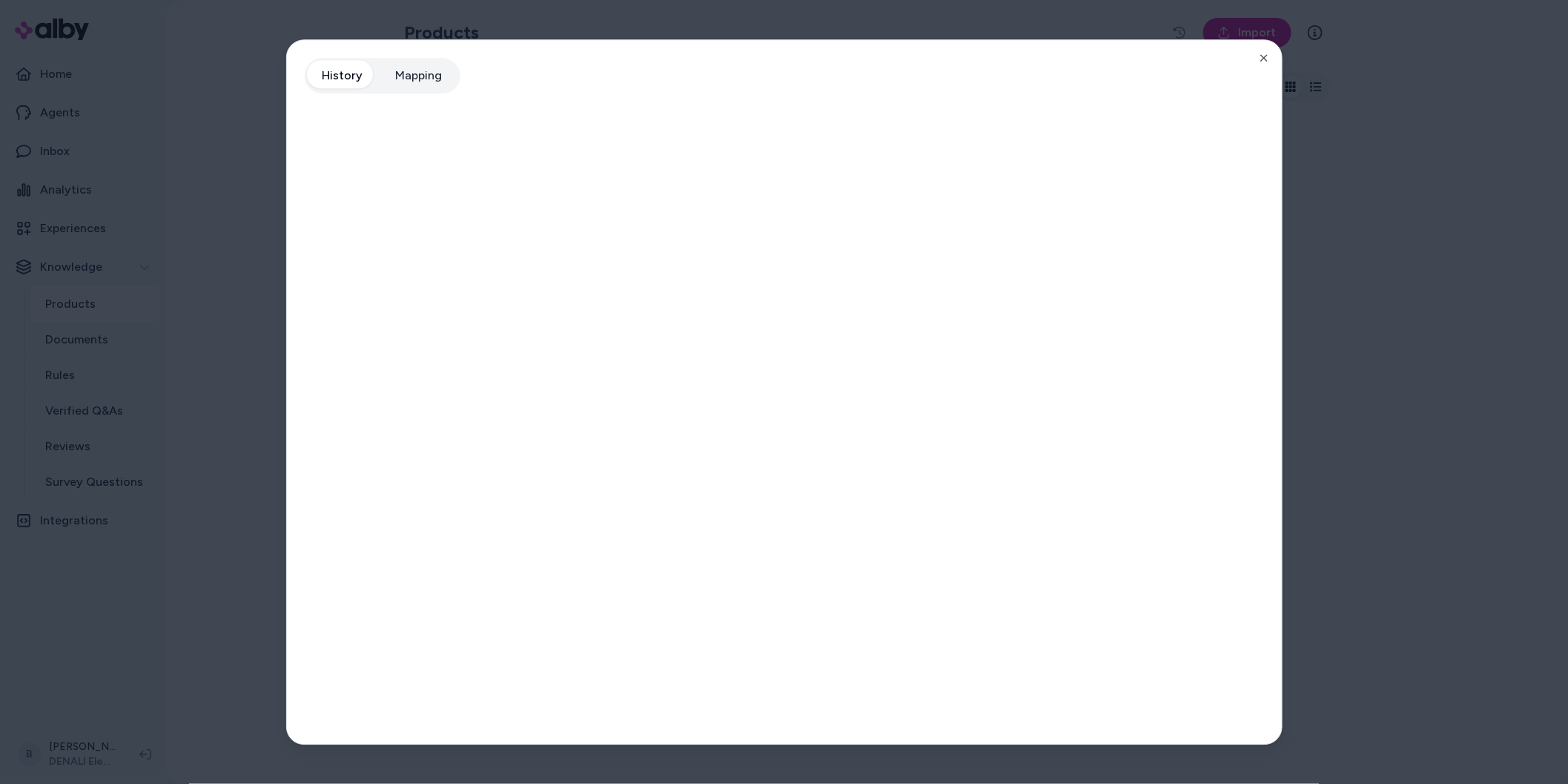
click at [212, 312] on div at bounding box center [784, 392] width 1568 height 784
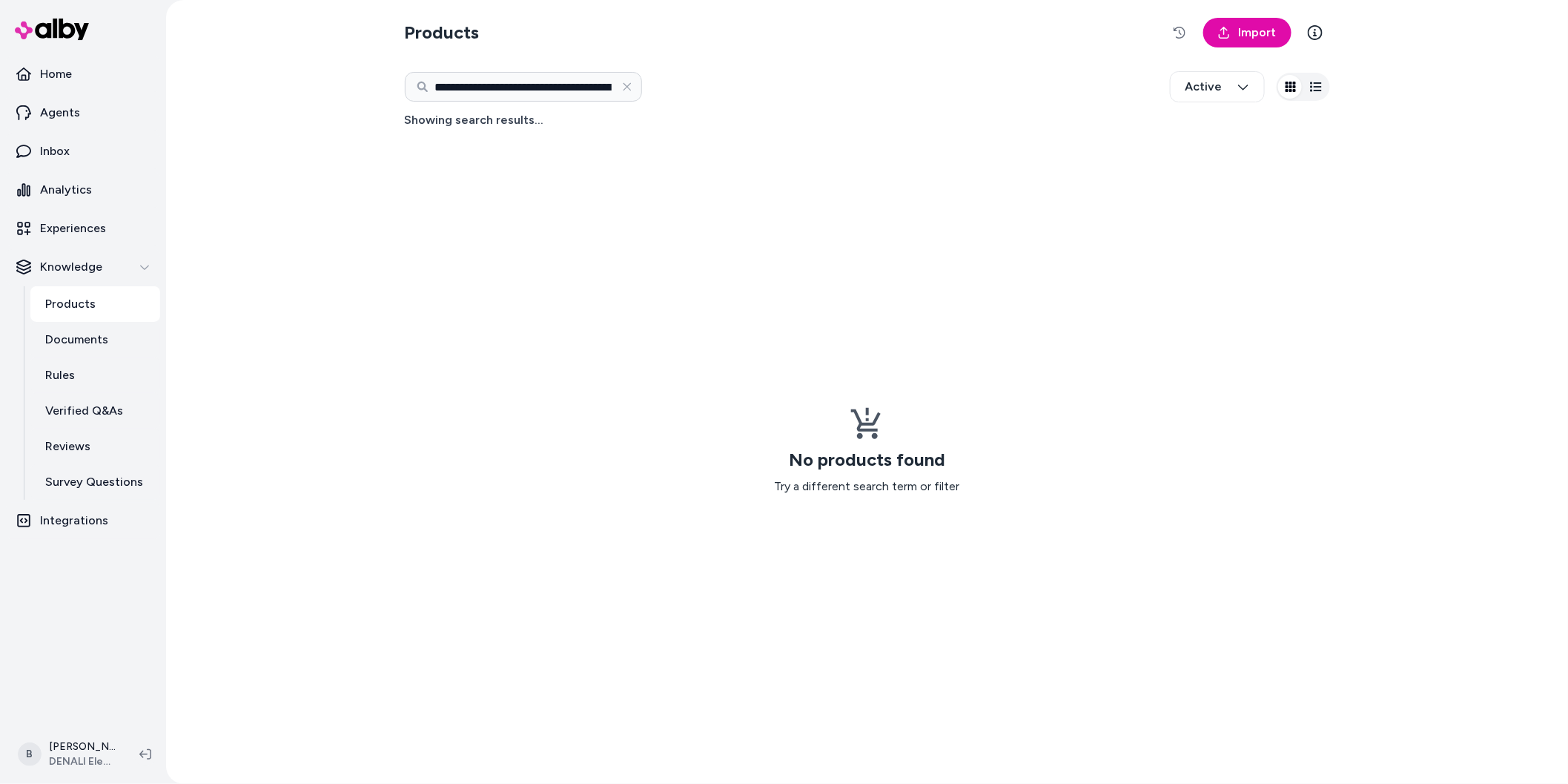
click at [359, 176] on div "**********" at bounding box center [867, 392] width 1402 height 784
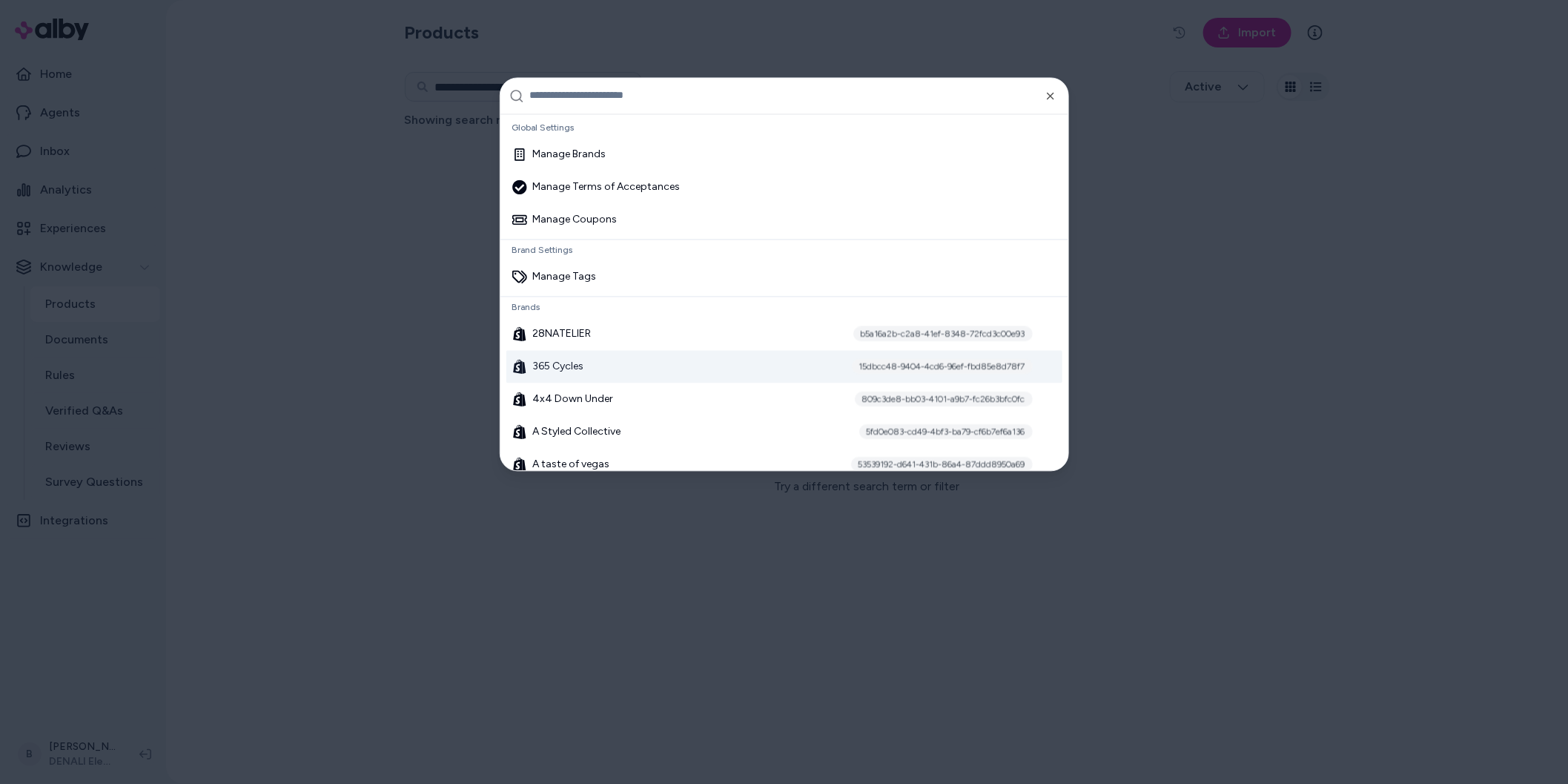
click at [571, 364] on span "365 Cycles" at bounding box center [559, 366] width 51 height 15
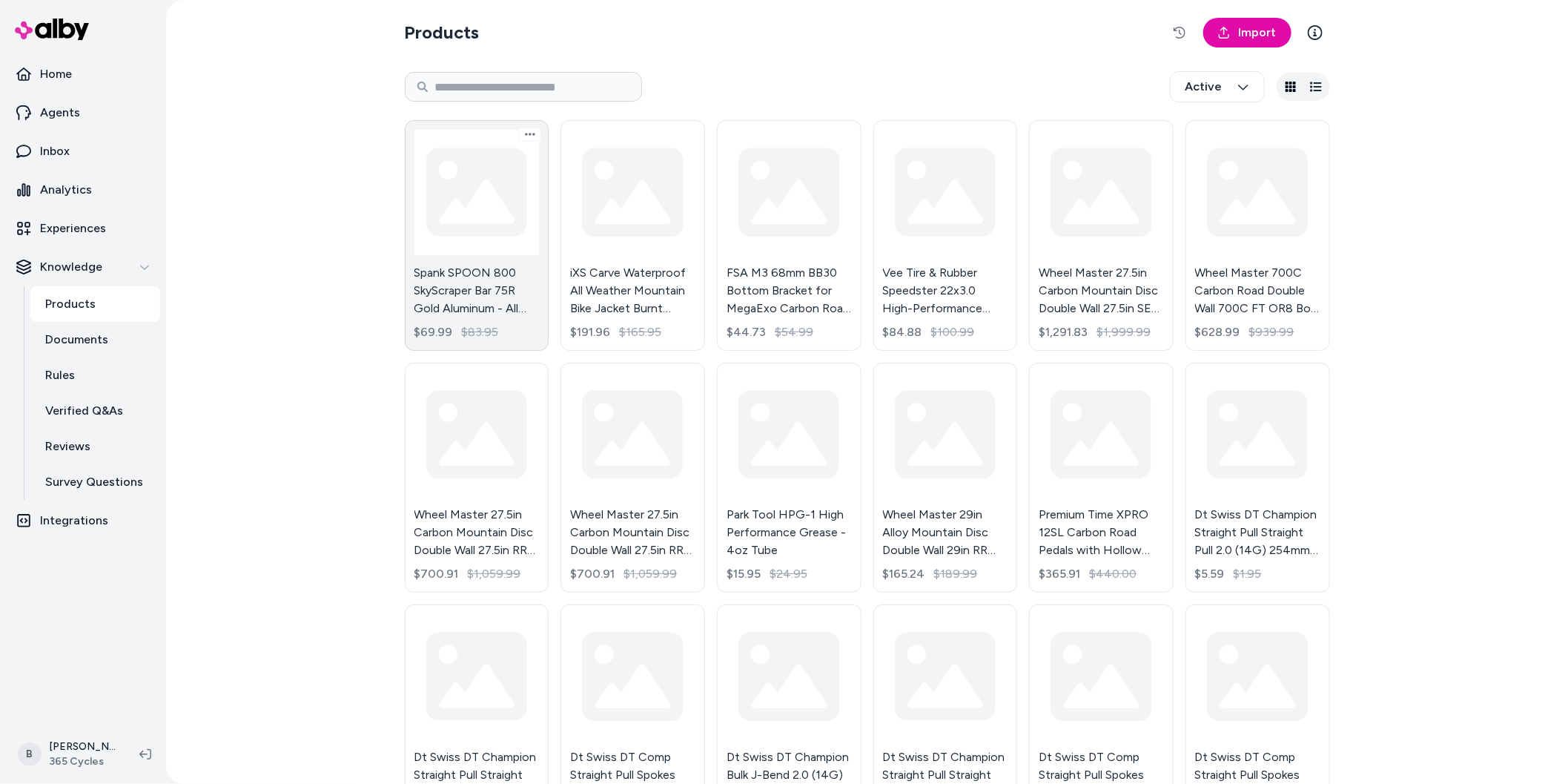
click at [488, 208] on link "Spank SPOON 800 SkyScraper Bar 75R Gold Aluminum - All Mountain Trail E-Bike $6…" at bounding box center [477, 235] width 144 height 231
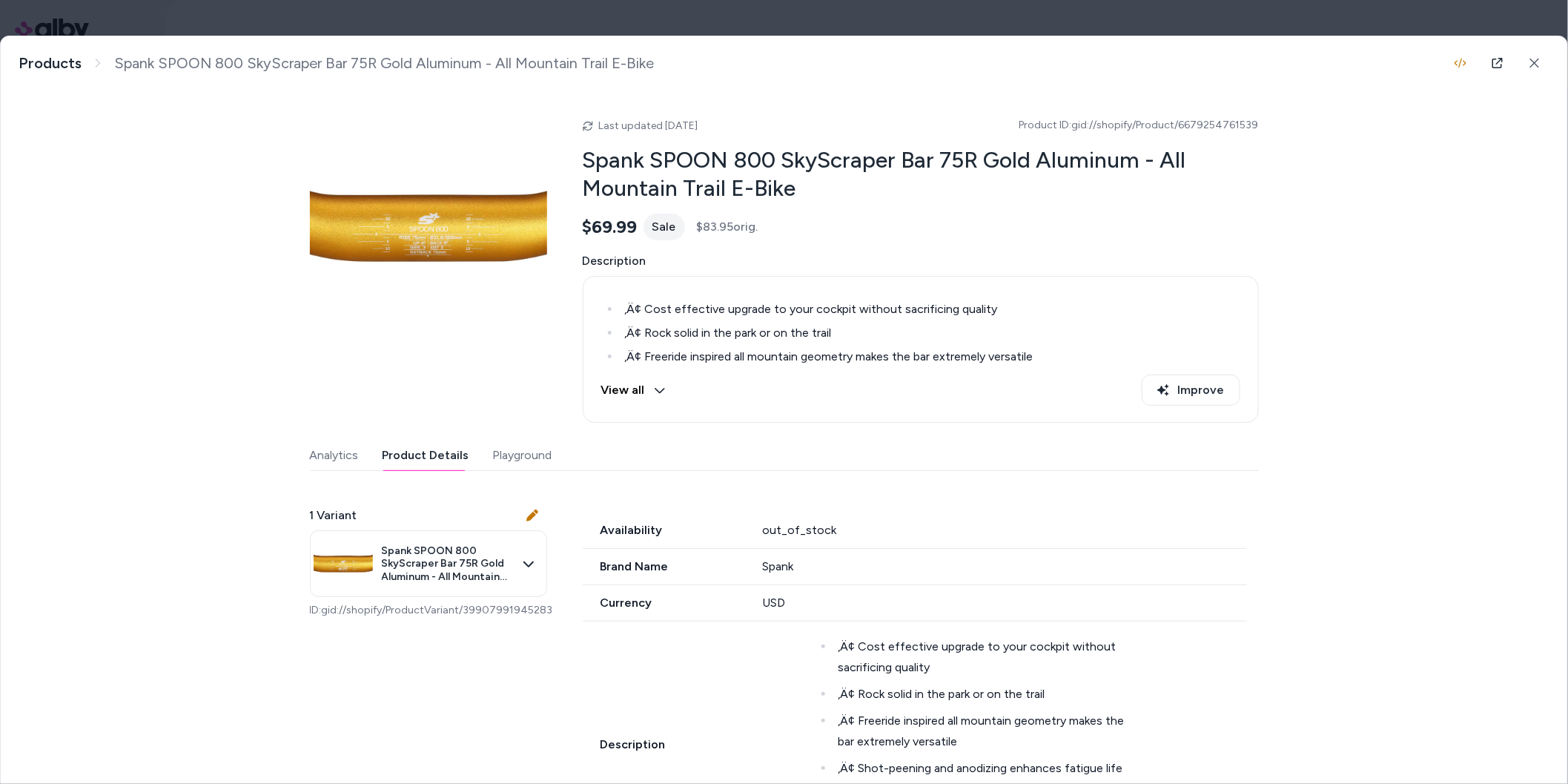
click at [431, 458] on button "Product Details" at bounding box center [426, 455] width 87 height 30
click at [1538, 58] on icon at bounding box center [1535, 64] width 11 height 11
click at [1534, 66] on html "Home Agents Inbox Analytics Experiences Knowledge Products Documents Rules Veri…" at bounding box center [784, 392] width 1568 height 784
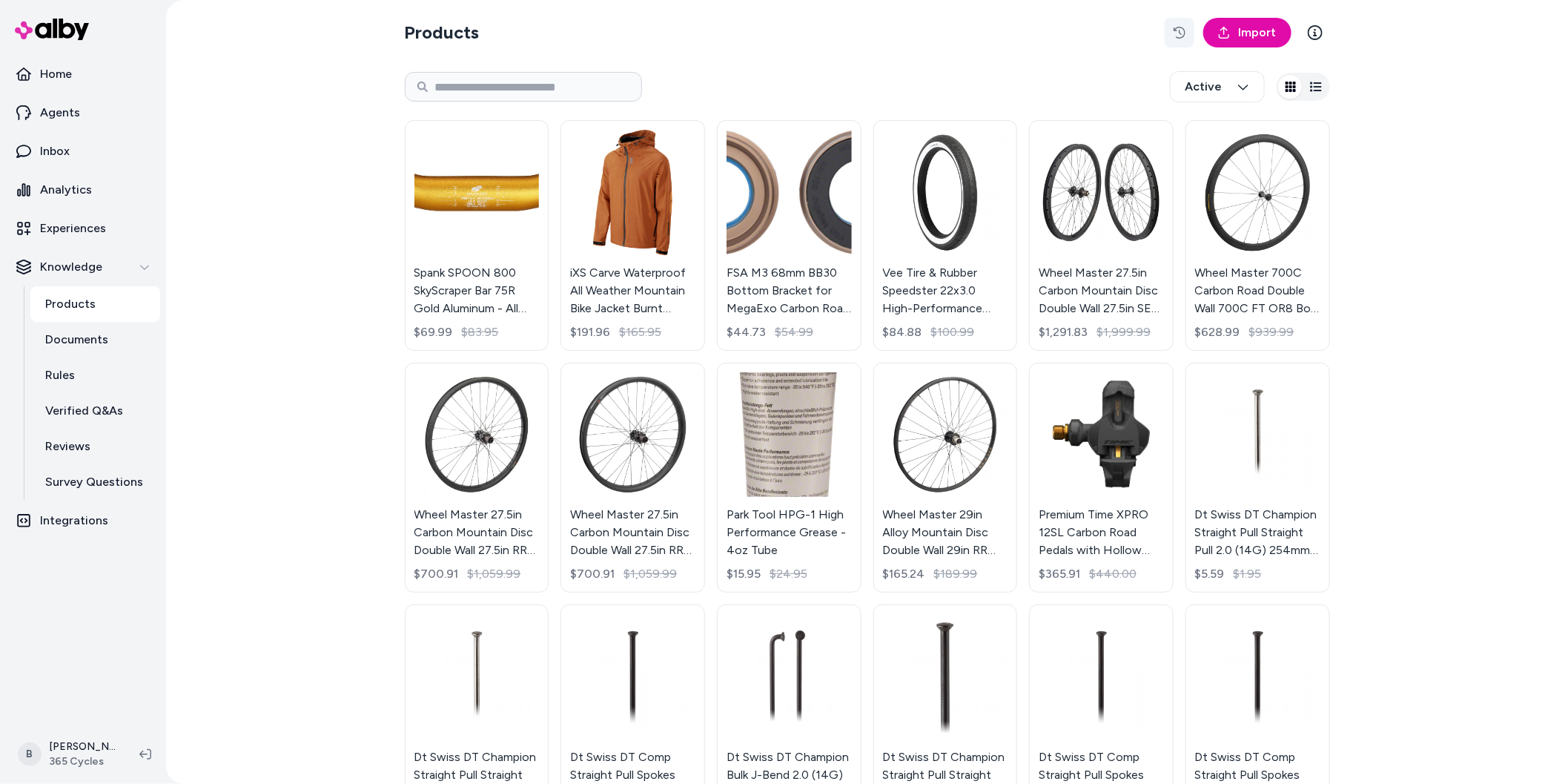
click at [1180, 30] on icon "button" at bounding box center [1179, 32] width 12 height 12
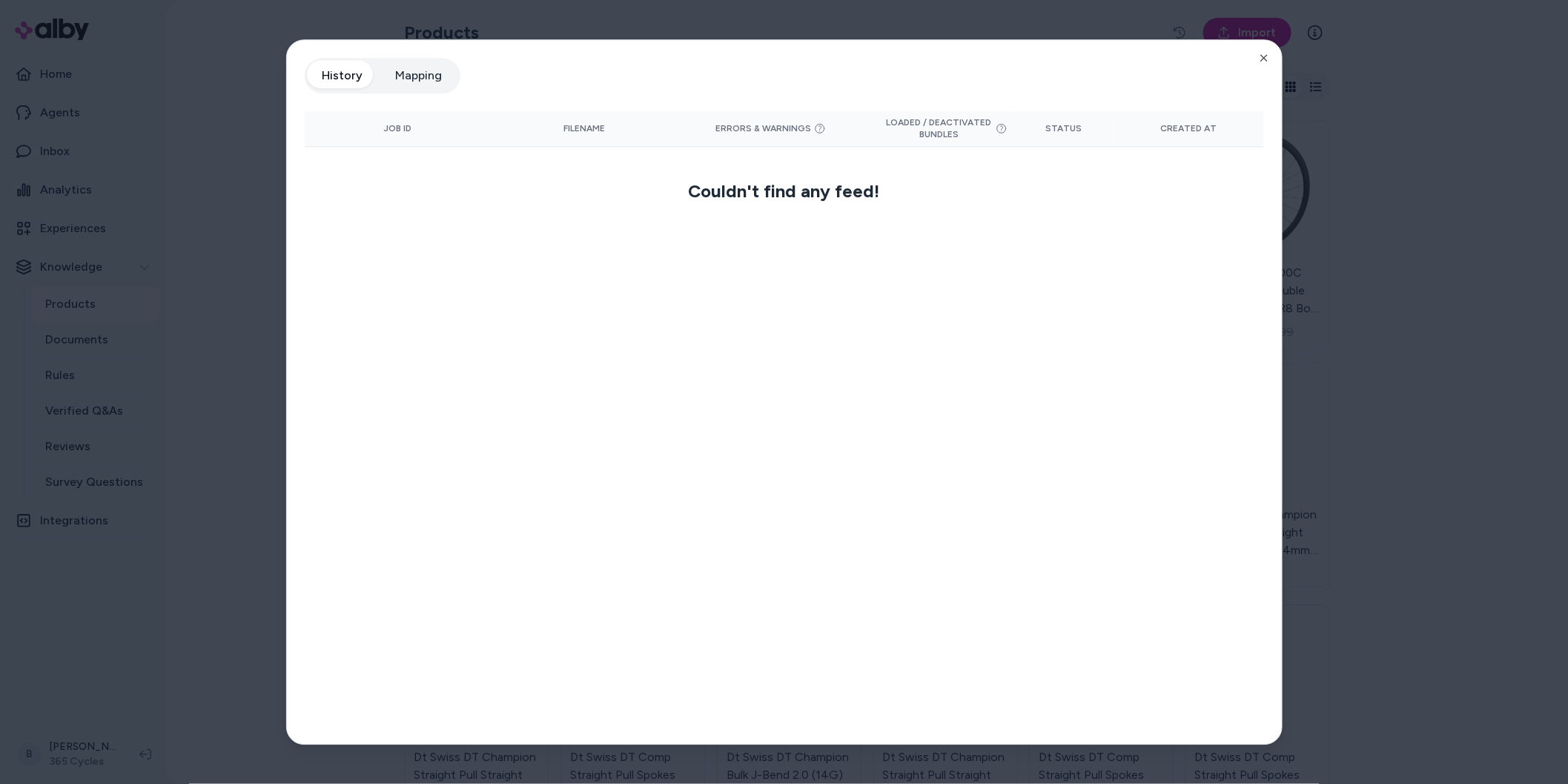
click at [429, 63] on button "Mapping" at bounding box center [419, 75] width 76 height 30
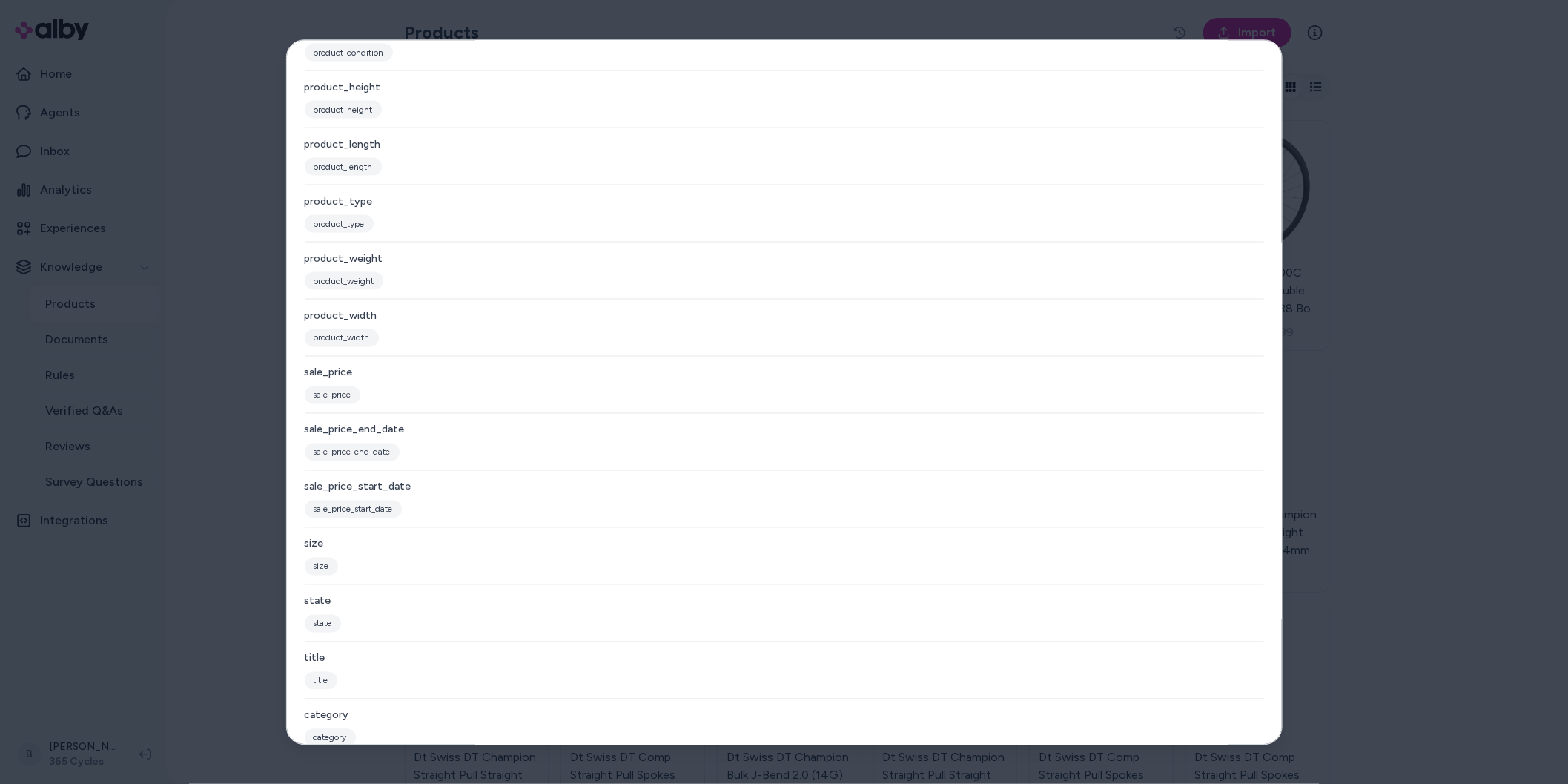
scroll to position [1320, 0]
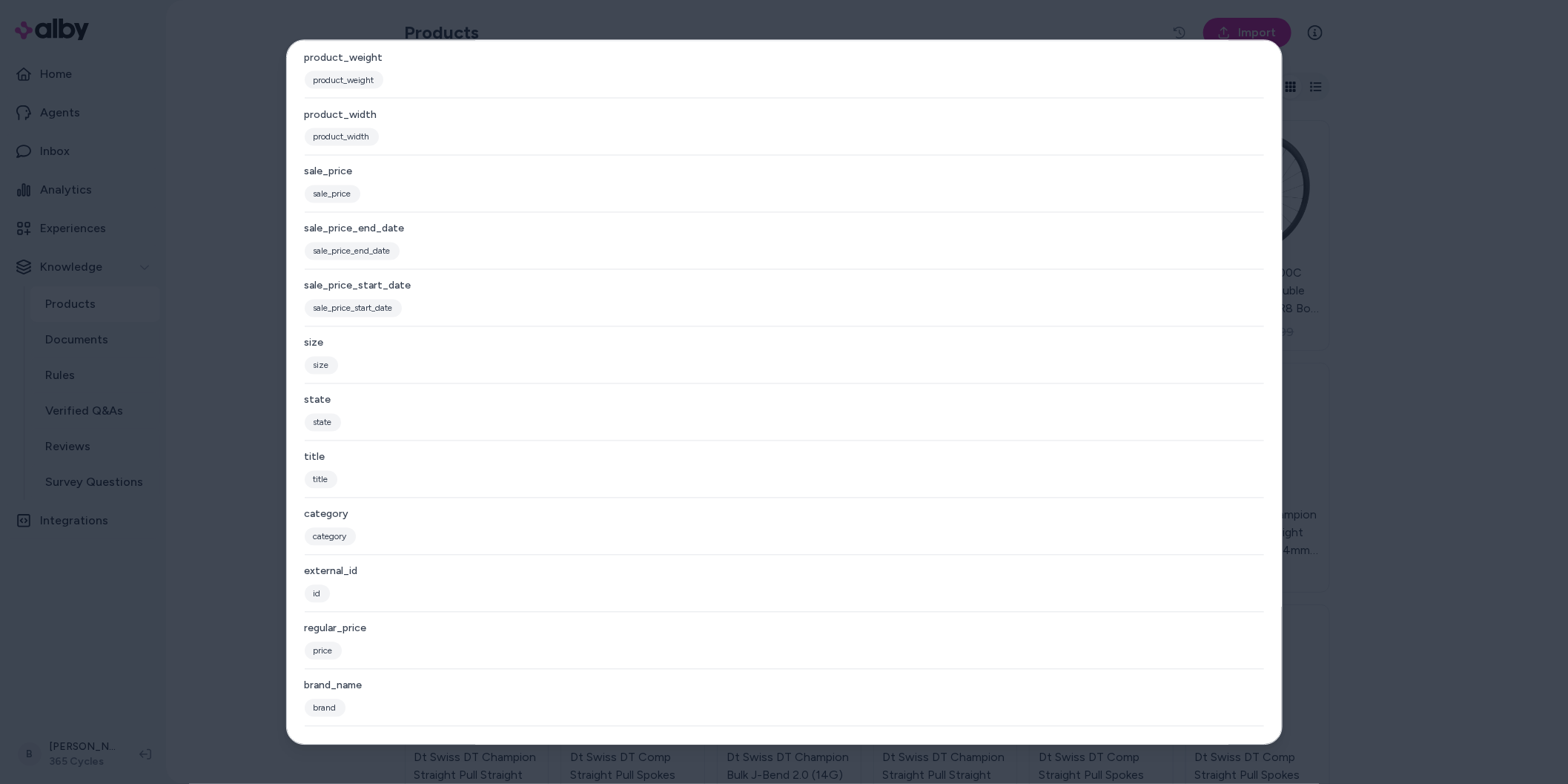
click at [225, 614] on div at bounding box center [784, 392] width 1568 height 784
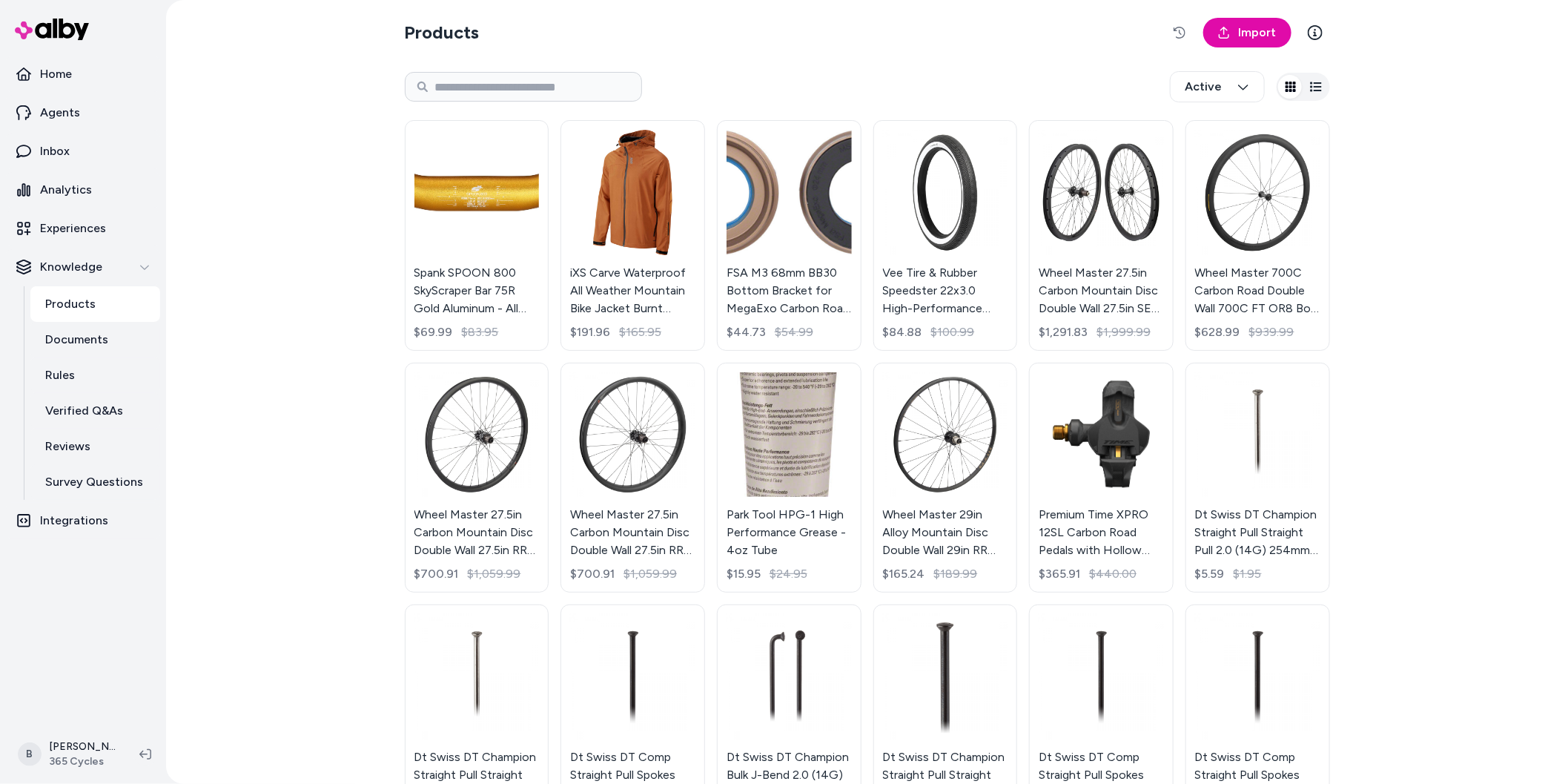
click at [347, 478] on div "Products Import Active Spank SPOON 800 SkyScraper Bar 75R Gold Aluminum - All M…" at bounding box center [867, 392] width 1402 height 784
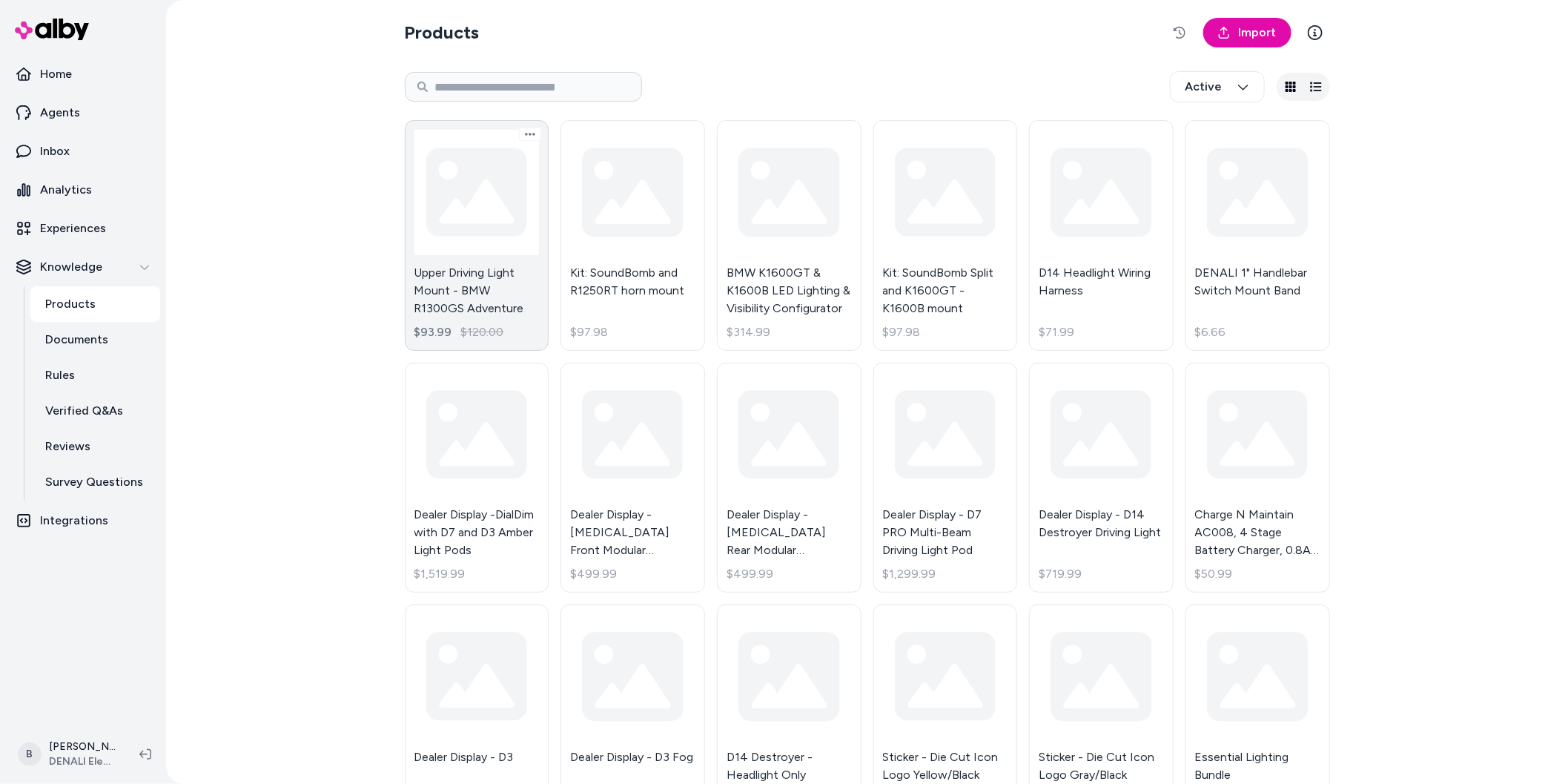
click at [481, 302] on link "Upper Driving Light Mount - BMW R1300GS Adventure $93.99 $120.00" at bounding box center [477, 235] width 144 height 231
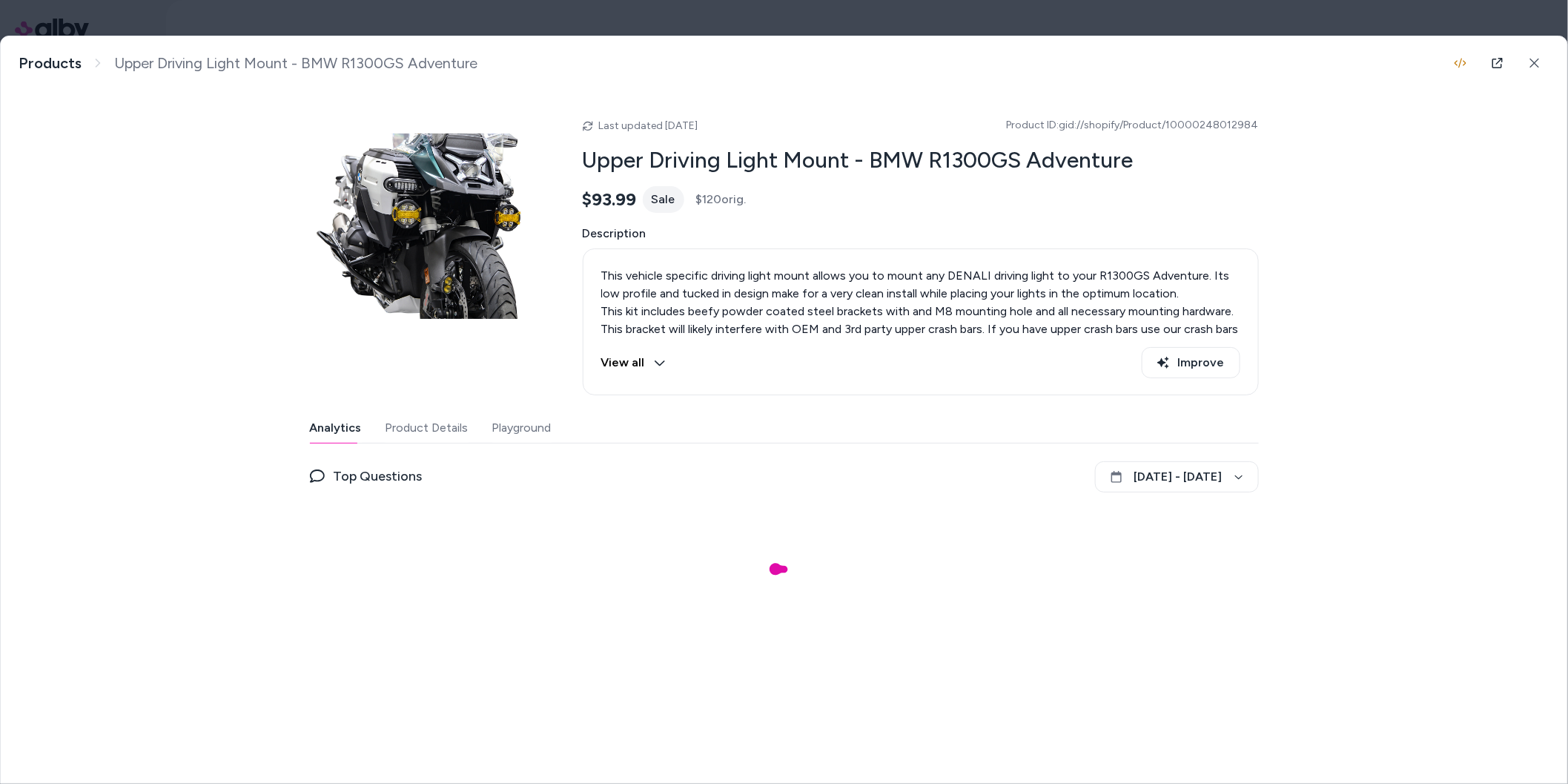
click at [410, 423] on button "Product Details" at bounding box center [427, 428] width 83 height 30
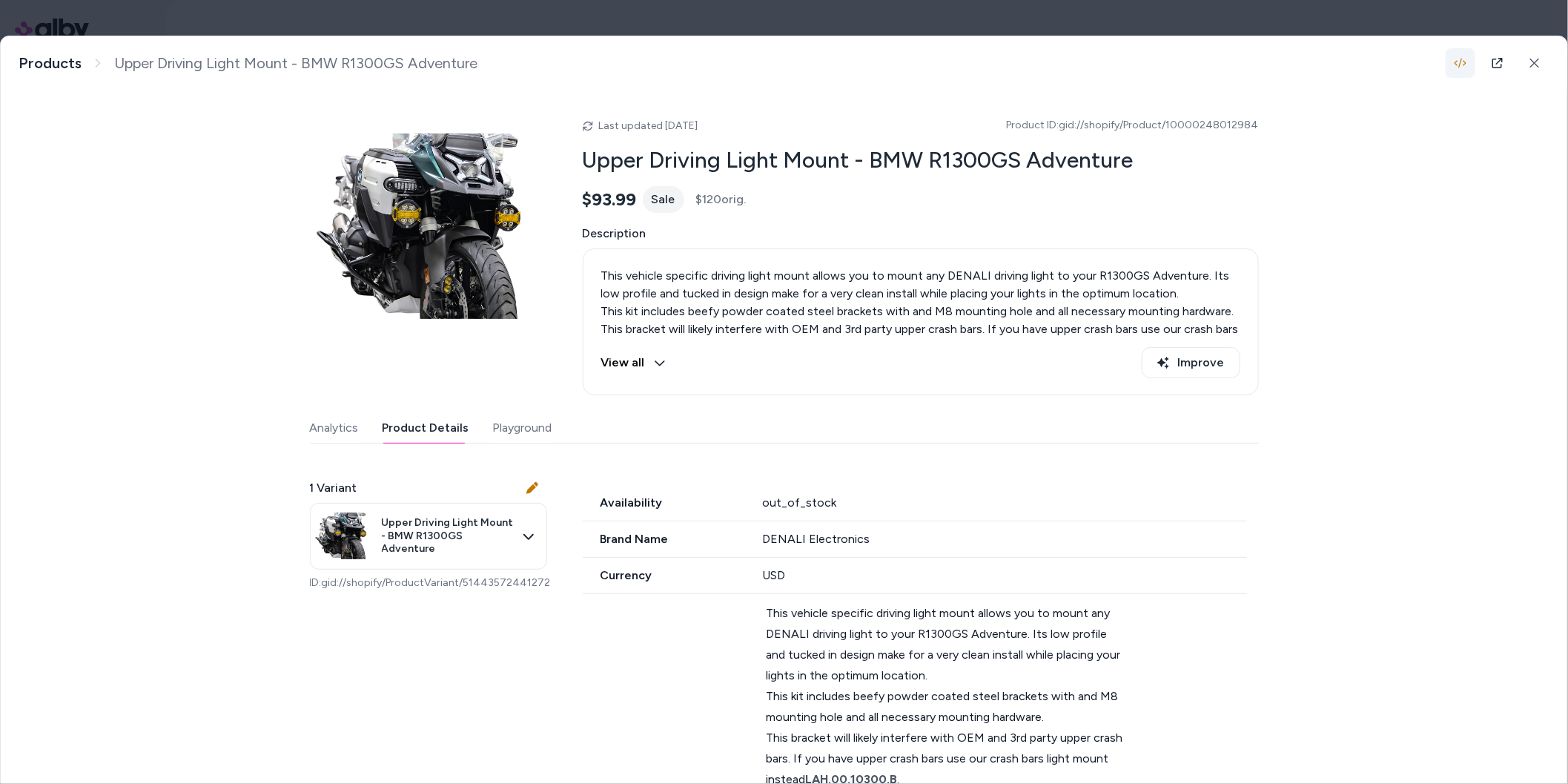
click at [1458, 65] on icon "button" at bounding box center [1460, 63] width 12 height 12
click at [1544, 64] on button at bounding box center [1535, 63] width 30 height 30
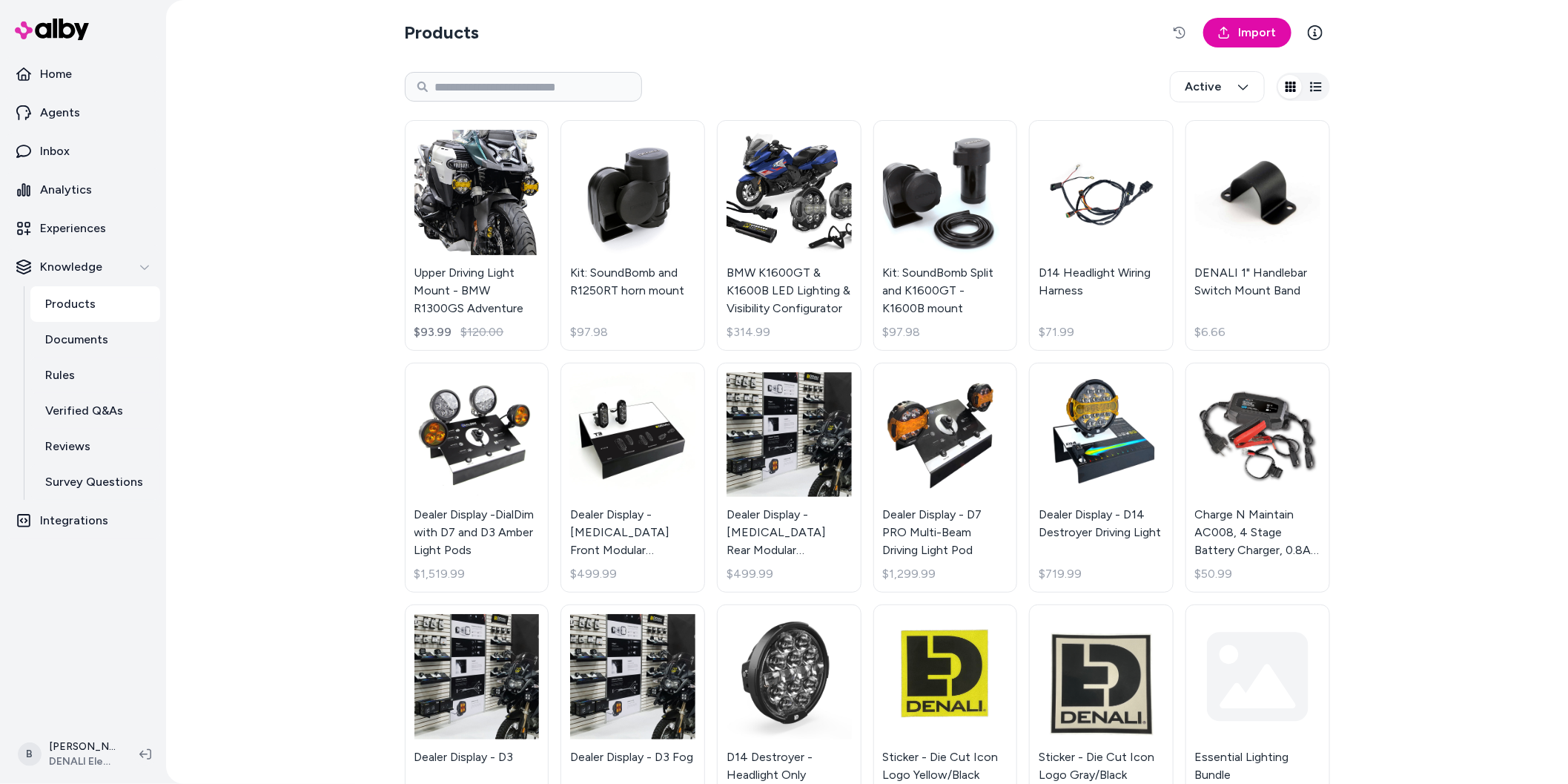
click at [204, 344] on div "Products Import Active Upper Driving Light Mount - BMW R1300GS Adventure $93.99…" at bounding box center [867, 392] width 1402 height 784
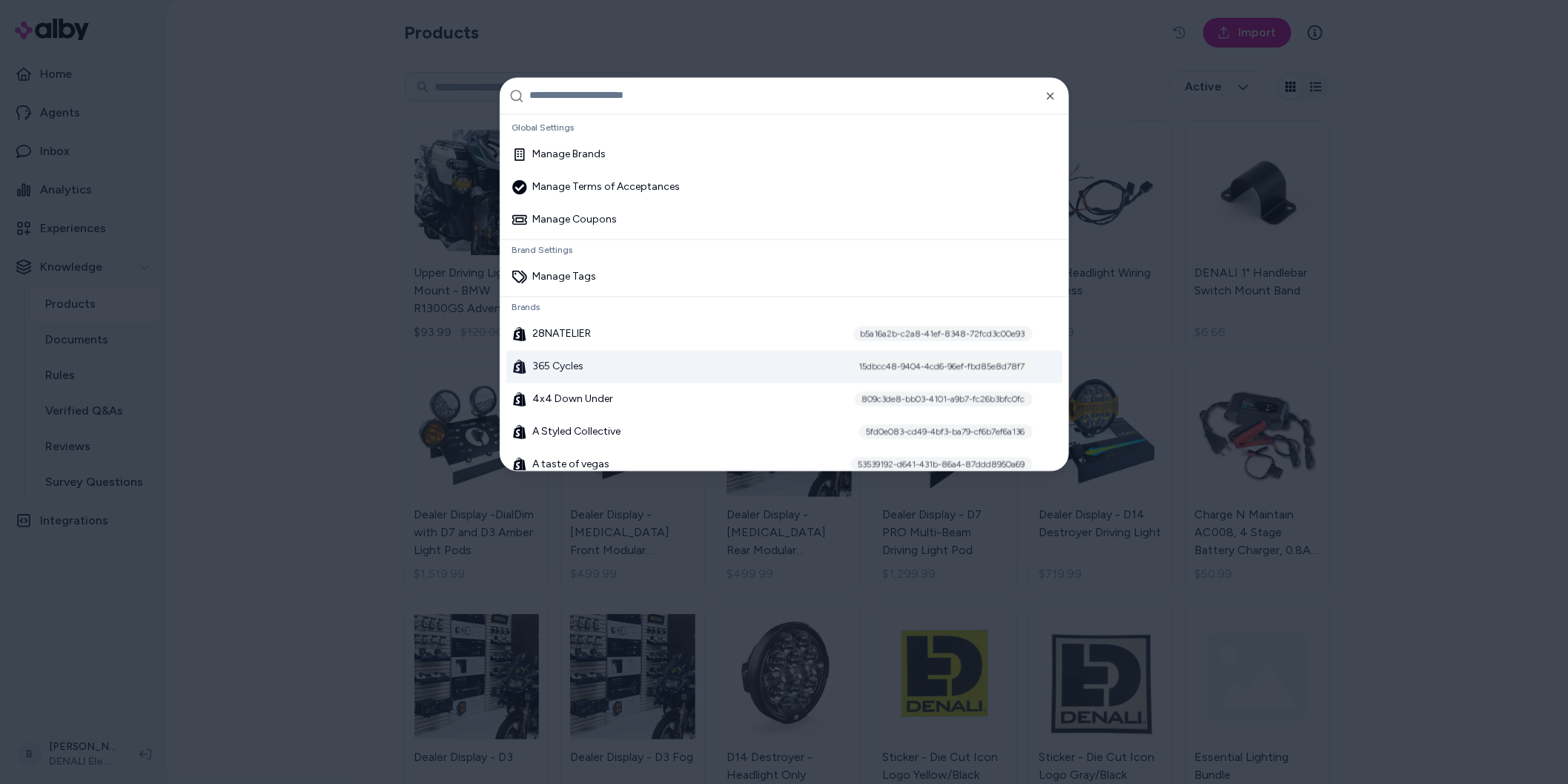
click at [573, 371] on span "365 Cycles" at bounding box center [559, 366] width 51 height 15
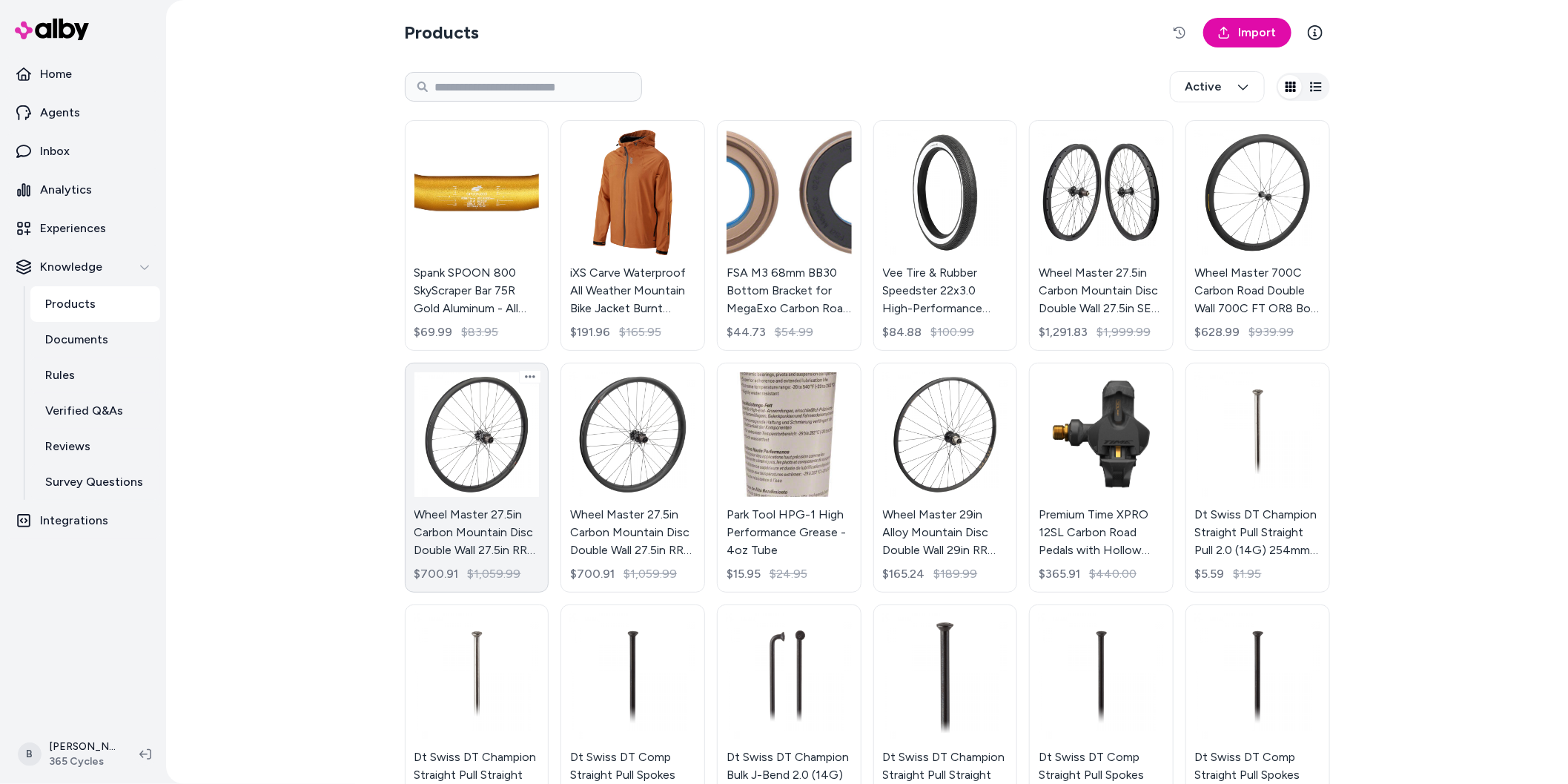
click at [514, 467] on link "Wheel Master 27.5in Carbon Mountain Disc Double Wall 27.5in RR OR8 Bolt Carbon …" at bounding box center [477, 477] width 144 height 231
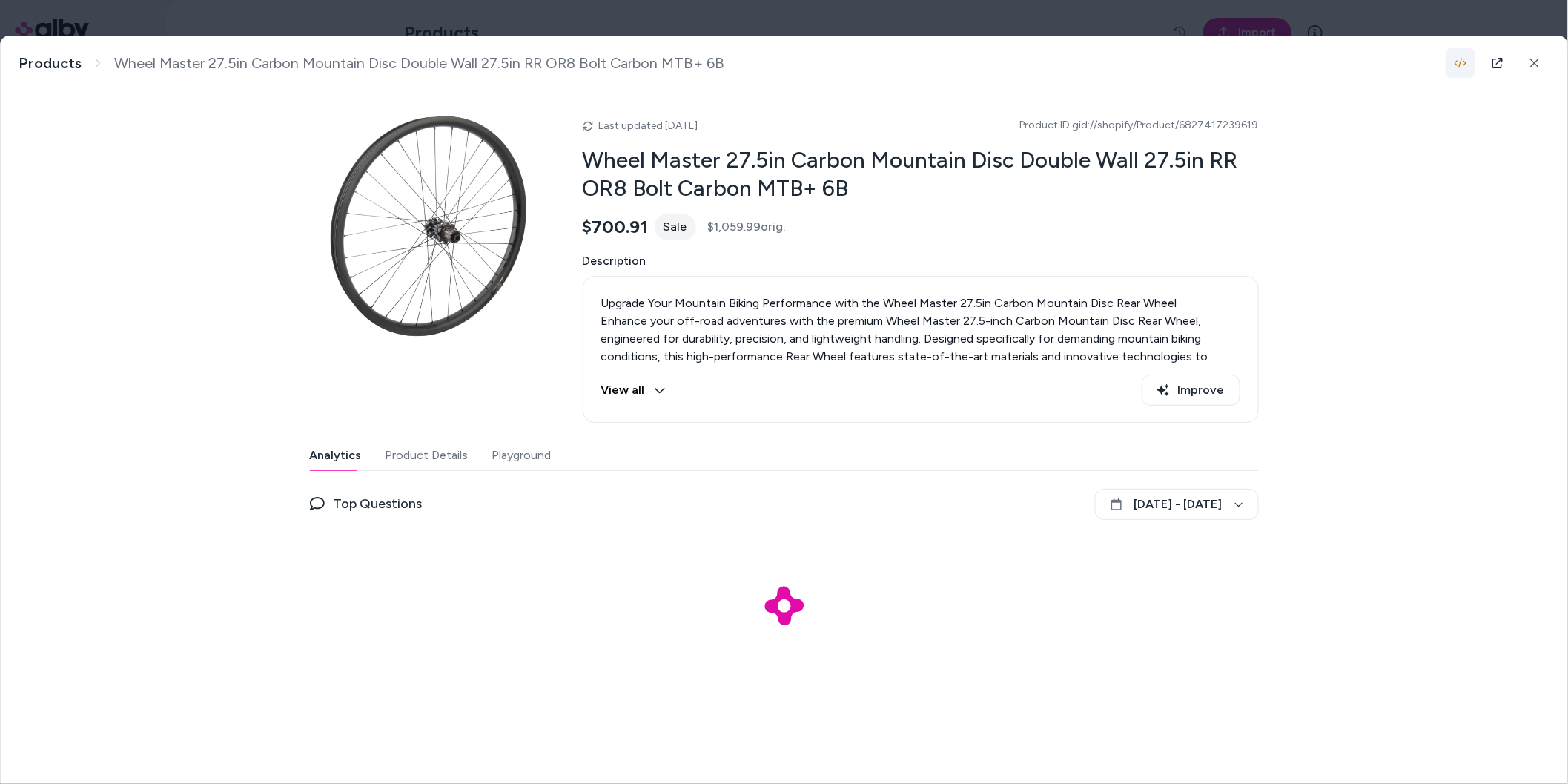
click at [1464, 62] on icon "button" at bounding box center [1460, 63] width 12 height 12
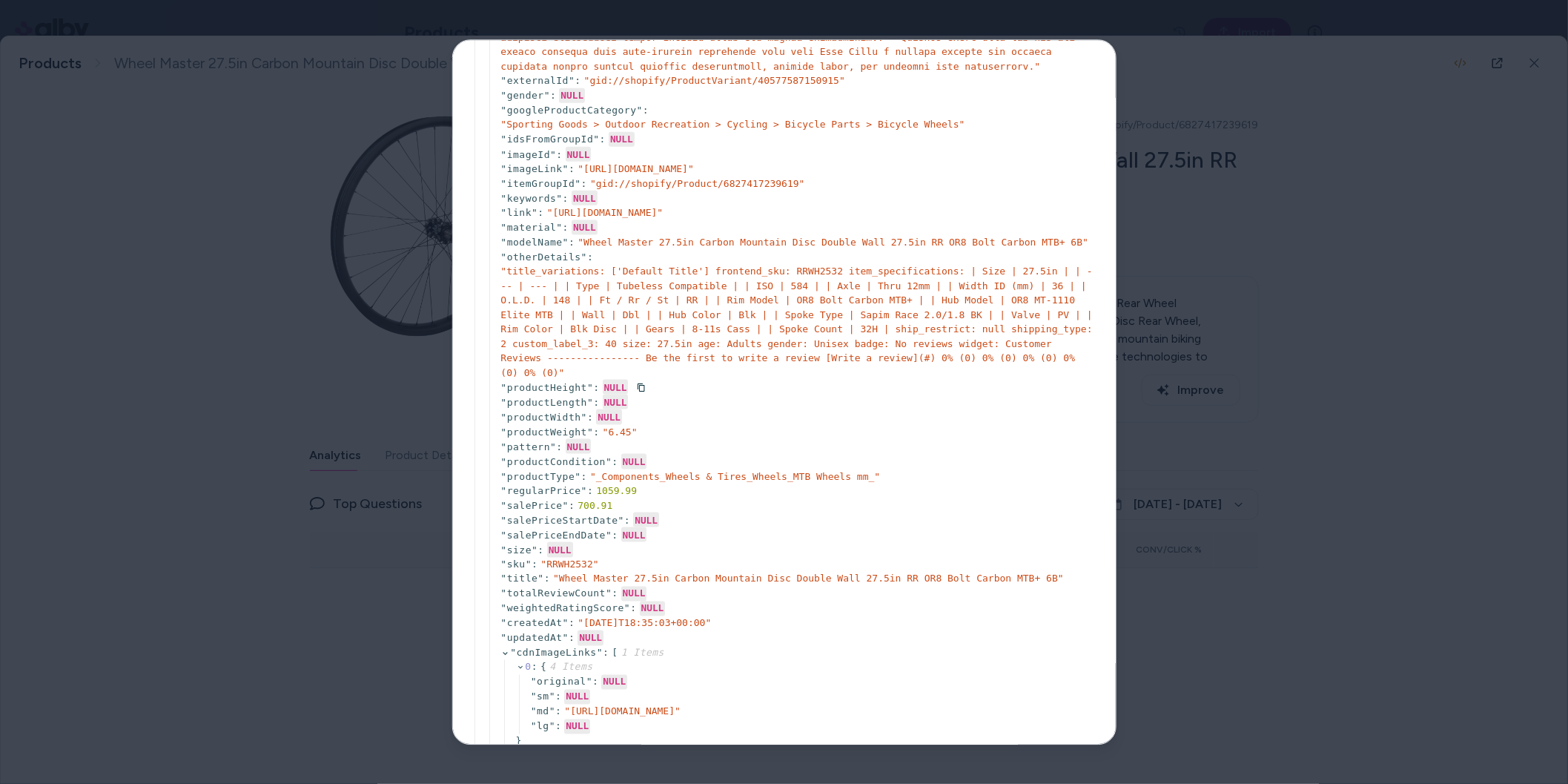
scroll to position [886, 0]
click at [264, 487] on div at bounding box center [784, 392] width 1568 height 784
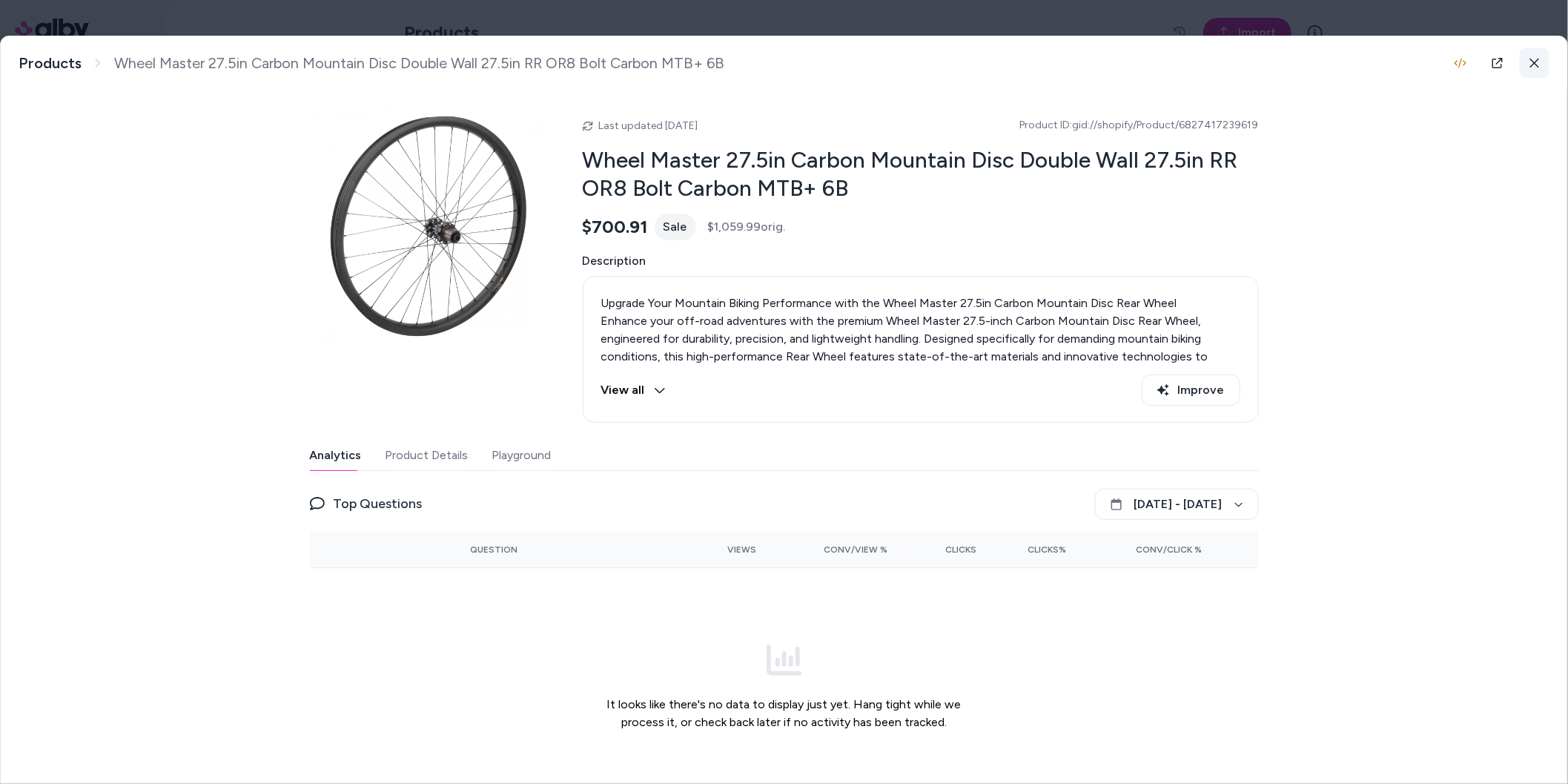
click at [1532, 62] on icon at bounding box center [1535, 64] width 11 height 11
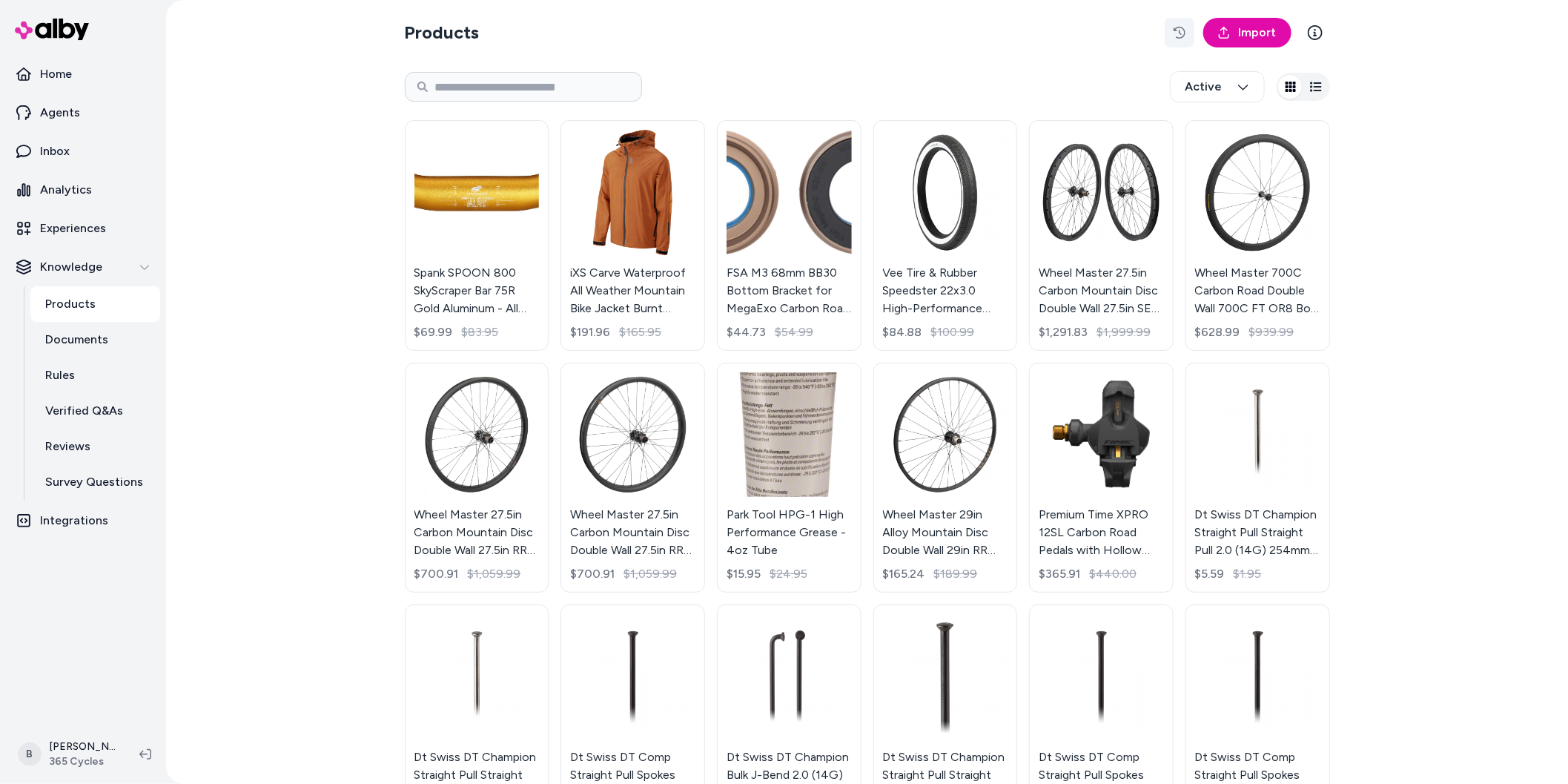
click at [1184, 40] on button "button" at bounding box center [1179, 32] width 30 height 30
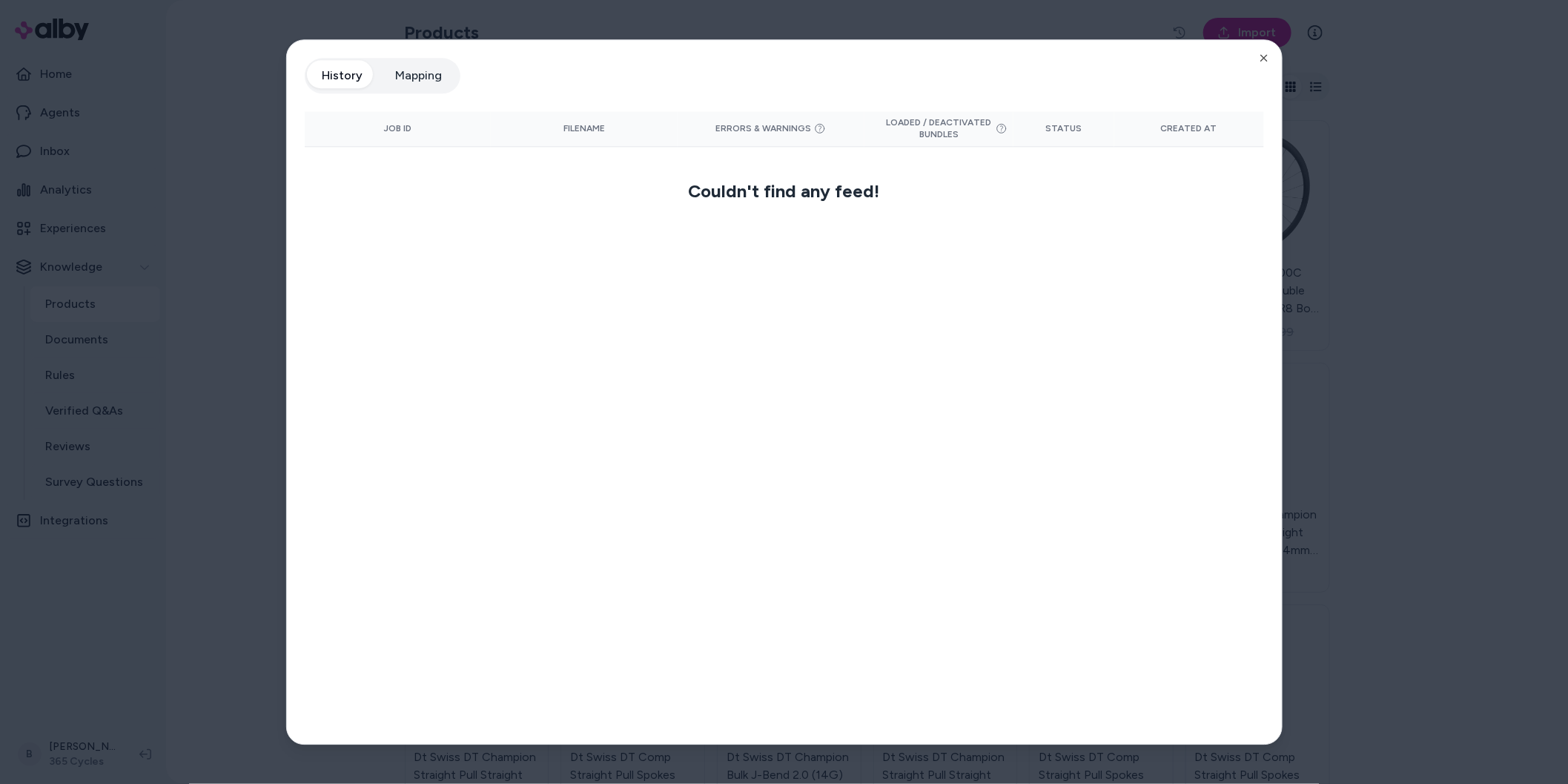
click at [411, 87] on button "Mapping" at bounding box center [419, 75] width 76 height 30
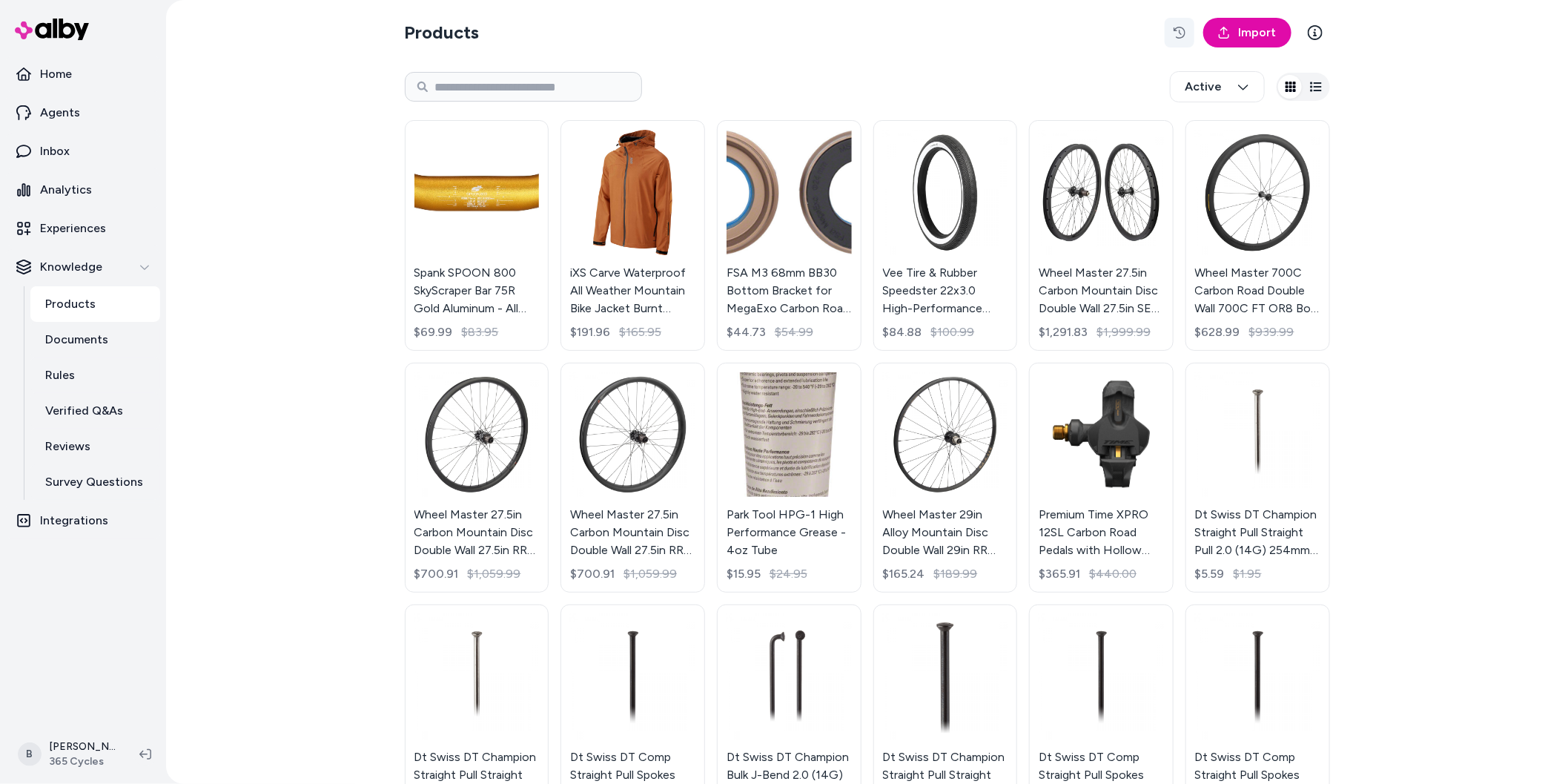
click at [1183, 32] on icon "button" at bounding box center [1179, 32] width 12 height 12
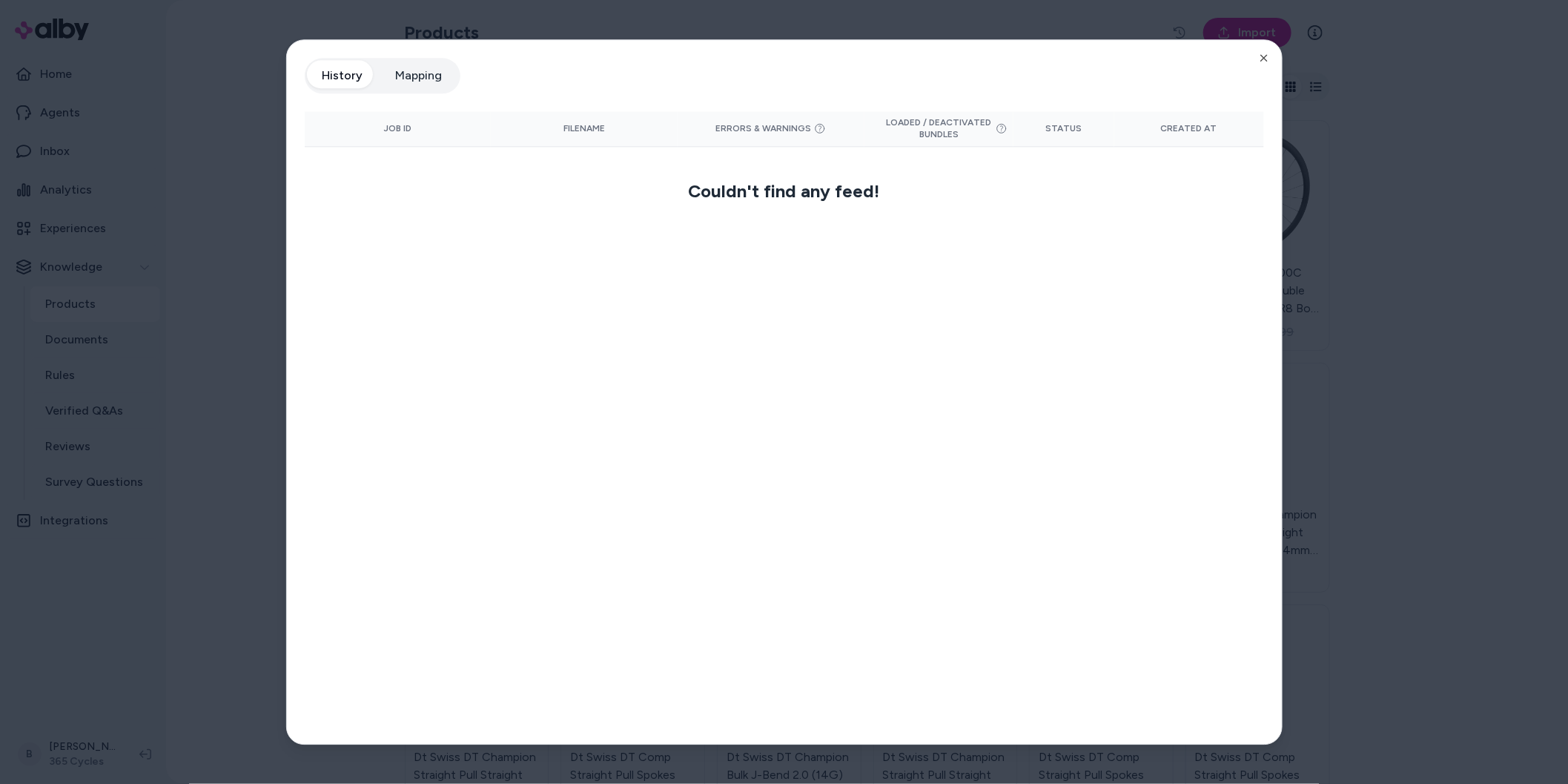
click at [448, 88] on div "History Mapping" at bounding box center [383, 76] width 156 height 36
click at [431, 78] on button "Mapping" at bounding box center [419, 75] width 76 height 30
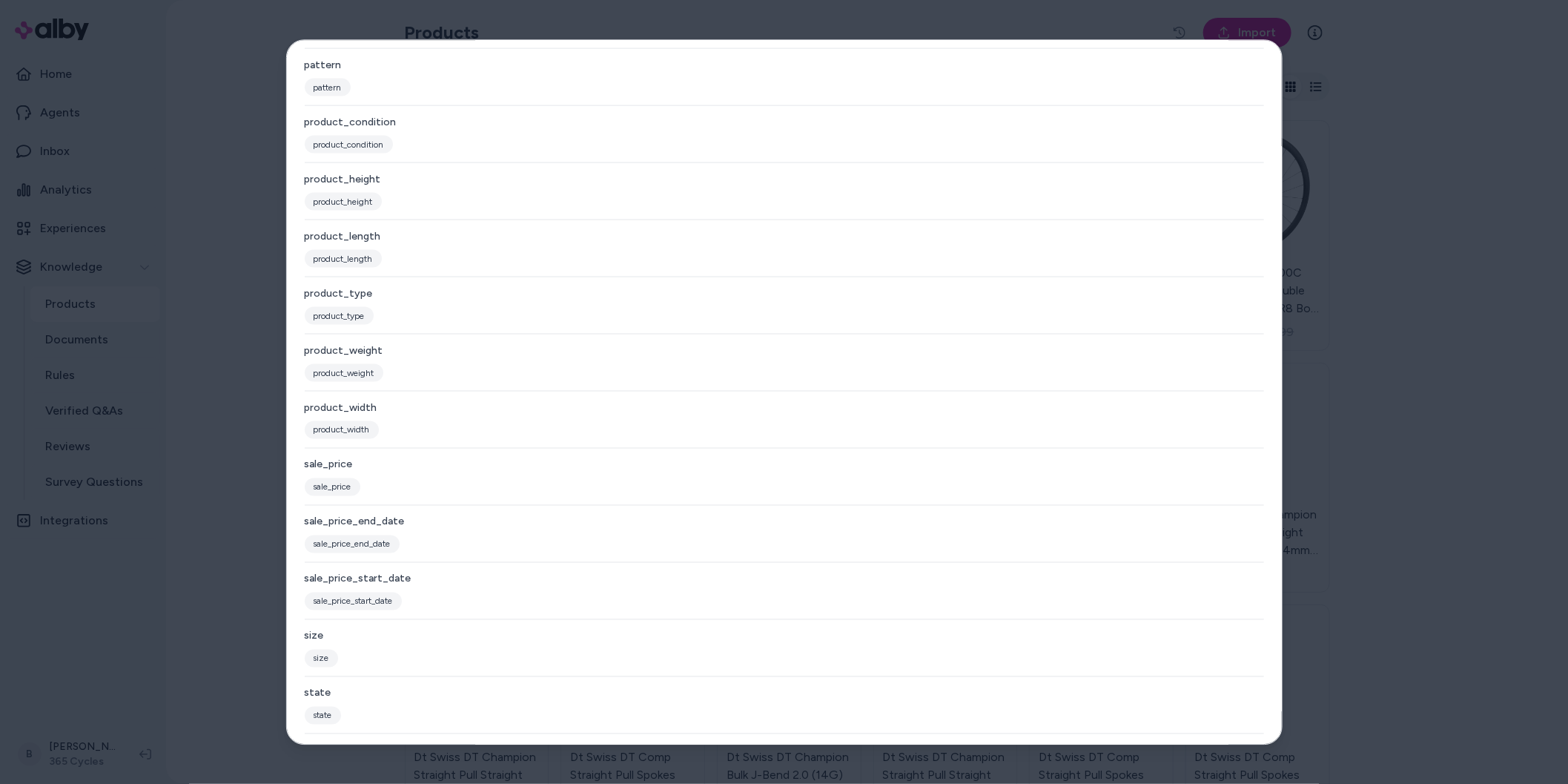
scroll to position [1145, 0]
click at [272, 280] on div at bounding box center [784, 392] width 1568 height 784
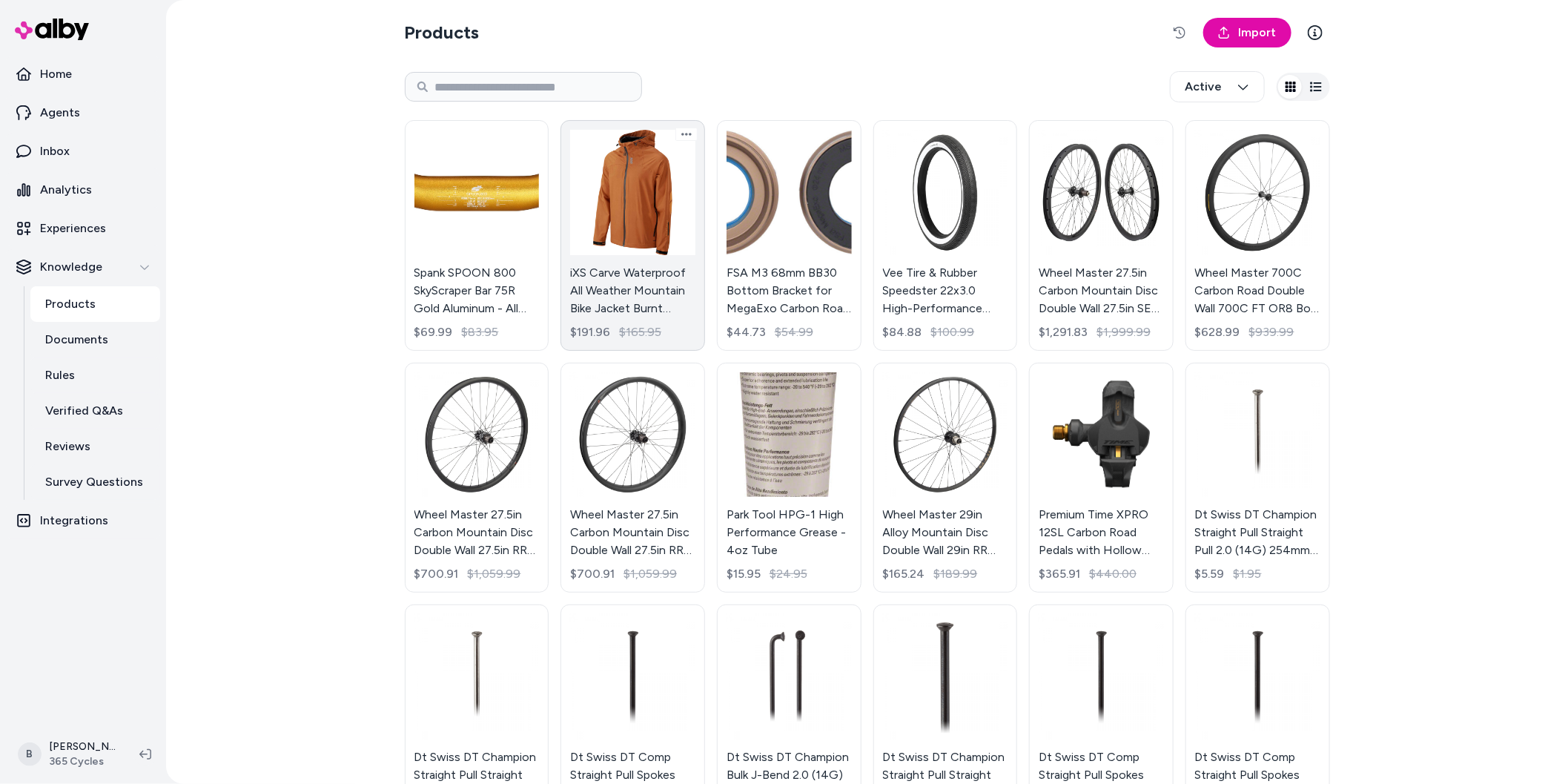
click at [644, 187] on link "iXS Carve Waterproof All Weather Mountain Bike Jacket Burnt Orange Large $191.9…" at bounding box center [632, 235] width 144 height 231
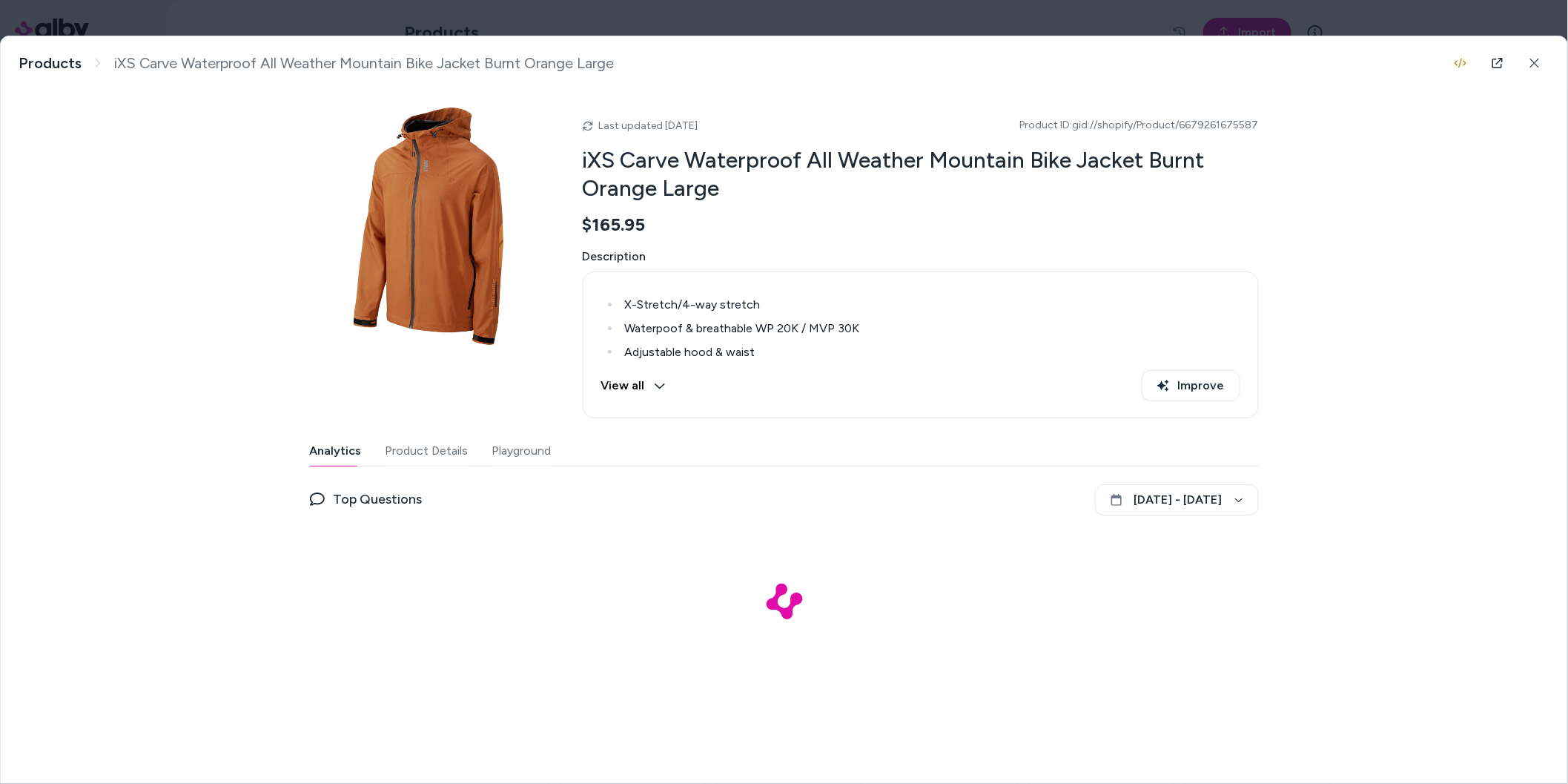
click at [521, 457] on button "Playground" at bounding box center [522, 450] width 59 height 30
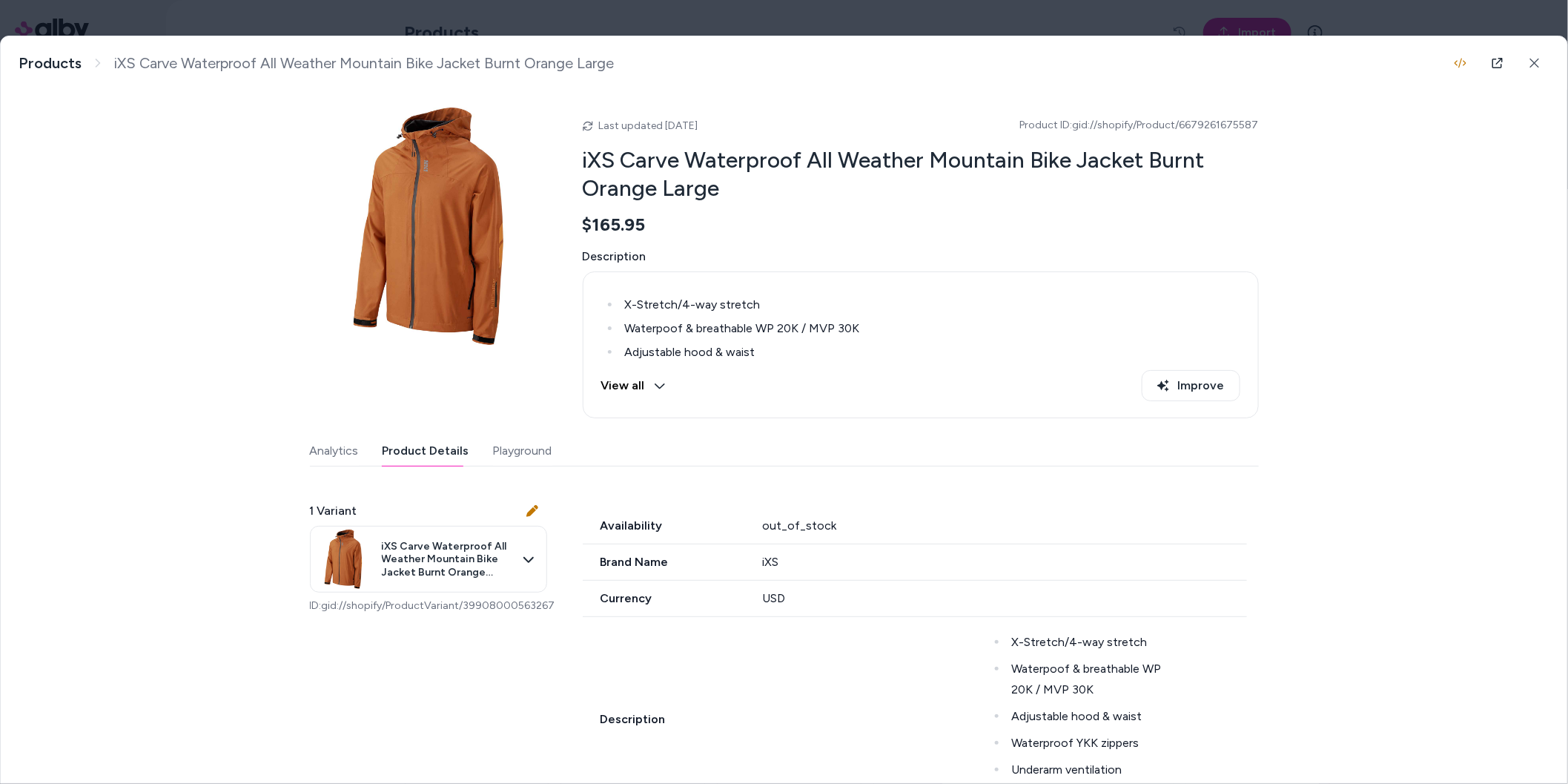
click at [452, 446] on button "Product Details" at bounding box center [426, 450] width 87 height 30
click at [1464, 69] on button "button" at bounding box center [1460, 63] width 30 height 30
click at [1538, 66] on icon at bounding box center [1535, 64] width 11 height 11
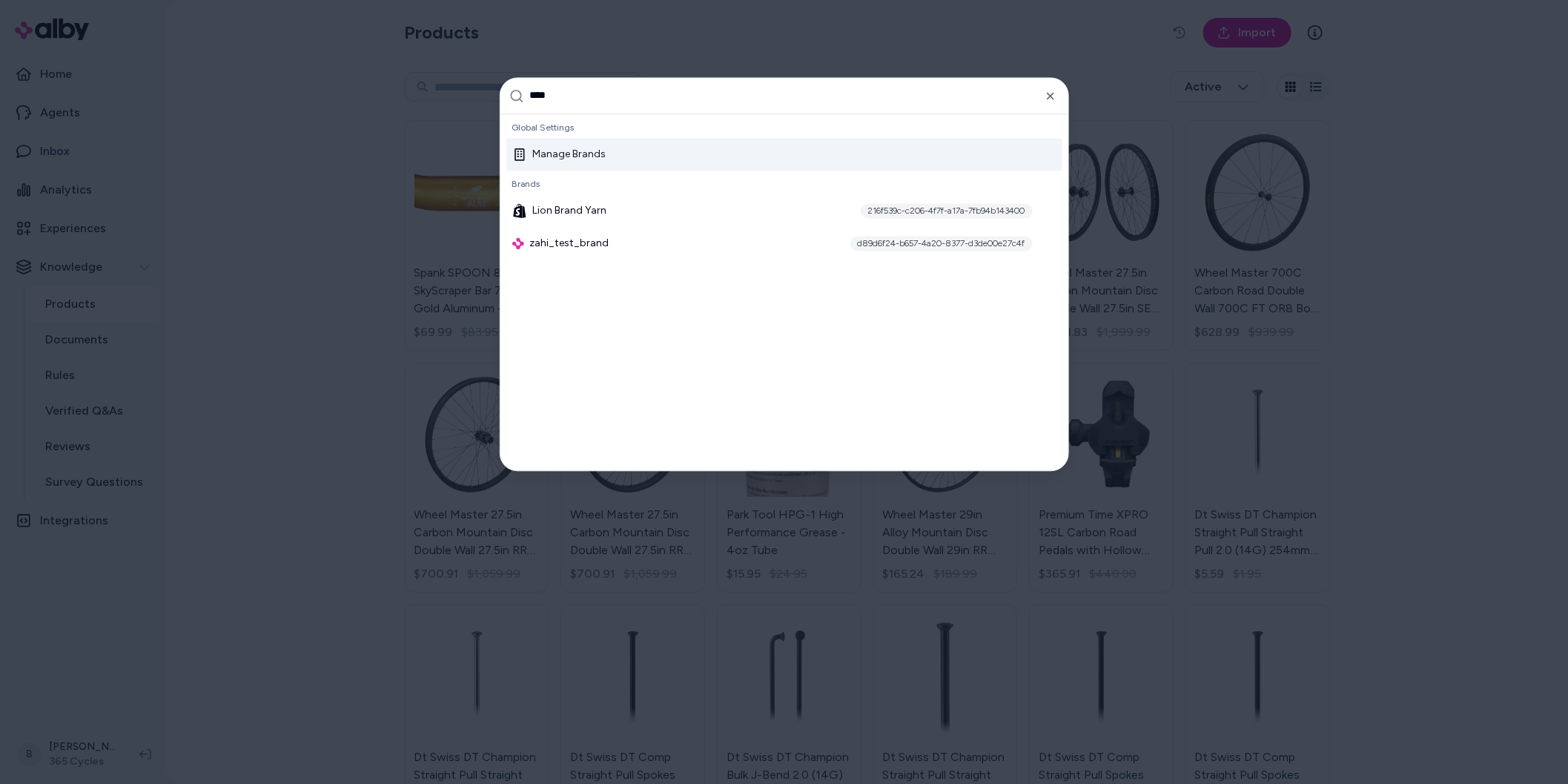
type input "*****"
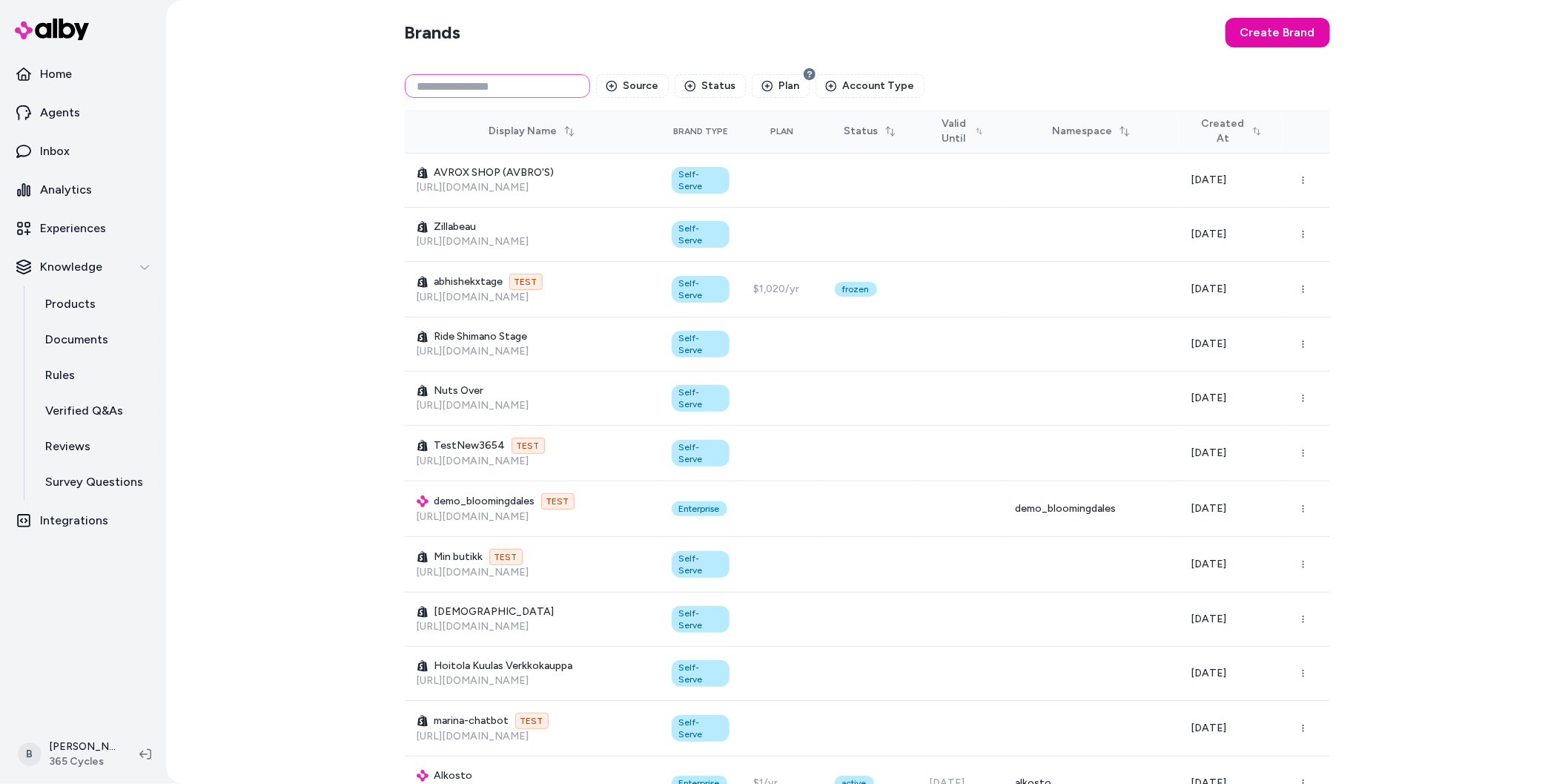
click at [475, 81] on input at bounding box center [498, 86] width 186 height 23
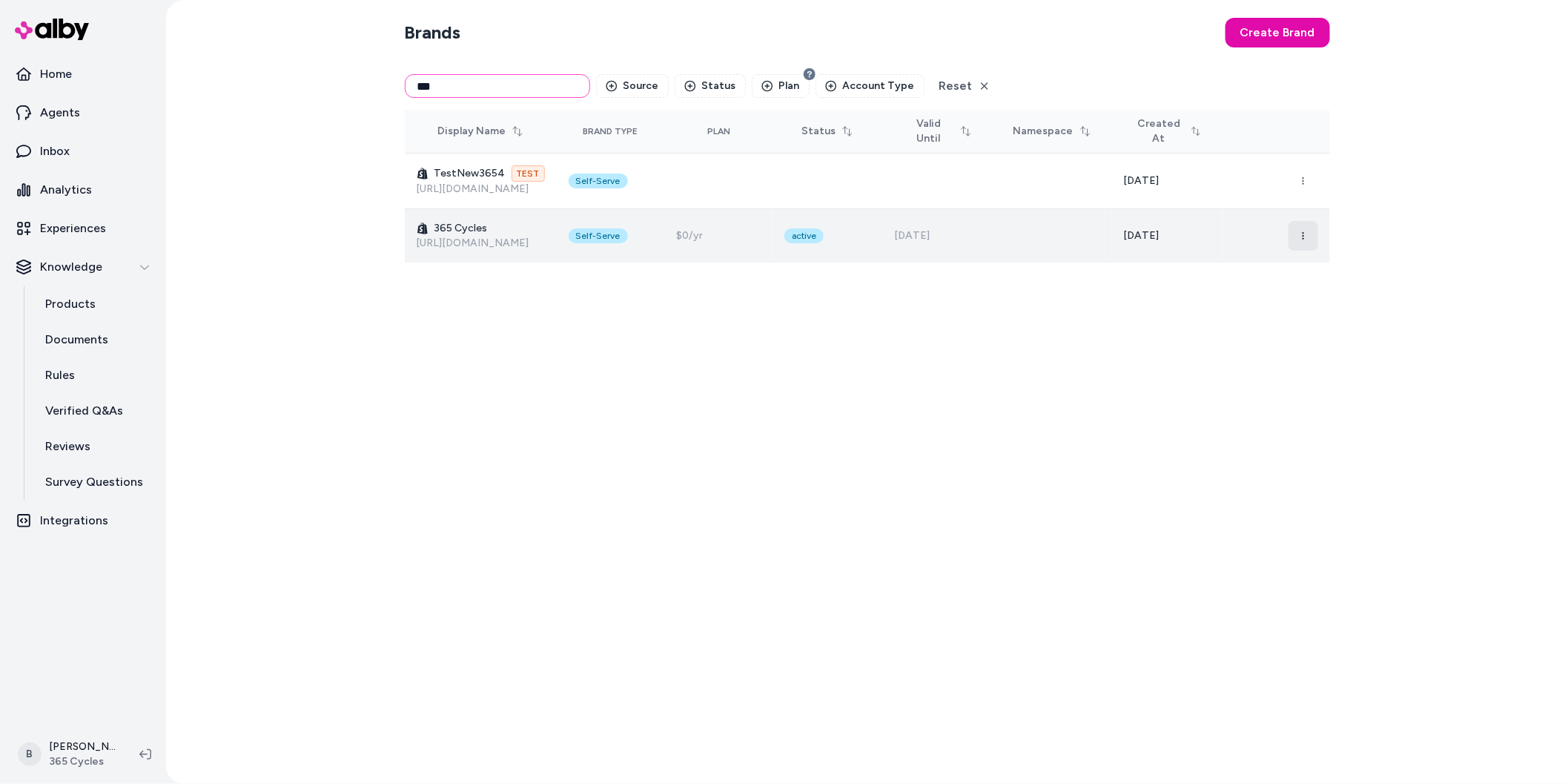
type input "***"
click at [1305, 234] on icon "button" at bounding box center [1304, 236] width 9 height 9
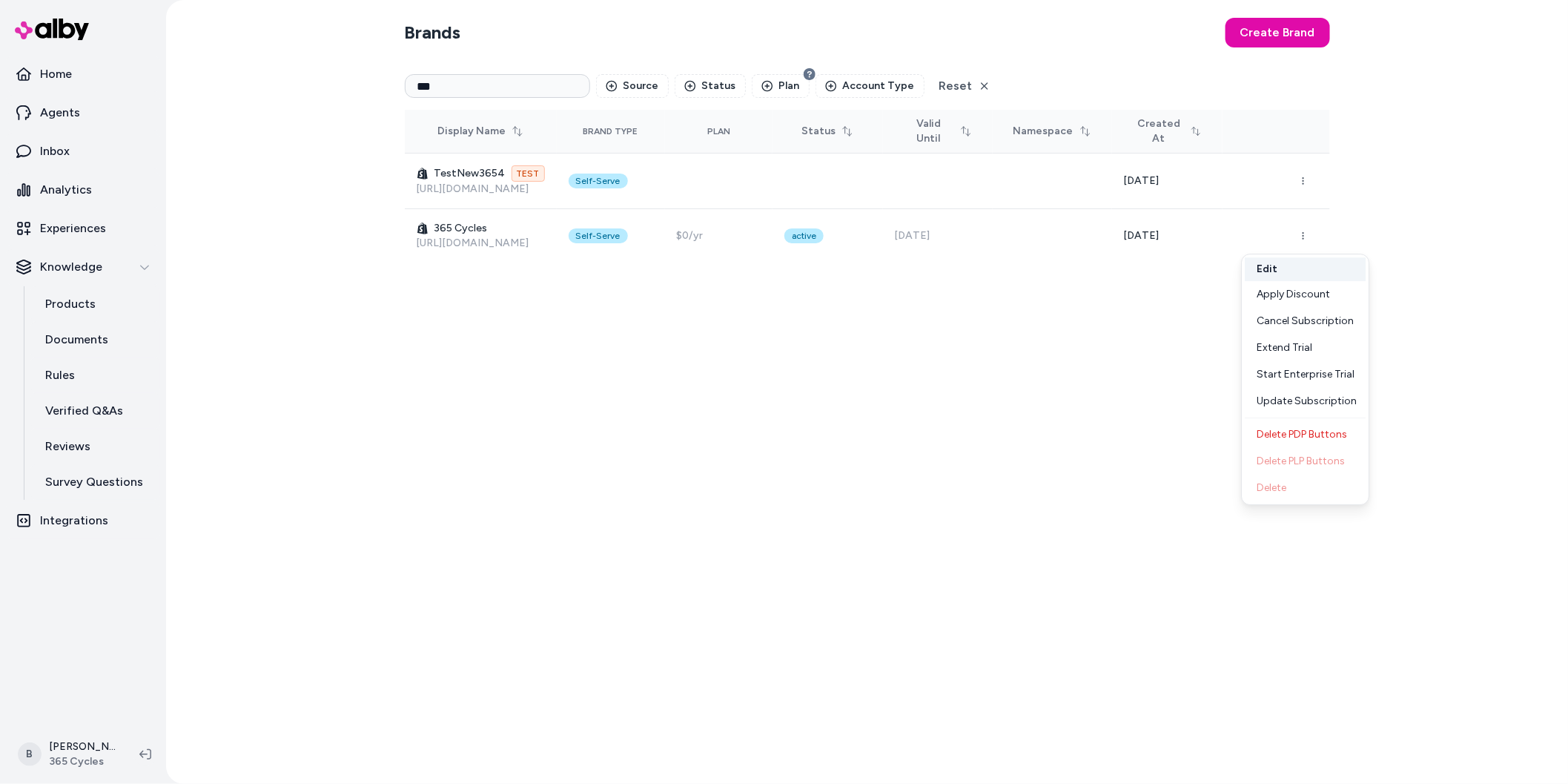
click at [1301, 268] on button "Edit" at bounding box center [1305, 269] width 121 height 23
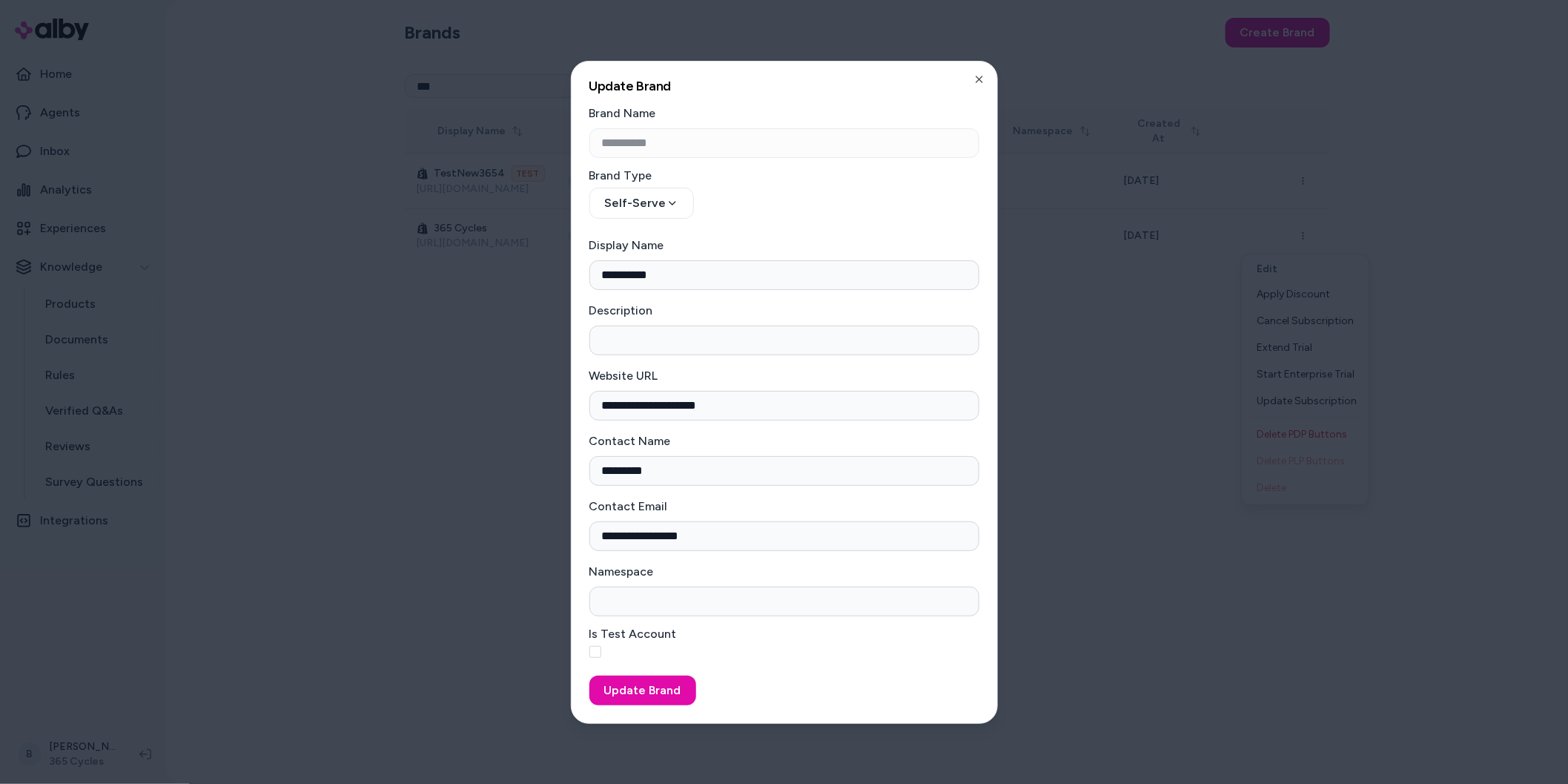
click at [979, 70] on div "**********" at bounding box center [784, 392] width 427 height 663
click at [979, 78] on icon "button" at bounding box center [979, 79] width 6 height 6
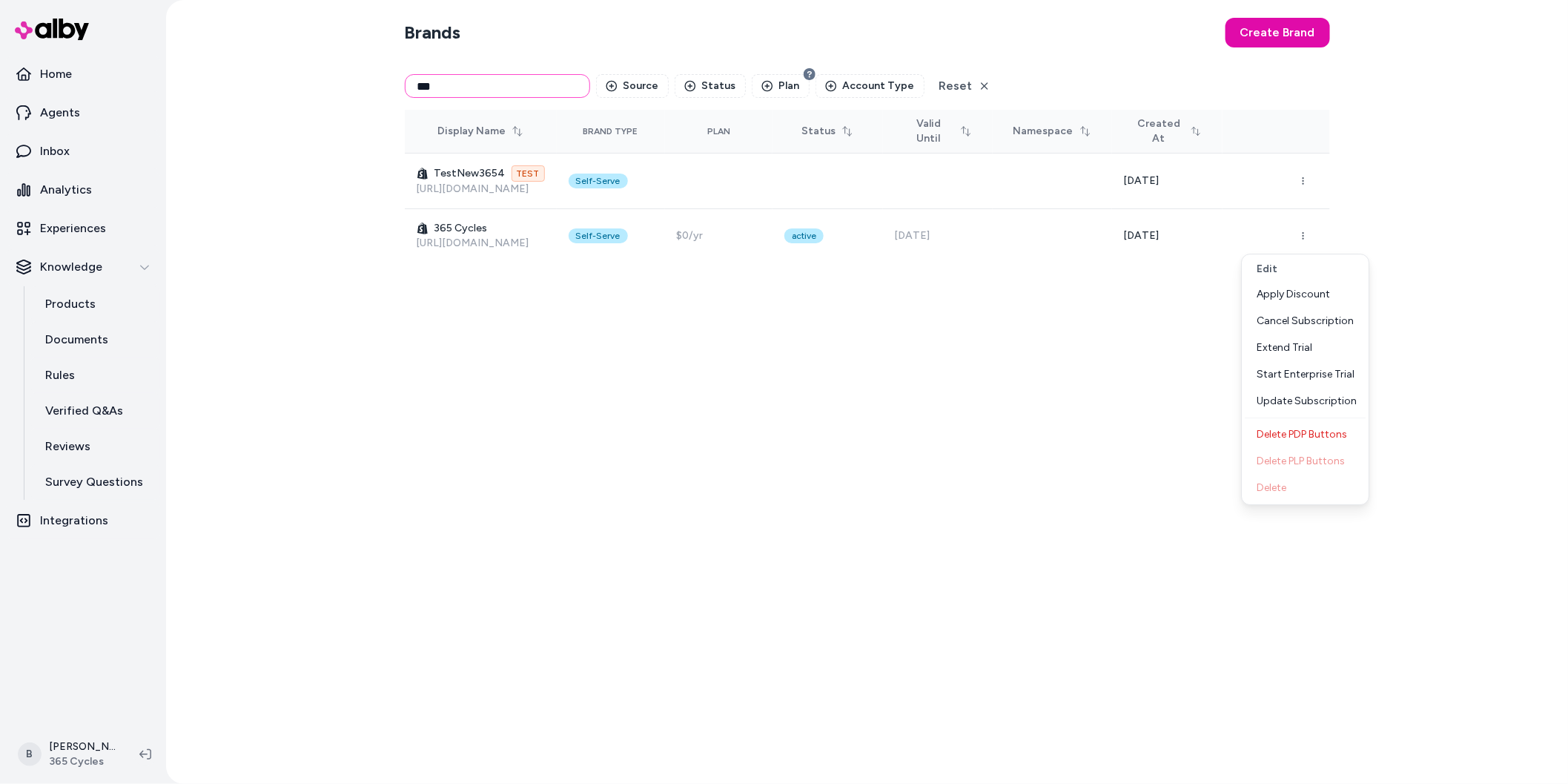
click at [507, 94] on input "***" at bounding box center [498, 86] width 186 height 23
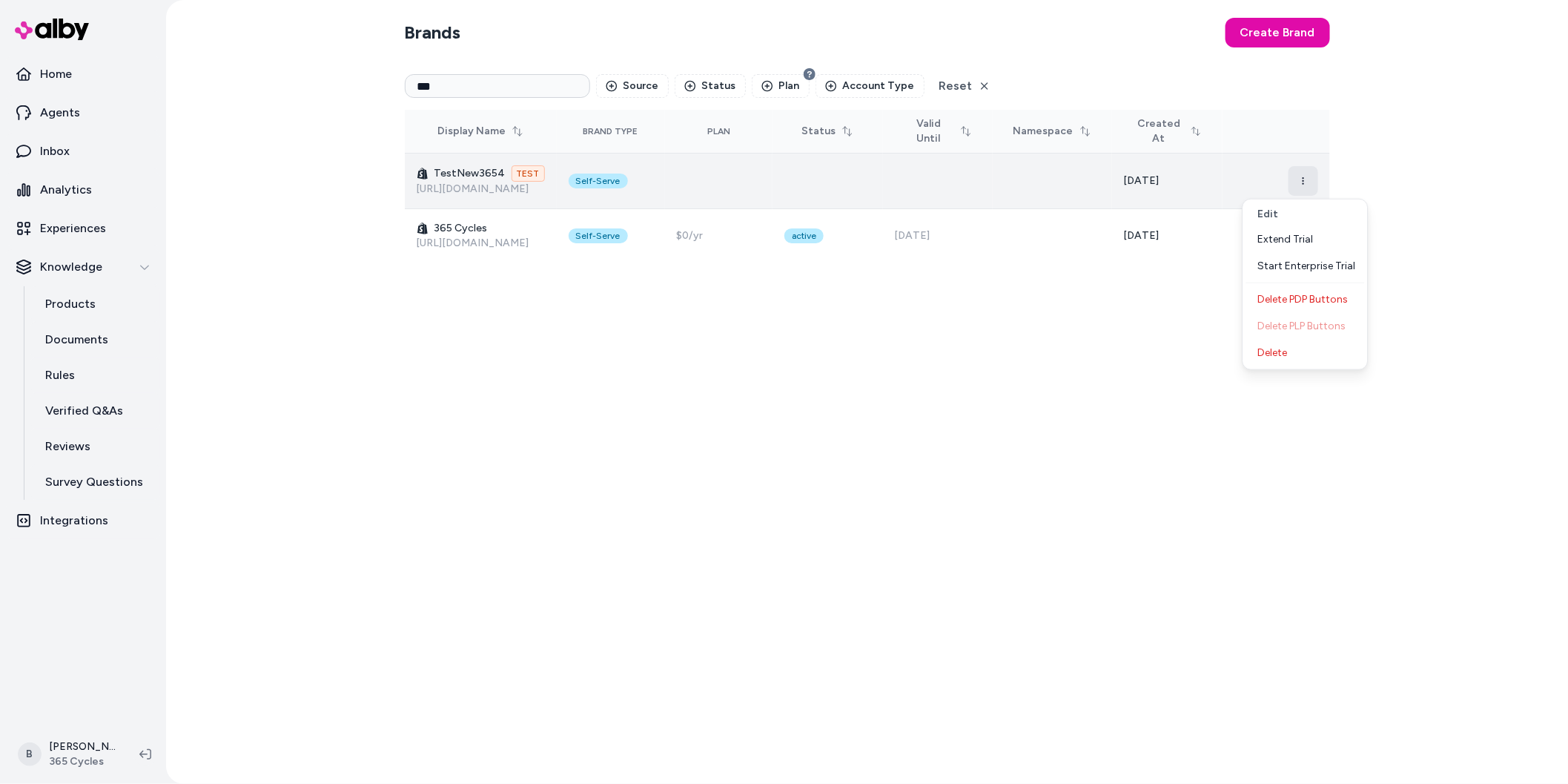
click at [1305, 174] on button "button" at bounding box center [1304, 180] width 30 height 30
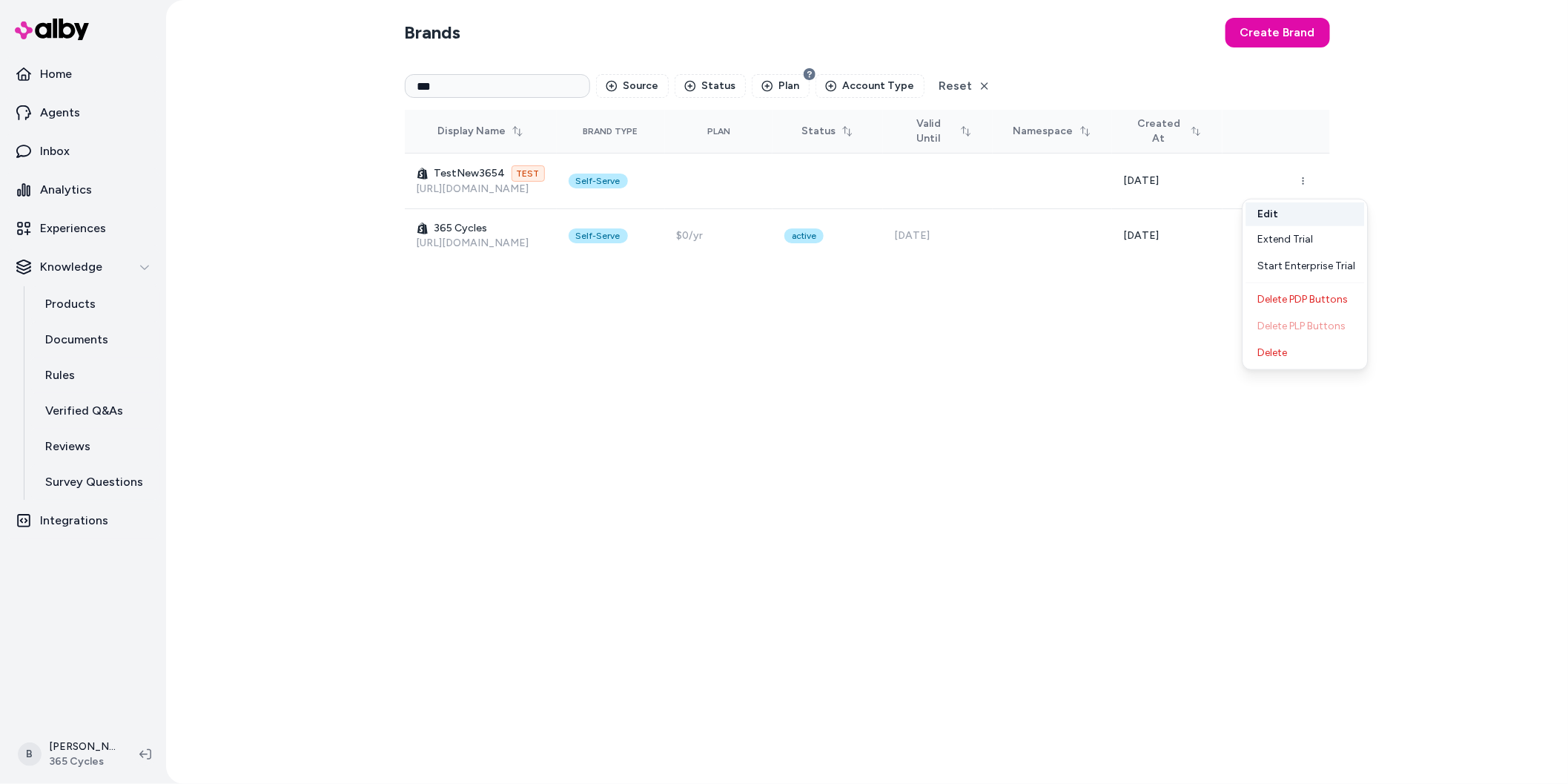
click at [1315, 215] on button "Edit" at bounding box center [1305, 214] width 118 height 23
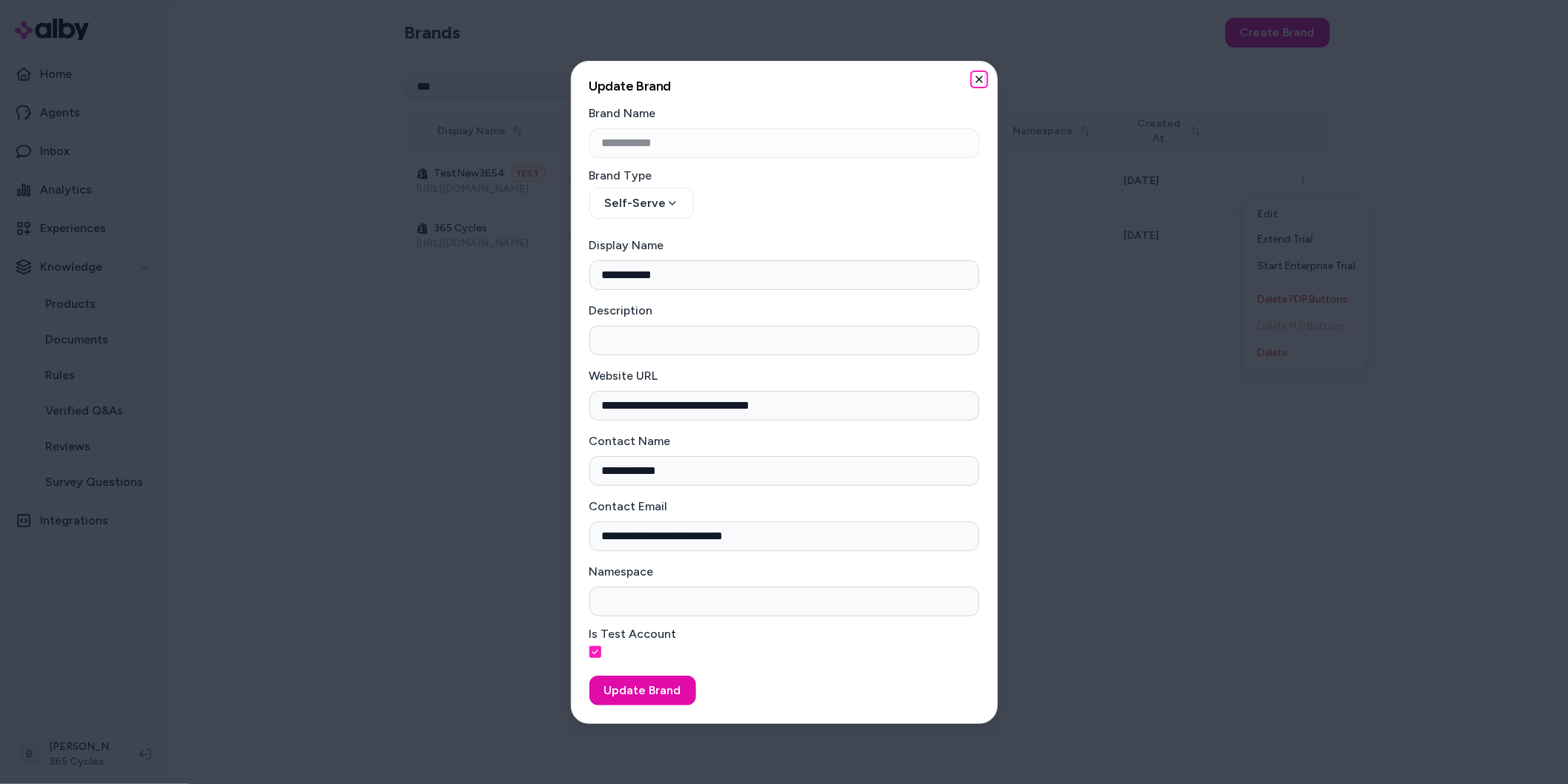
click at [976, 82] on icon "button" at bounding box center [979, 79] width 6 height 6
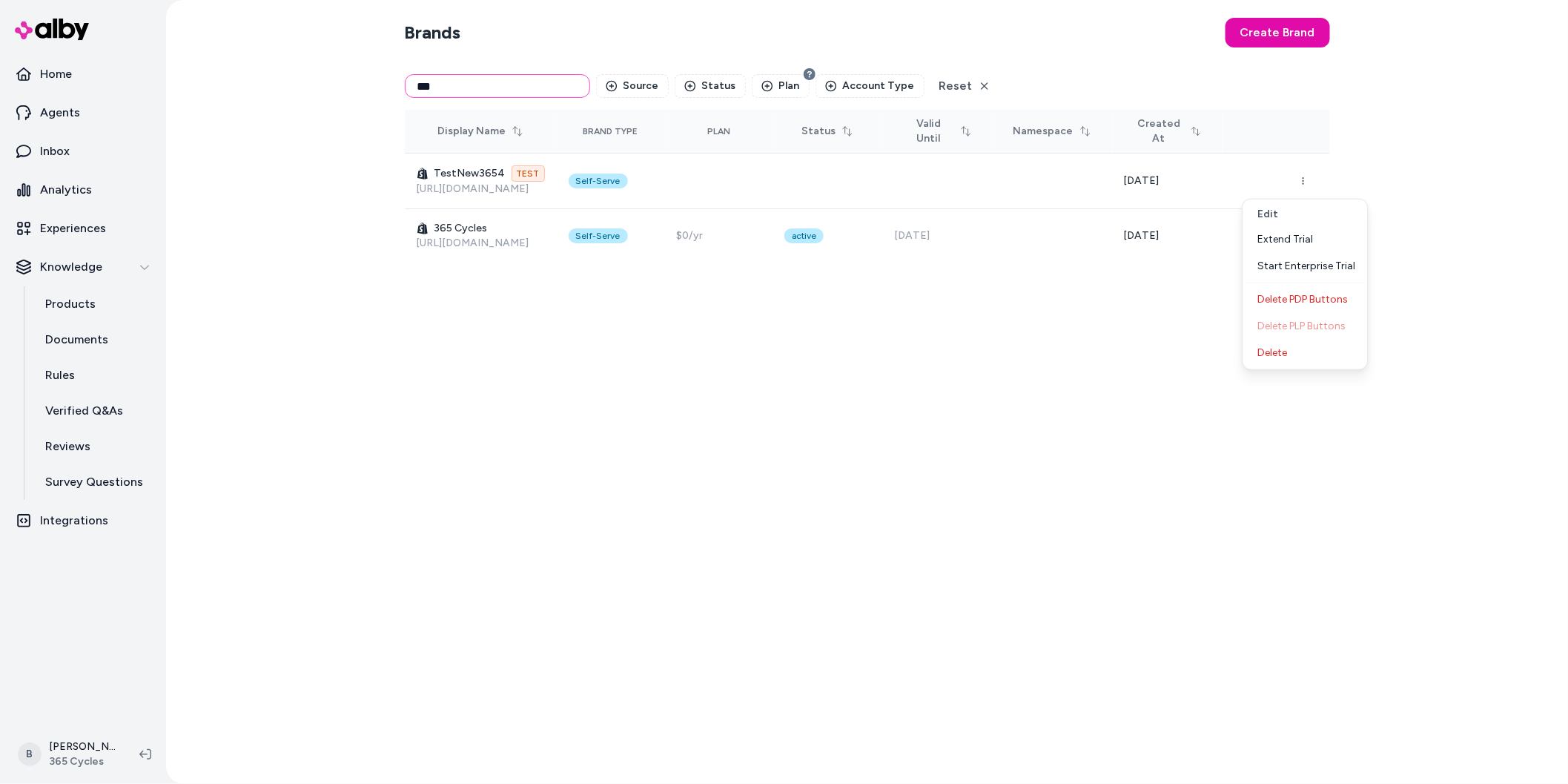
click at [429, 75] on input "***" at bounding box center [498, 86] width 186 height 23
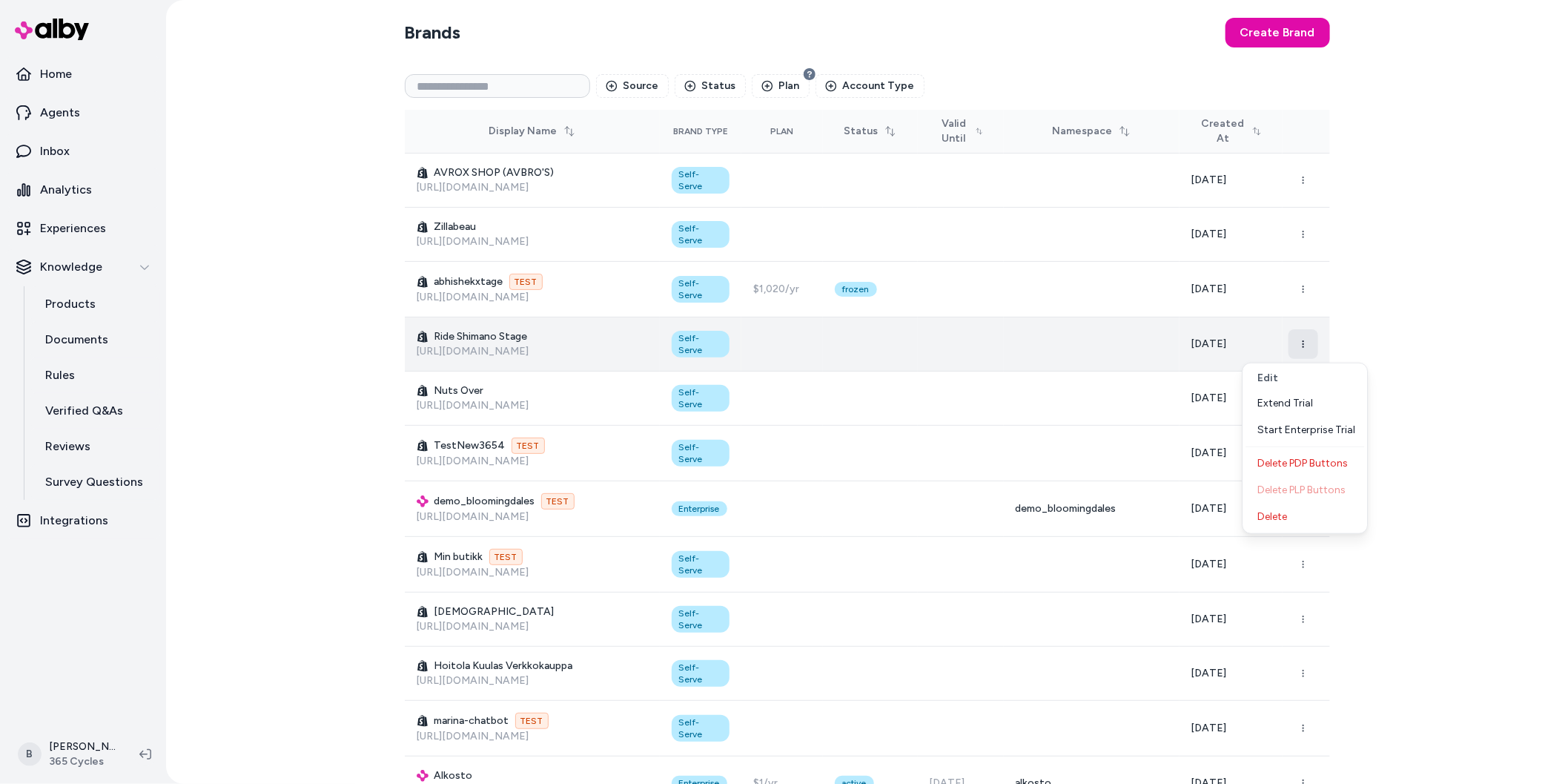
click at [1300, 347] on icon "button" at bounding box center [1304, 344] width 9 height 9
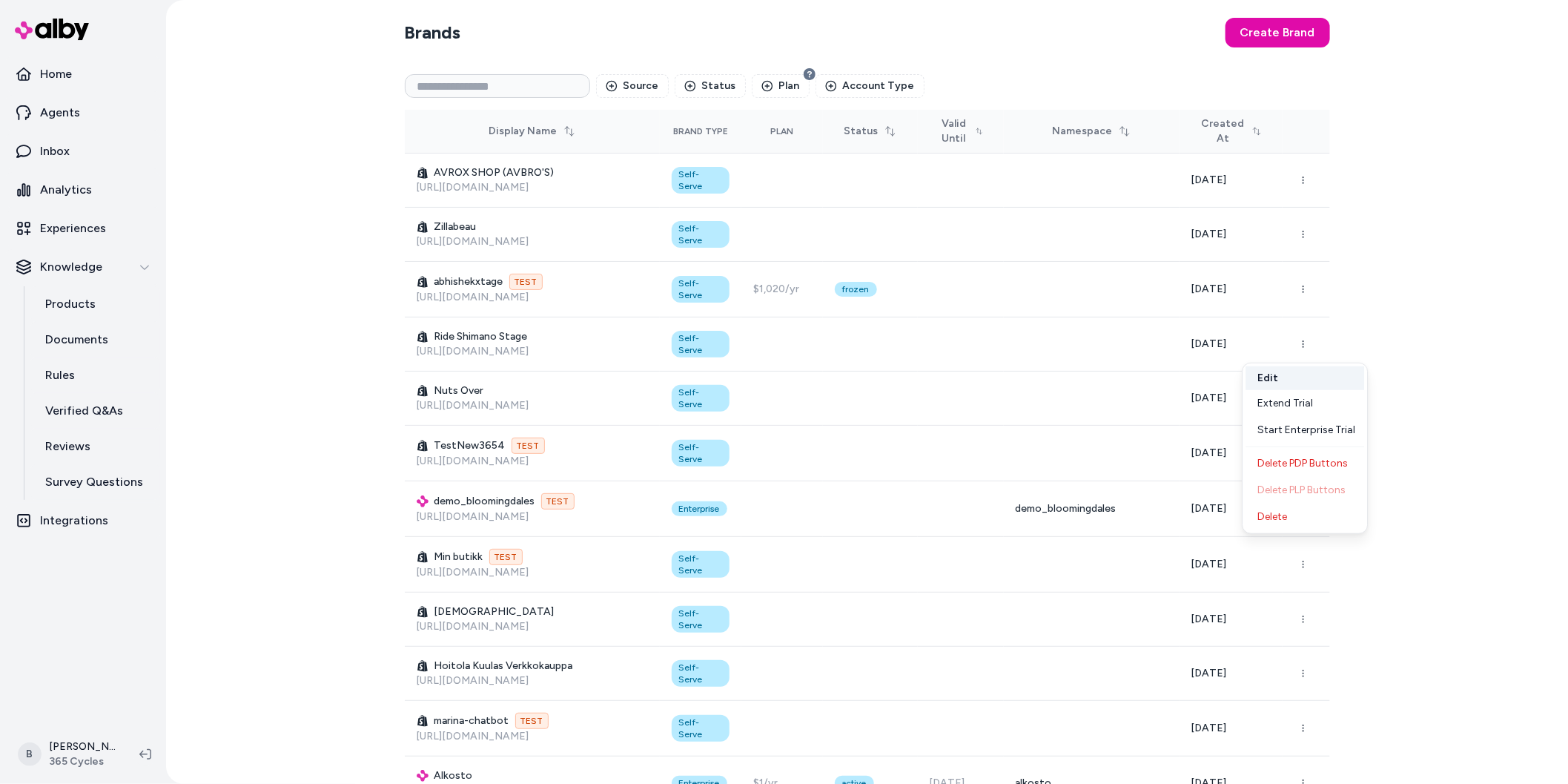
click at [1288, 381] on button "Edit" at bounding box center [1305, 379] width 118 height 23
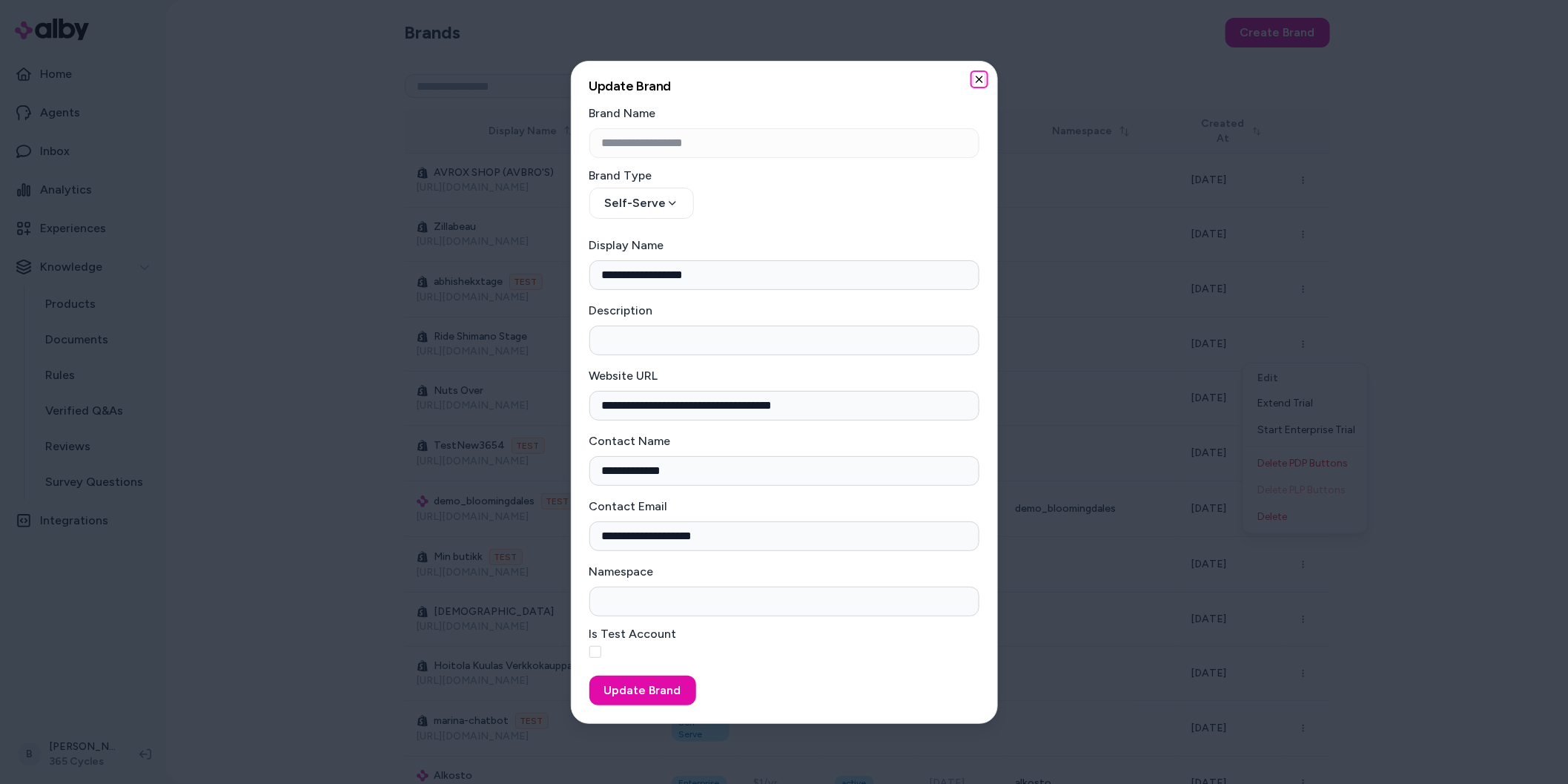
click at [977, 75] on icon "button" at bounding box center [979, 79] width 12 height 12
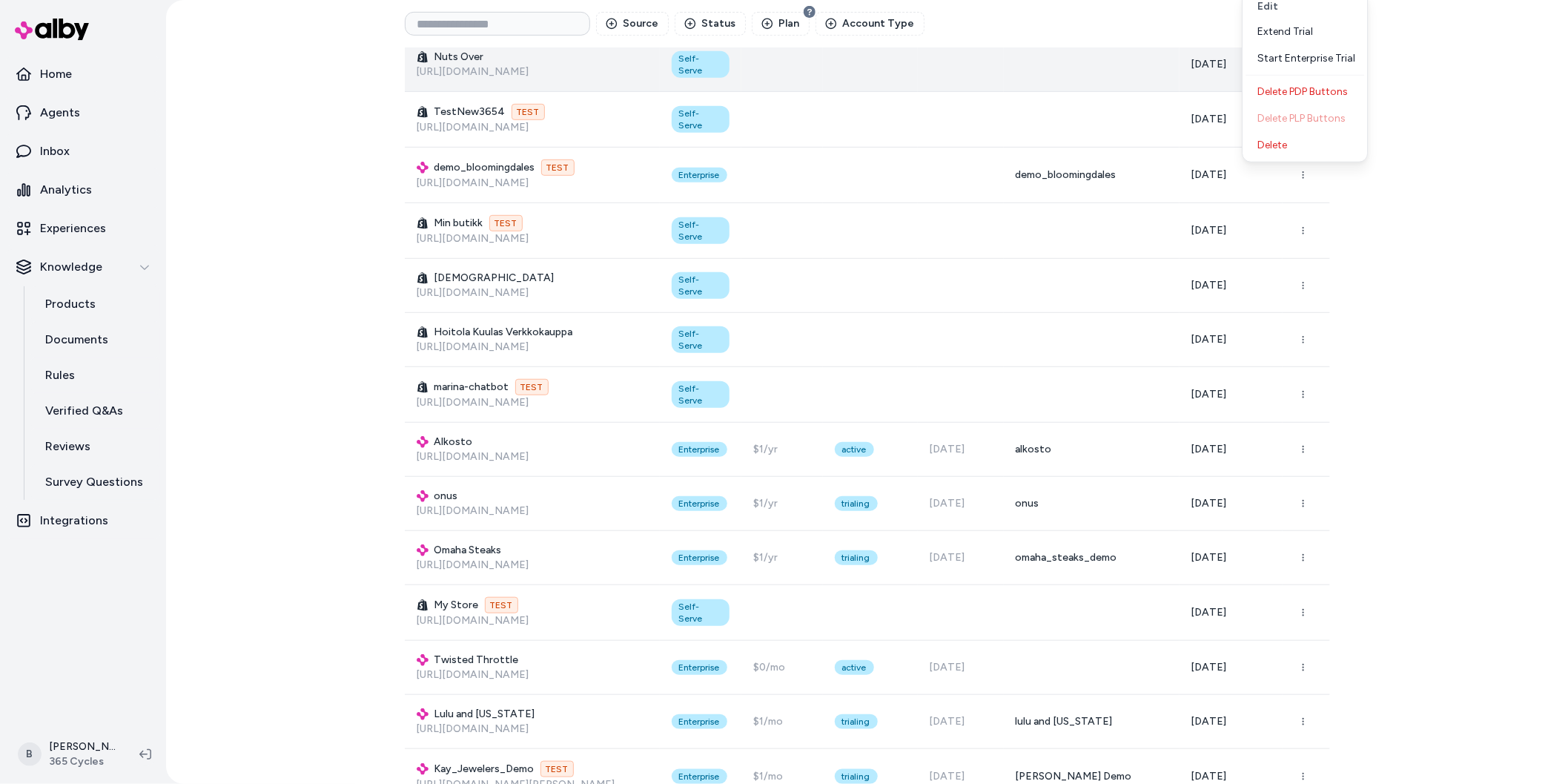
scroll to position [450, 0]
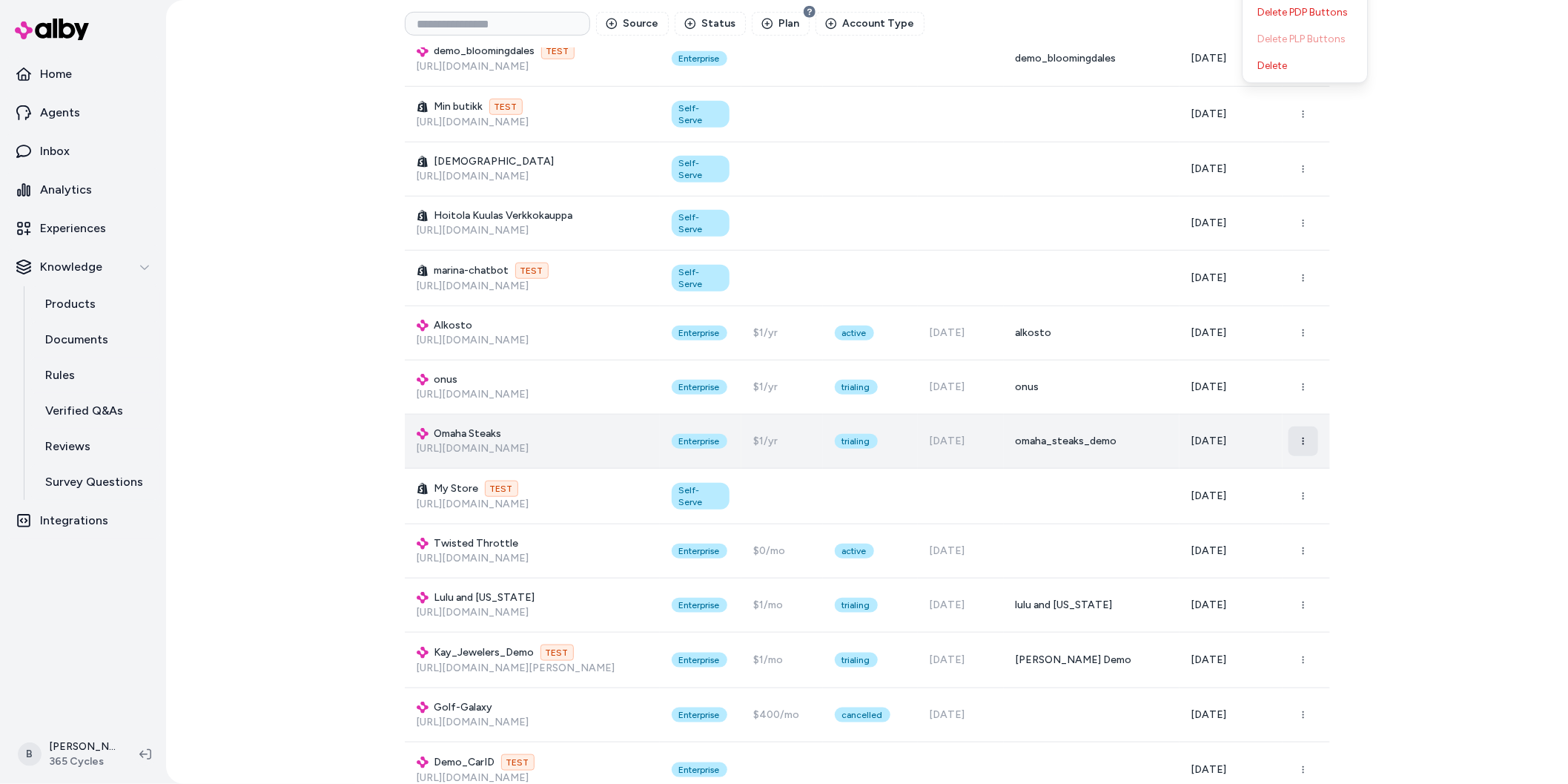
click at [1307, 444] on icon "button" at bounding box center [1304, 441] width 9 height 9
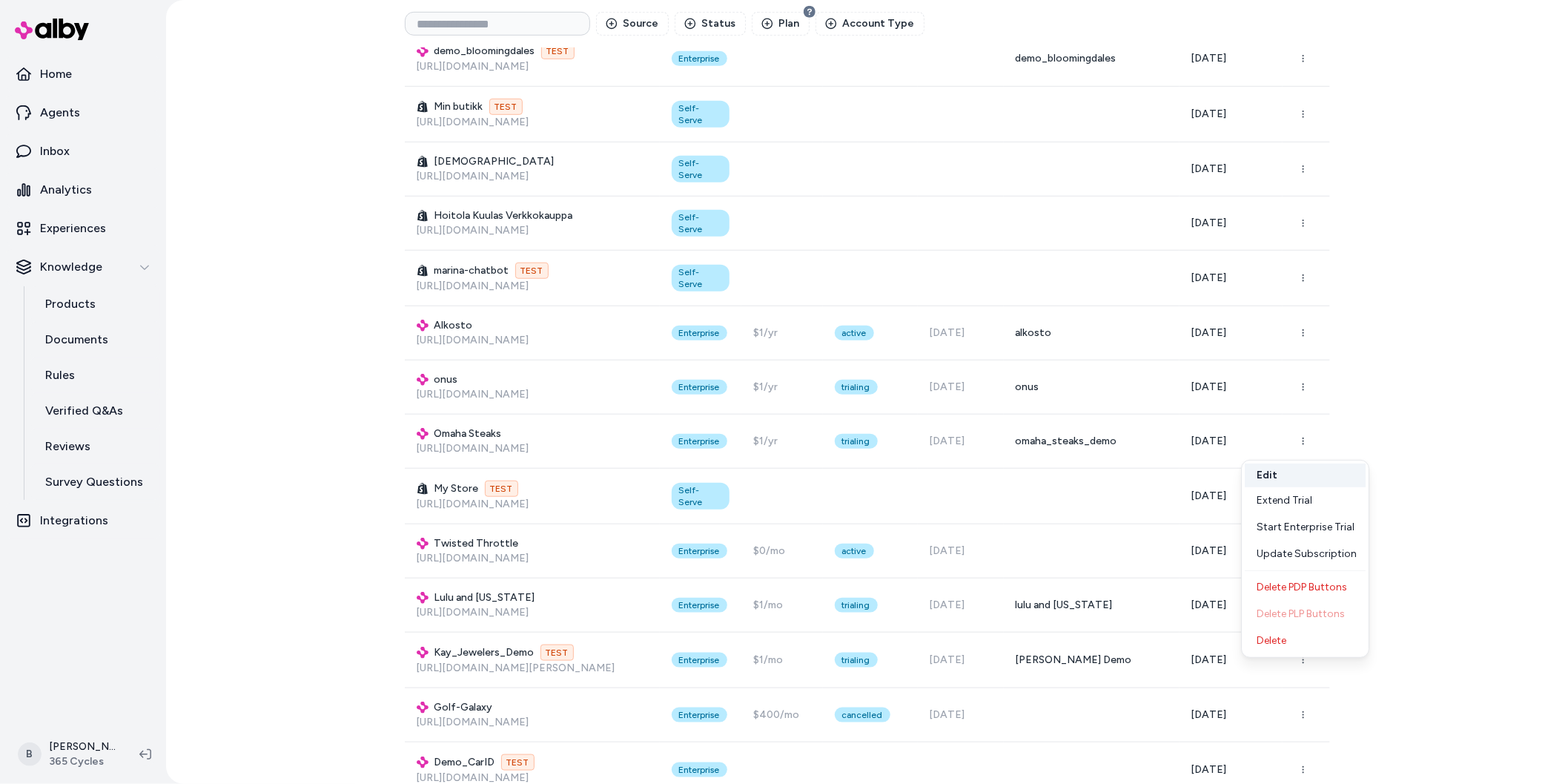
click at [1299, 481] on button "Edit" at bounding box center [1305, 475] width 121 height 23
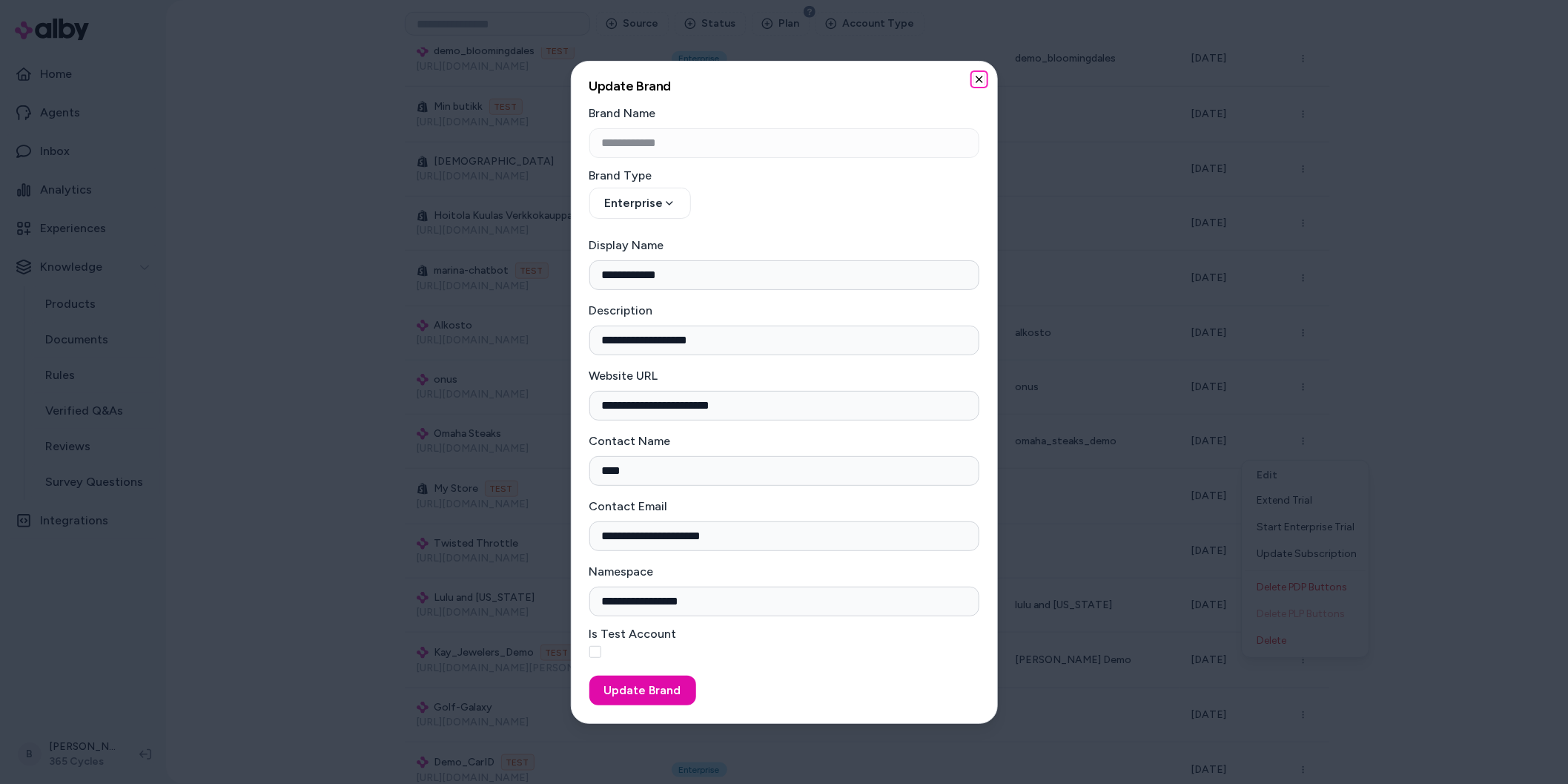
click at [981, 79] on icon "button" at bounding box center [979, 79] width 12 height 12
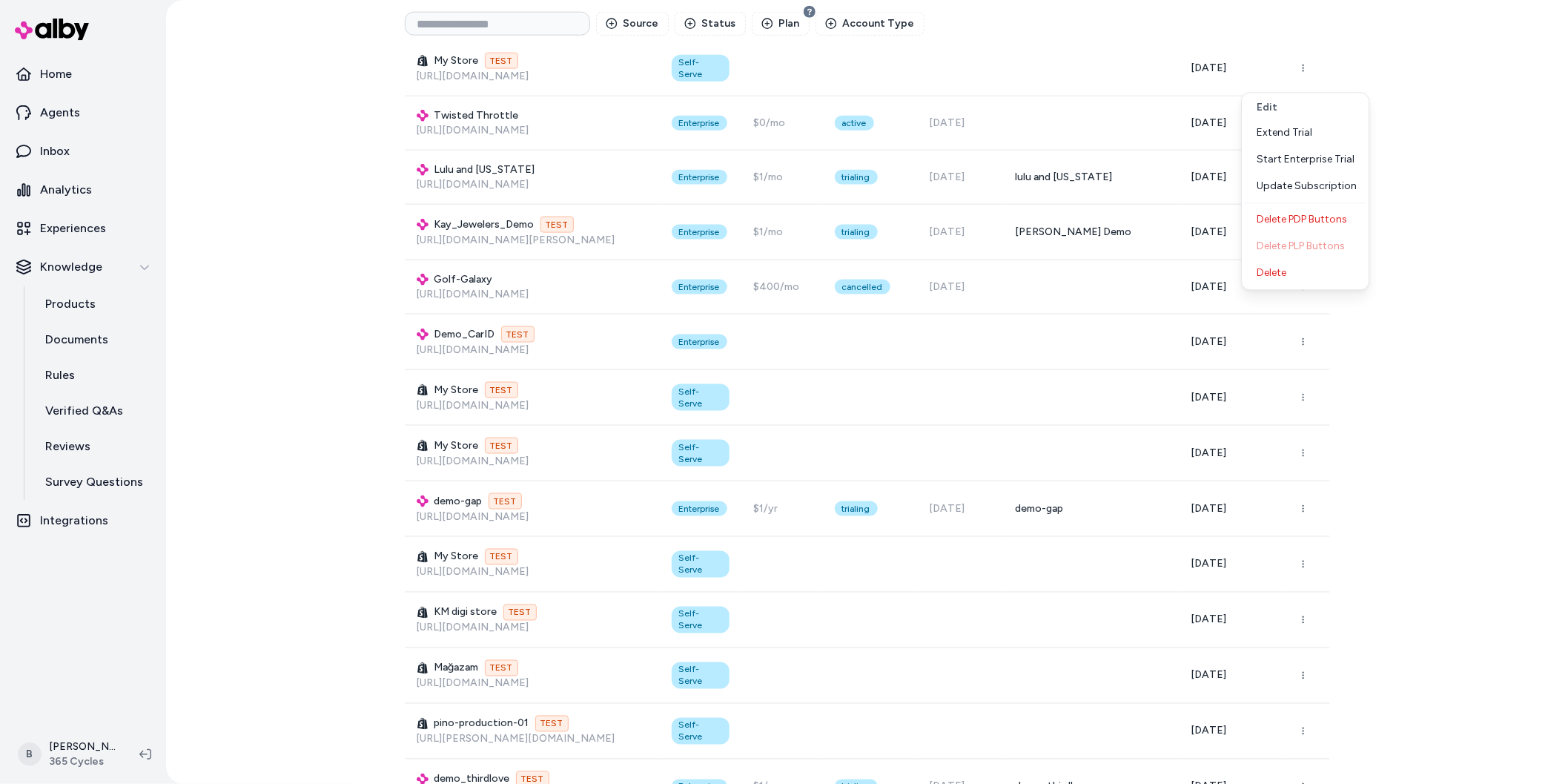
scroll to position [797, 0]
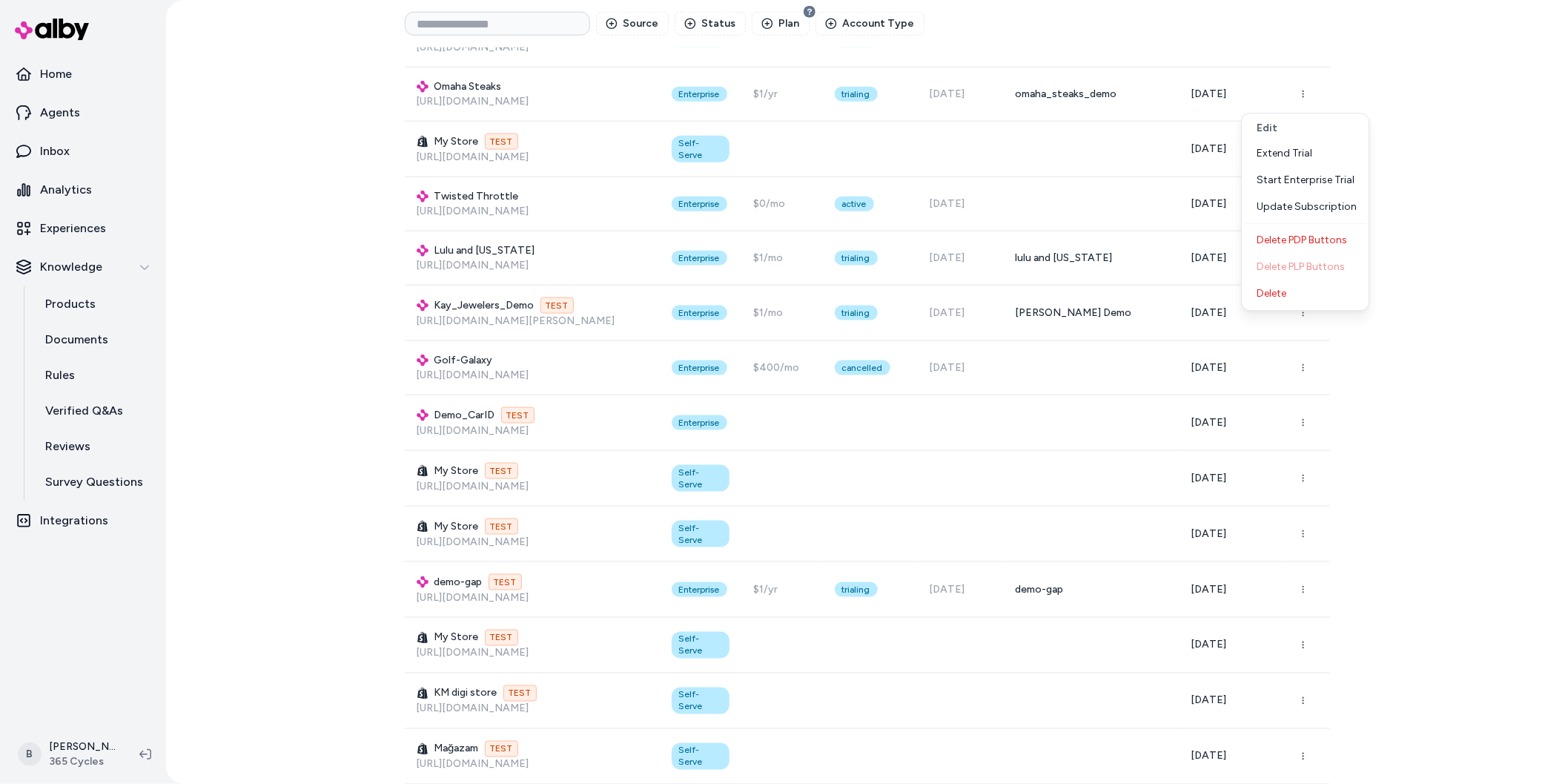
click at [1438, 271] on div "Brands Create Brand Source Status Plan Account Type Display Name Brand Type Pla…" at bounding box center [867, 392] width 1402 height 784
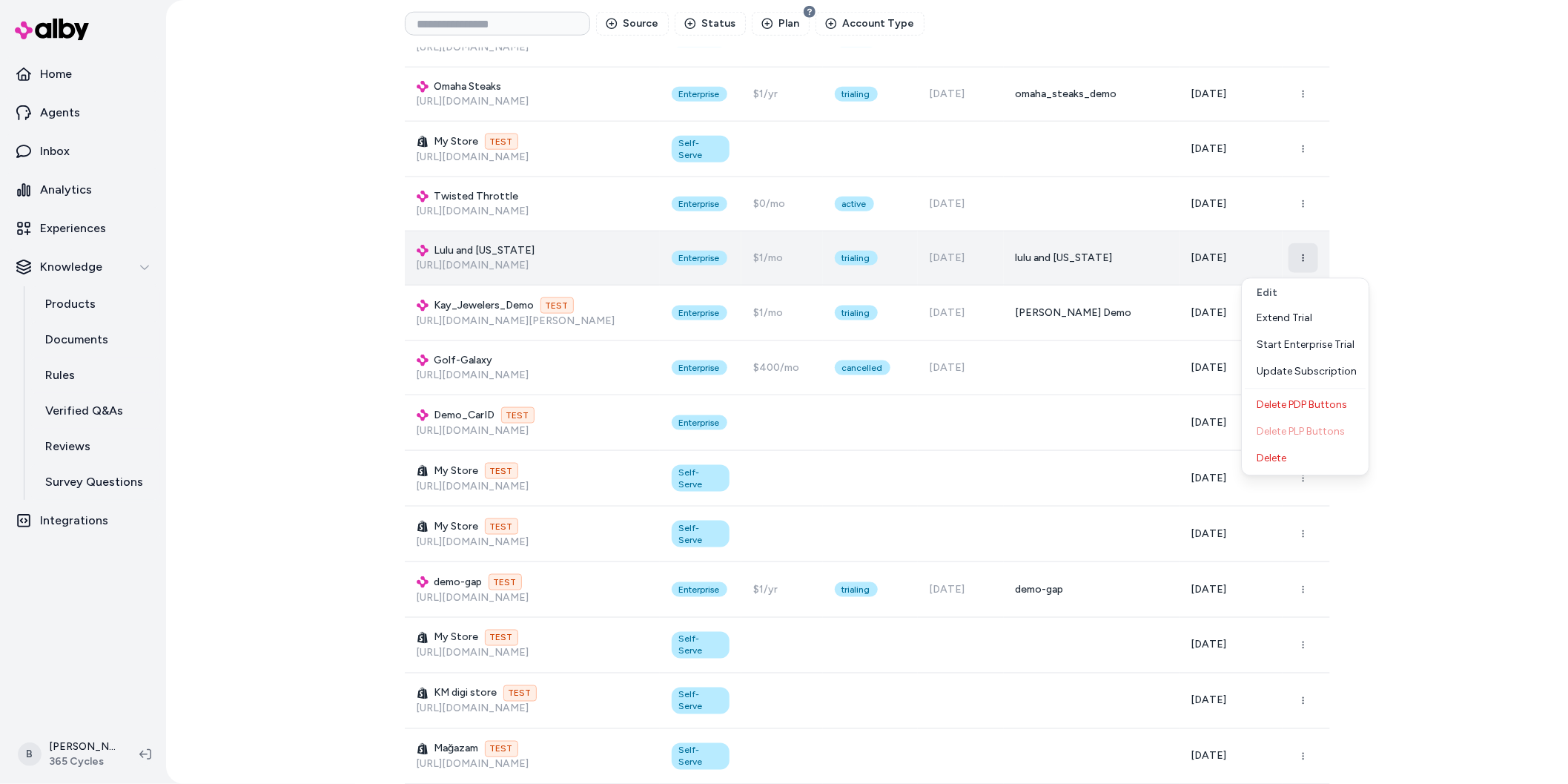
click at [1302, 264] on button "button" at bounding box center [1304, 257] width 30 height 30
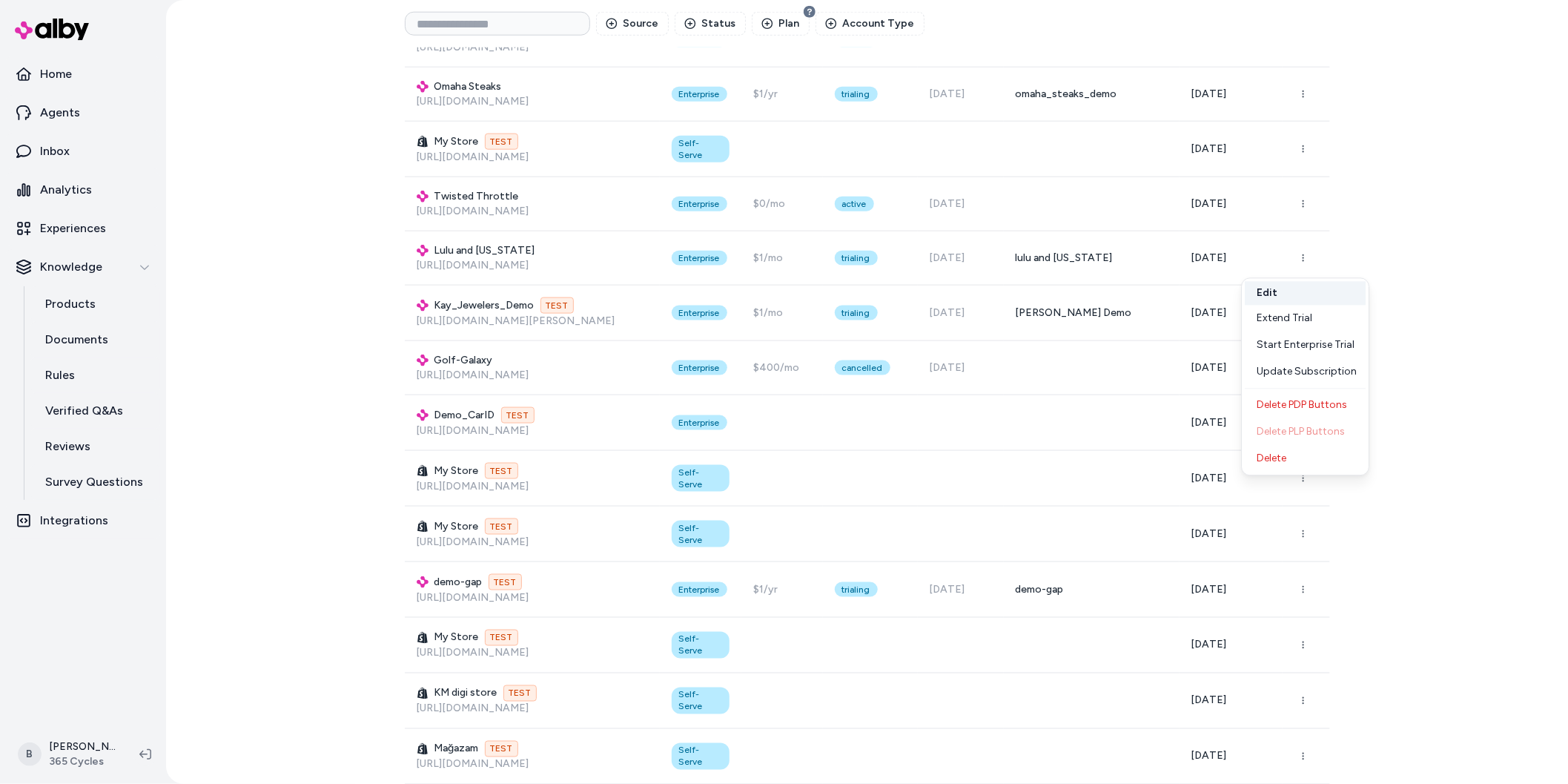
click at [1280, 291] on button "Edit" at bounding box center [1305, 292] width 121 height 23
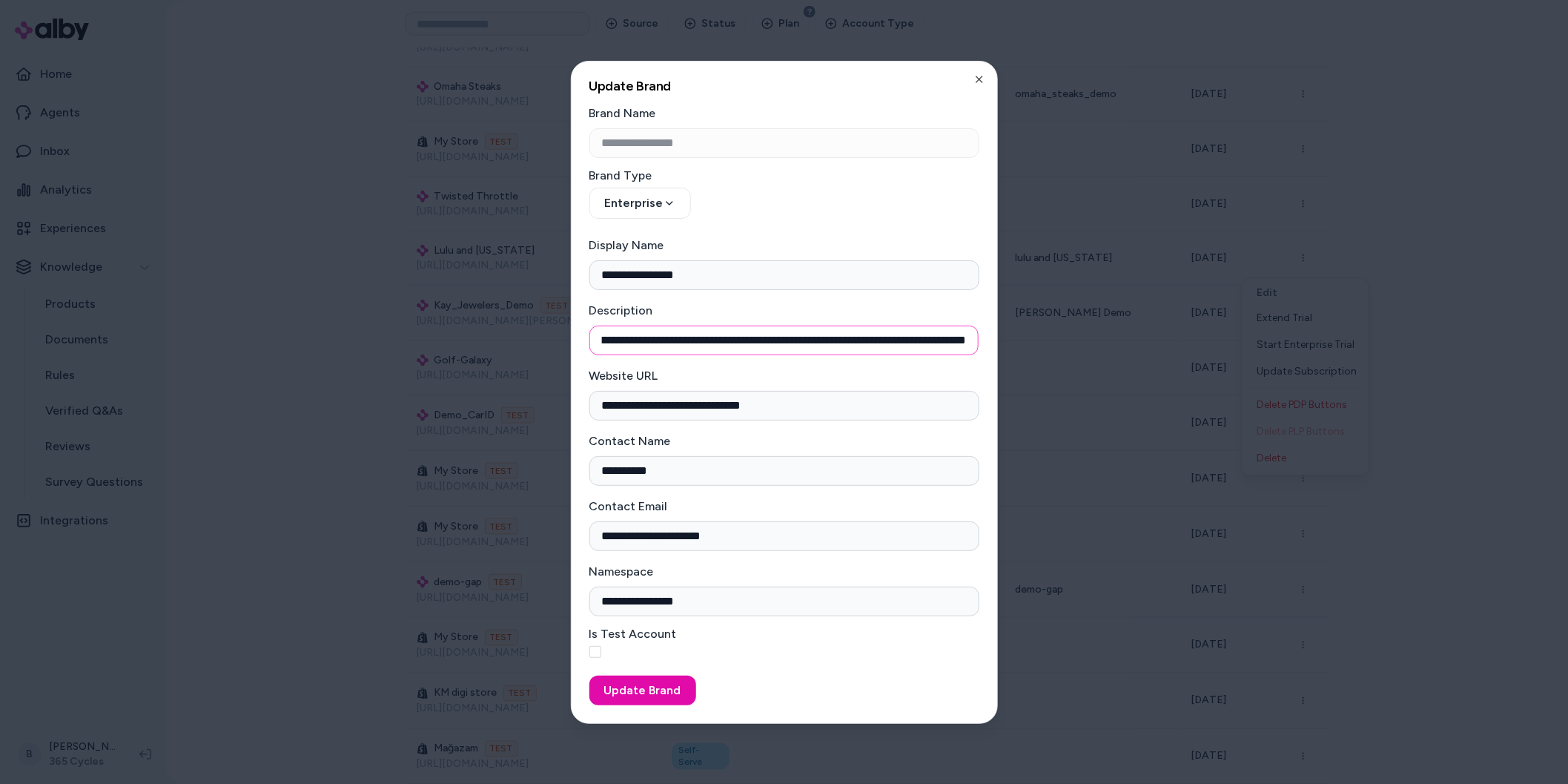
scroll to position [0, 477]
drag, startPoint x: 884, startPoint y: 346, endPoint x: 988, endPoint y: 335, distance: 104.6
click at [988, 335] on div "**********" at bounding box center [784, 392] width 427 height 663
click at [1477, 247] on div at bounding box center [784, 392] width 1568 height 784
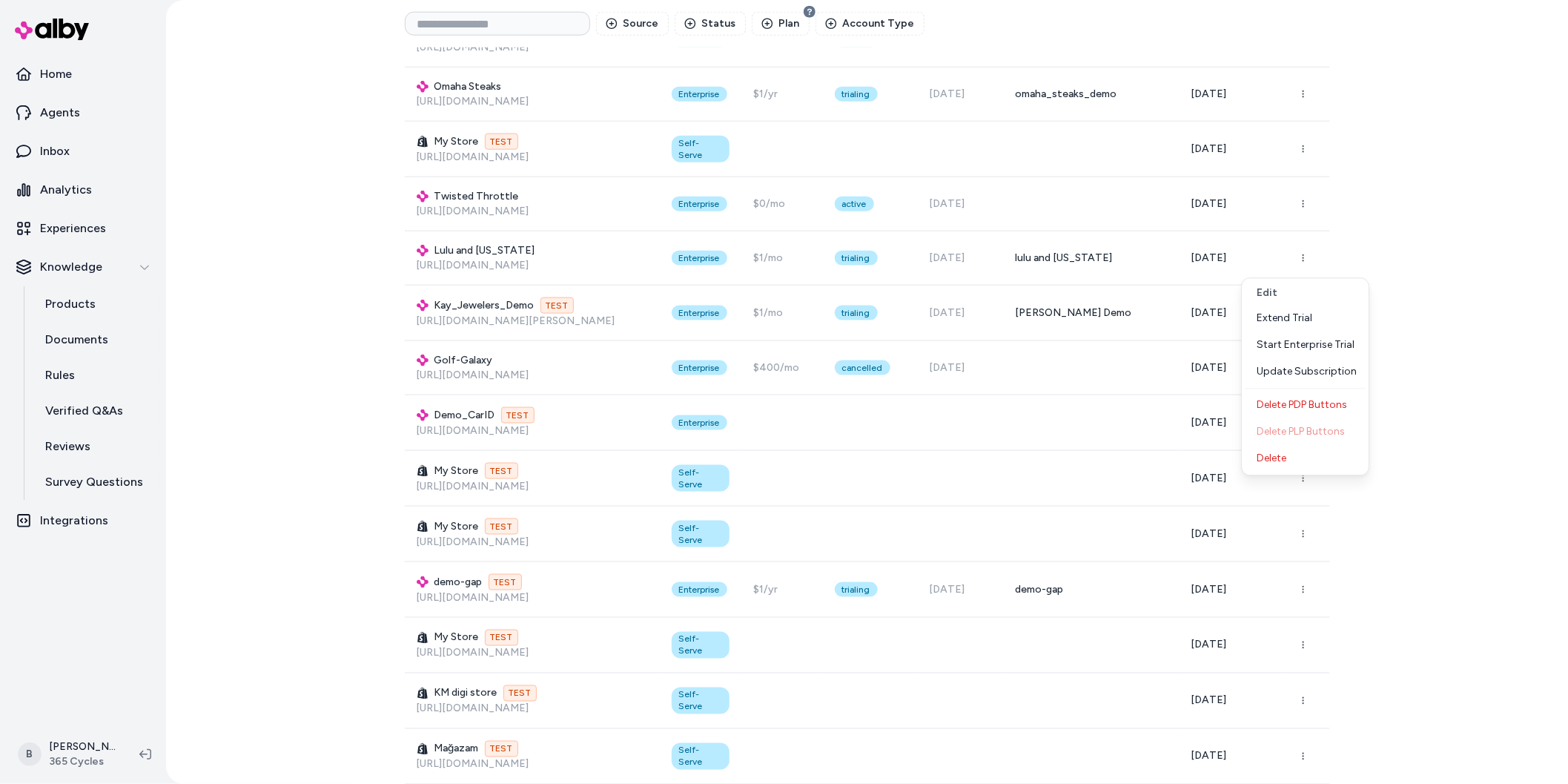
click at [1463, 259] on div "Brands Create Brand Source Status Plan Account Type Display Name Brand Type Pla…" at bounding box center [867, 392] width 1402 height 784
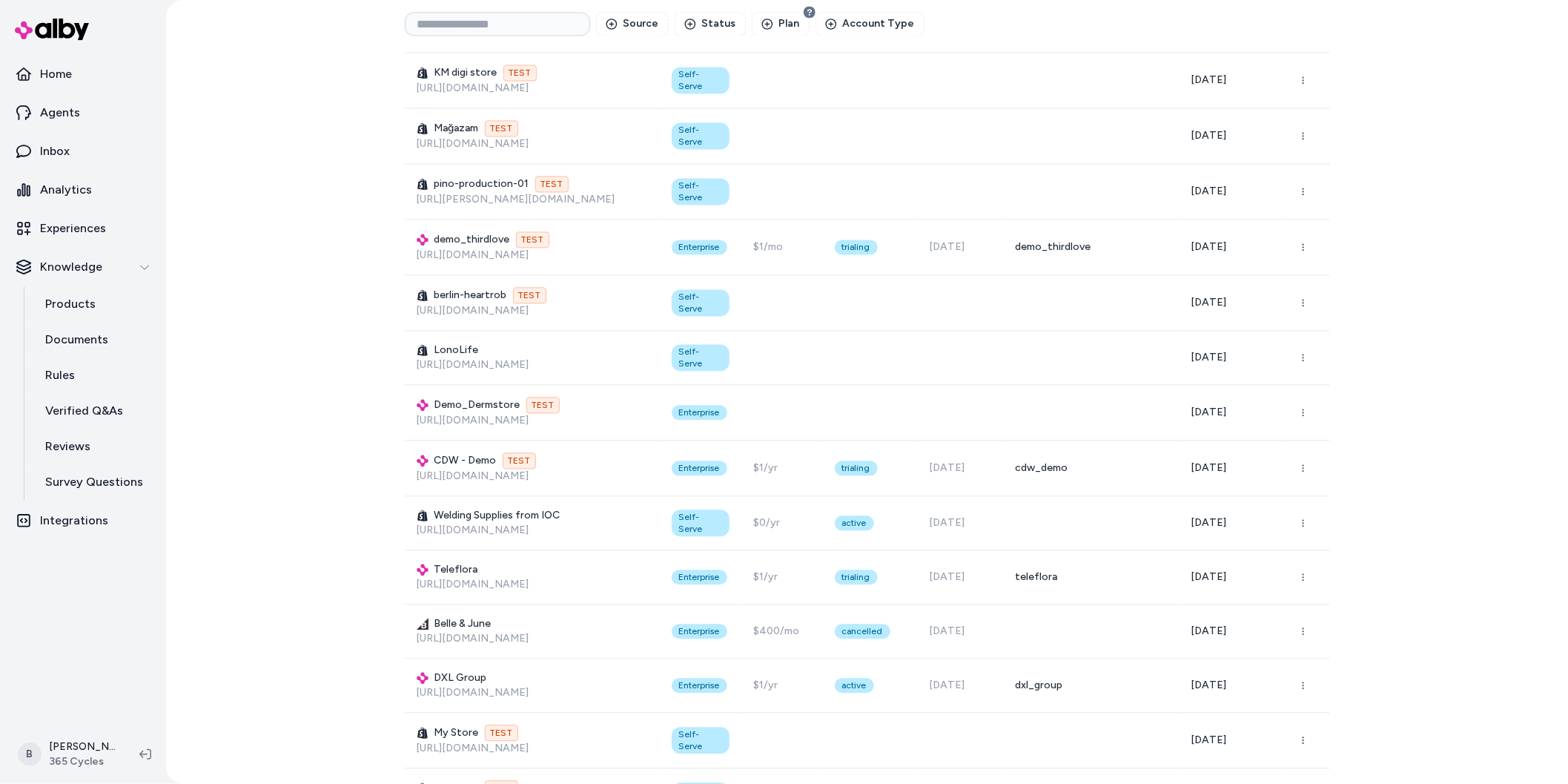
scroll to position [1589, 0]
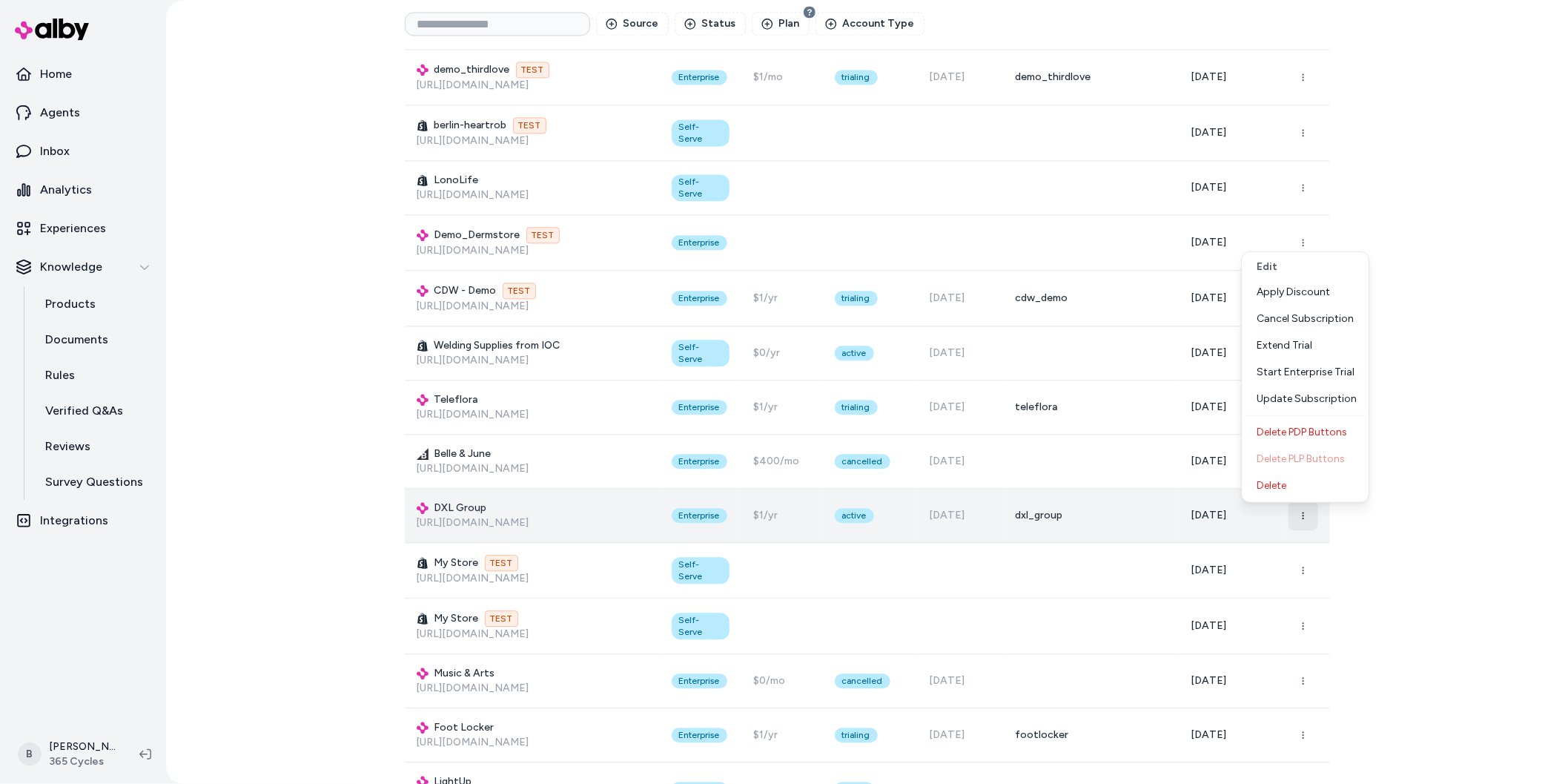
click at [1295, 527] on button "button" at bounding box center [1304, 515] width 30 height 30
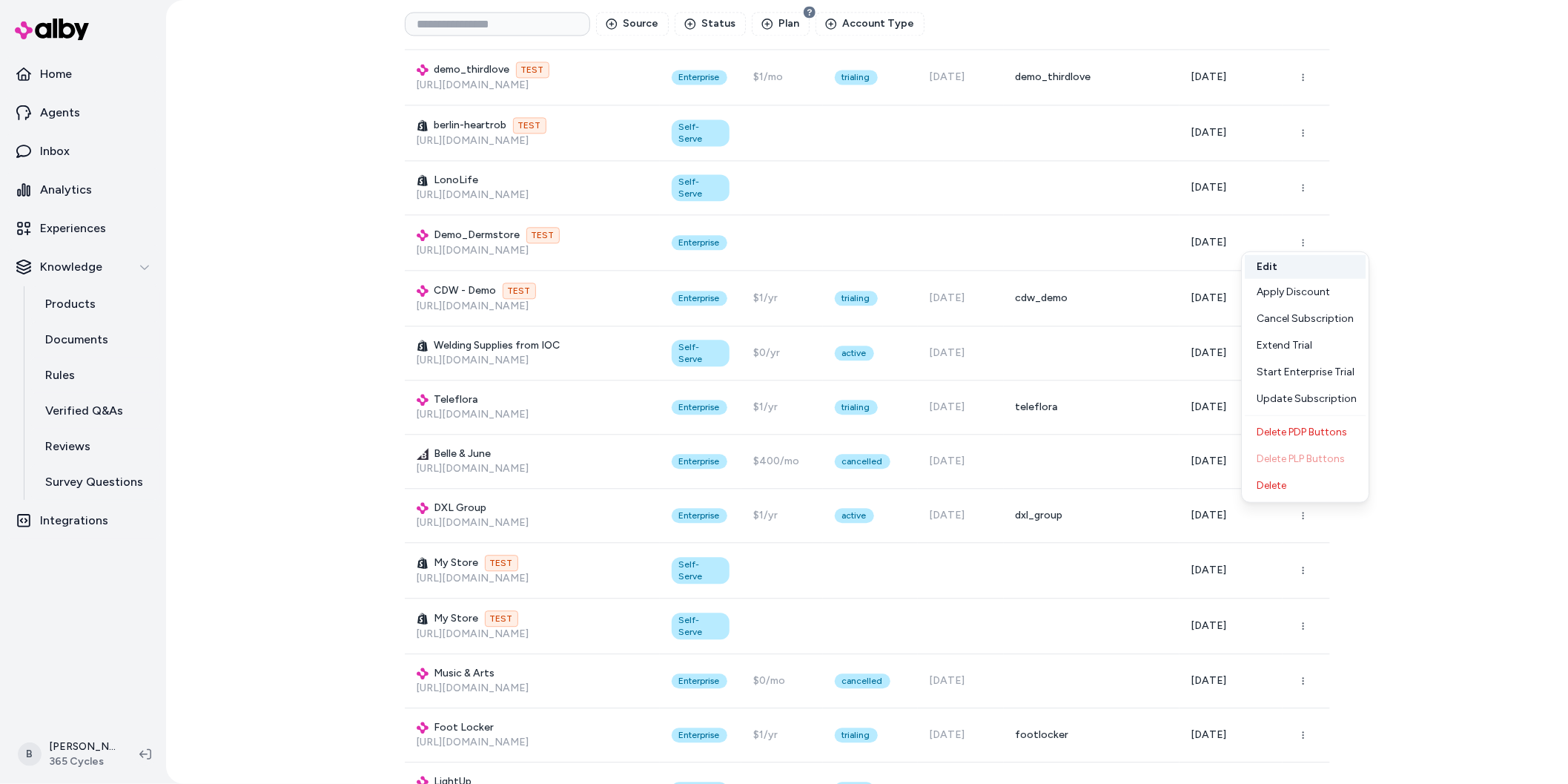
click at [1292, 270] on button "Edit" at bounding box center [1305, 267] width 121 height 23
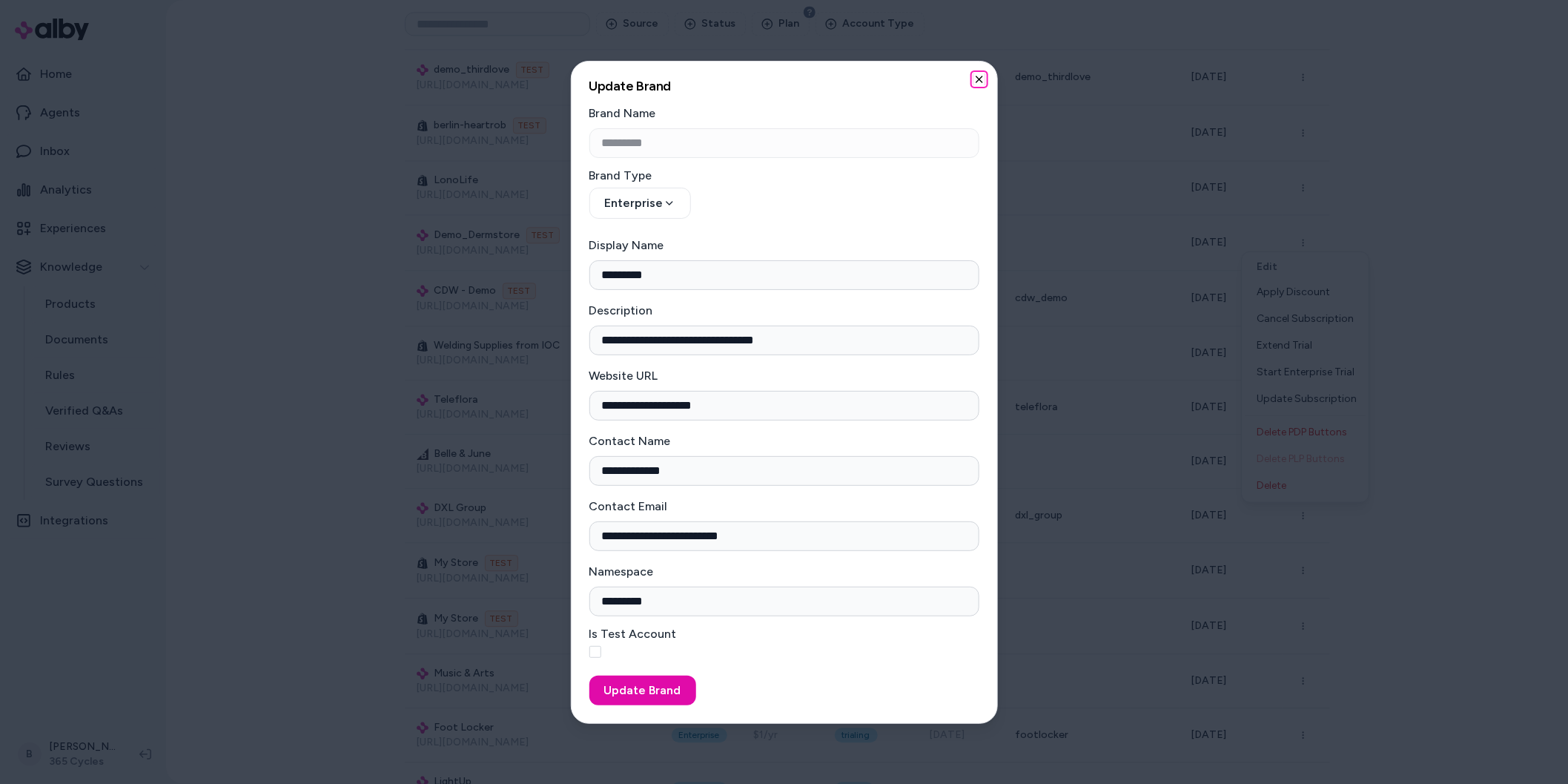
click at [977, 78] on icon "button" at bounding box center [979, 79] width 6 height 6
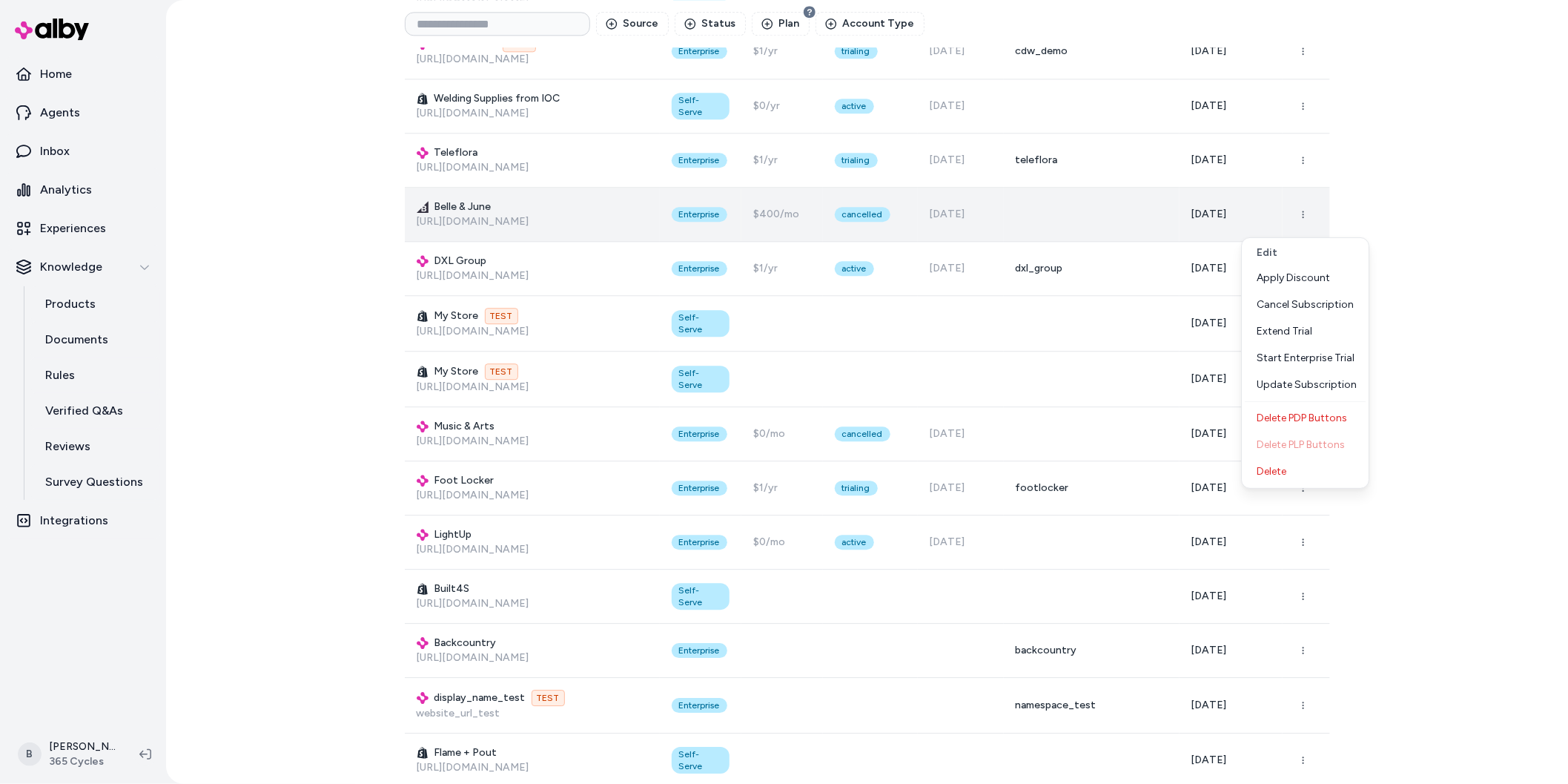
scroll to position [1890, 0]
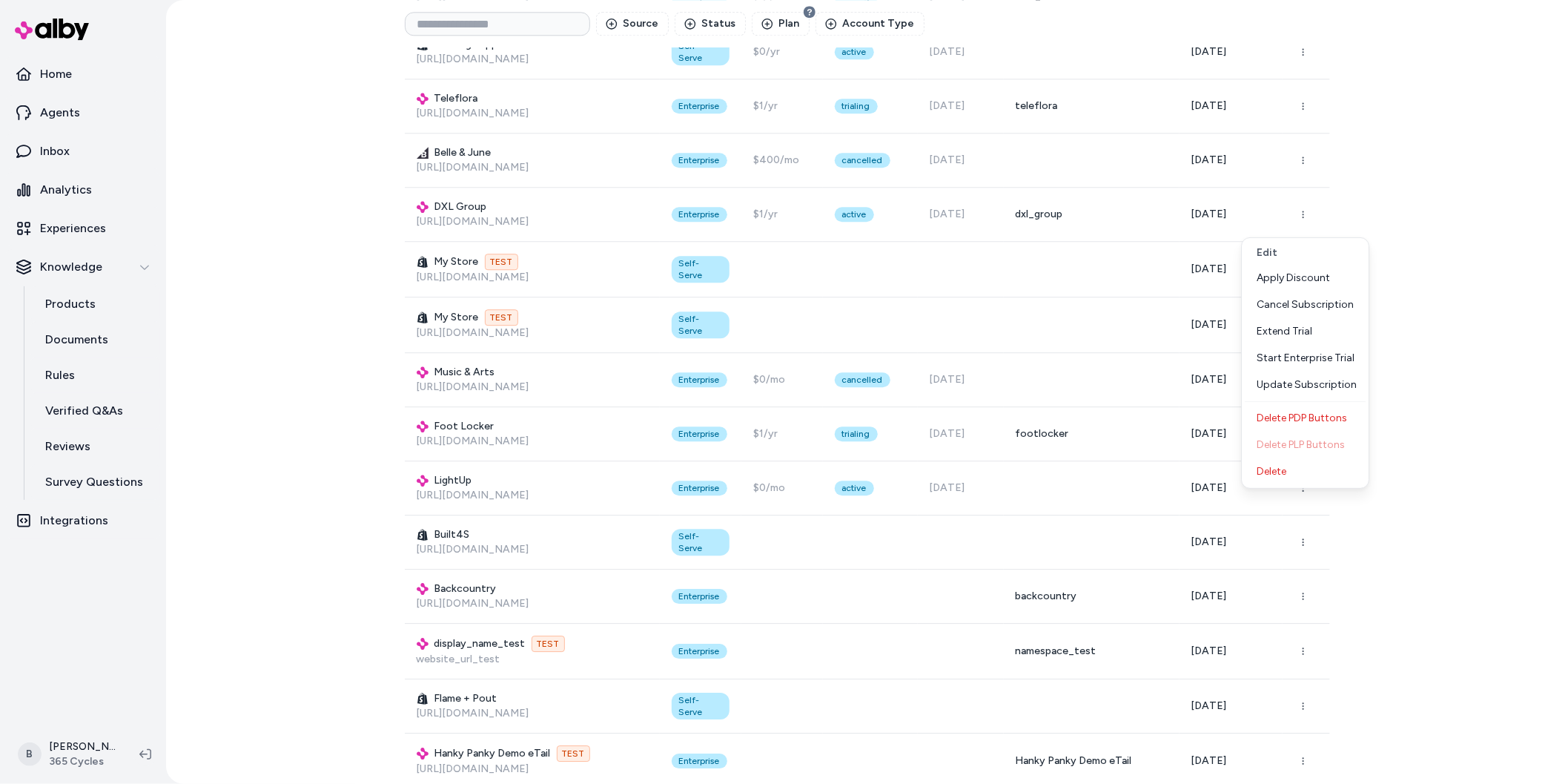
click at [1477, 405] on div "Brands Create Brand Source Status Plan Account Type Display Name Brand Type Pla…" at bounding box center [867, 392] width 1402 height 784
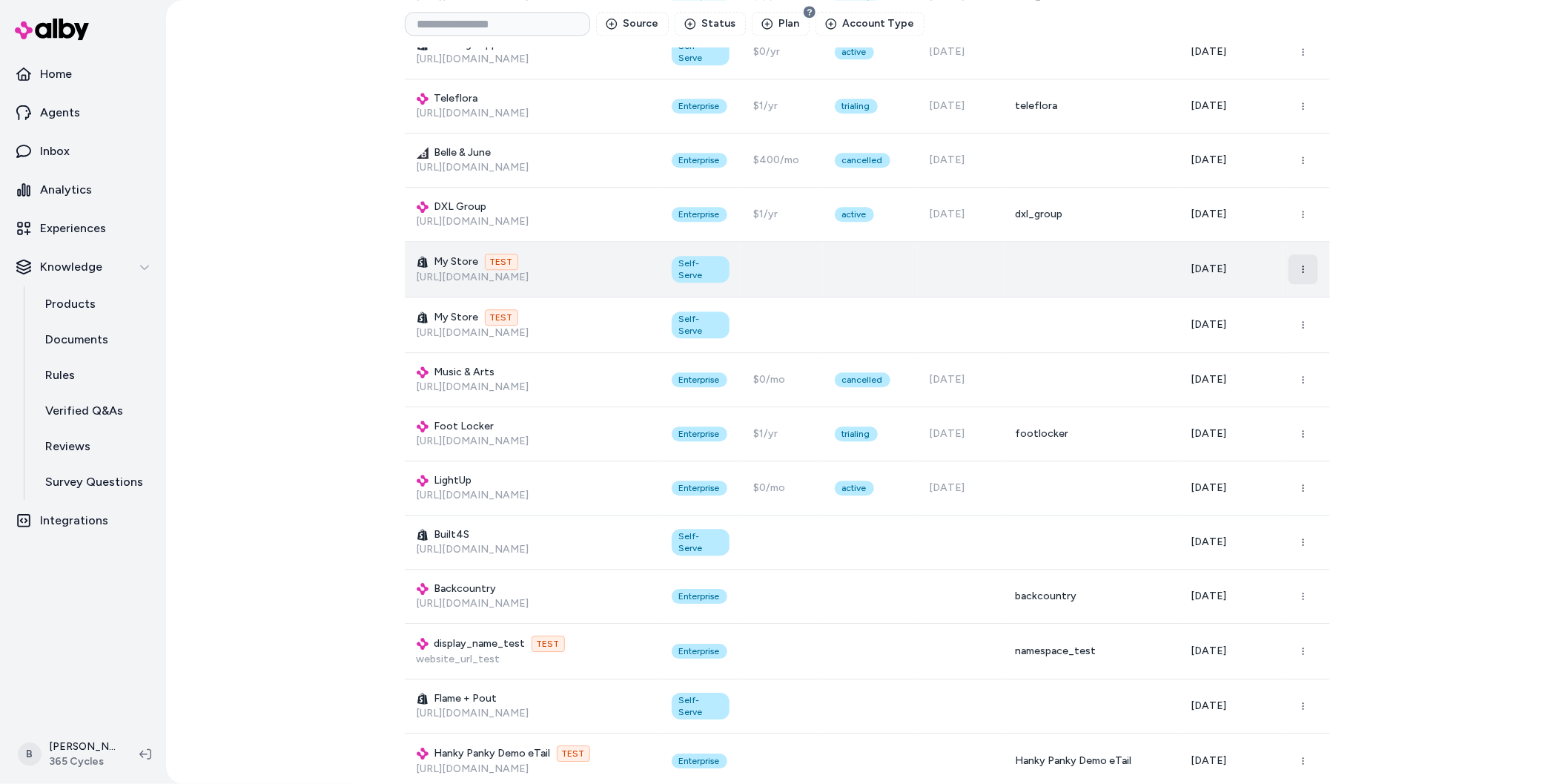
click at [1299, 269] on icon "button" at bounding box center [1304, 269] width 9 height 9
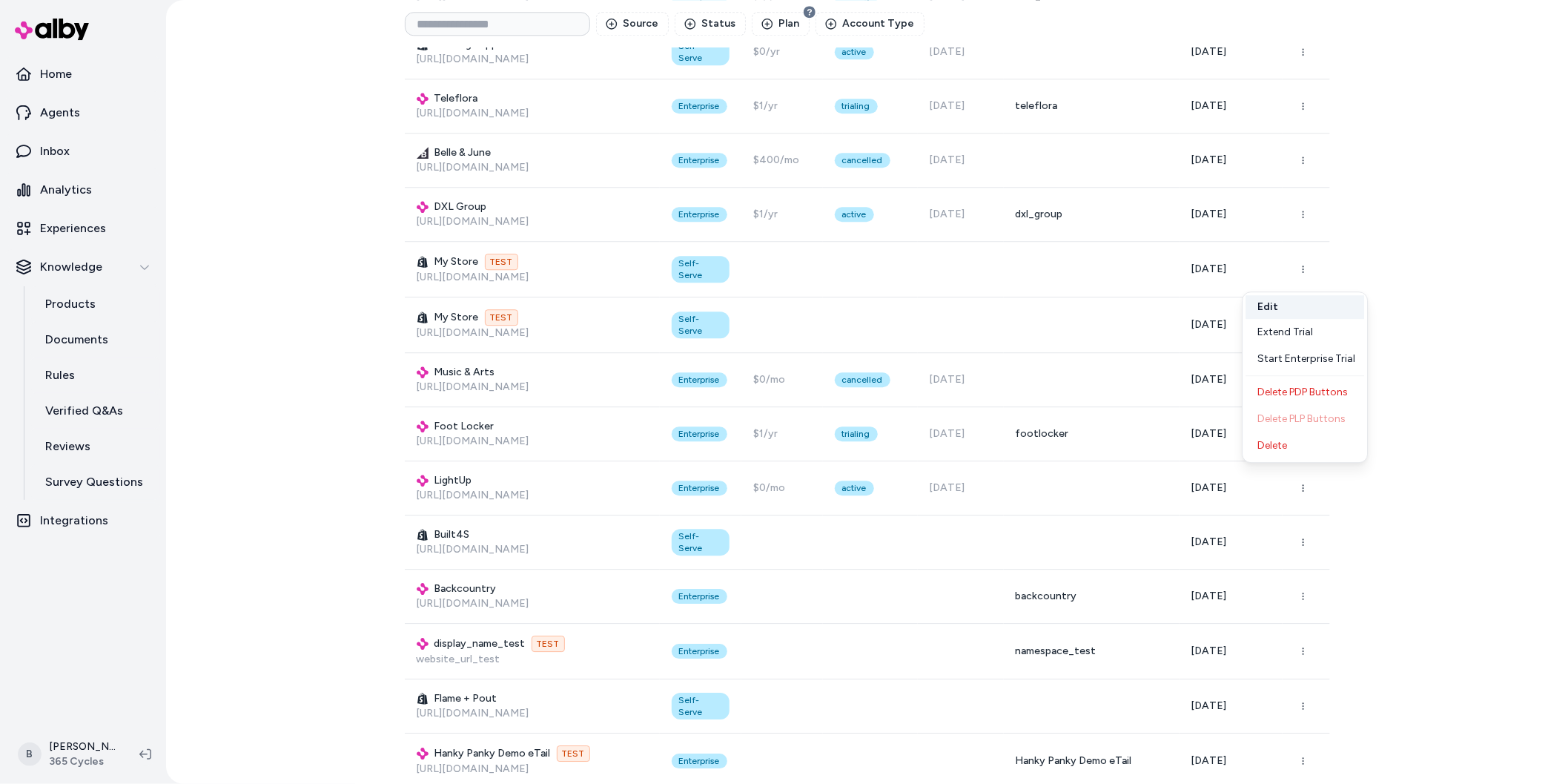
click at [1306, 305] on button "Edit" at bounding box center [1305, 307] width 118 height 23
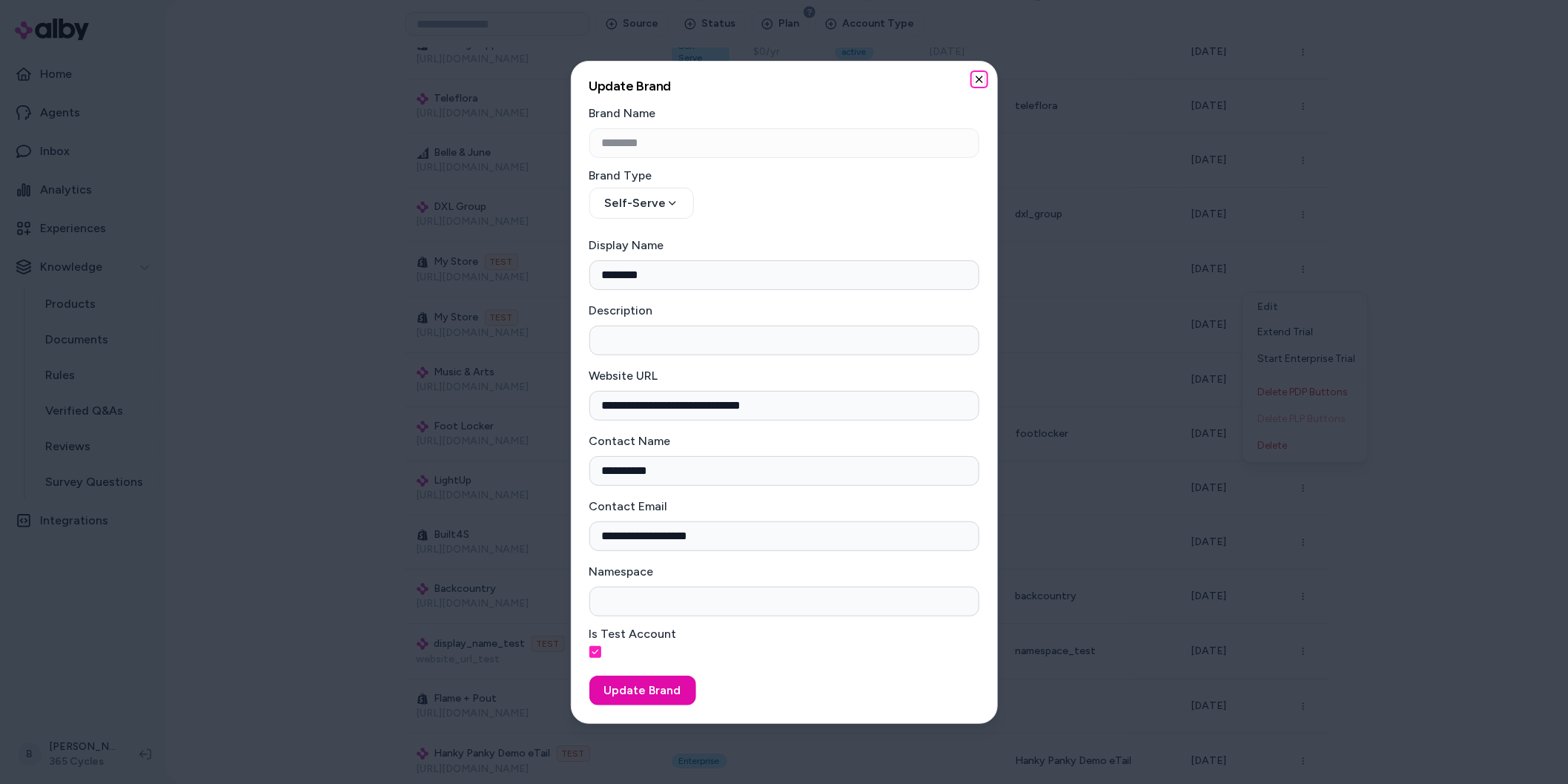
click at [980, 79] on icon "button" at bounding box center [979, 79] width 12 height 12
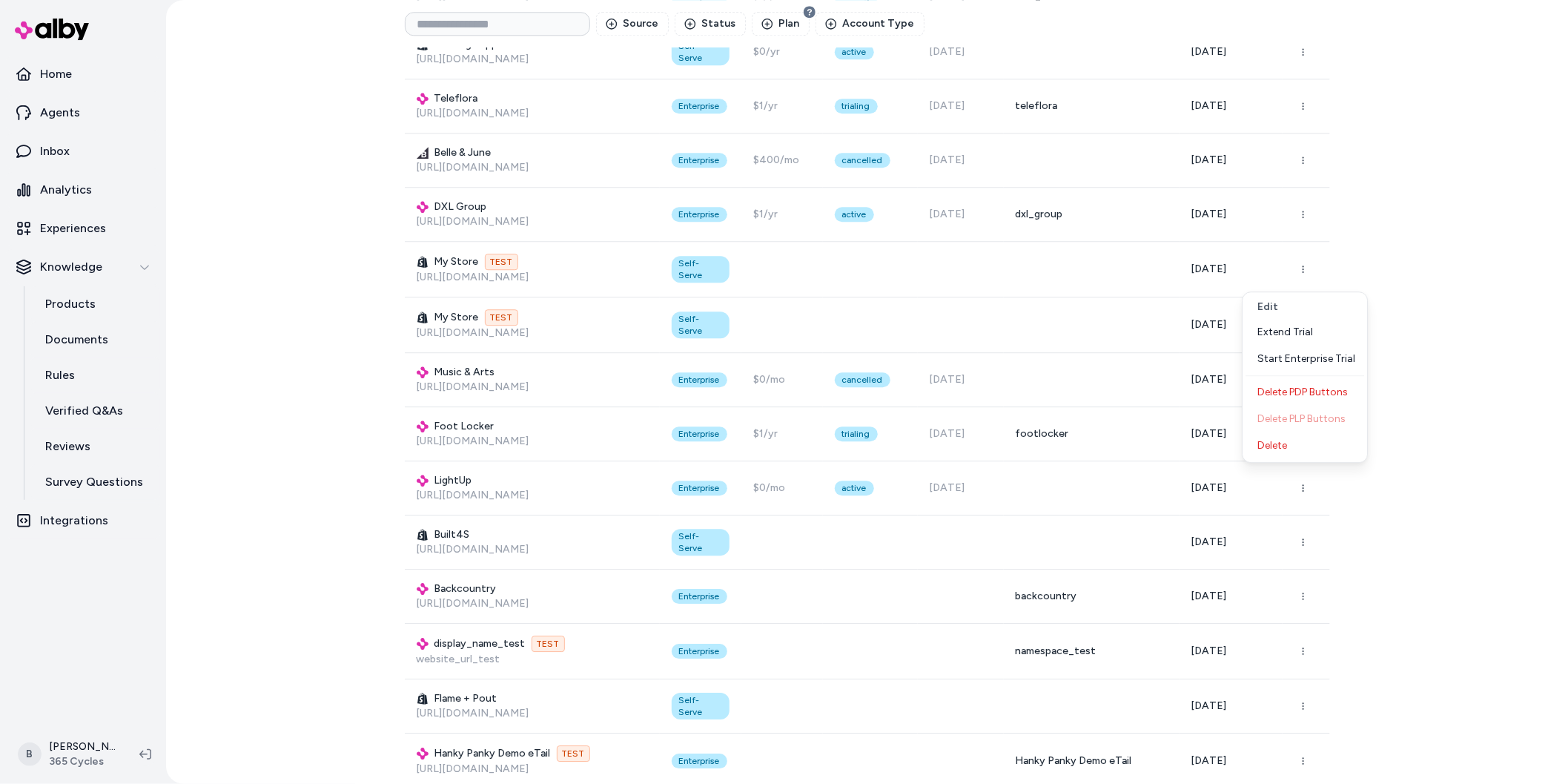
click at [1427, 221] on div "Brands Create Brand Source Status Plan Account Type Display Name Brand Type Pla…" at bounding box center [867, 392] width 1402 height 784
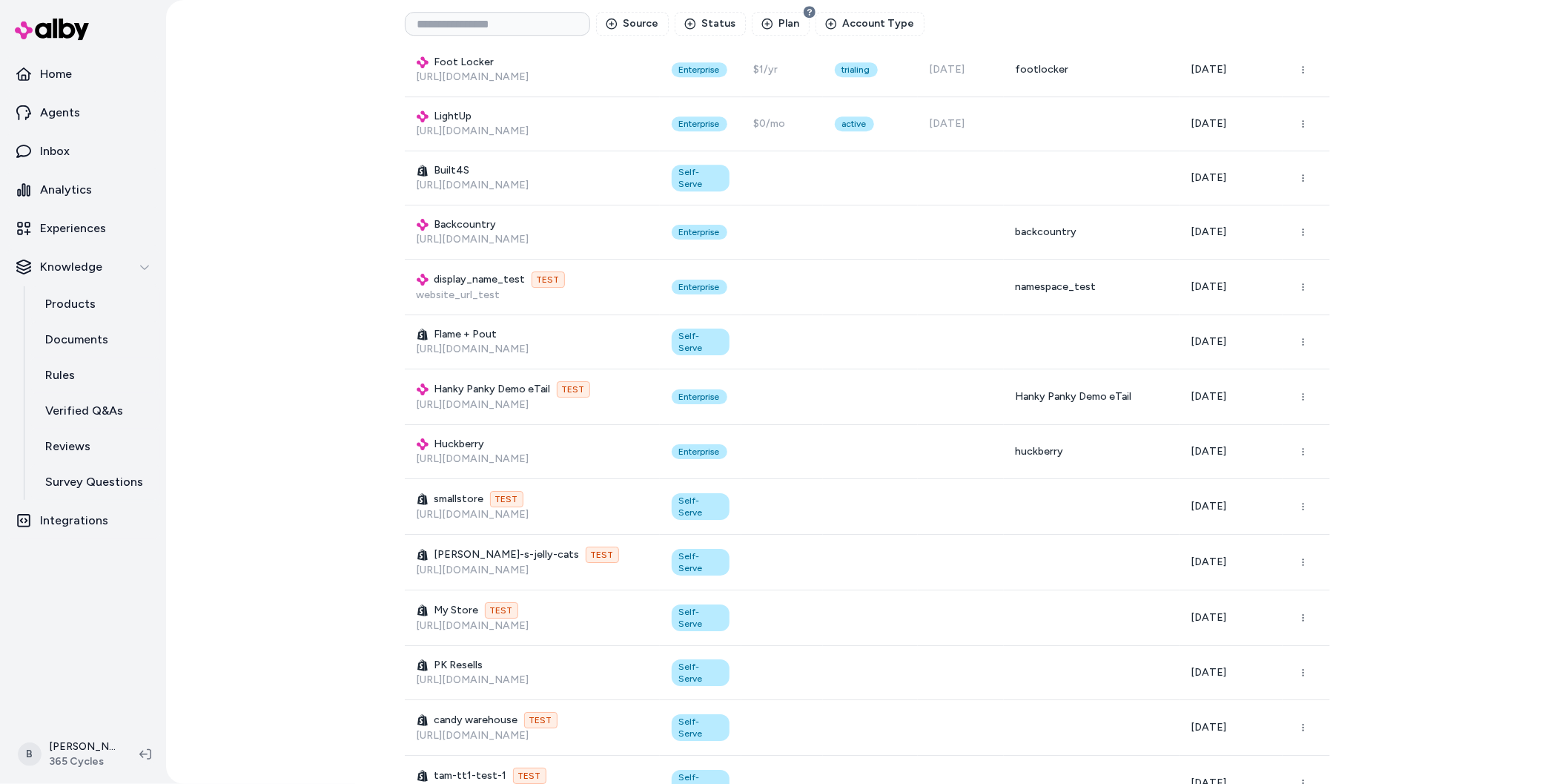
scroll to position [2436, 0]
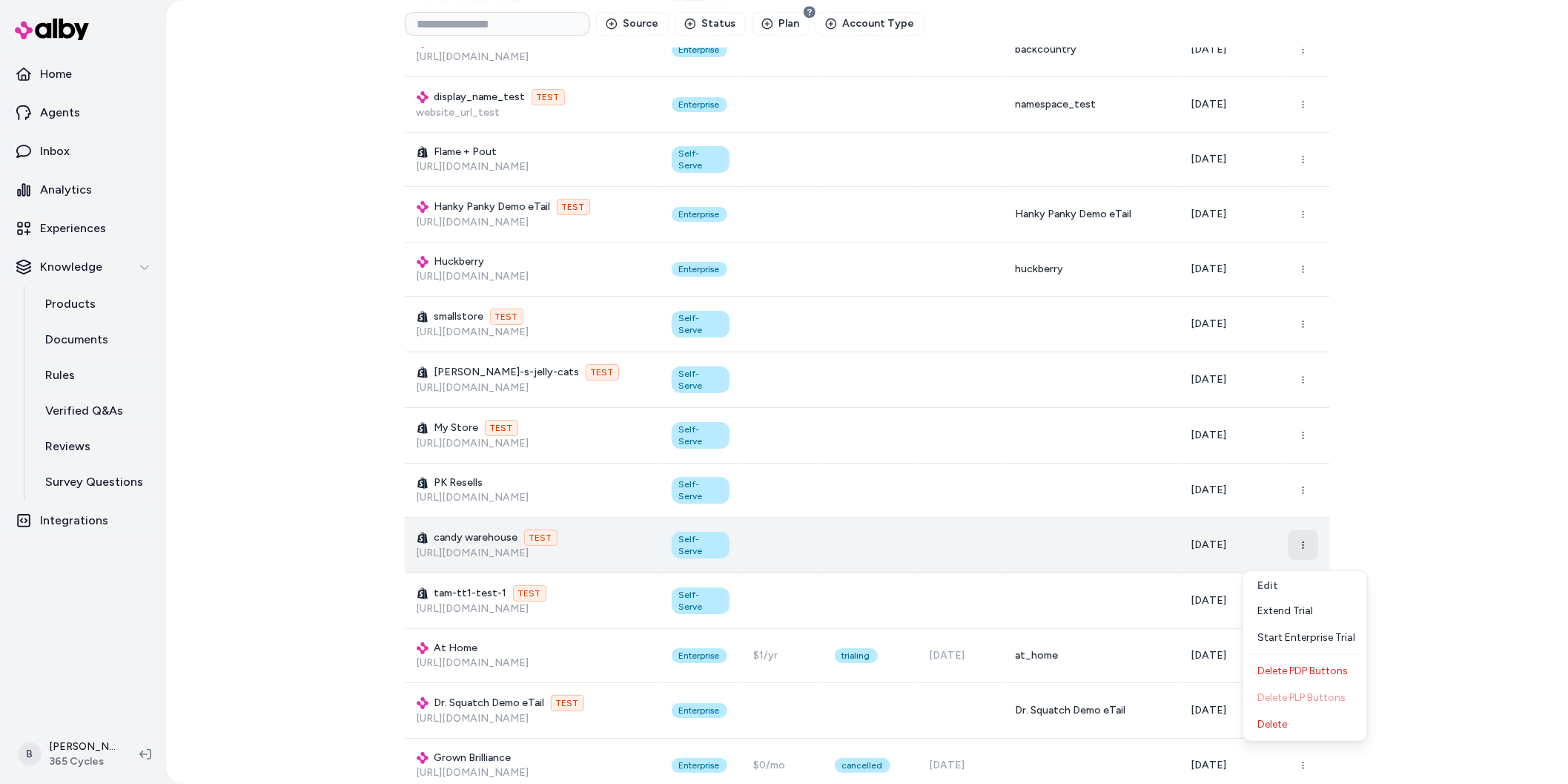
click at [1304, 546] on circle "button" at bounding box center [1303, 545] width 2 height 2
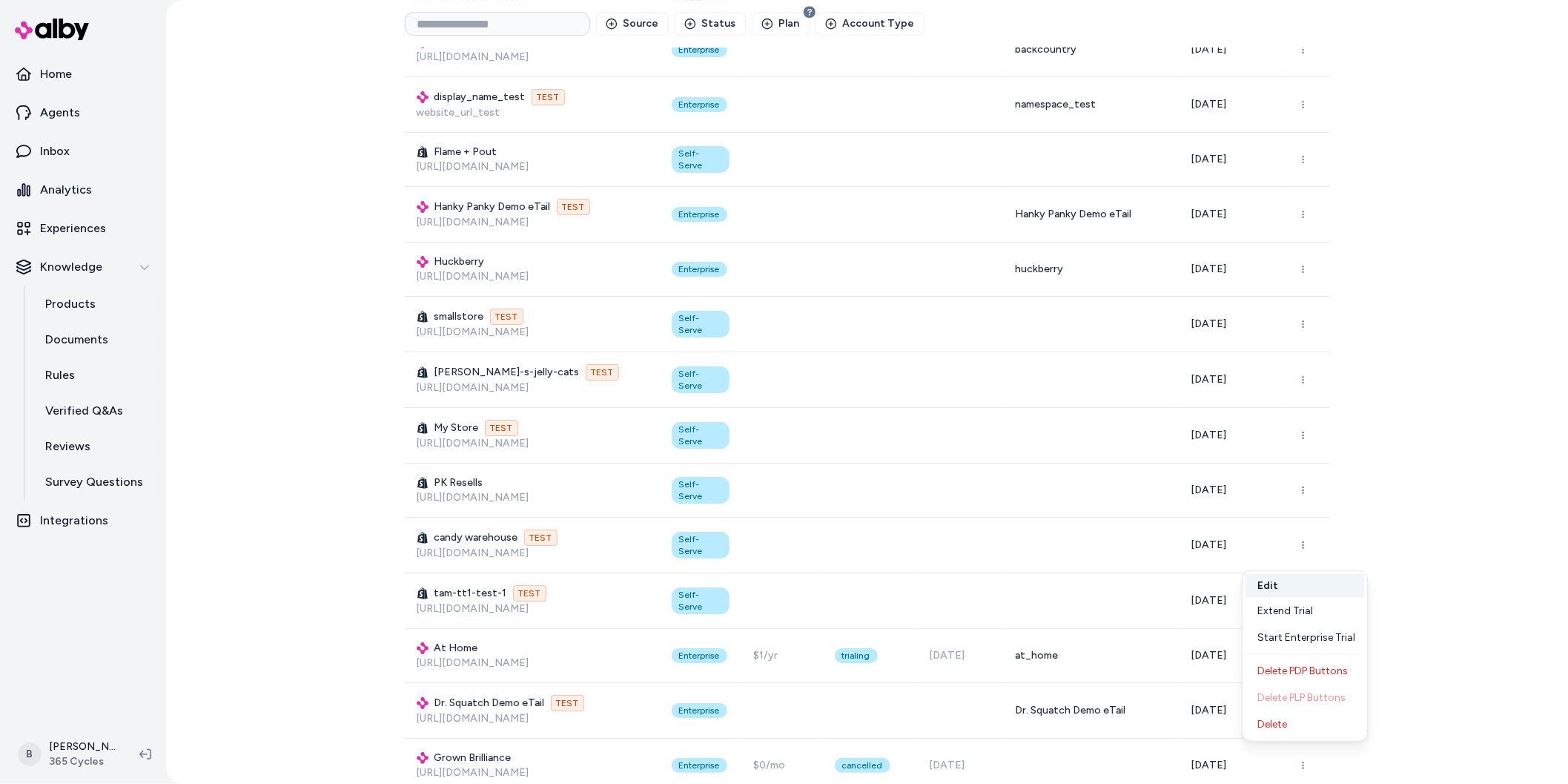
click at [1294, 588] on button "Edit" at bounding box center [1305, 586] width 118 height 23
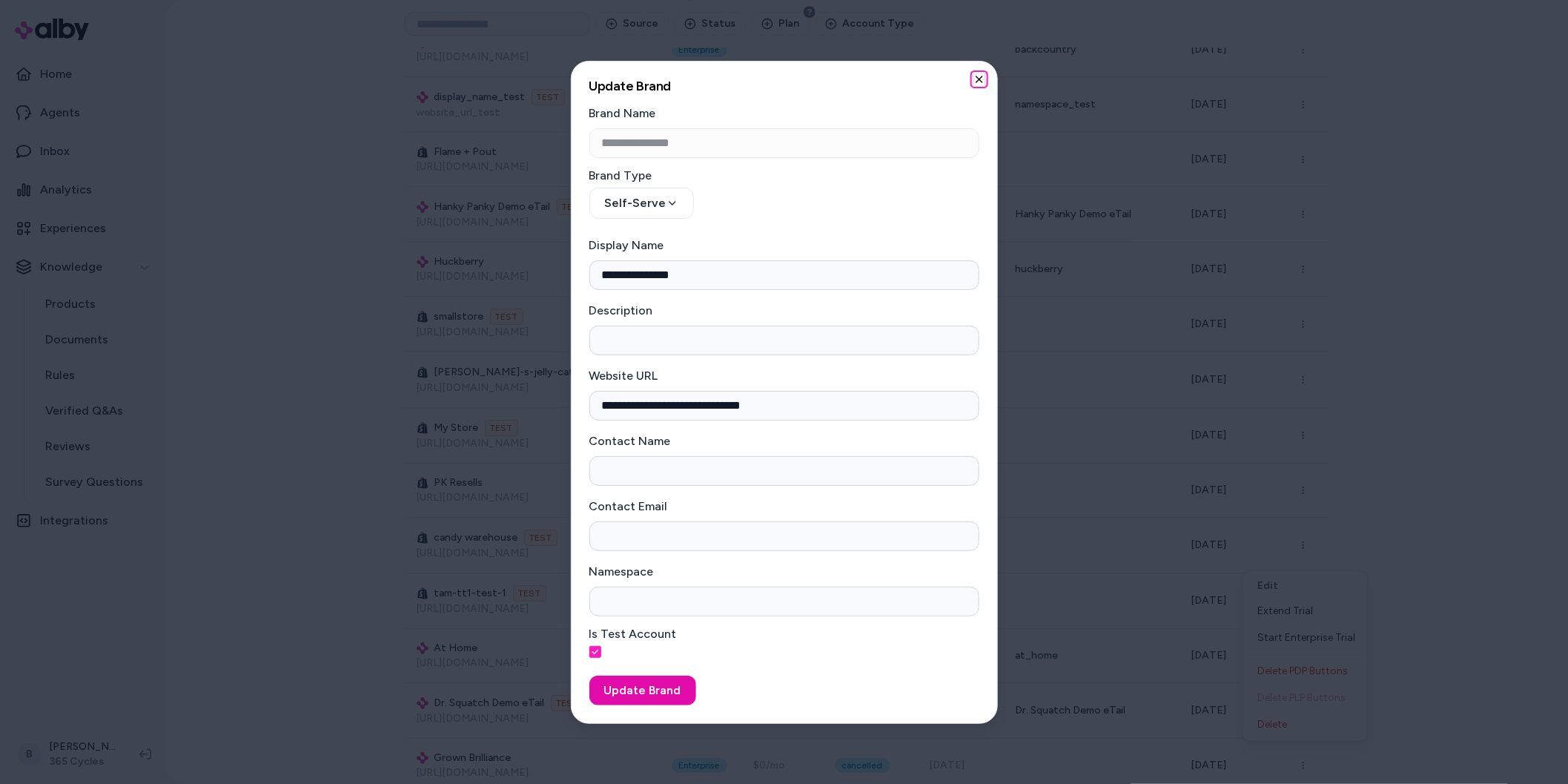
click at [984, 76] on icon "button" at bounding box center [979, 79] width 12 height 12
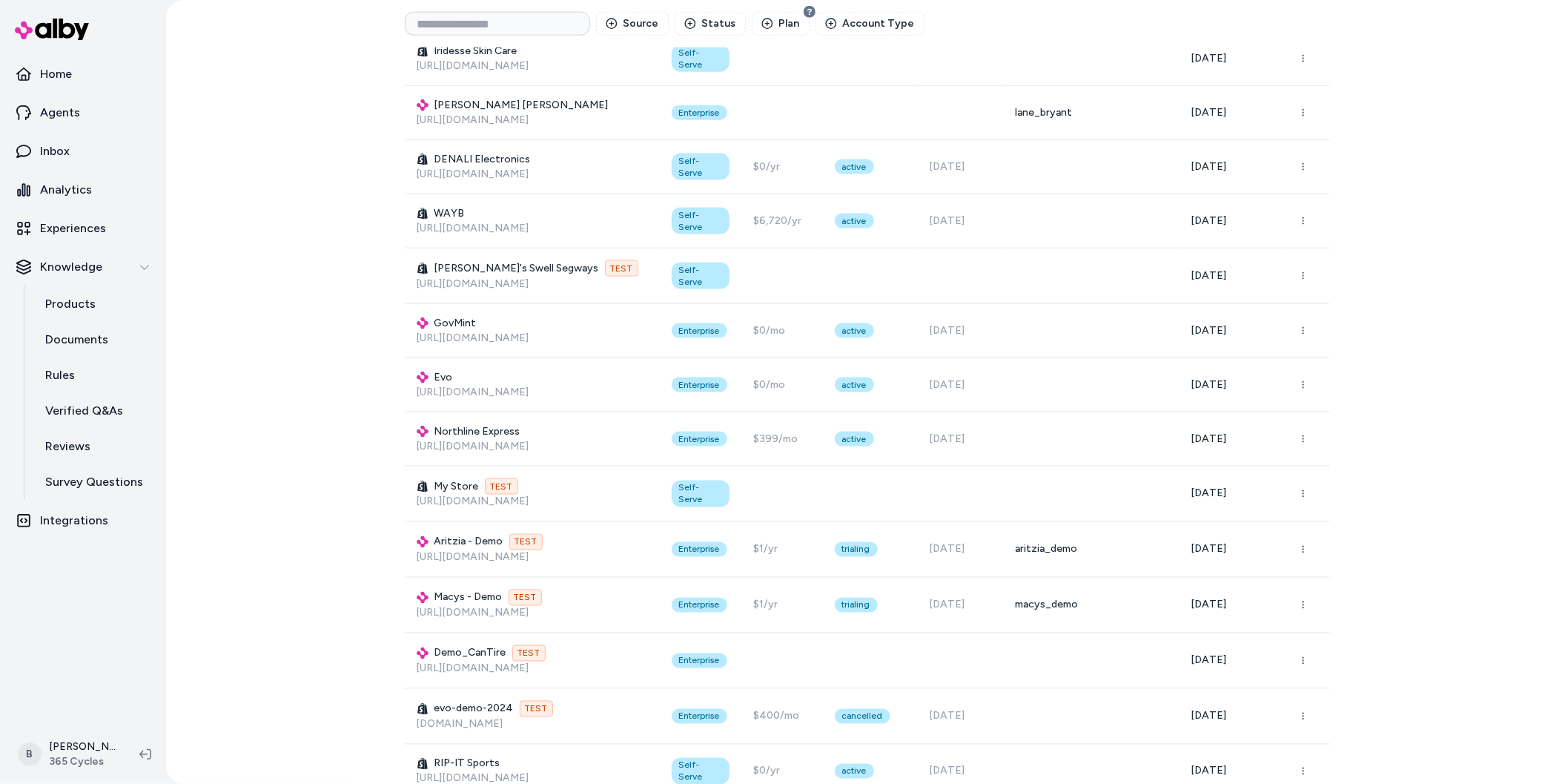
scroll to position [3833, 0]
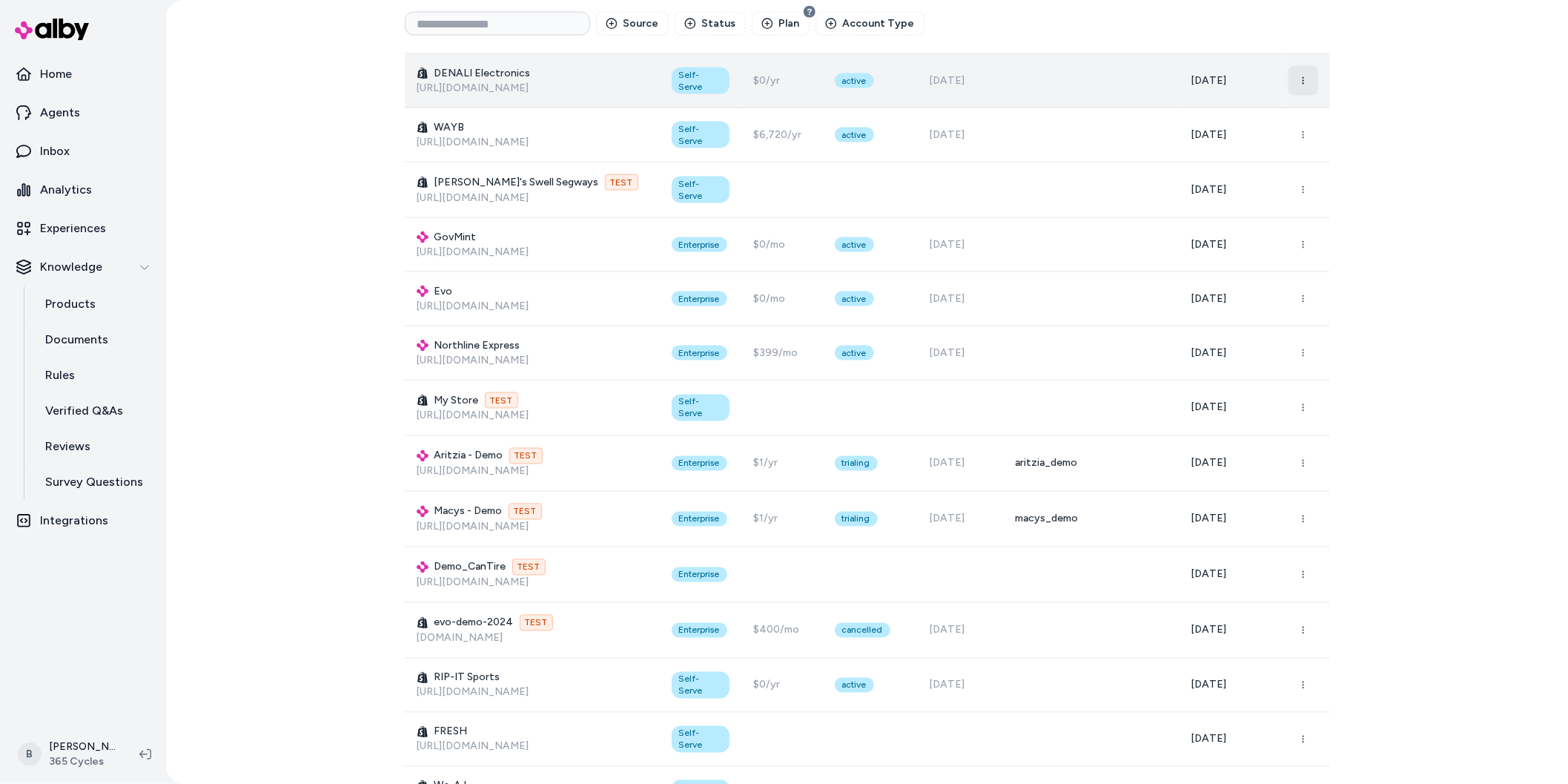
click at [1307, 85] on icon "button" at bounding box center [1304, 81] width 9 height 9
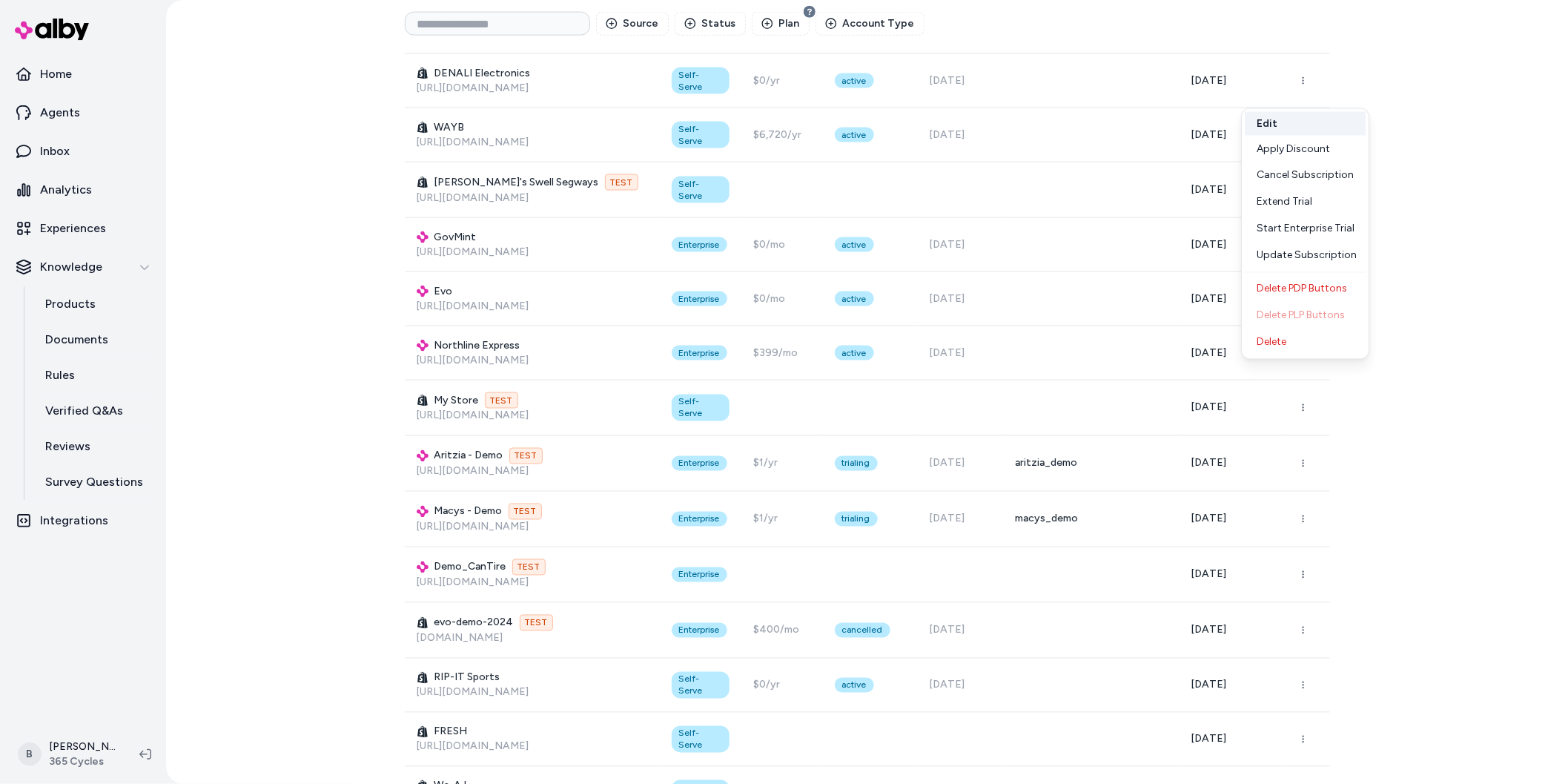
click at [1315, 124] on button "Edit" at bounding box center [1305, 124] width 121 height 23
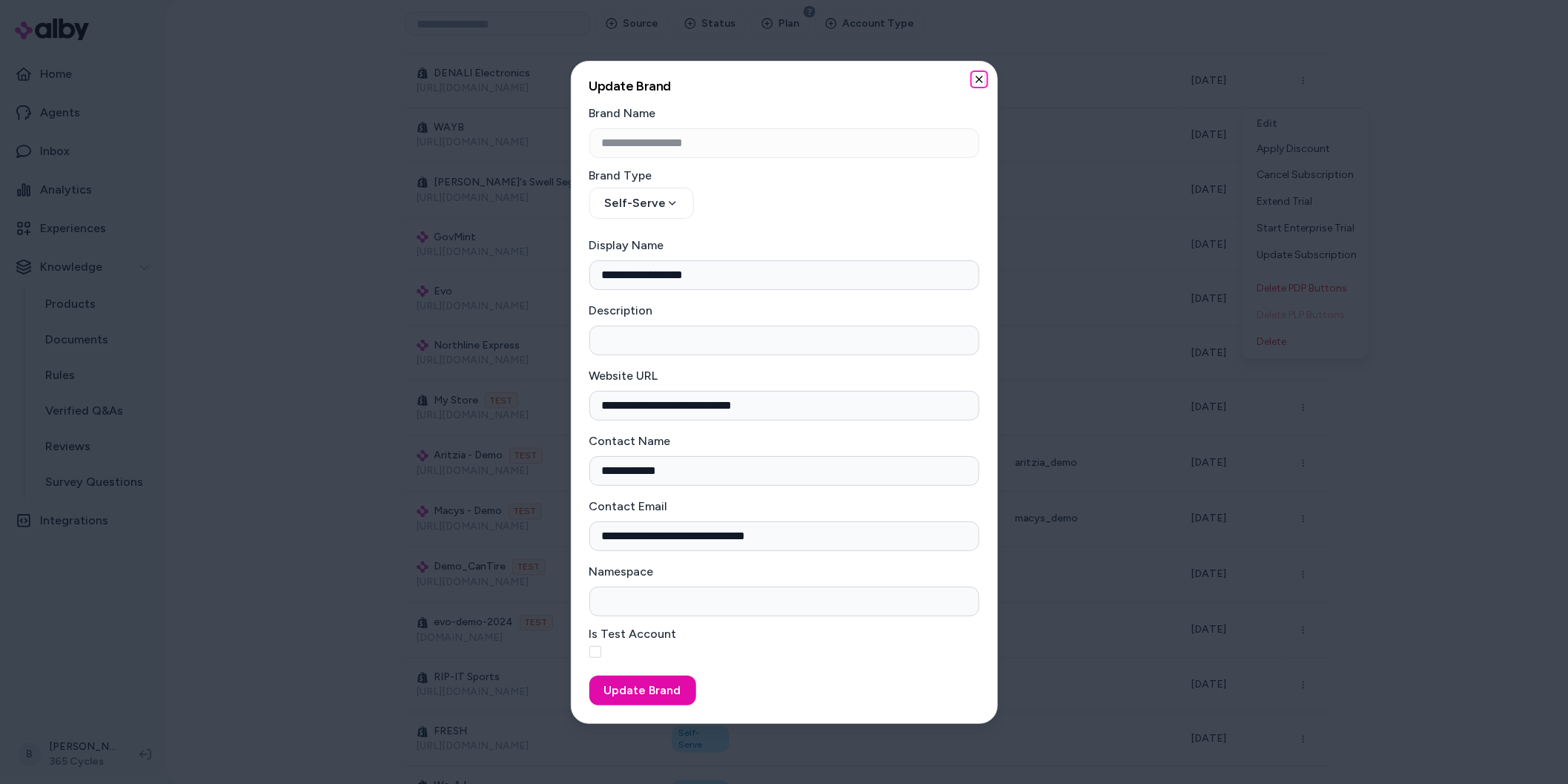
click at [977, 74] on icon "button" at bounding box center [979, 79] width 12 height 12
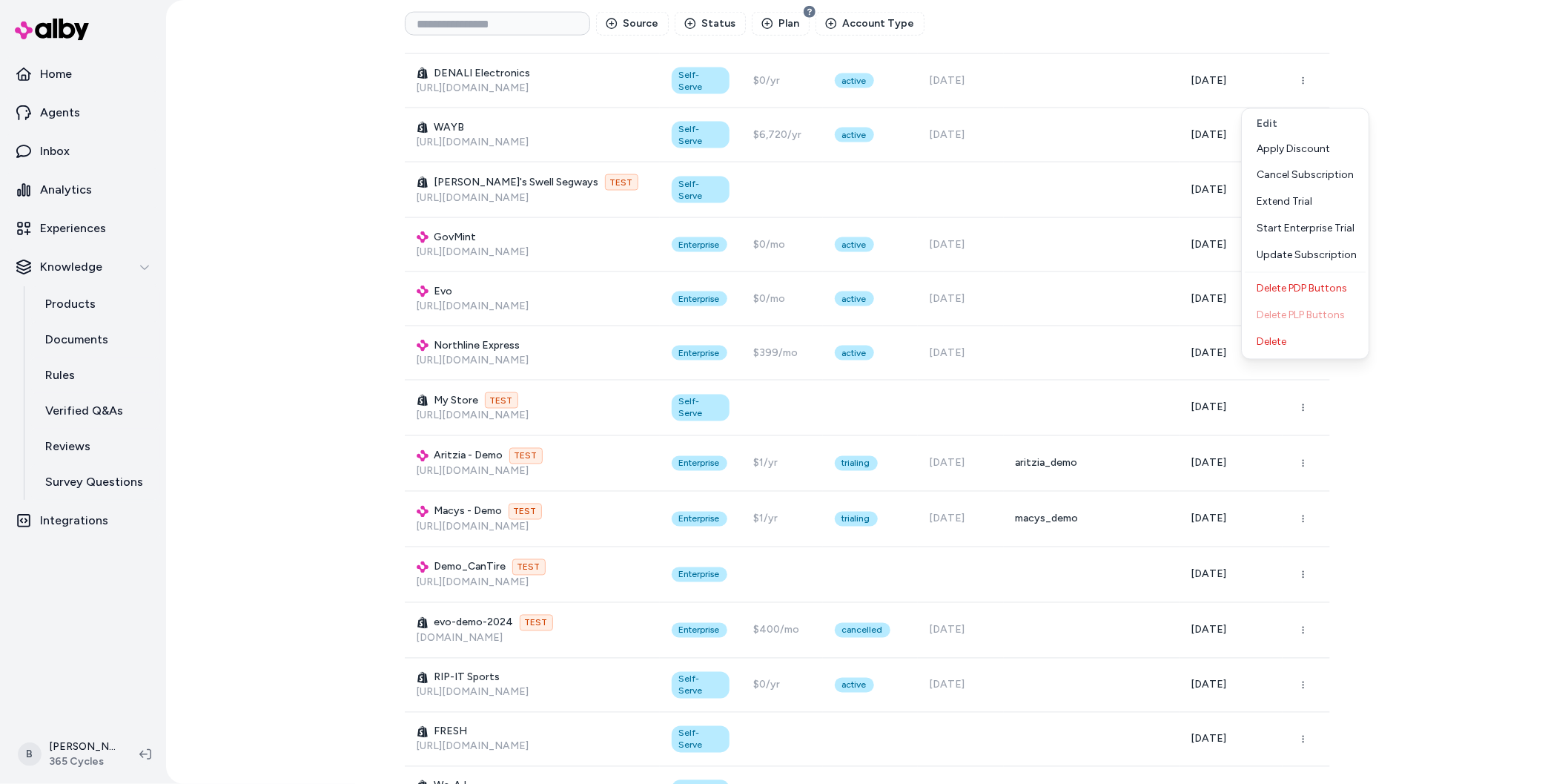
click at [1447, 254] on div "Brands Create Brand Source Status Plan Account Type Display Name Brand Type Pla…" at bounding box center [867, 392] width 1402 height 784
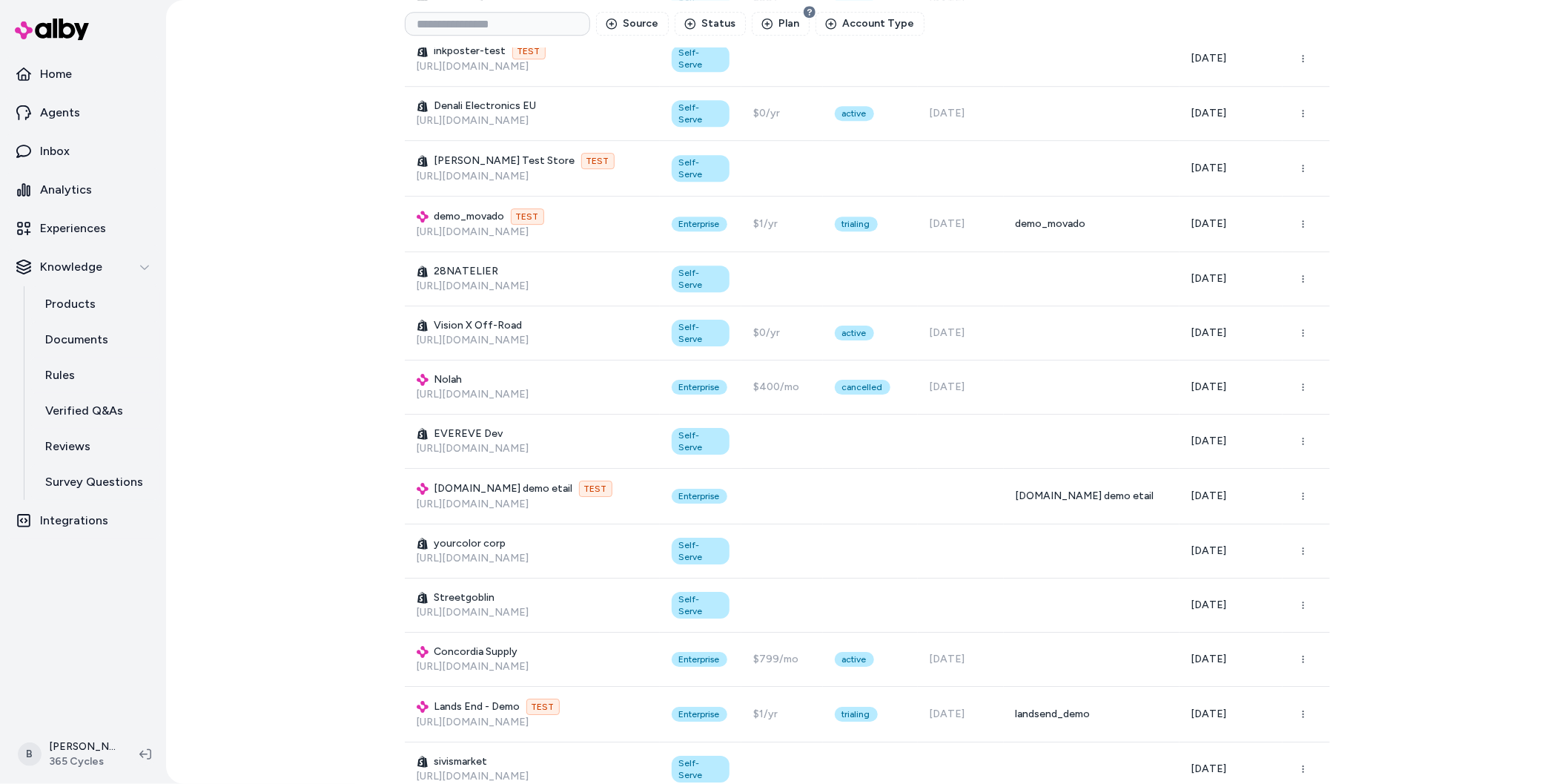
scroll to position [5166, 0]
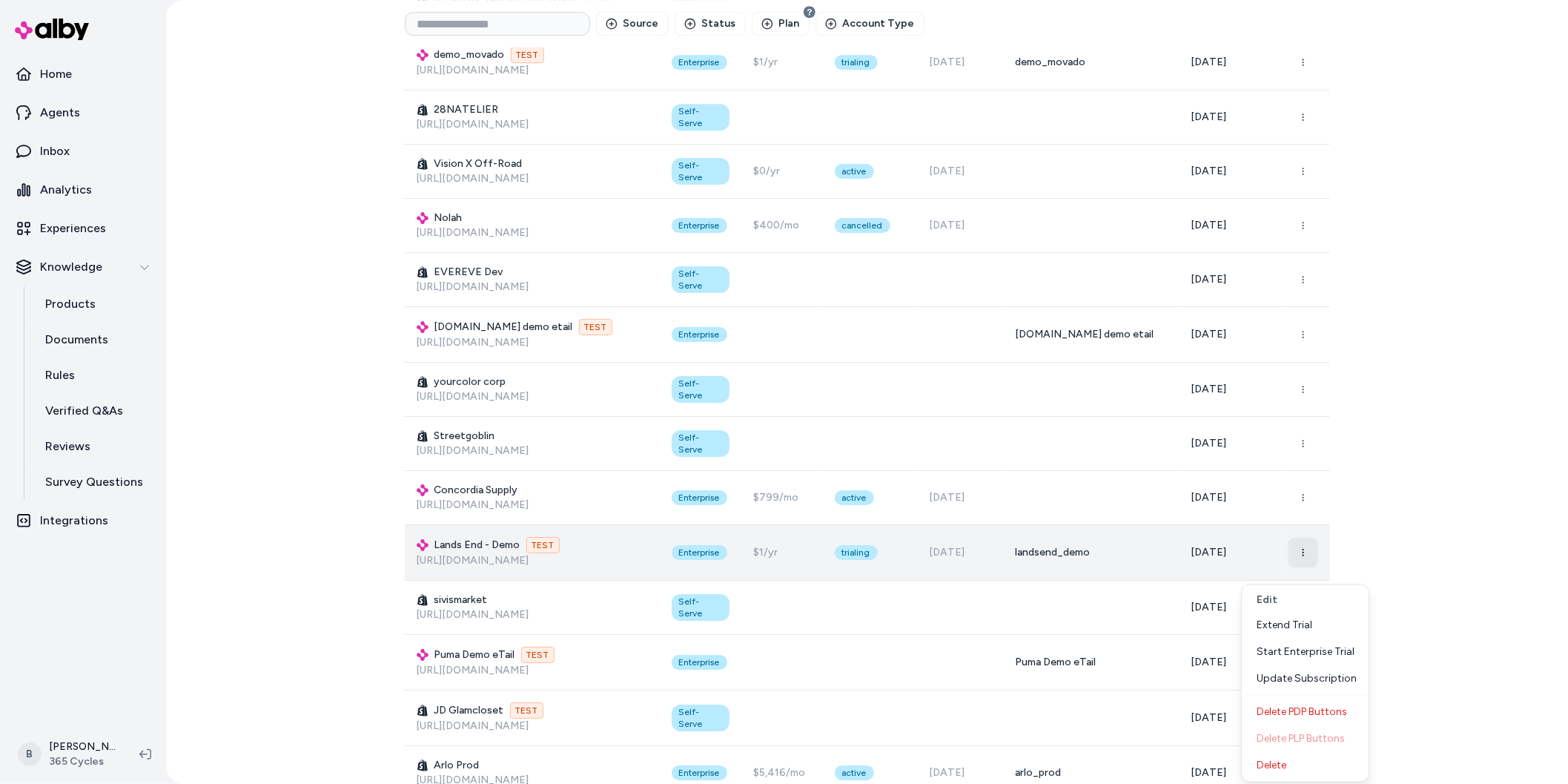
click at [1304, 557] on icon "button" at bounding box center [1304, 553] width 9 height 9
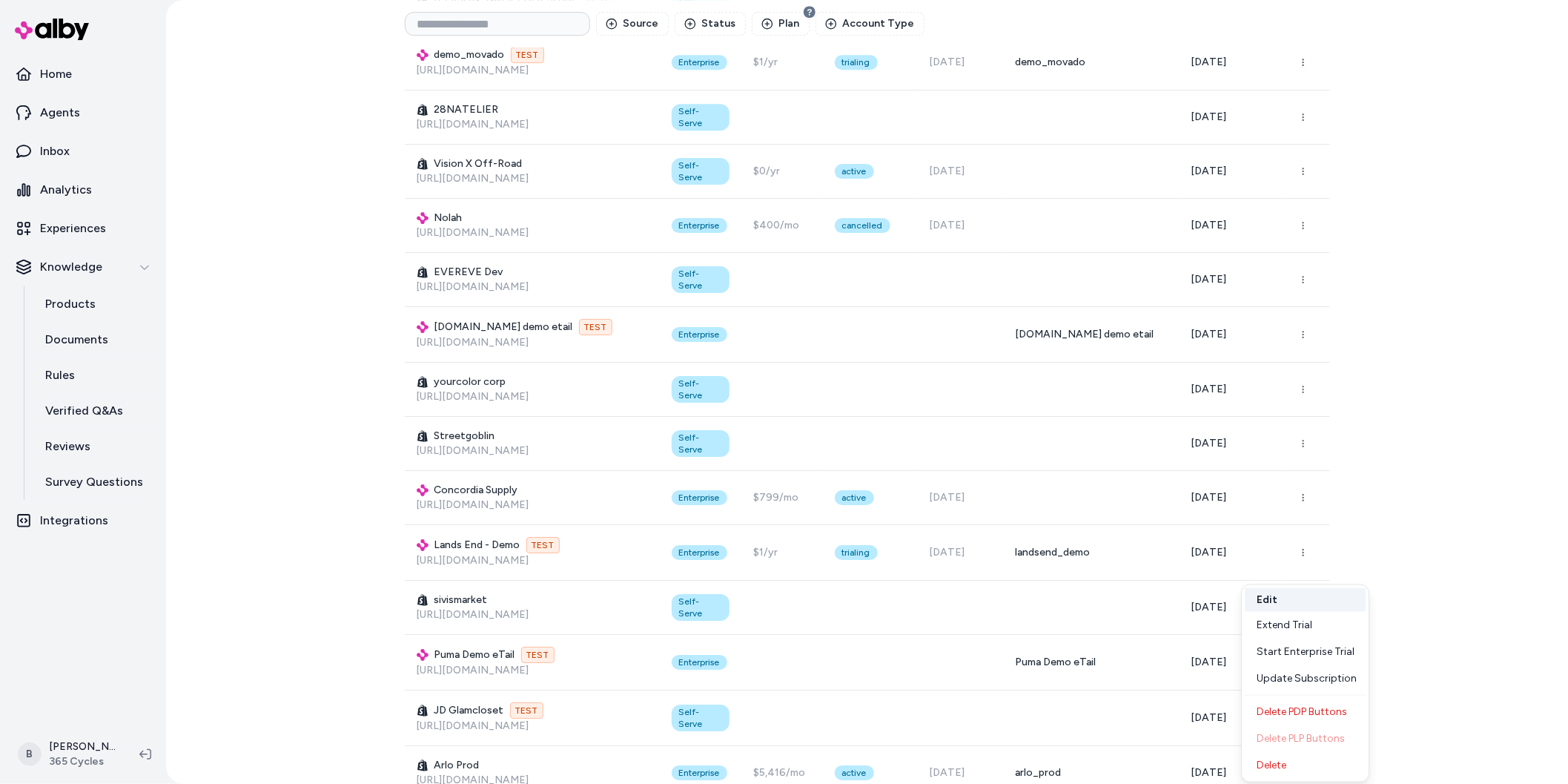
click at [1302, 599] on button "Edit" at bounding box center [1305, 600] width 121 height 23
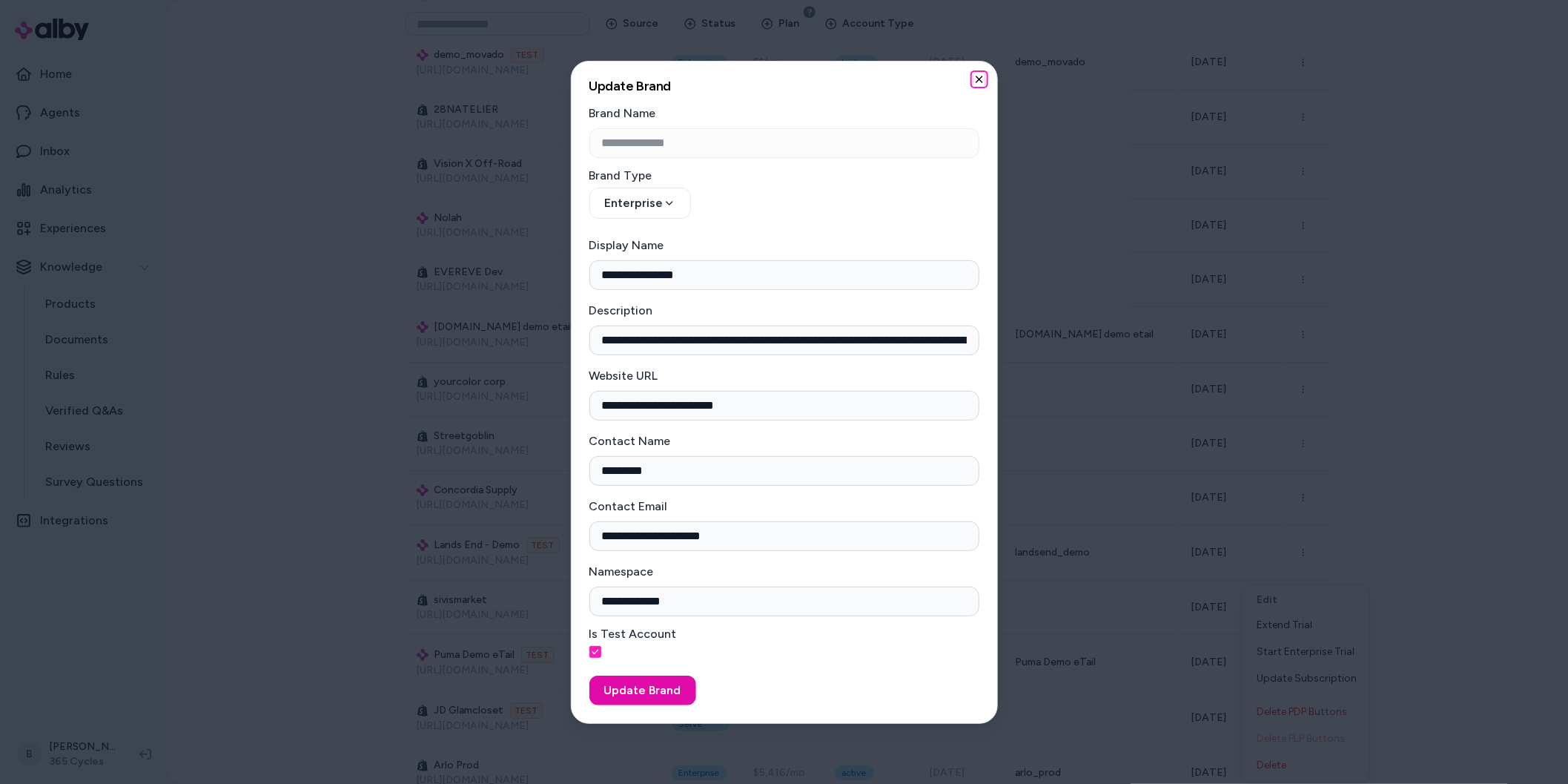
click at [983, 82] on icon "button" at bounding box center [979, 79] width 12 height 12
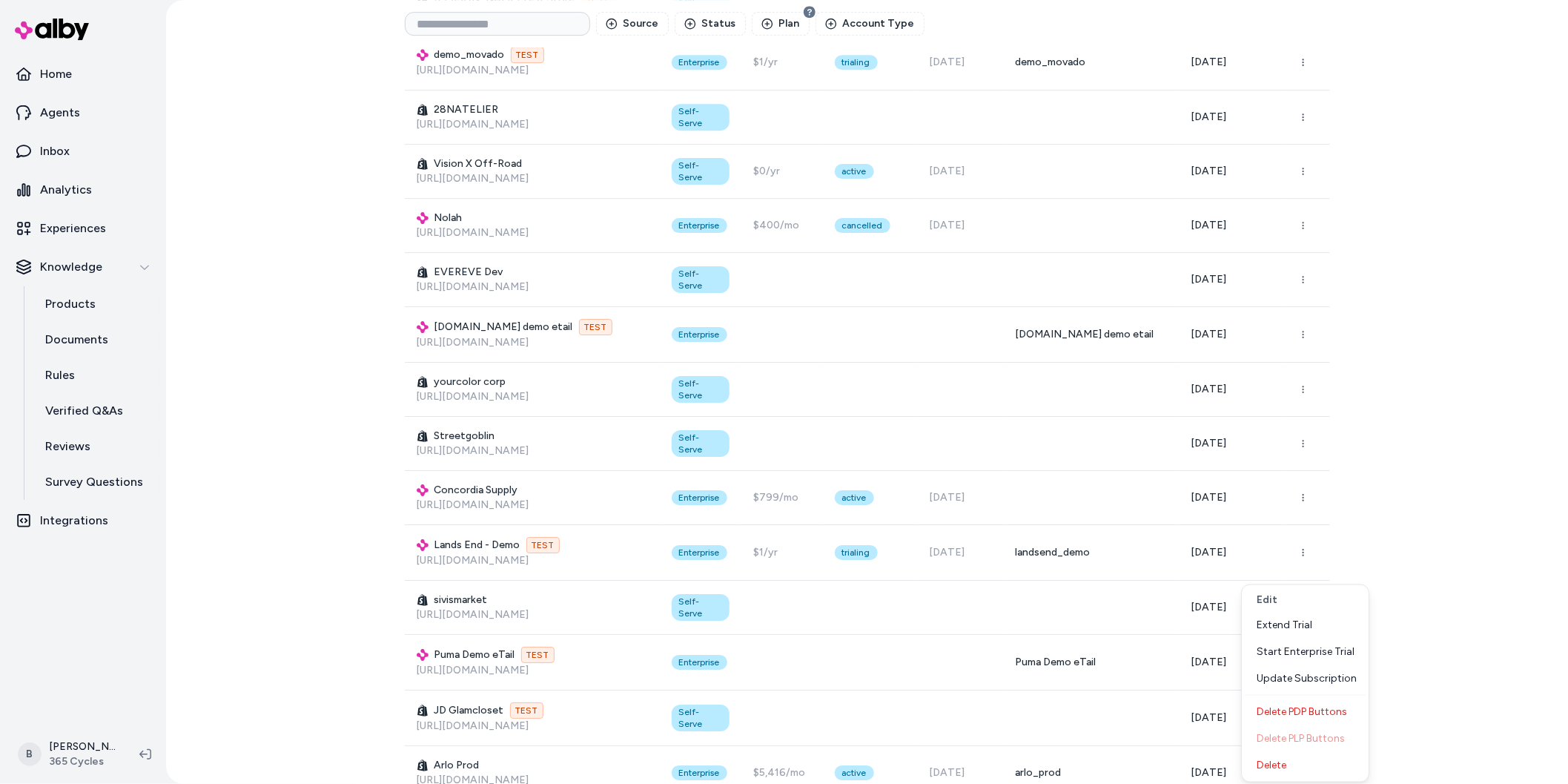
click at [1420, 296] on div "Brands Create Brand Source Status Plan Account Type Display Name Brand Type Pla…" at bounding box center [867, 392] width 1402 height 784
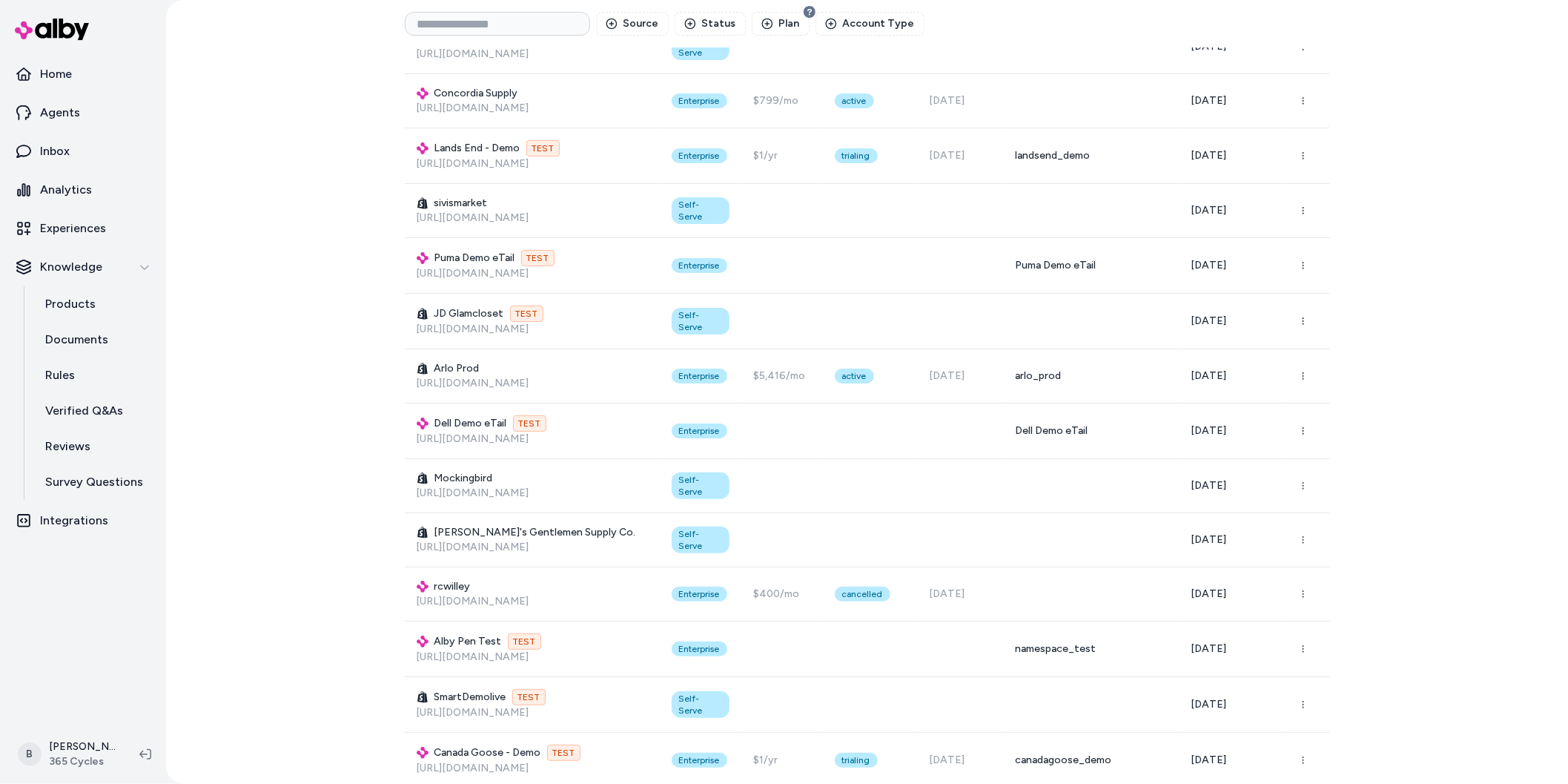
scroll to position [5724, 0]
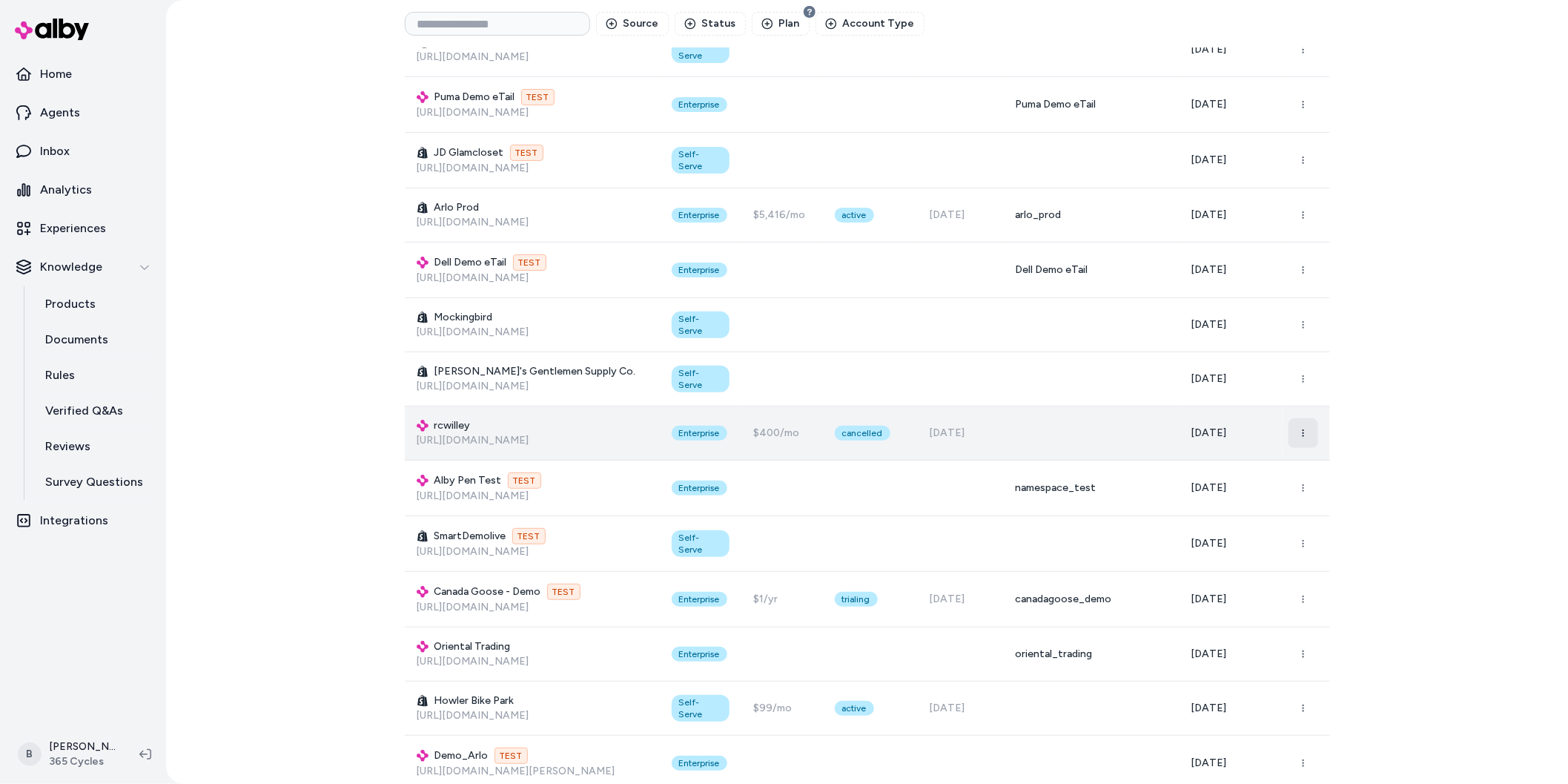
click at [1306, 440] on button "button" at bounding box center [1304, 433] width 30 height 30
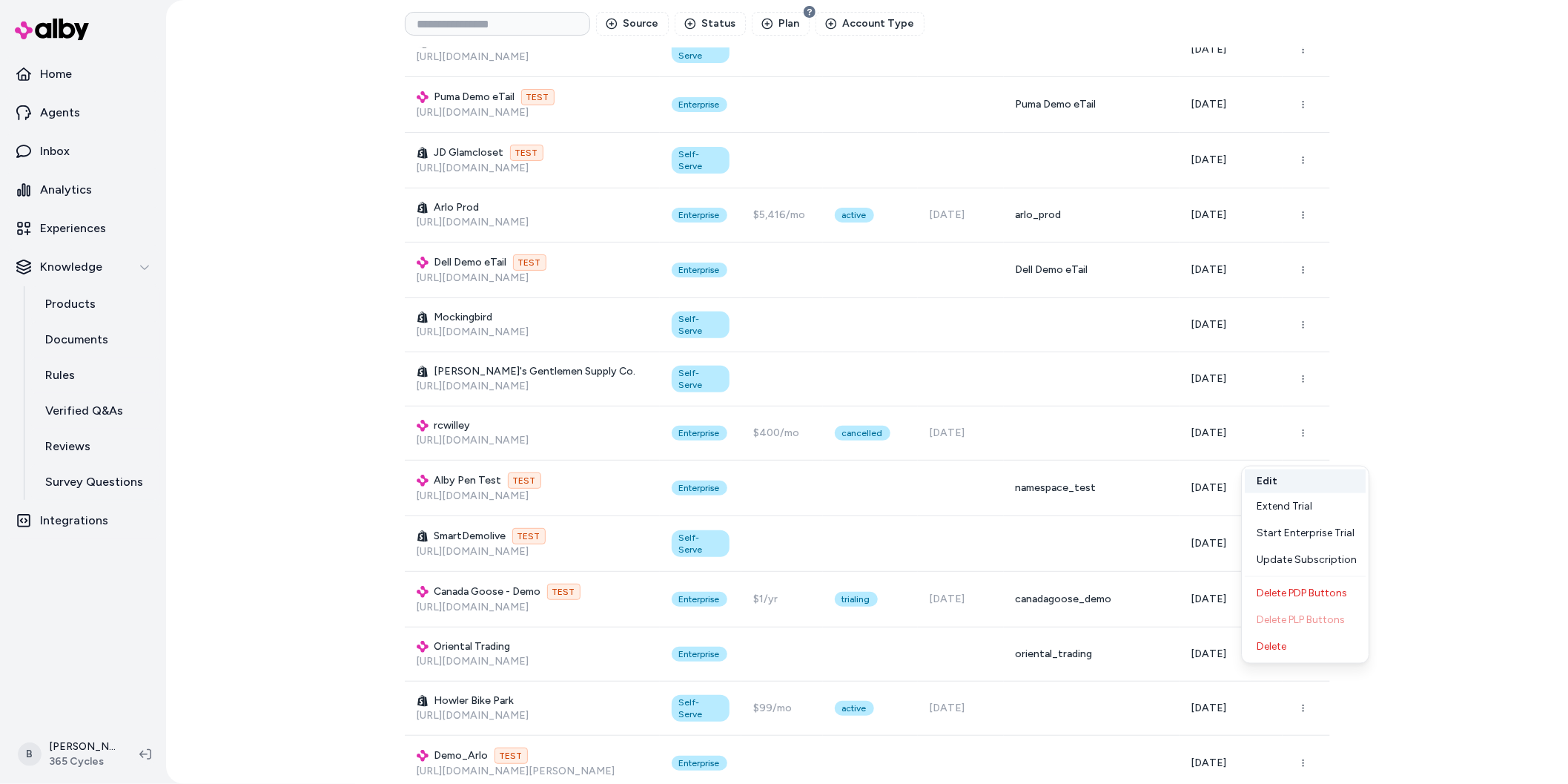
click at [1296, 473] on button "Edit" at bounding box center [1305, 482] width 121 height 23
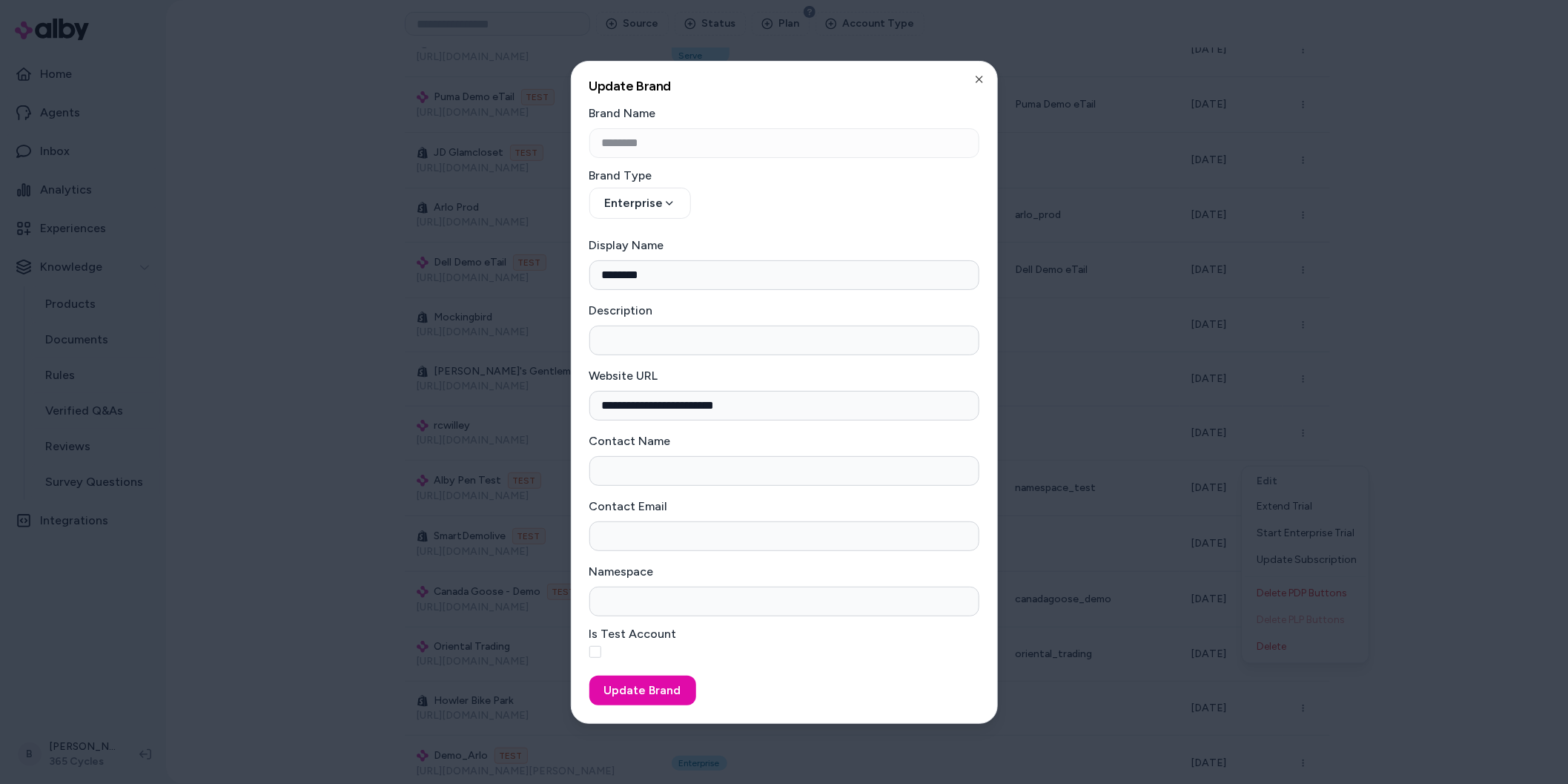
click at [972, 74] on div "**********" at bounding box center [784, 392] width 427 height 663
click at [981, 79] on icon "button" at bounding box center [979, 79] width 12 height 12
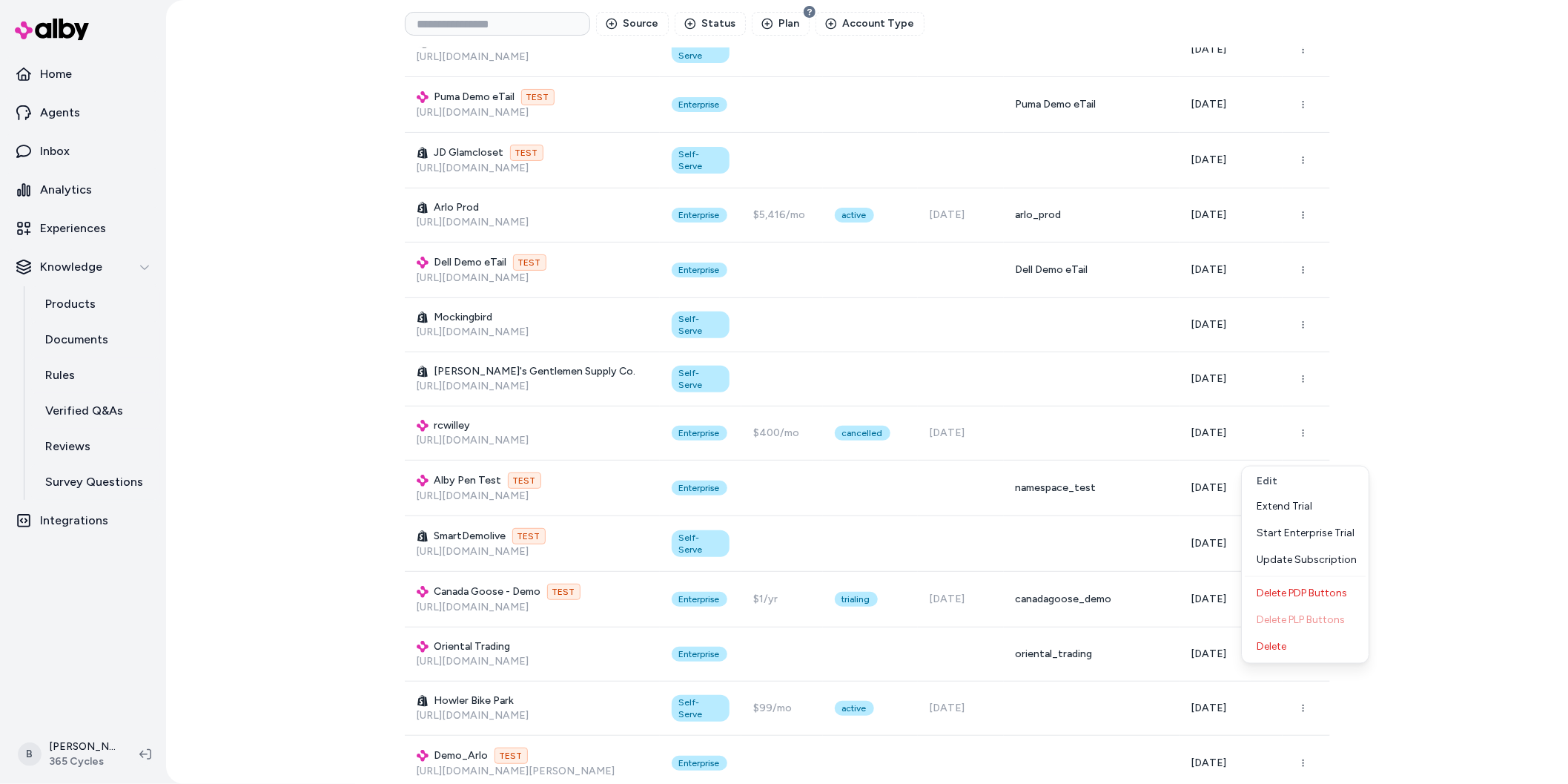
click at [1508, 282] on div "Brands Create Brand Source Status Plan Account Type Display Name Brand Type Pla…" at bounding box center [867, 392] width 1402 height 784
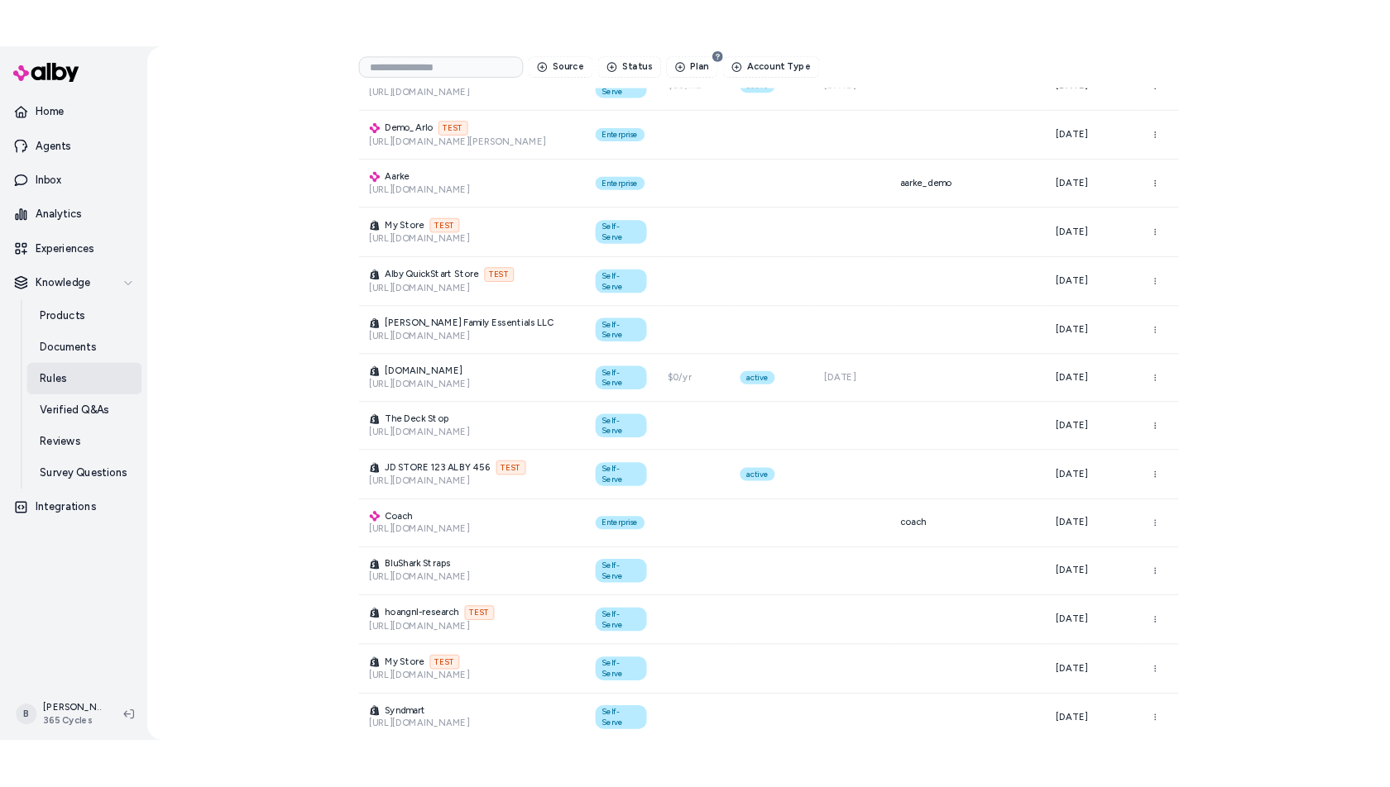
scroll to position [7120, 0]
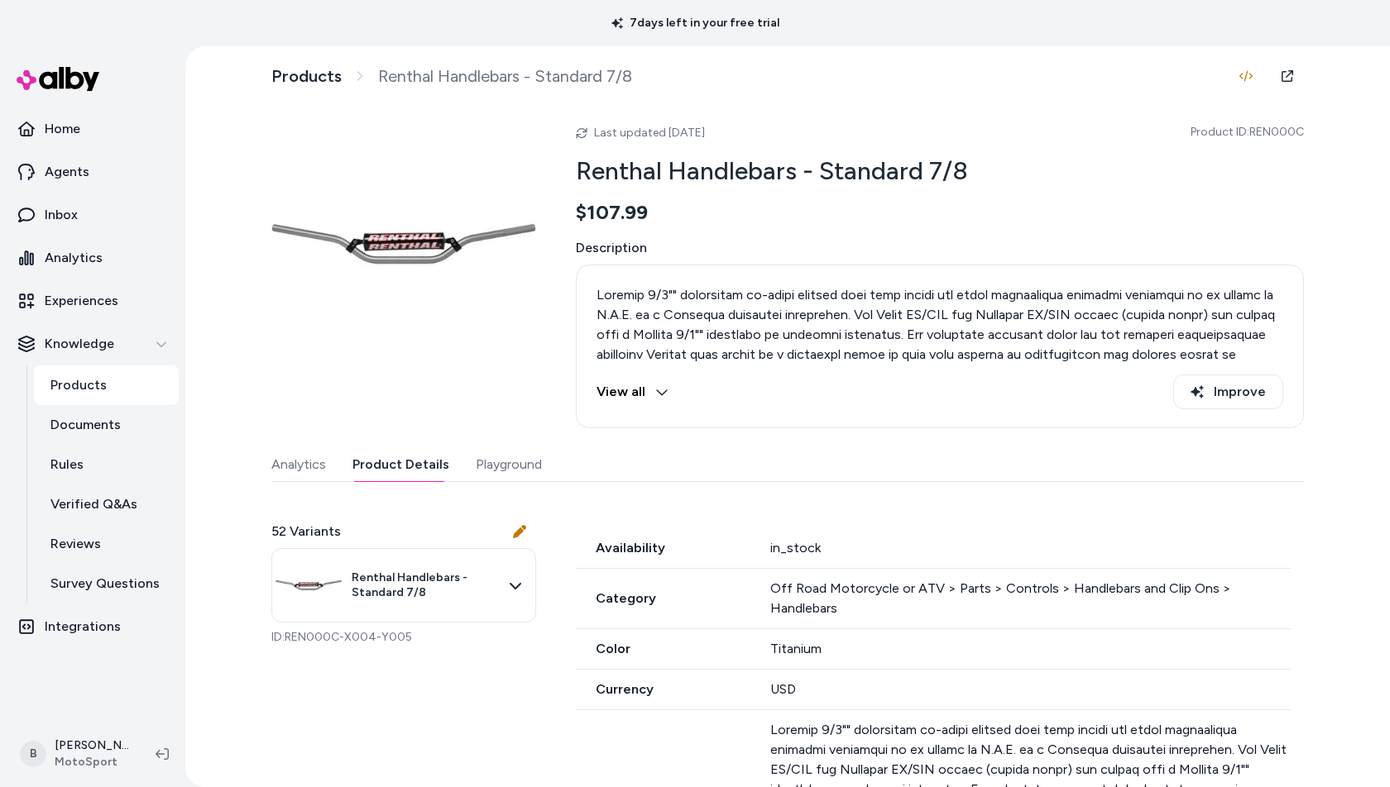
click at [374, 468] on button "Product Details" at bounding box center [400, 464] width 97 height 33
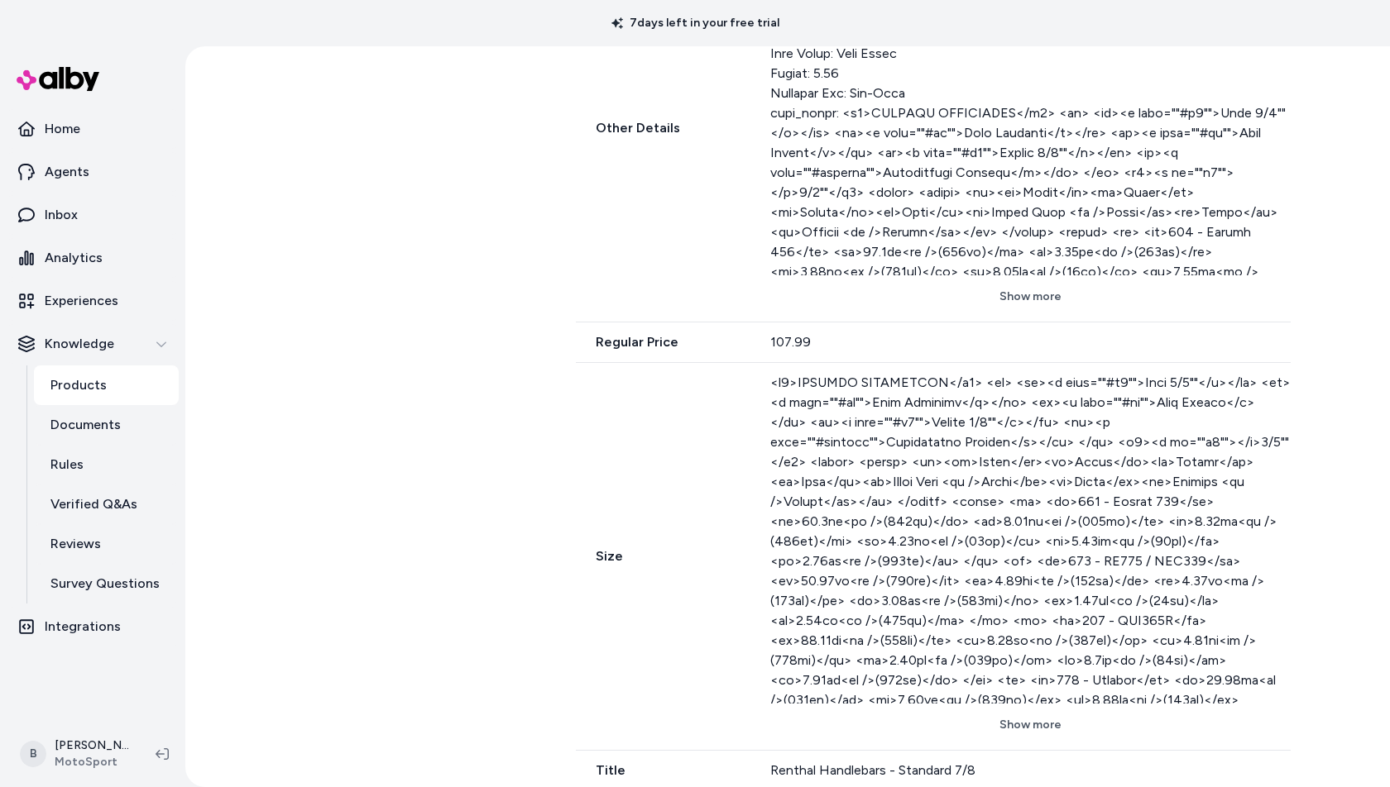
scroll to position [1366, 0]
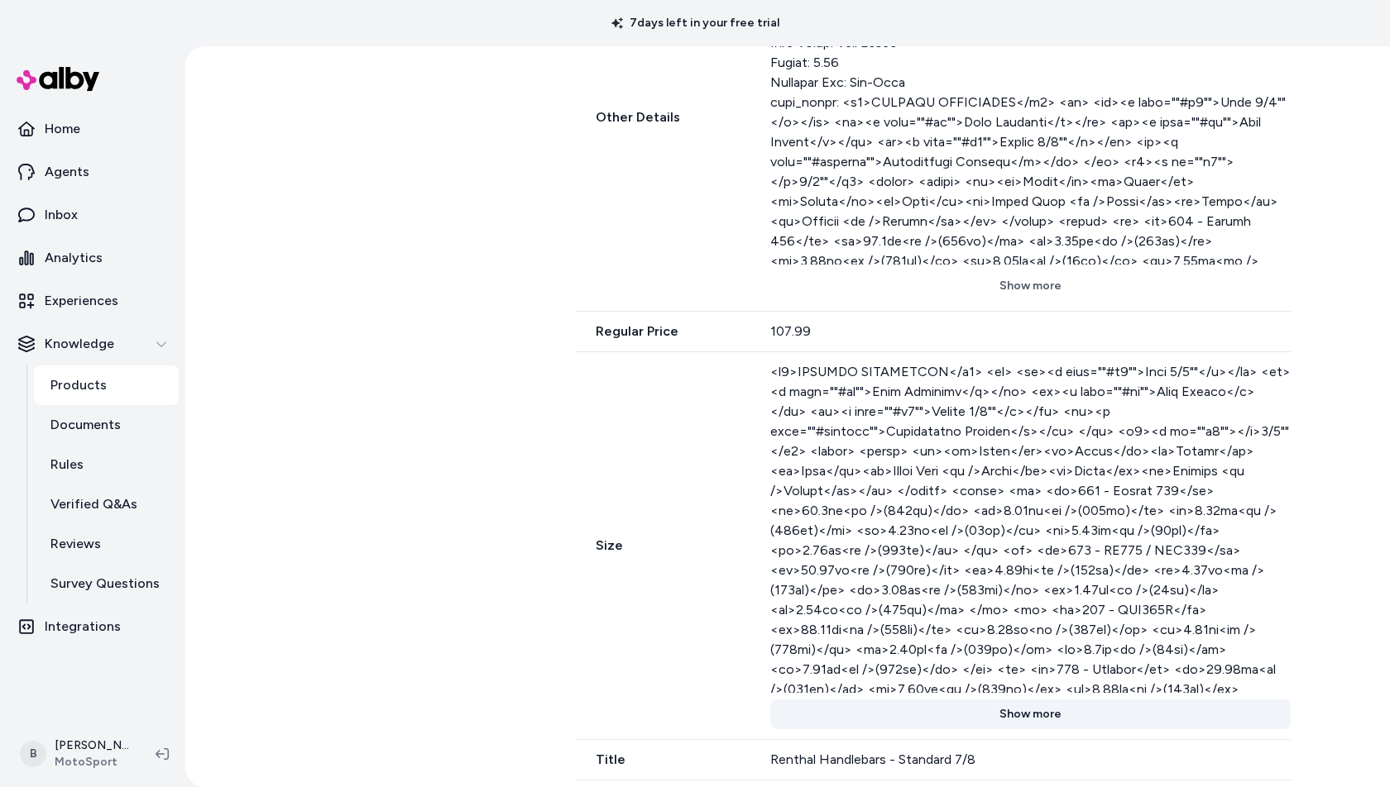
click at [1056, 715] on button "Show more" at bounding box center [1030, 715] width 520 height 30
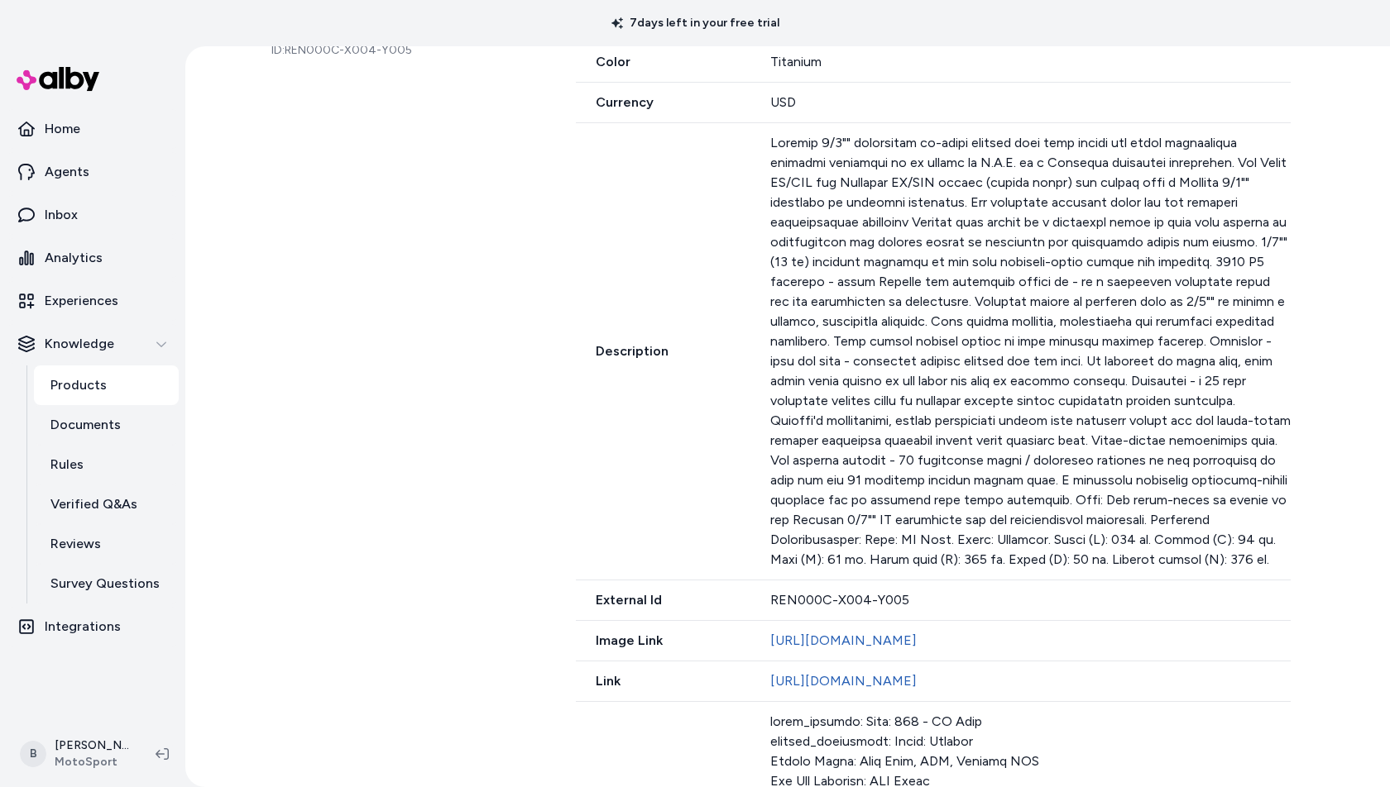
scroll to position [468, 0]
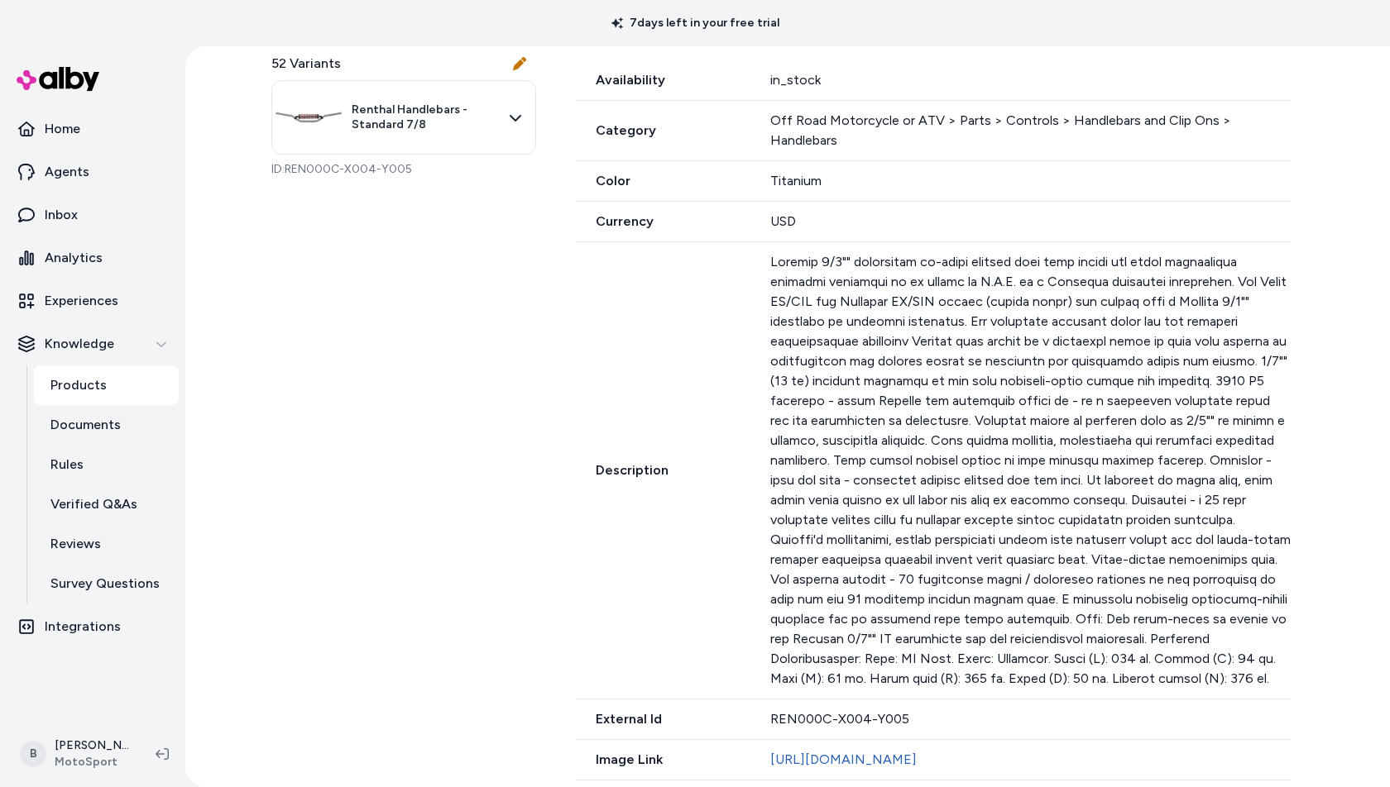
click at [95, 391] on p "Products" at bounding box center [78, 386] width 56 height 20
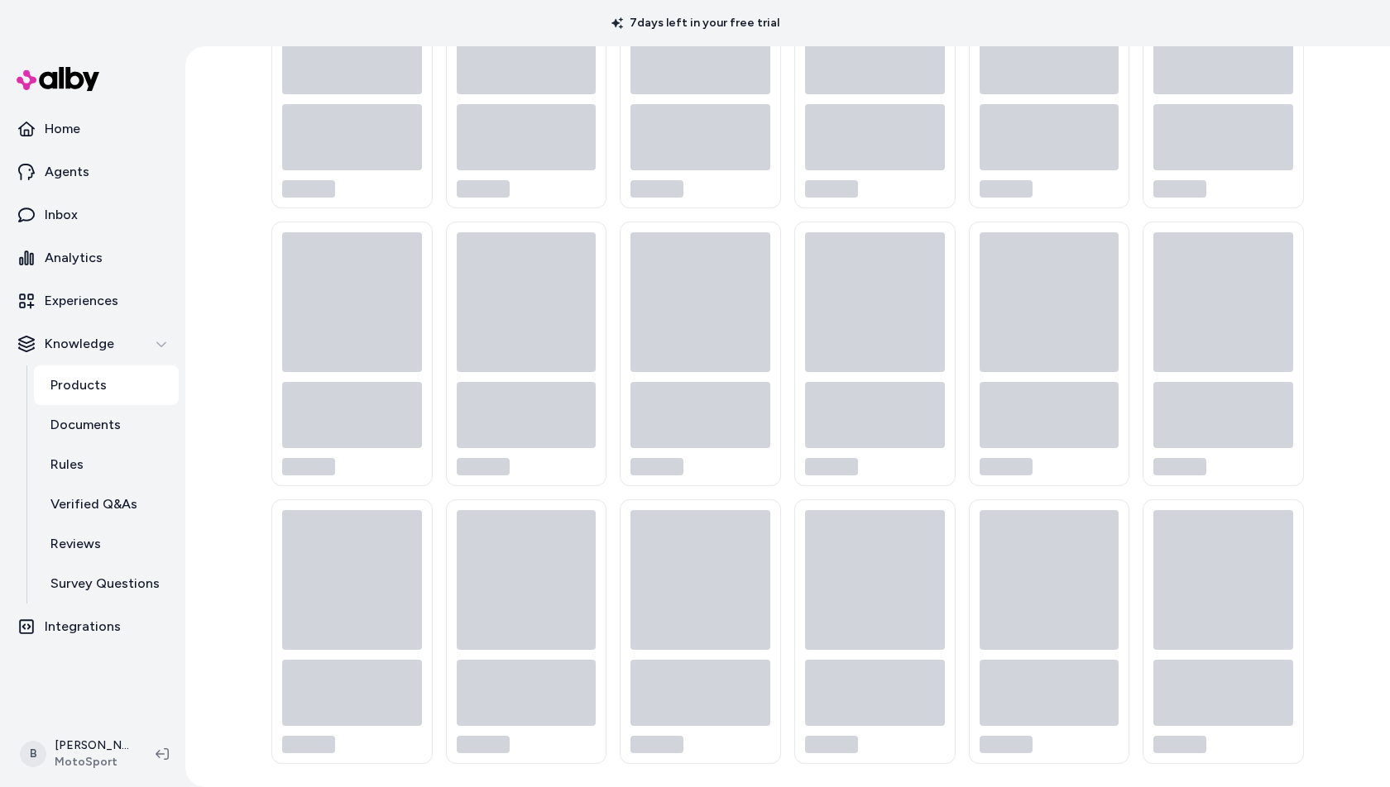
scroll to position [46, 0]
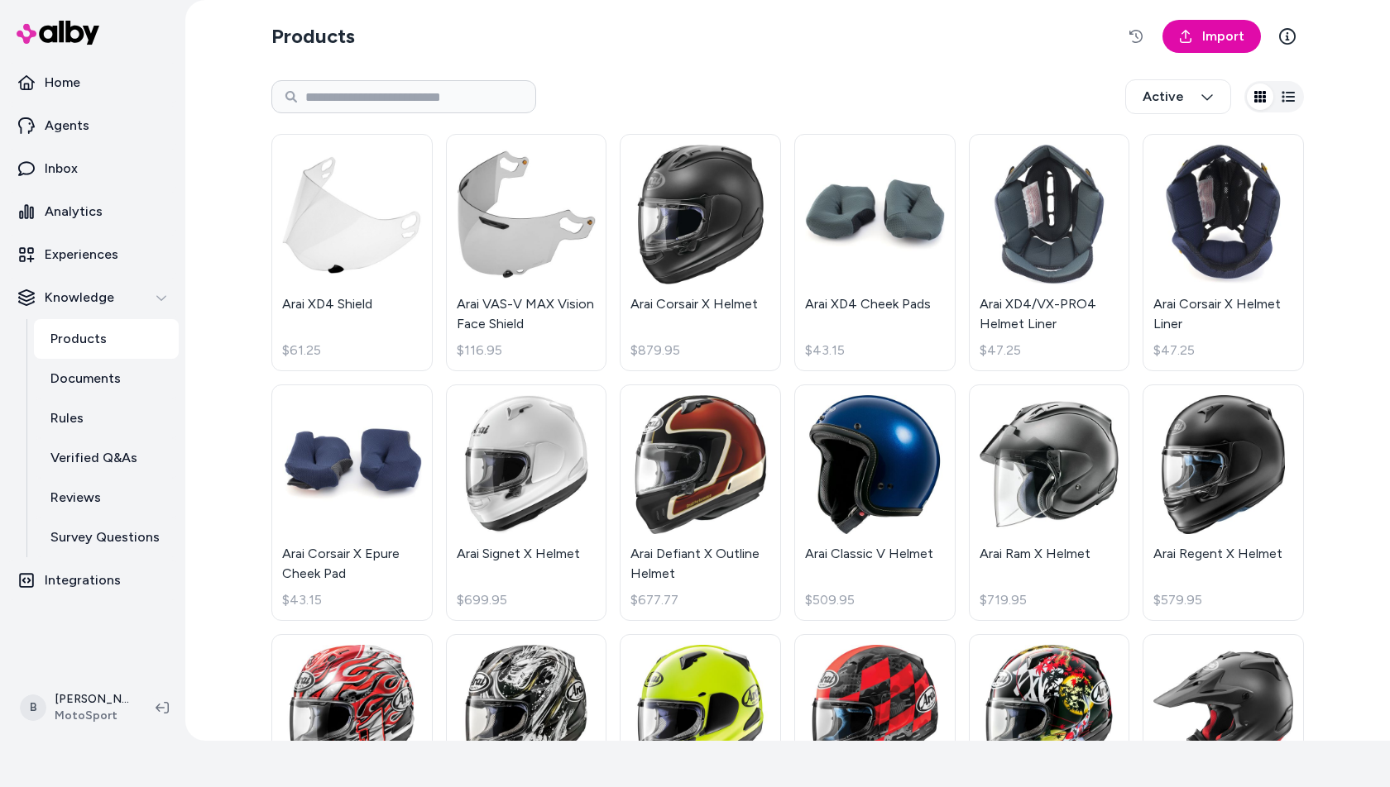
click at [1120, 41] on section "Products Import" at bounding box center [787, 36] width 1032 height 46
click at [1141, 41] on icon "button" at bounding box center [1135, 36] width 13 height 13
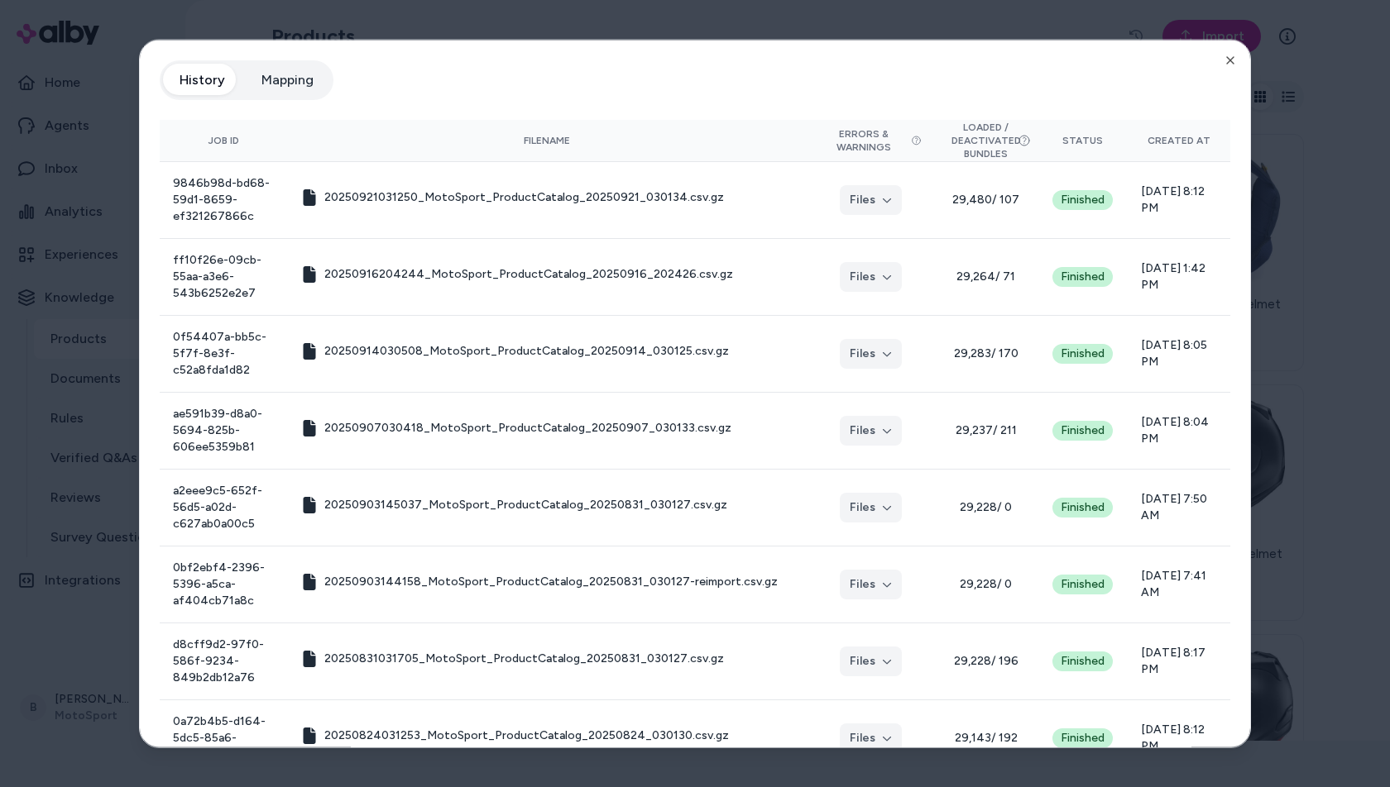
click at [281, 81] on button "Mapping" at bounding box center [287, 80] width 85 height 33
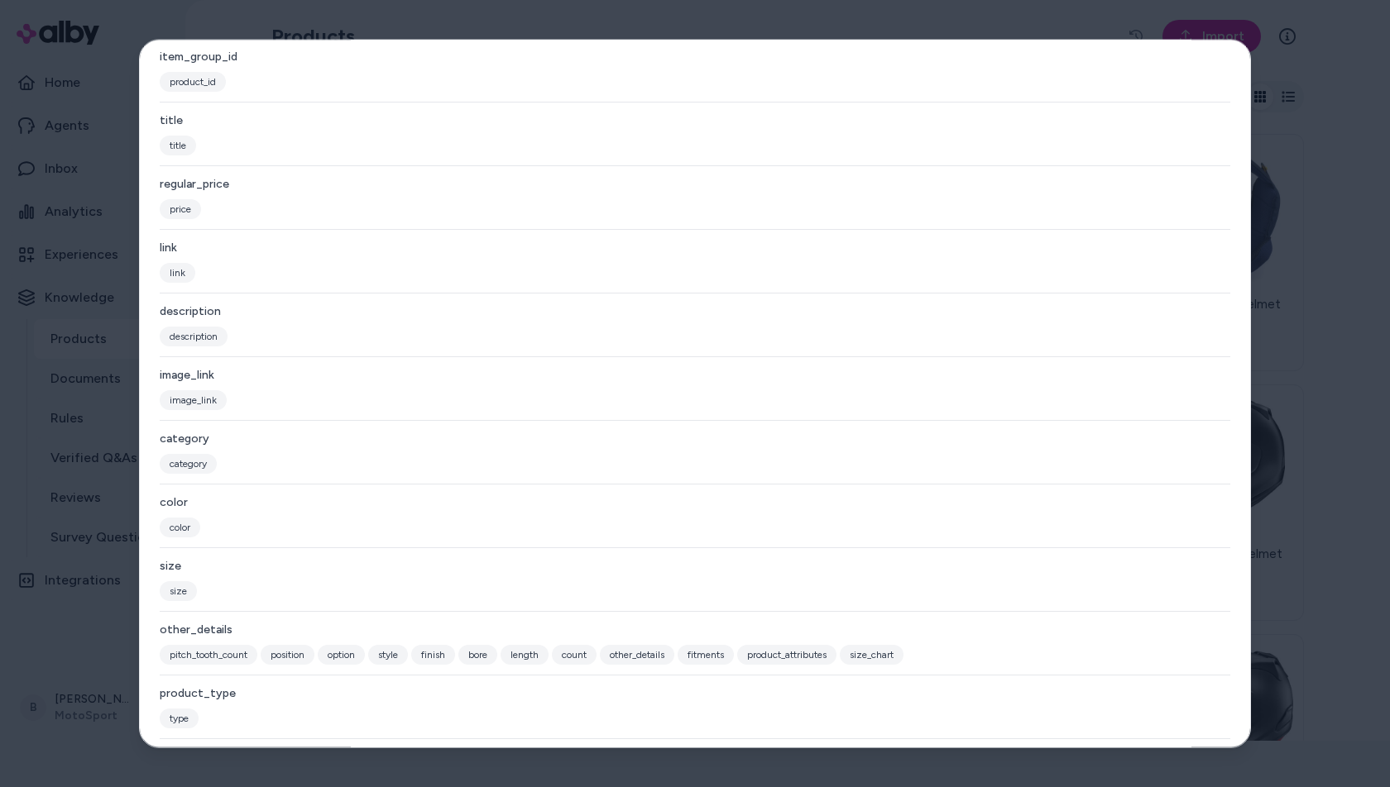
scroll to position [141, 0]
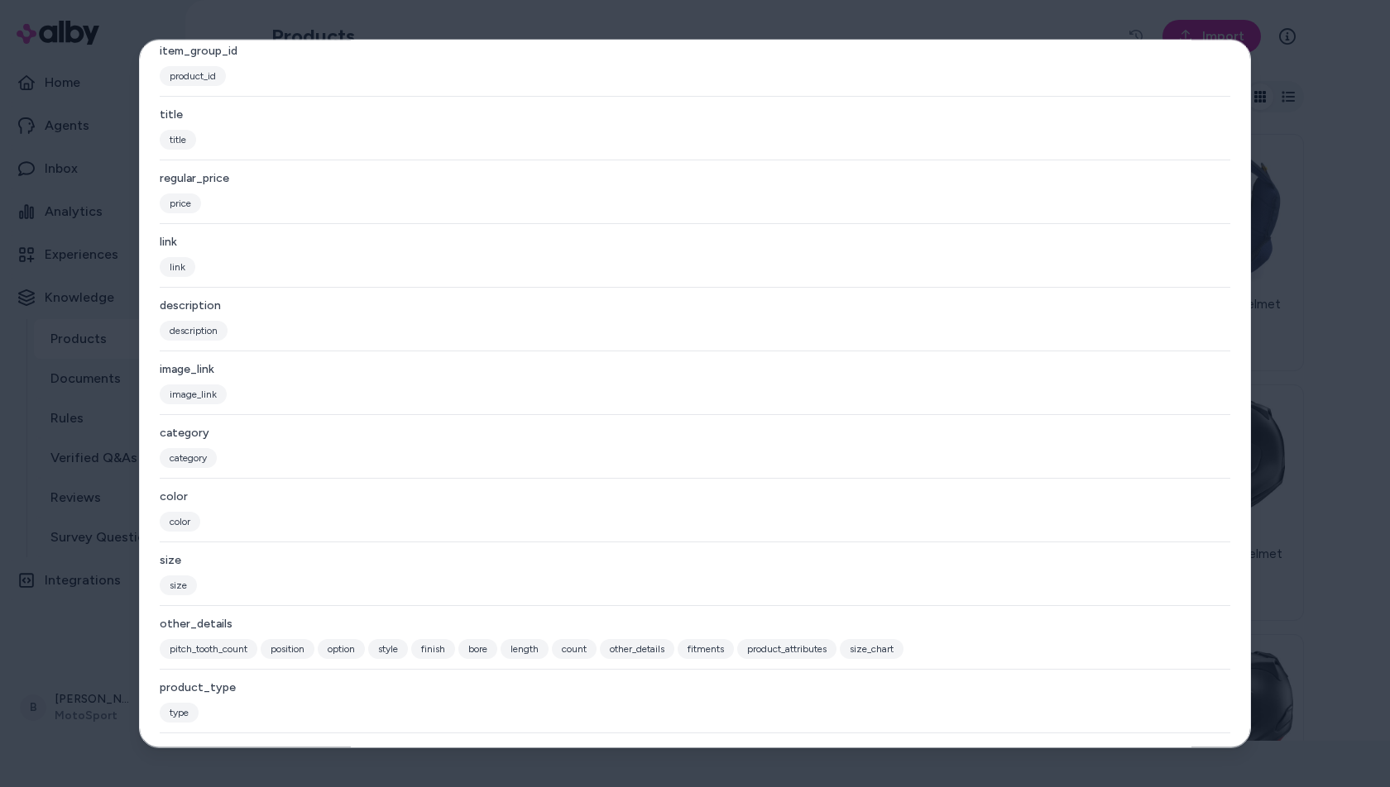
click at [116, 408] on div at bounding box center [695, 393] width 1390 height 787
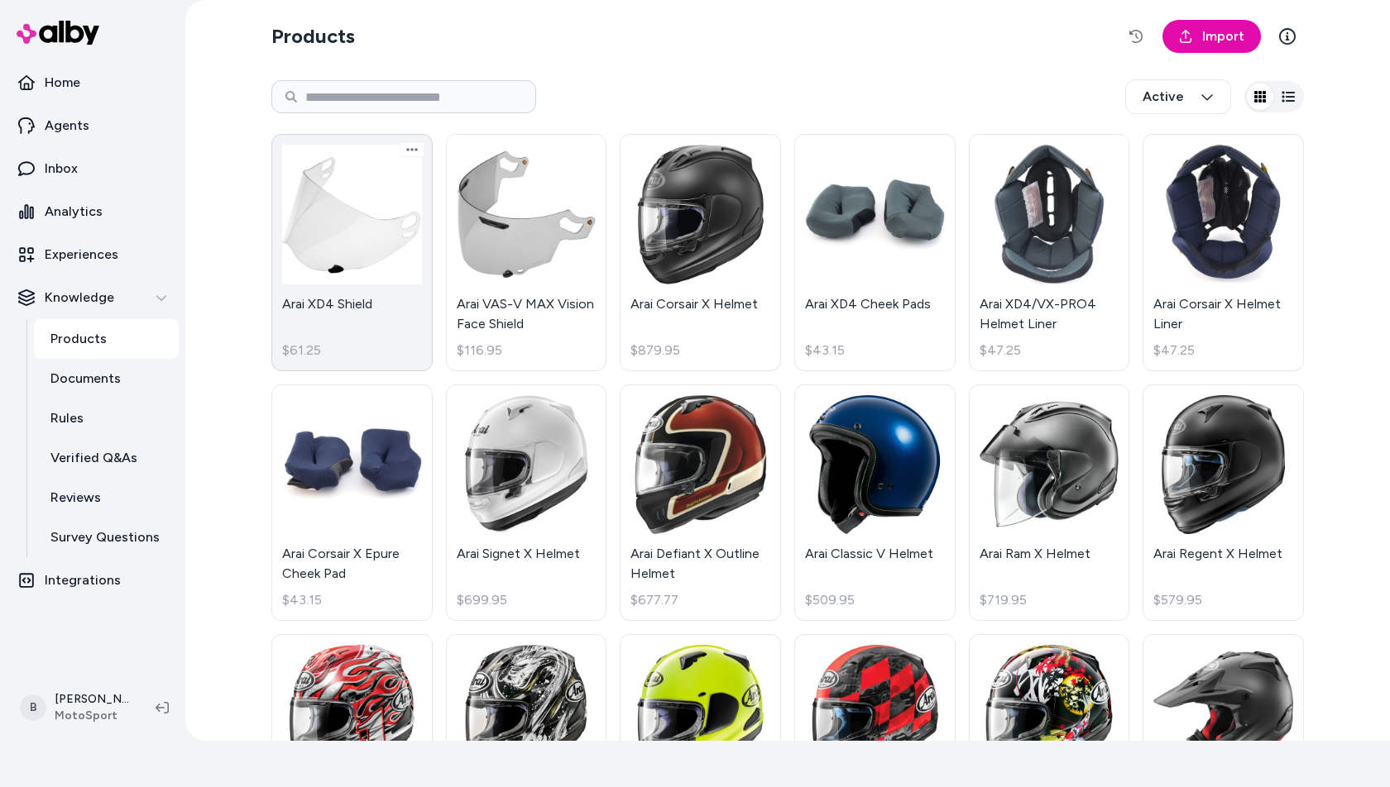
click at [320, 212] on link "Arai XD4 Shield $61.25" at bounding box center [351, 252] width 161 height 237
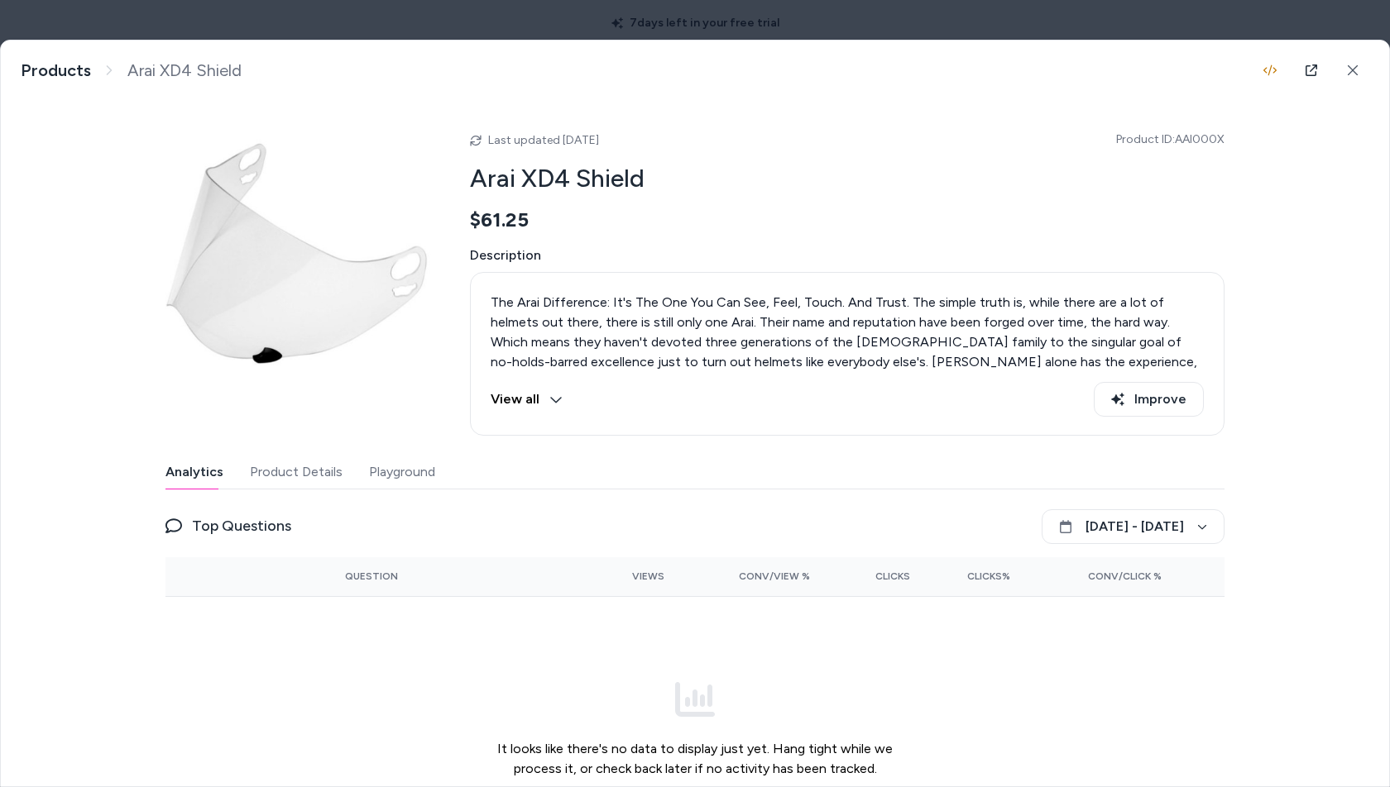
click at [306, 476] on button "Product Details" at bounding box center [296, 472] width 93 height 33
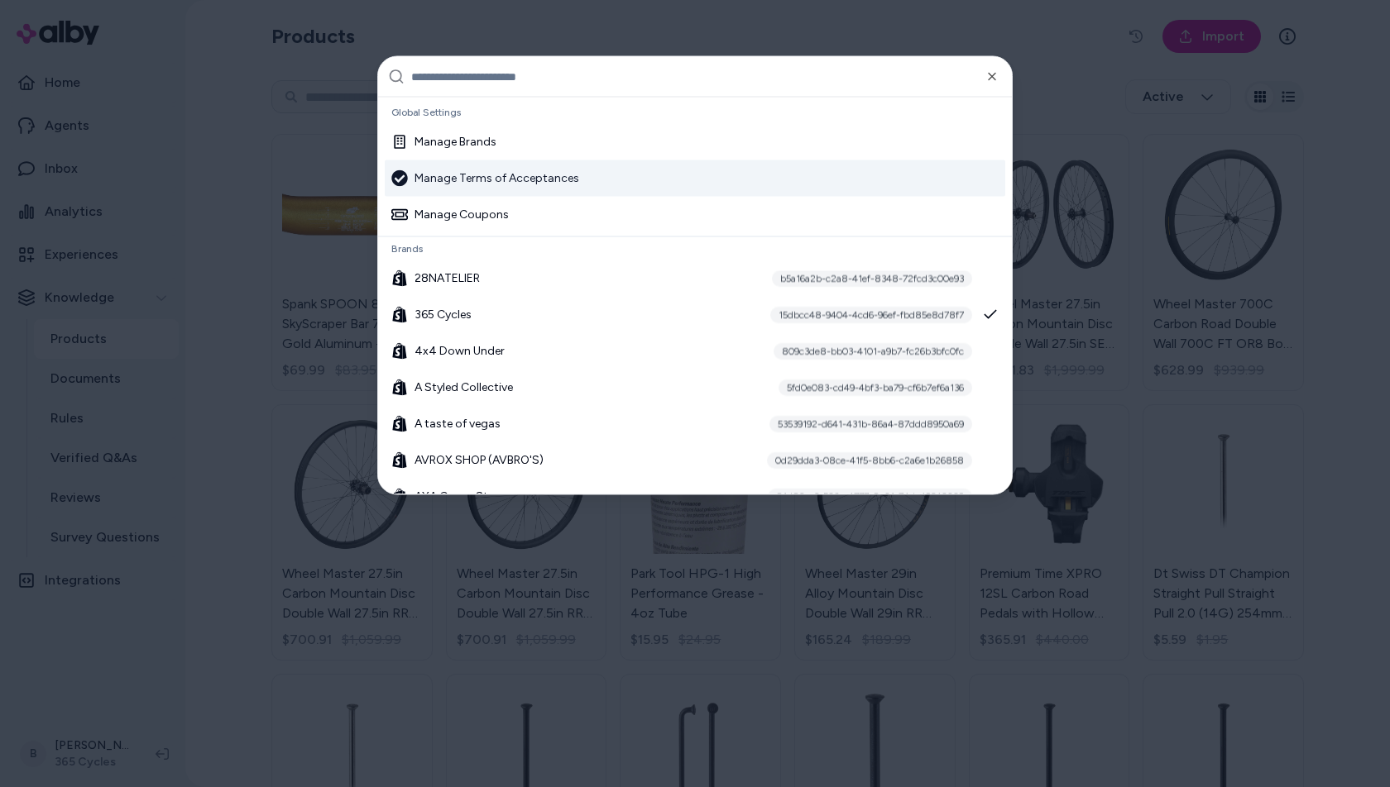
click at [292, 199] on div at bounding box center [695, 393] width 1390 height 787
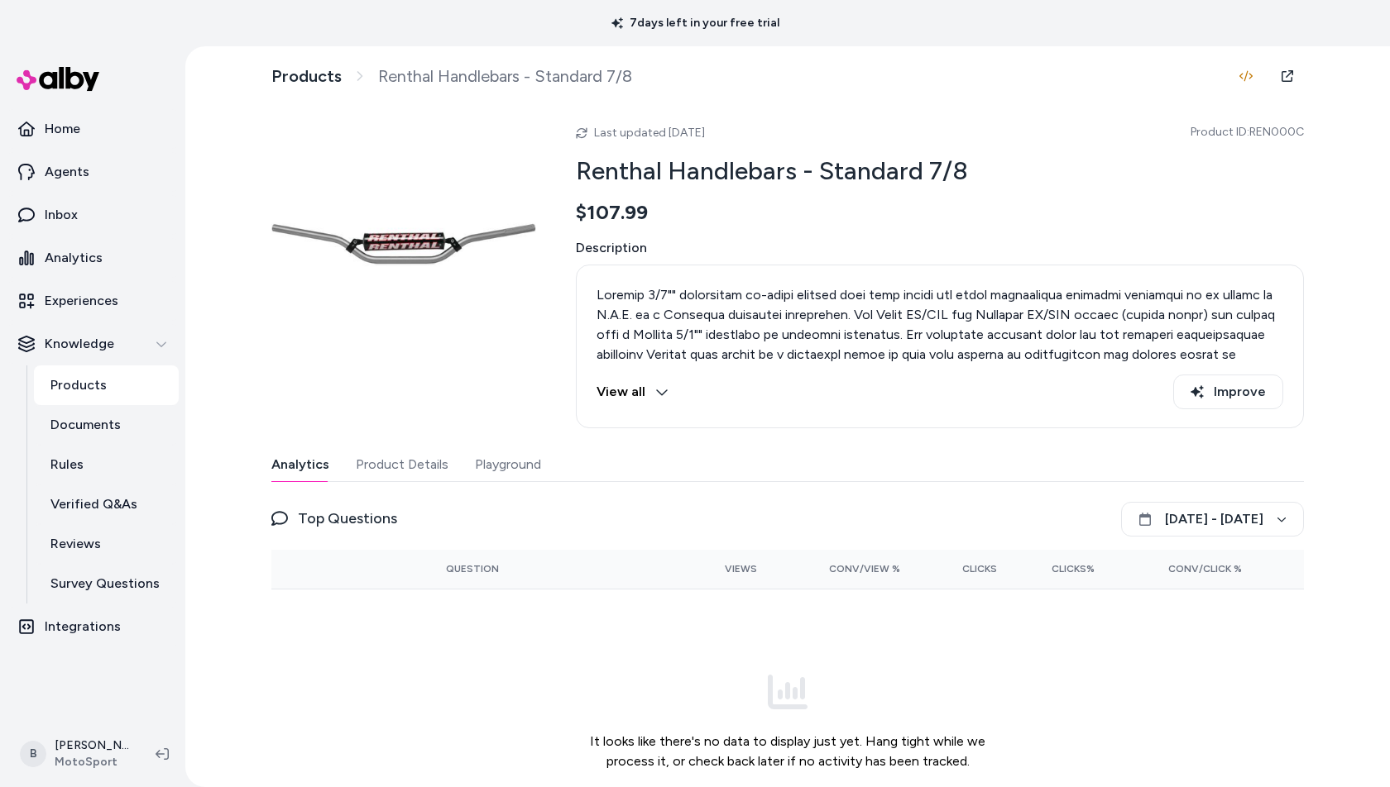
click at [1275, 134] on span "Product ID: REN000C" at bounding box center [1246, 132] width 113 height 17
copy span "REN000C"
click at [335, 80] on link "Products" at bounding box center [306, 76] width 70 height 21
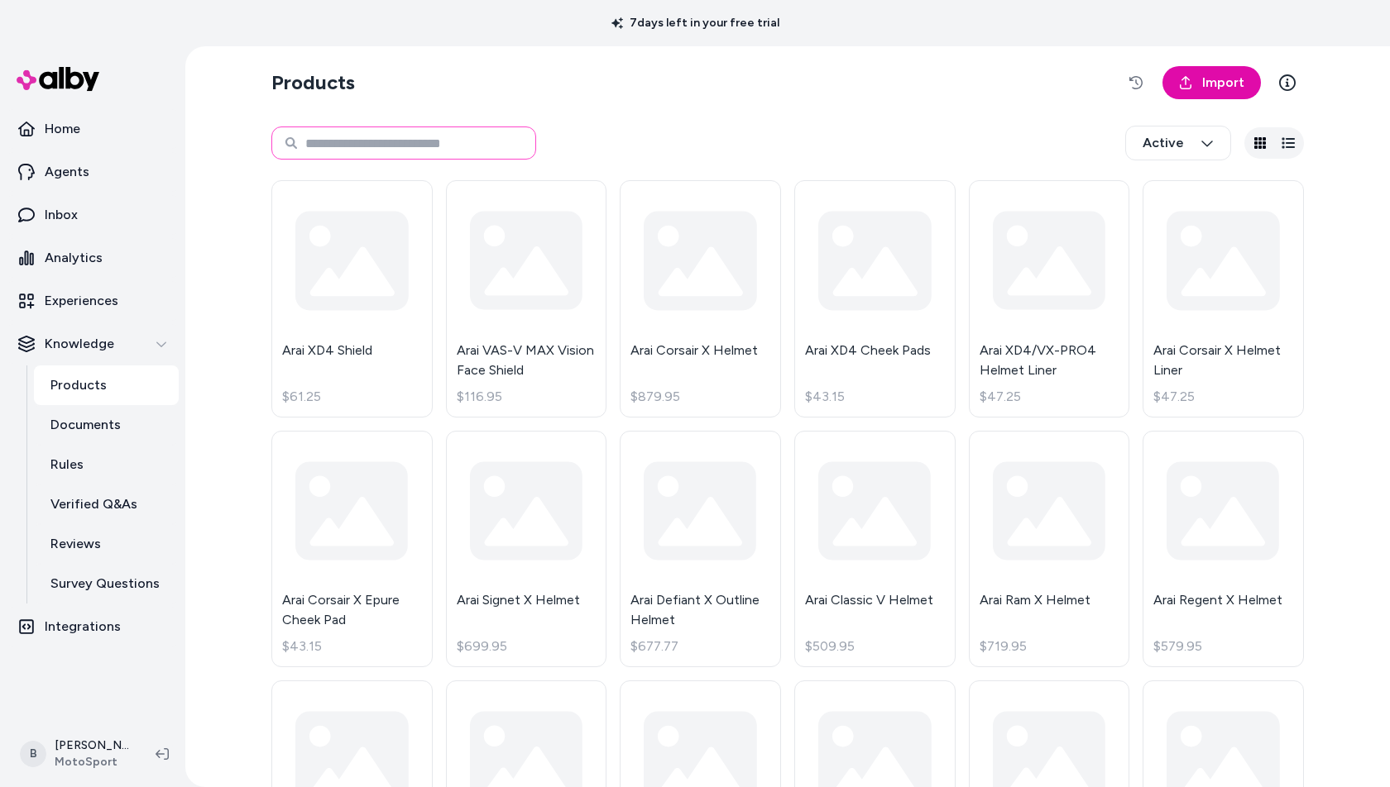
click at [400, 132] on input at bounding box center [403, 143] width 265 height 33
paste input "*******"
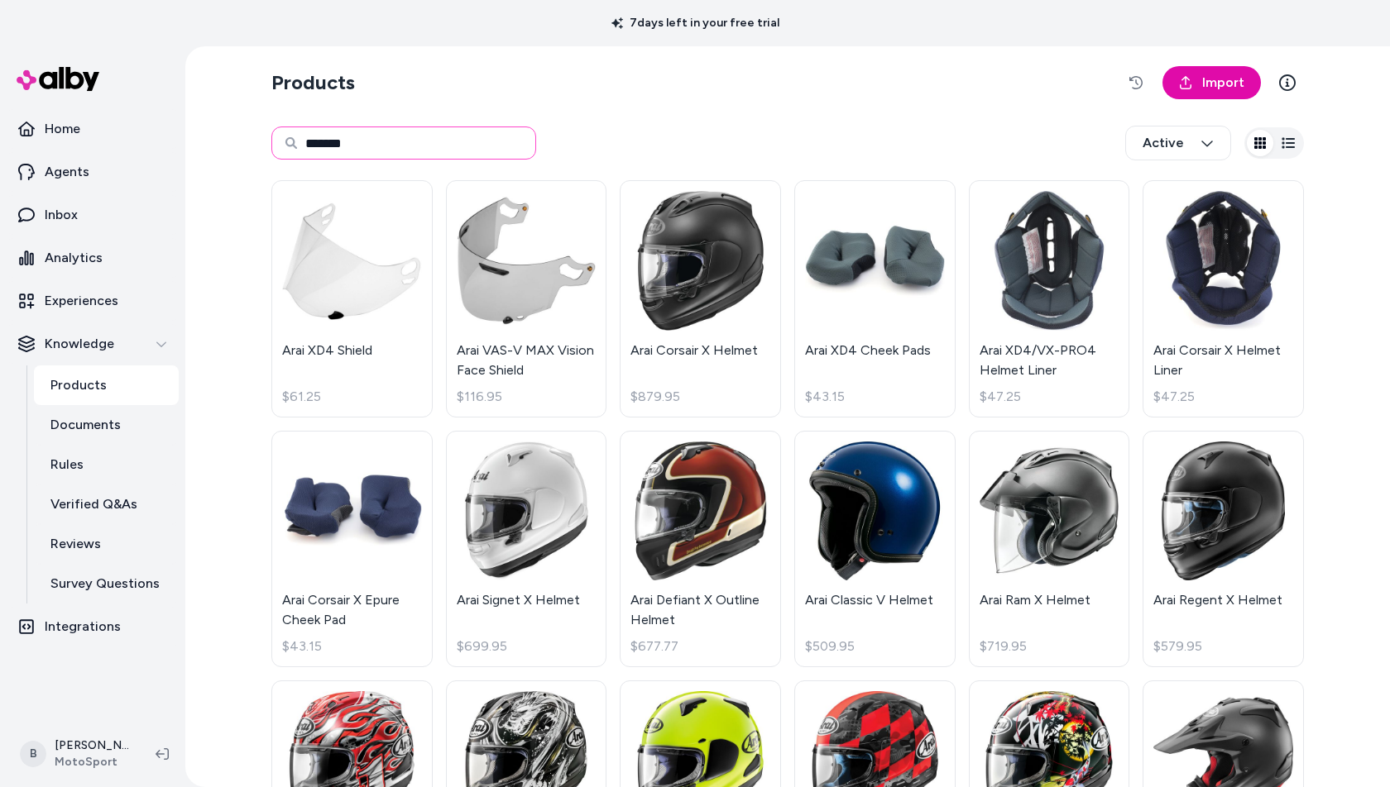
type input "*******"
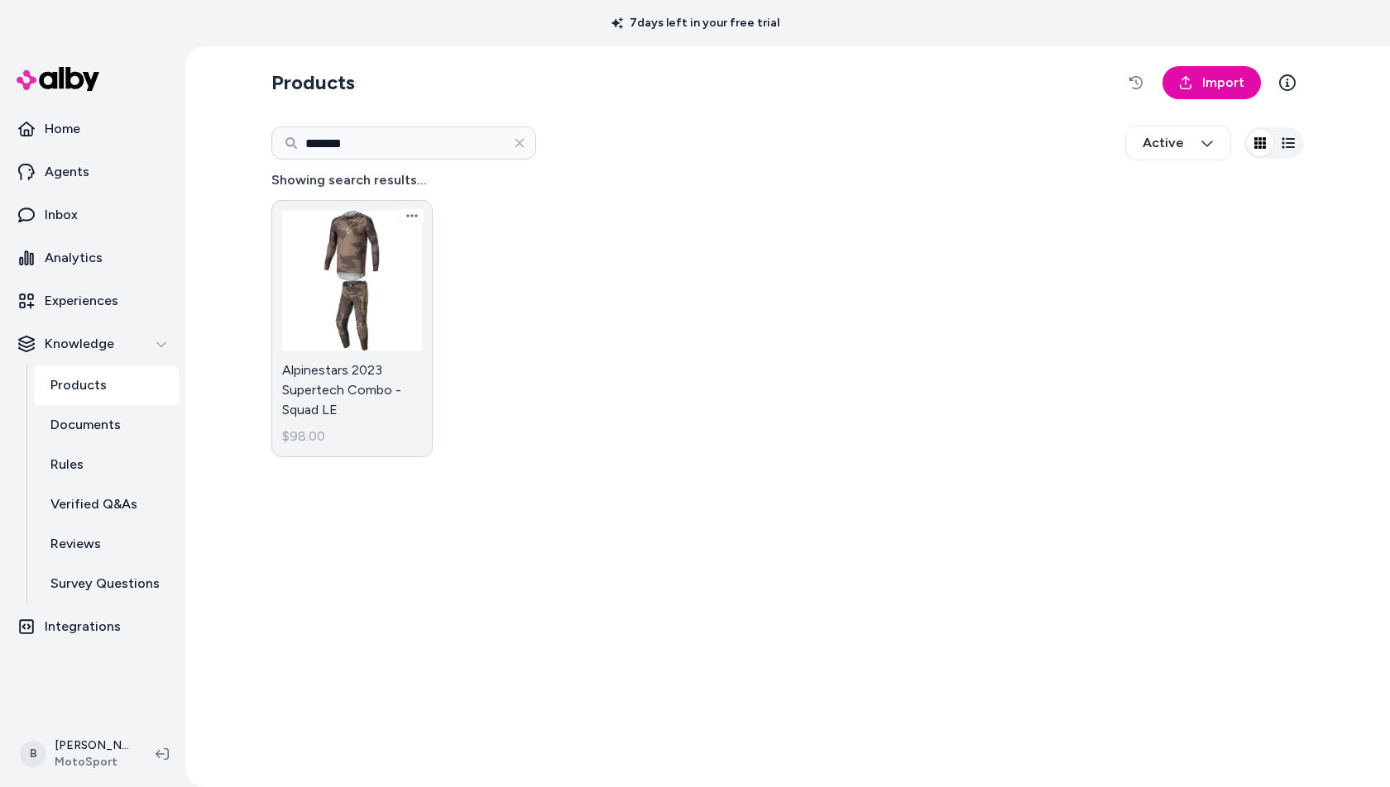
click at [359, 258] on link "Alpinestars 2023 Supertech Combo - Squad LE $98.00" at bounding box center [351, 328] width 161 height 257
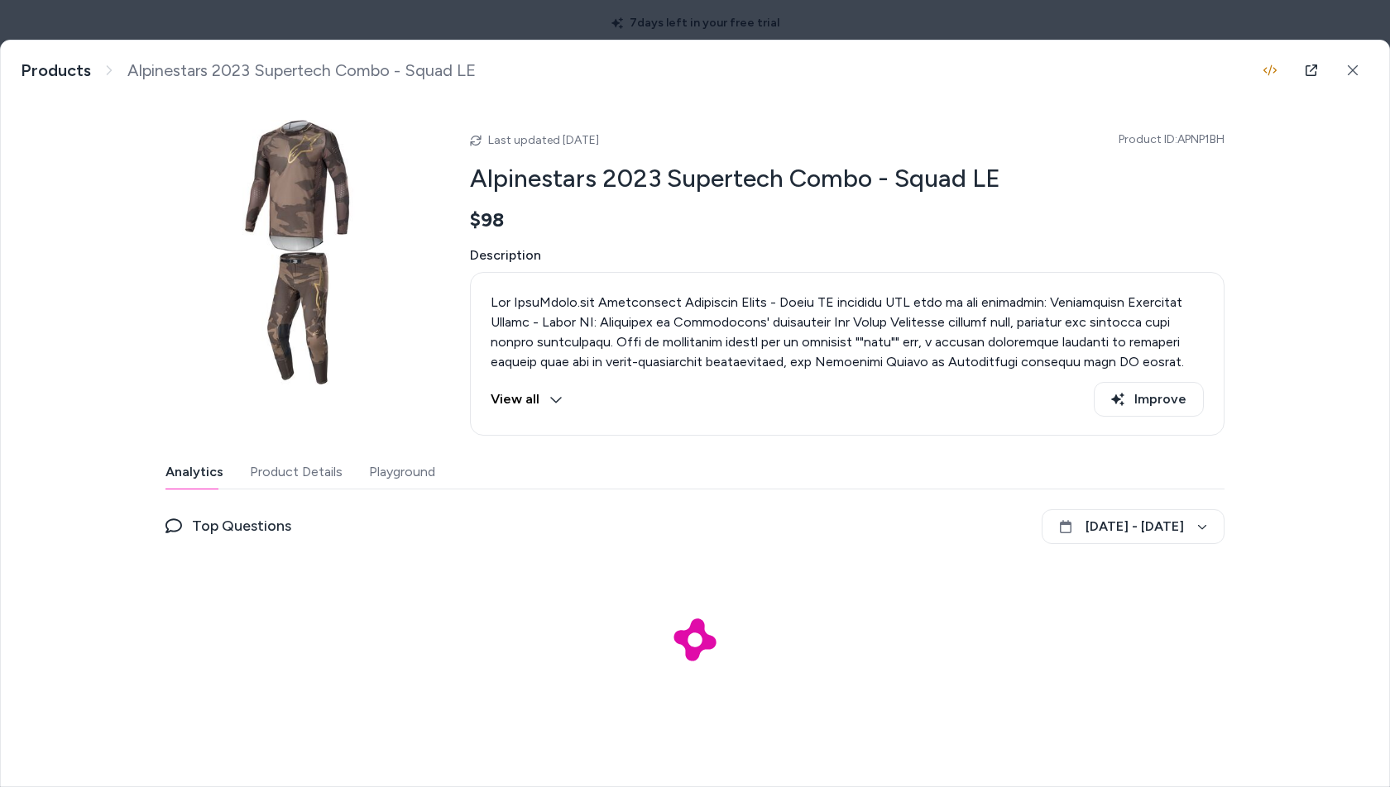
click at [336, 480] on button "Product Details" at bounding box center [296, 472] width 93 height 33
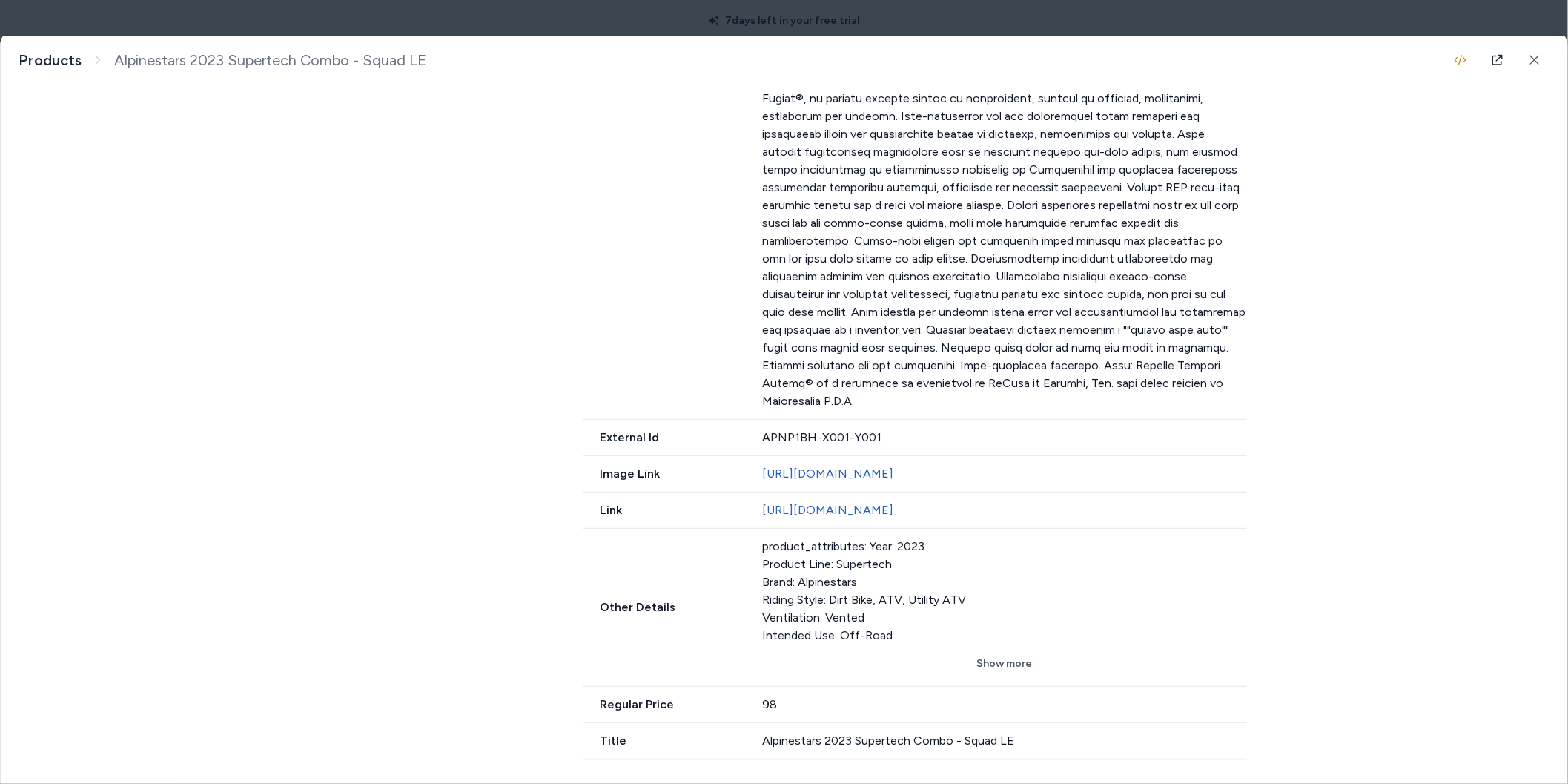
scroll to position [80, 0]
